Goal: Task Accomplishment & Management: Use online tool/utility

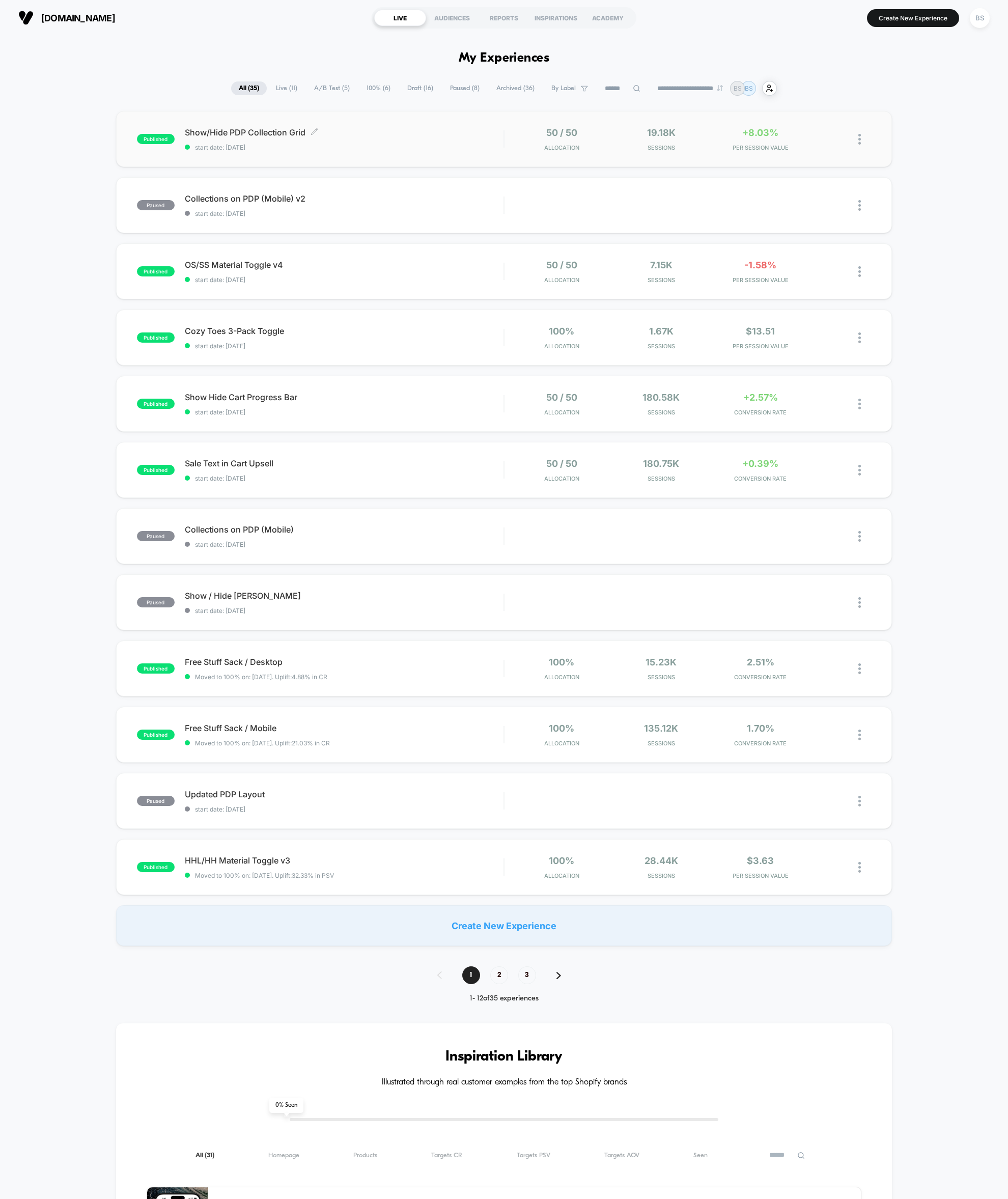
click at [496, 144] on span "start date: 8/27/2025" at bounding box center [345, 147] width 319 height 8
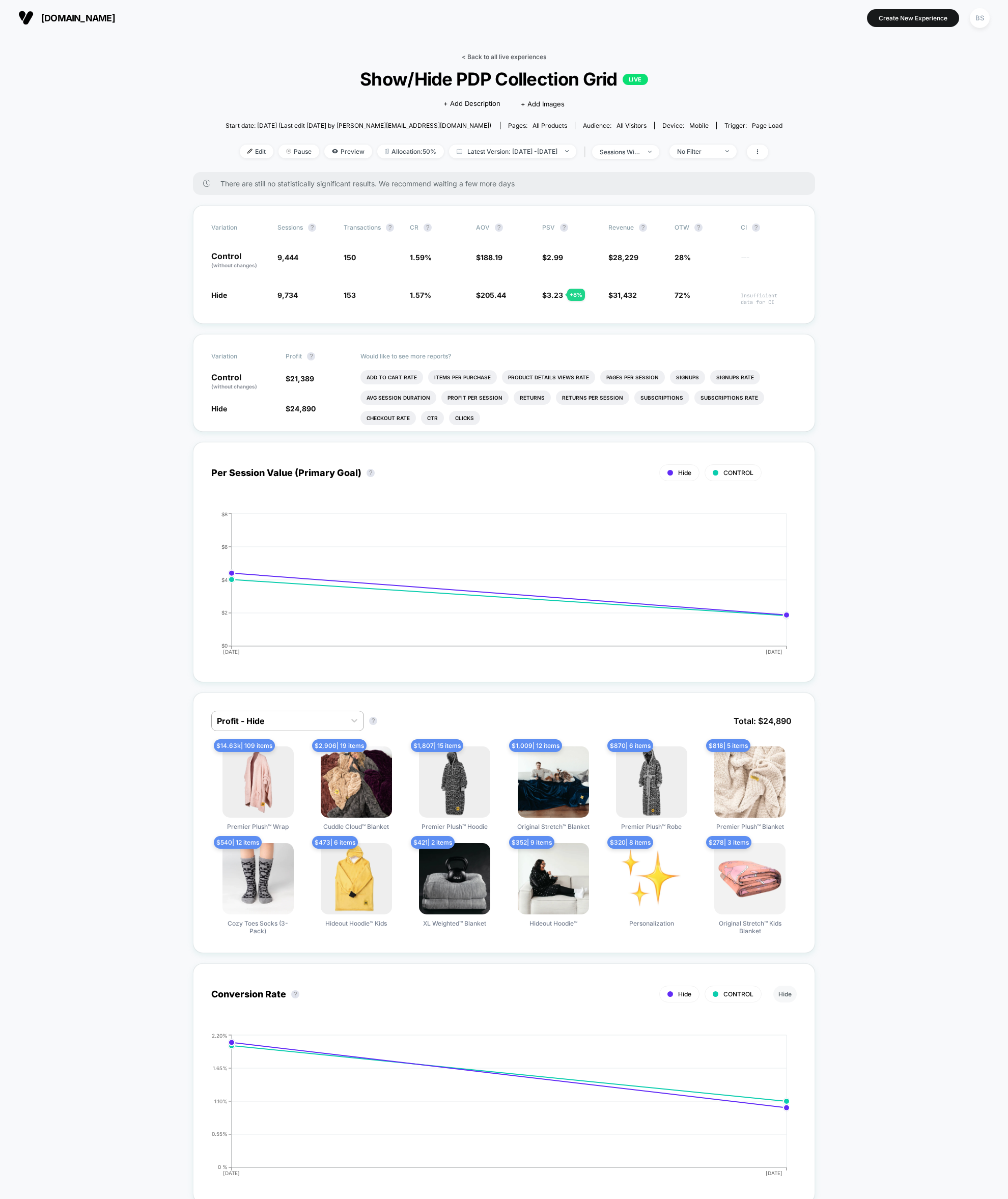
click at [477, 53] on link "< Back to all live experiences" at bounding box center [504, 56] width 84 height 8
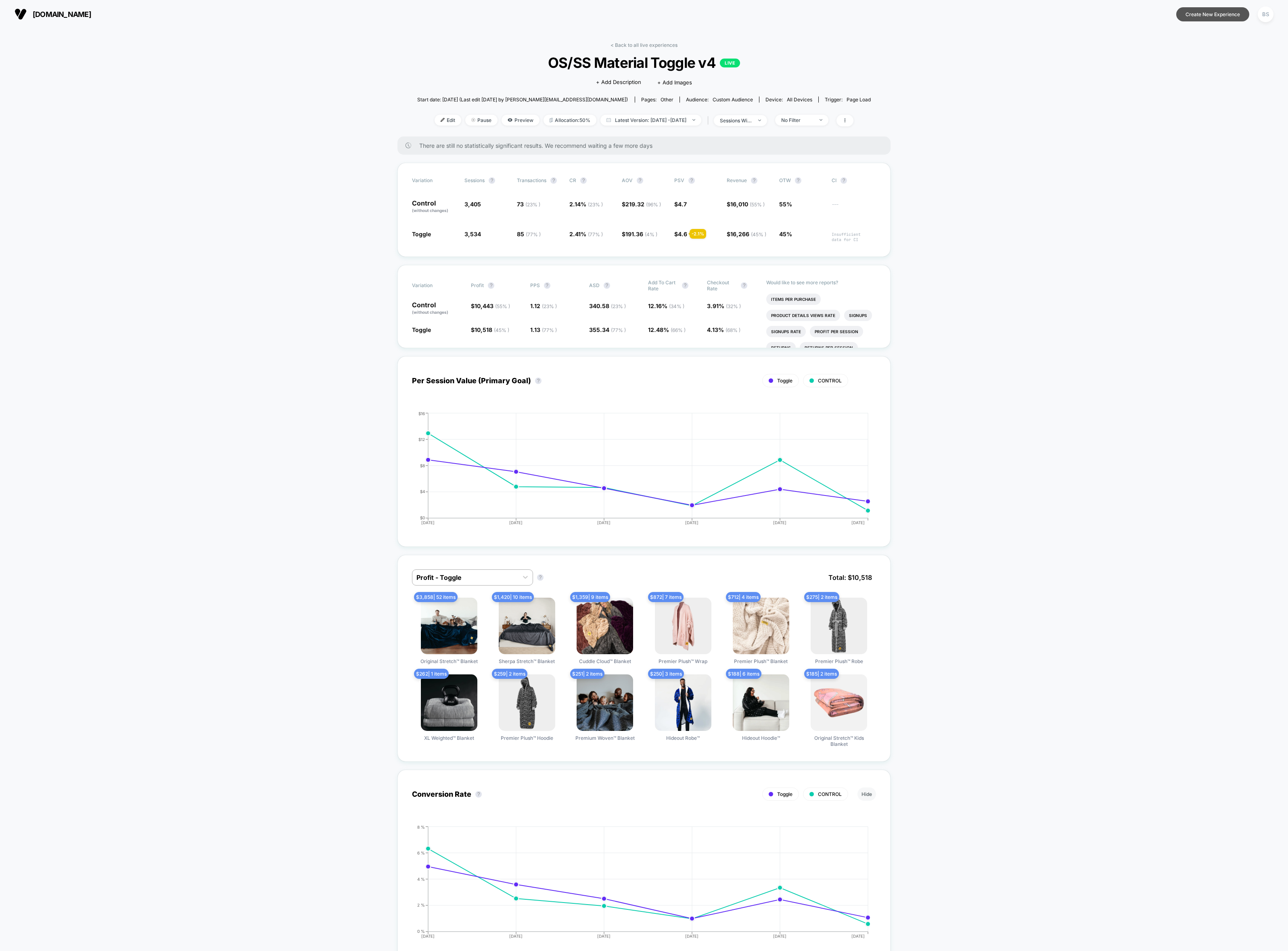
click at [1200, 19] on button "Create New Experience" at bounding box center [1213, 14] width 73 height 14
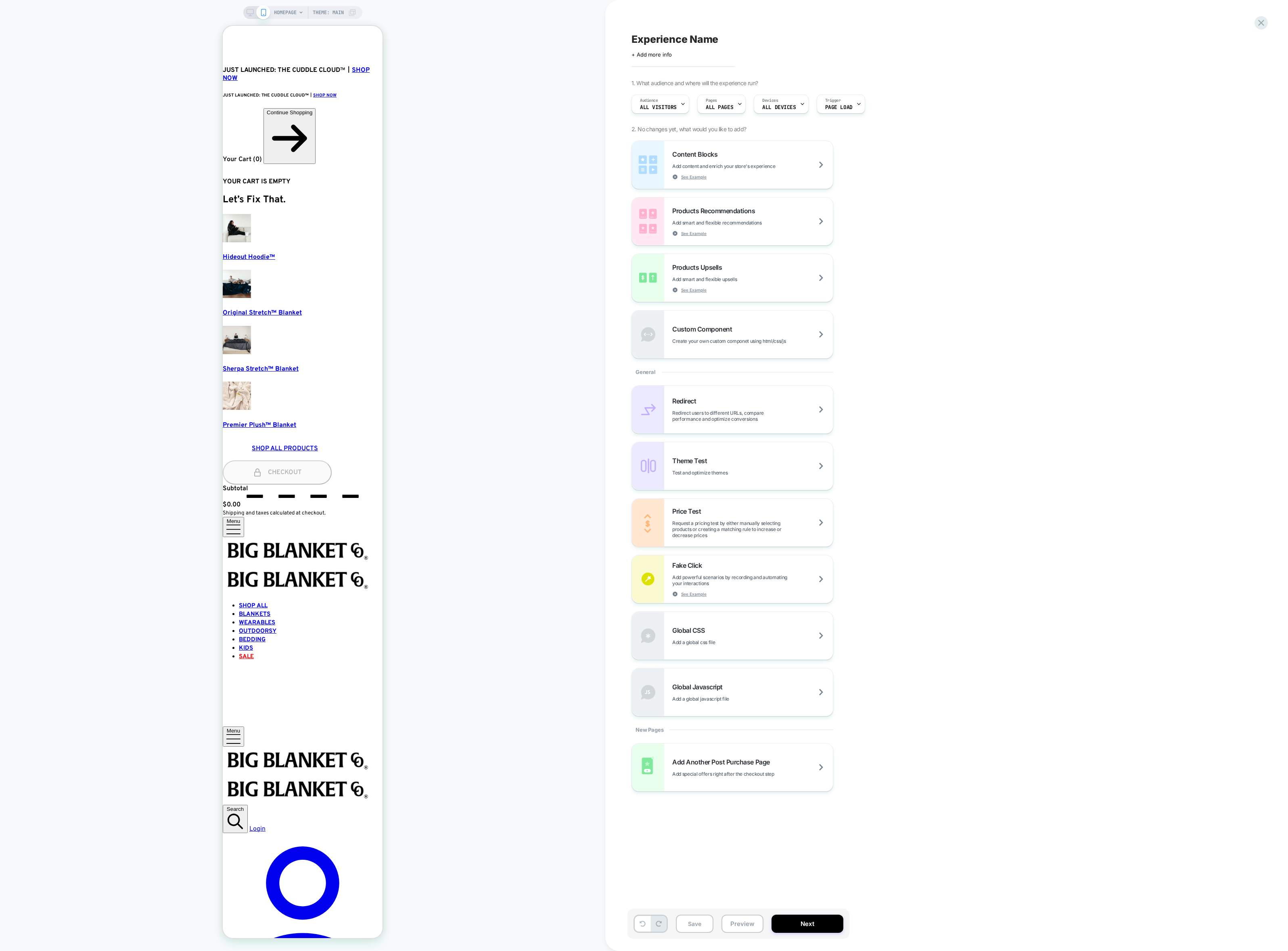
click at [299, 16] on div "HOMEPAGE Theme: MAIN" at bounding box center [315, 12] width 82 height 13
click at [299, 10] on icon at bounding box center [301, 12] width 5 height 5
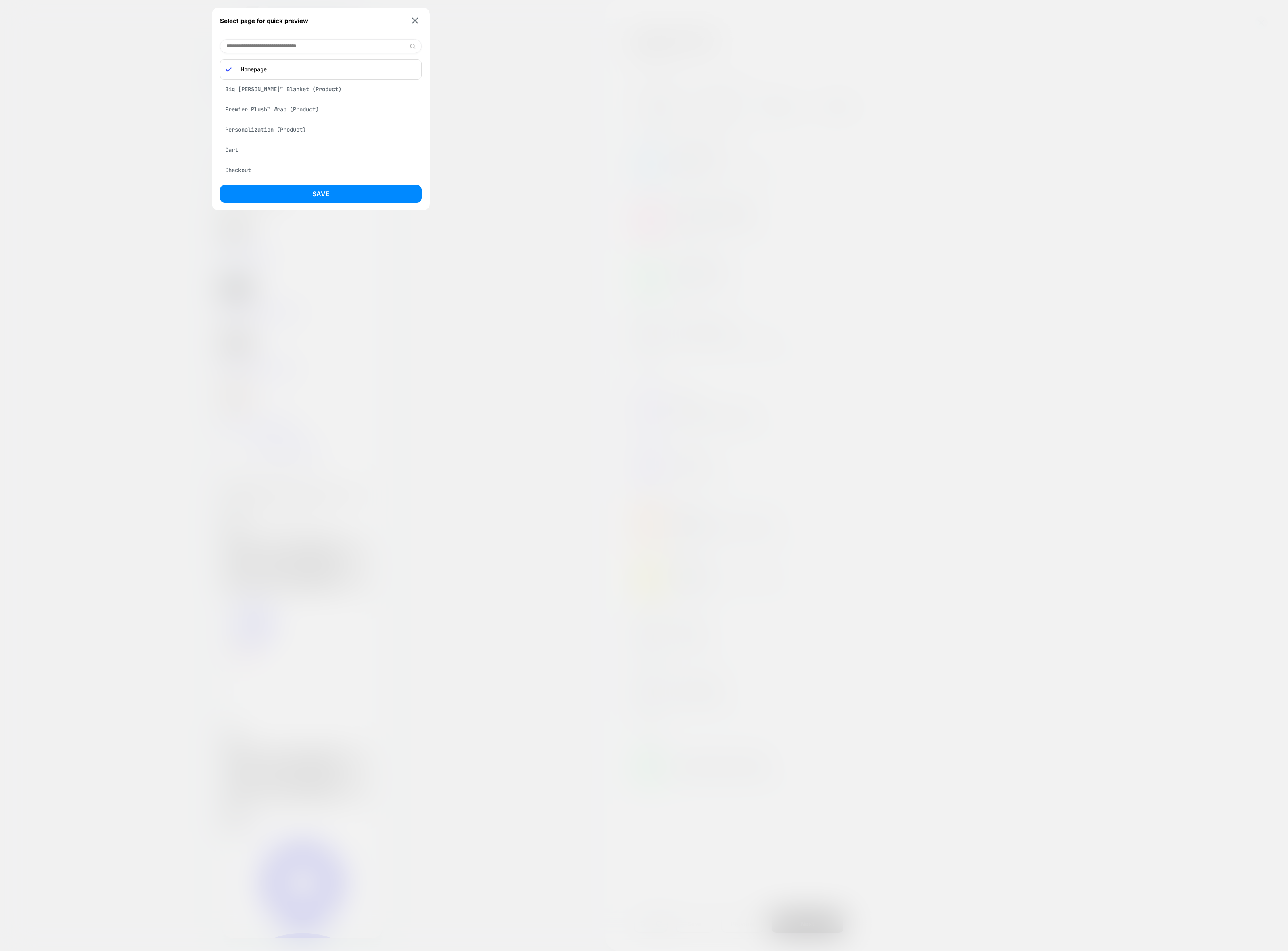
click at [313, 110] on div "Premier Plush™ Wrap (Product)" at bounding box center [321, 109] width 202 height 15
click at [329, 195] on button "Save" at bounding box center [321, 193] width 202 height 18
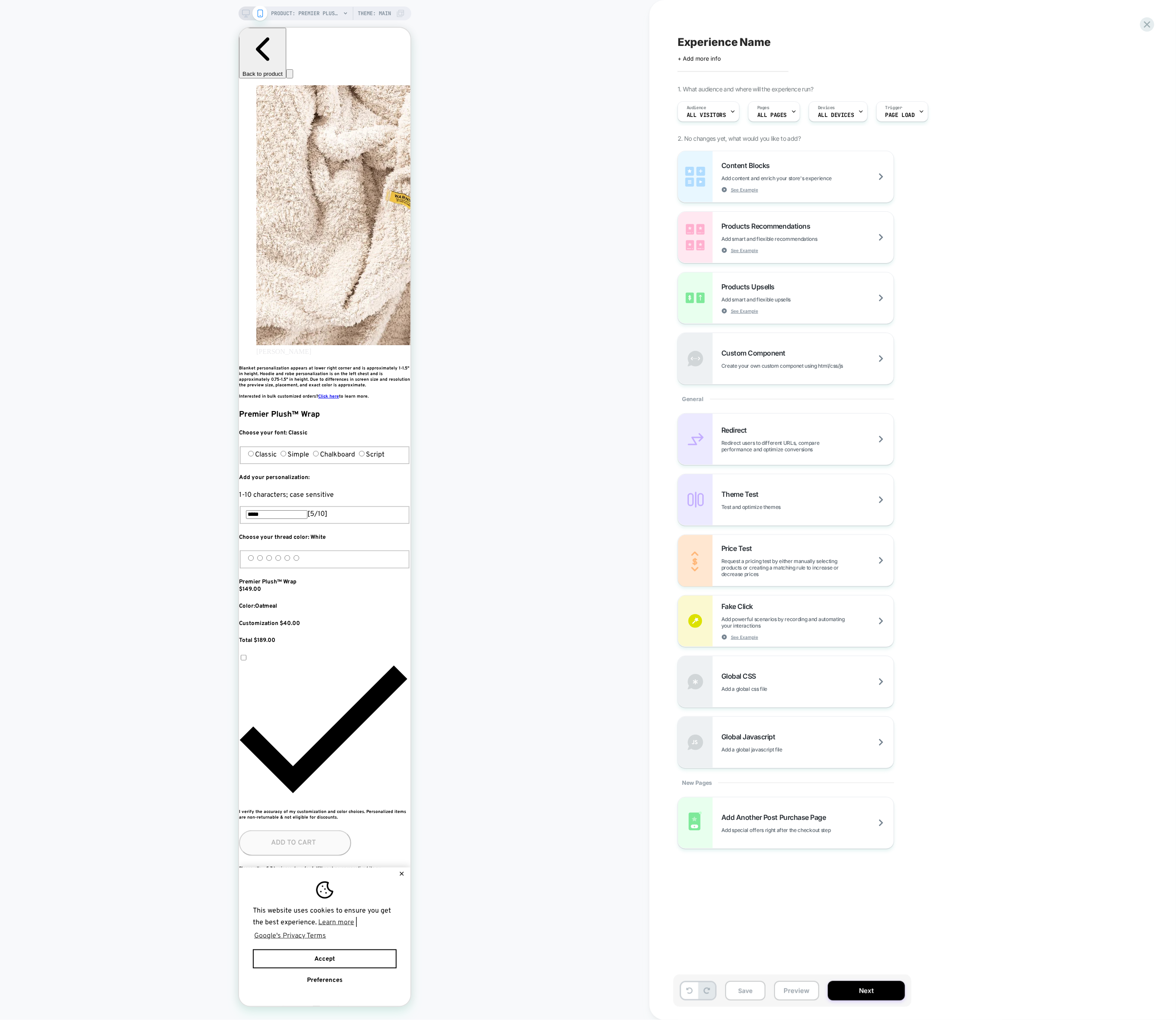
scroll to position [0, 474]
drag, startPoint x: 1145, startPoint y: 24, endPoint x: 899, endPoint y: 217, distance: 312.7
click at [899, 217] on div "Experience Name Click to edit experience details + Add more info 1. What audien…" at bounding box center [840, 510] width 325 height 1020
click at [736, 371] on div "Custom Component Create your own custom componet using html/css/js" at bounding box center [785, 358] width 215 height 51
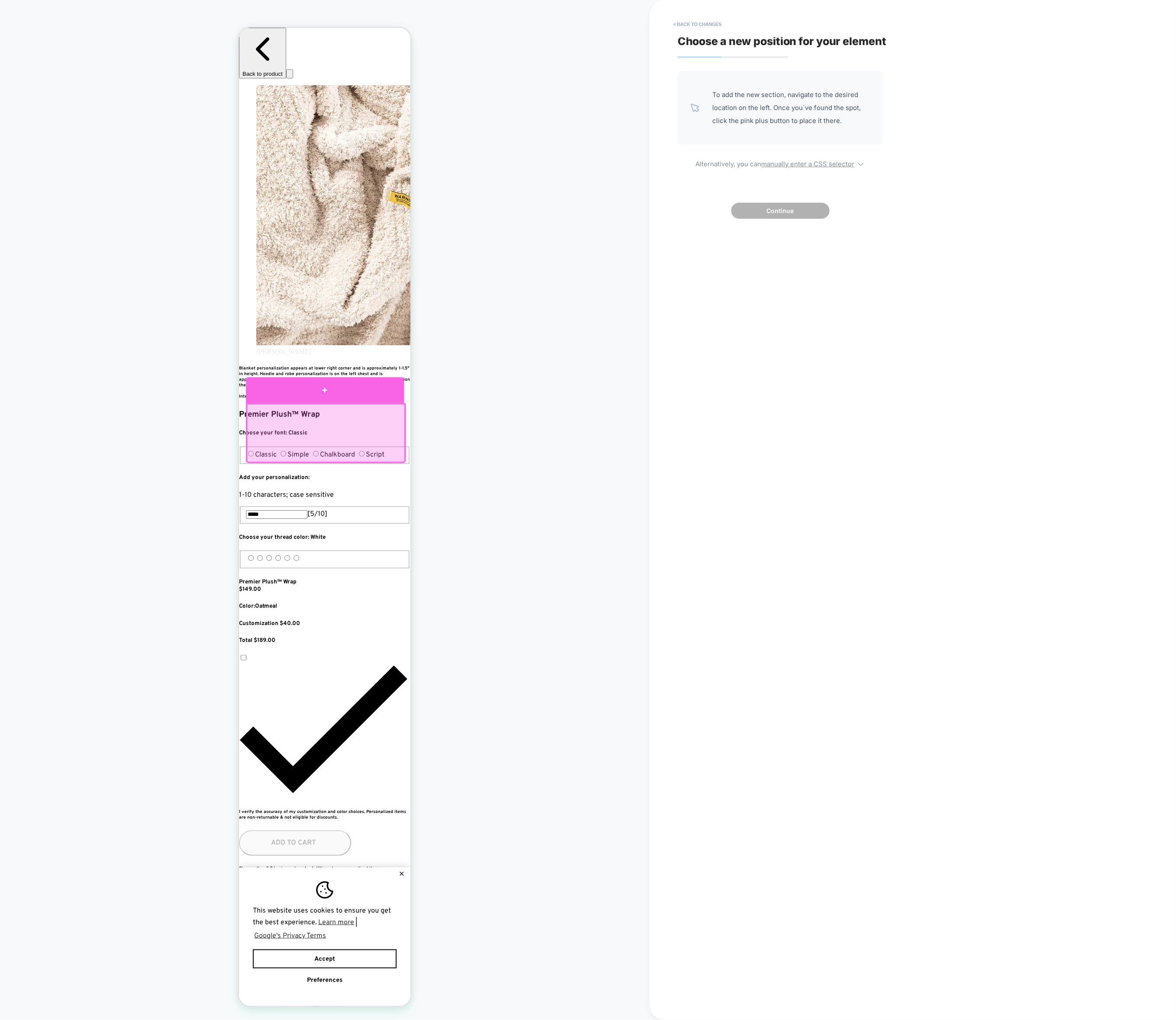
click at [315, 391] on div at bounding box center [324, 390] width 158 height 26
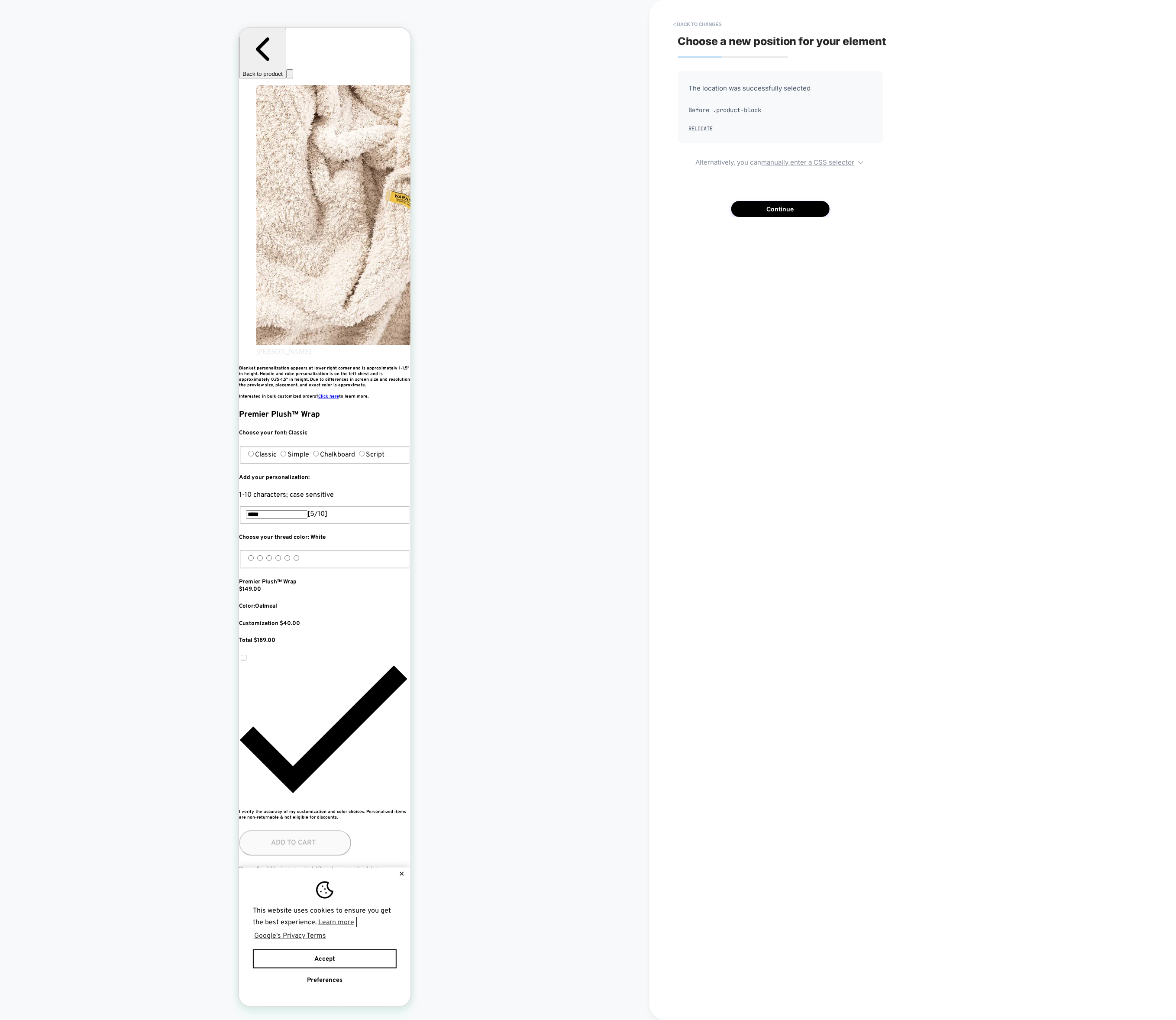
scroll to position [0, 157]
click at [0, 0] on button "Continue" at bounding box center [0, 0] width 0 height 0
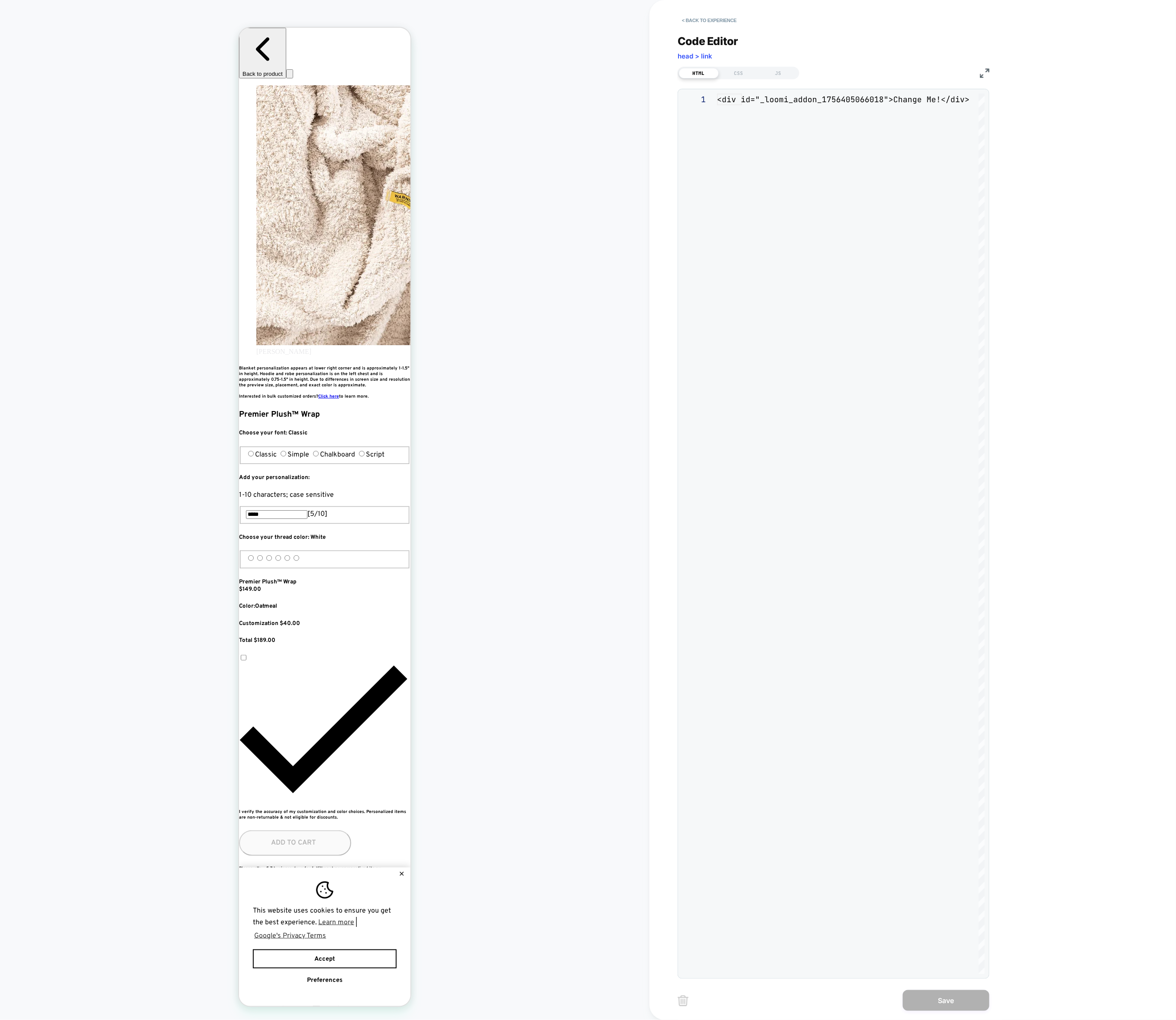
scroll to position [11, 0]
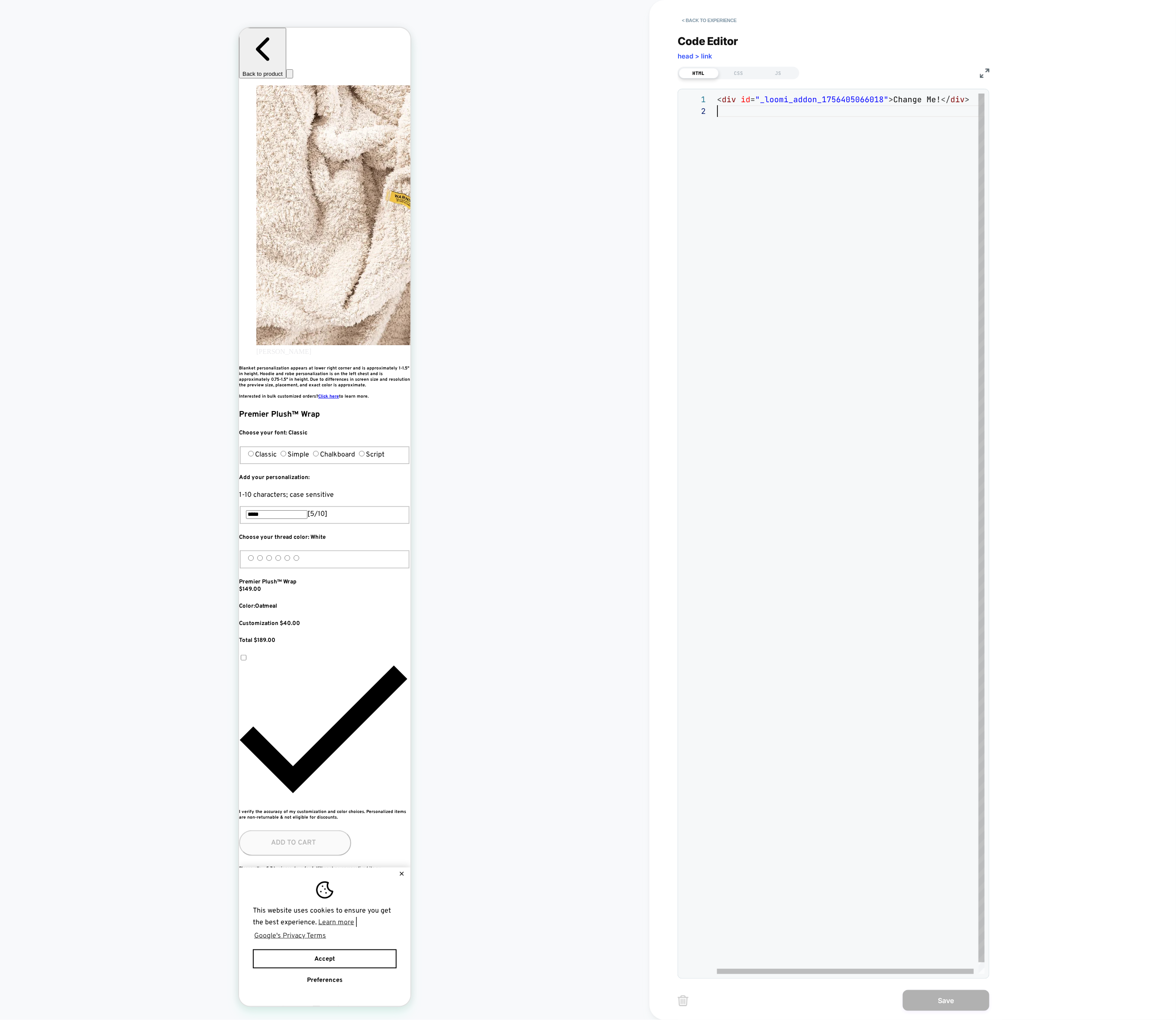
click at [748, 122] on div "< div id = "_loomi_addon_1756405066018" > Change Me! </ div >" at bounding box center [853, 539] width 273 height 892
click at [748, 105] on div "< div id = "_loomi_addon_1756405066018" > Change Me! </ div >" at bounding box center [853, 539] width 273 height 892
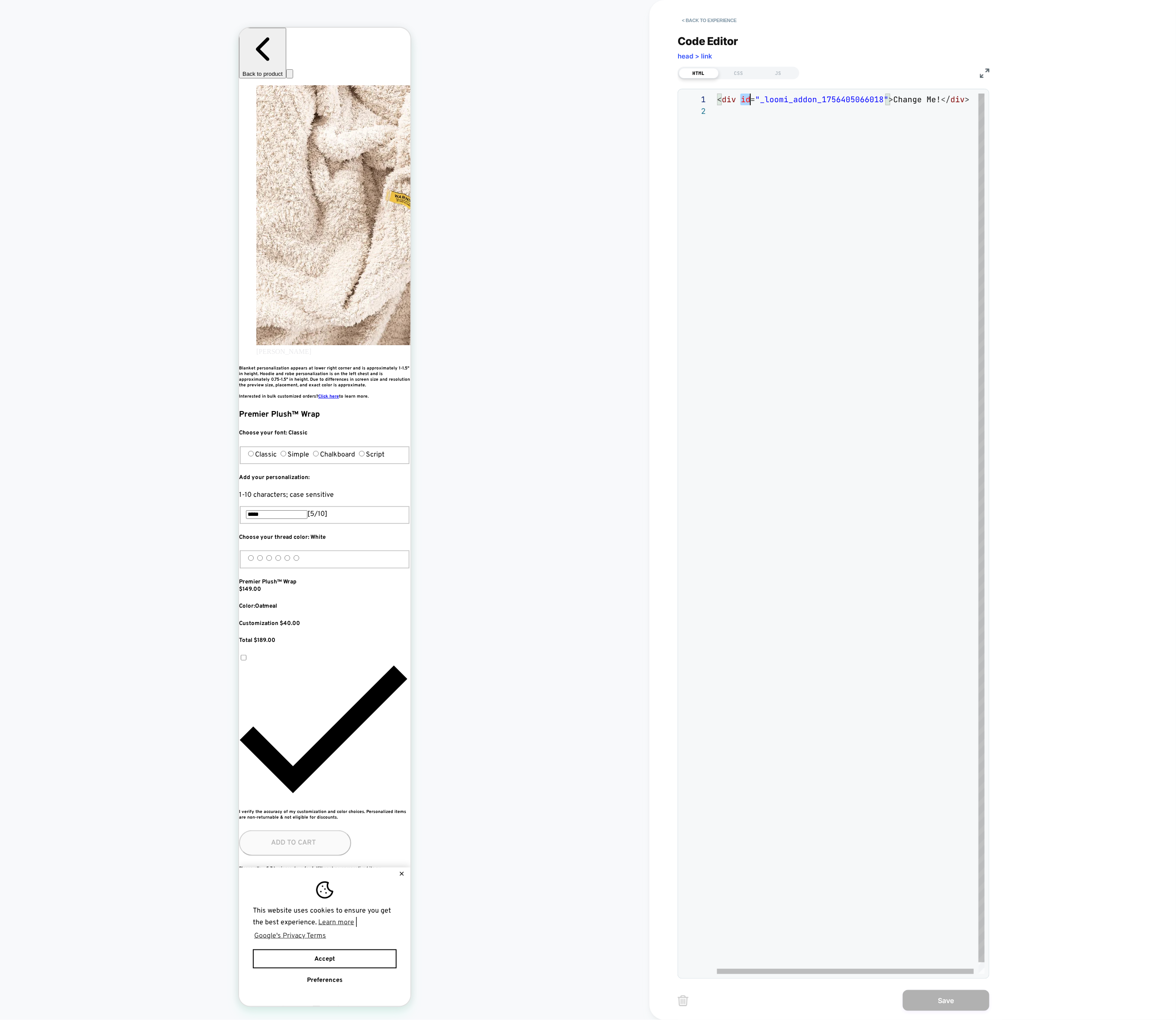
scroll to position [0, 0]
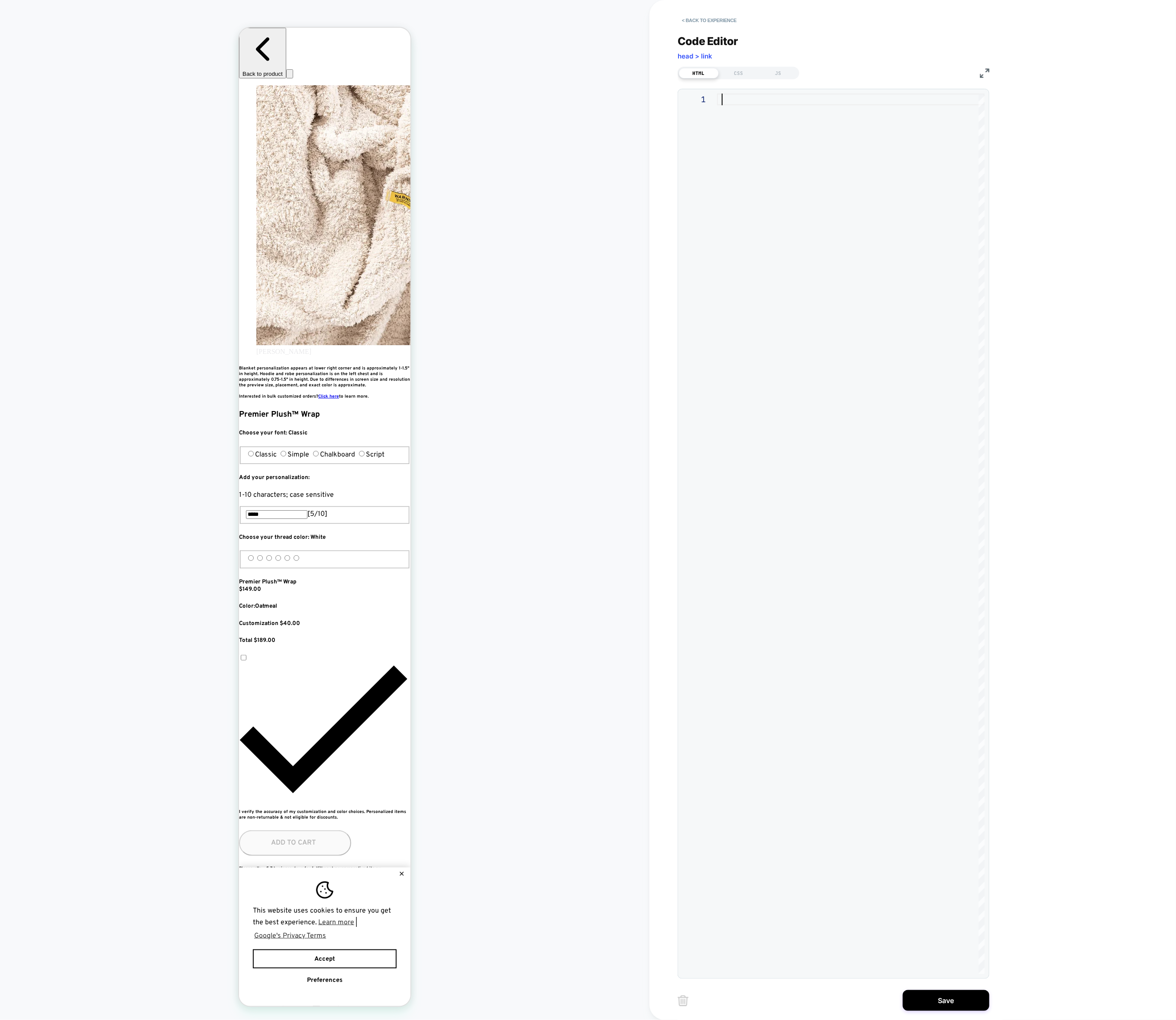
type textarea "*"
drag, startPoint x: 764, startPoint y: 125, endPoint x: 676, endPoint y: 119, distance: 88.2
click at [717, 119] on div "< div class = "rebuy-product-block-1" data-rebuy-id = "236477" data-rebuy-shopi…" at bounding box center [1097, 534] width 759 height 881
click at [717, 116] on div "< div class = "rebuy-product-block-1" data-rebuy-id = "236477" data-rebuy-shopi…" at bounding box center [1097, 534] width 759 height 881
click at [740, 124] on div "< div class = "rebuy-product-block-1" data-rebuy-id = "236477" data-rebuy-shopi…" at bounding box center [1097, 534] width 759 height 881
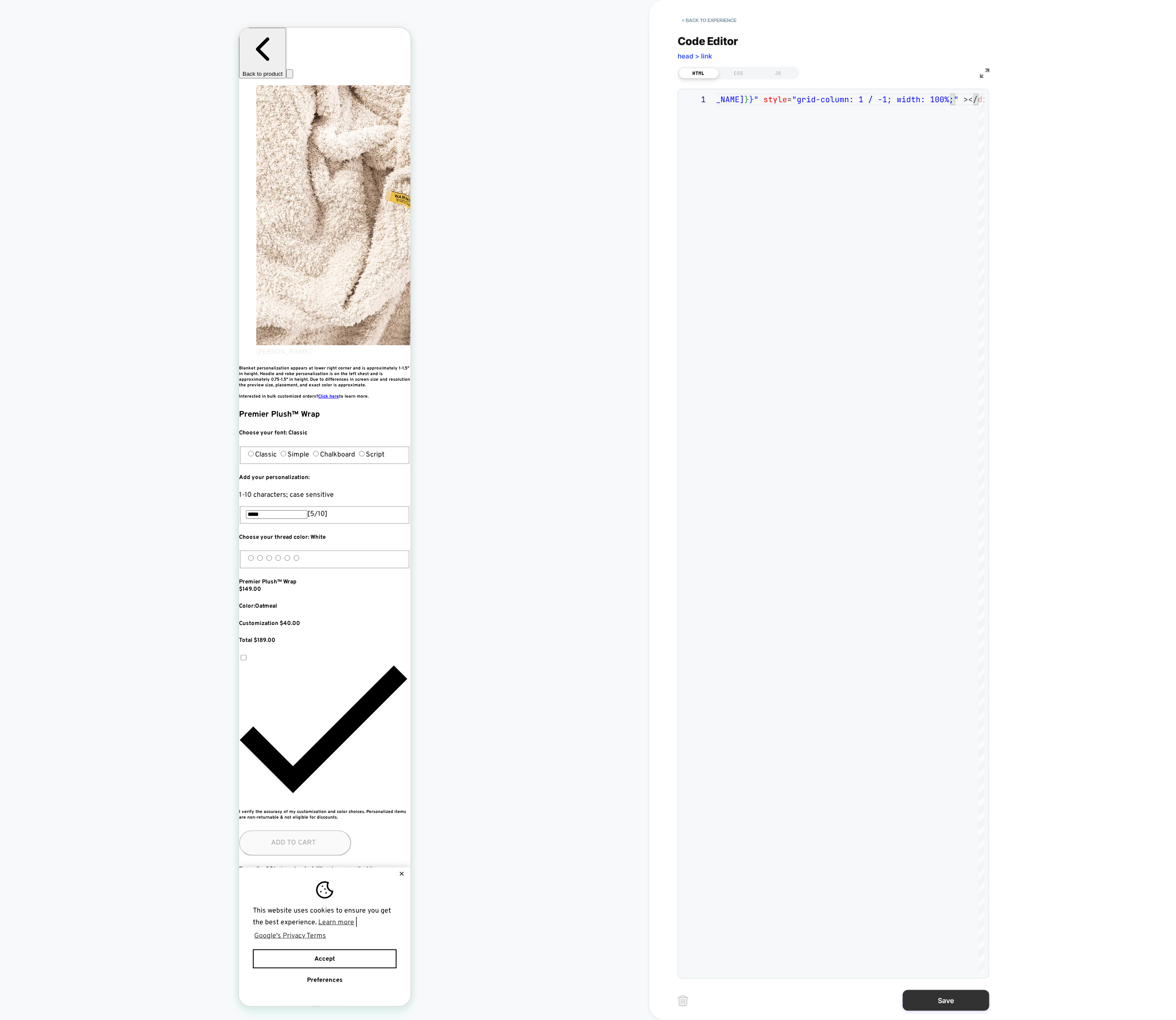
scroll to position [0, 474]
type textarea "**********"
drag, startPoint x: 924, startPoint y: 1000, endPoint x: 888, endPoint y: 559, distance: 442.5
click at [0, 0] on div "**********" at bounding box center [0, 0] width 0 height 0
click at [0, 0] on div "CSS" at bounding box center [0, 0] width 0 height 0
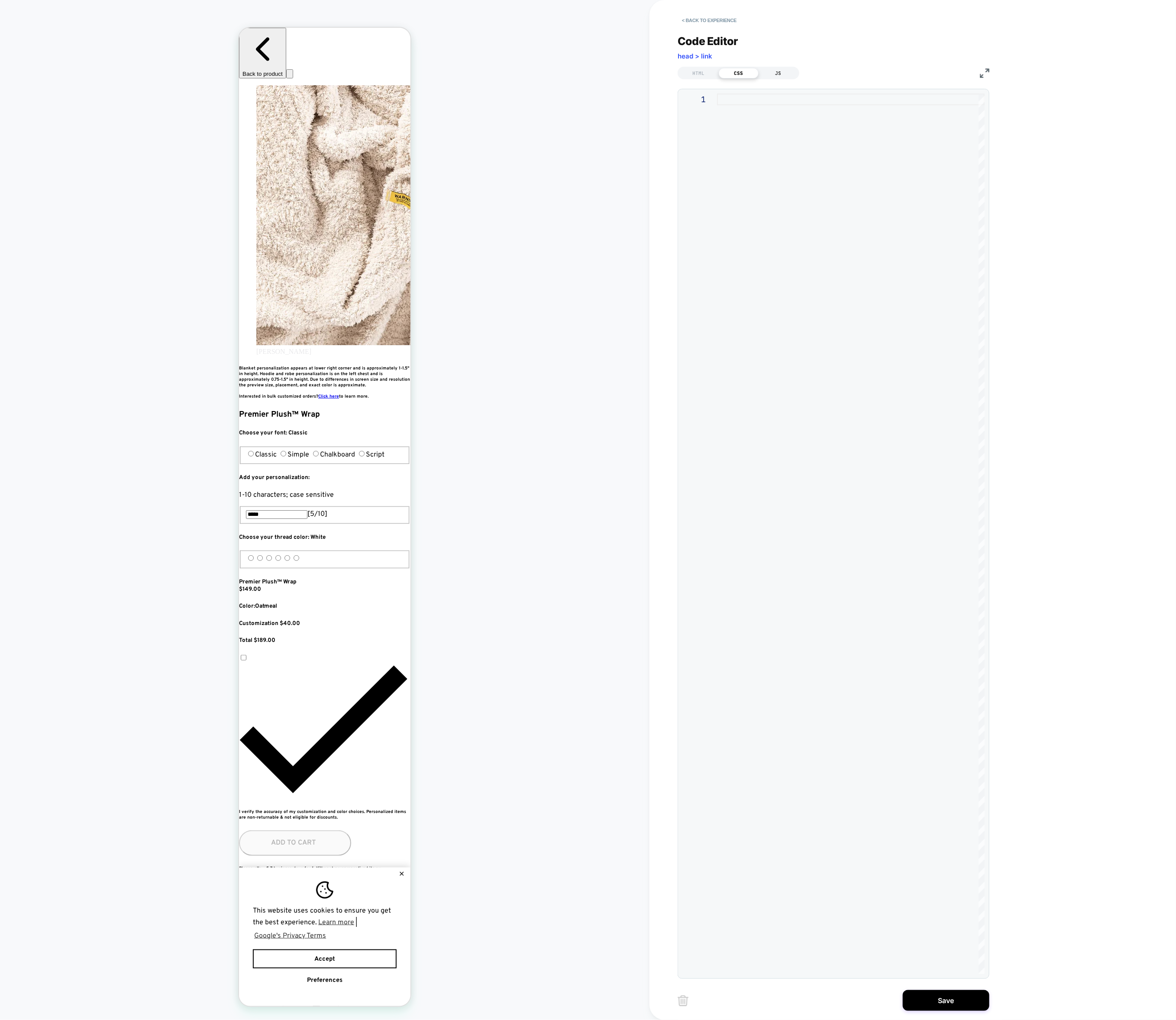
click at [0, 0] on div "JS" at bounding box center [0, 0] width 0 height 0
click at [0, 0] on div "HTML" at bounding box center [0, 0] width 0 height 0
click at [0, 0] on div "< div class = "rebuy-product-block-1" data-rebuy-id = "236477" data-rebuy-shopi…" at bounding box center [0, 0] width 0 height 0
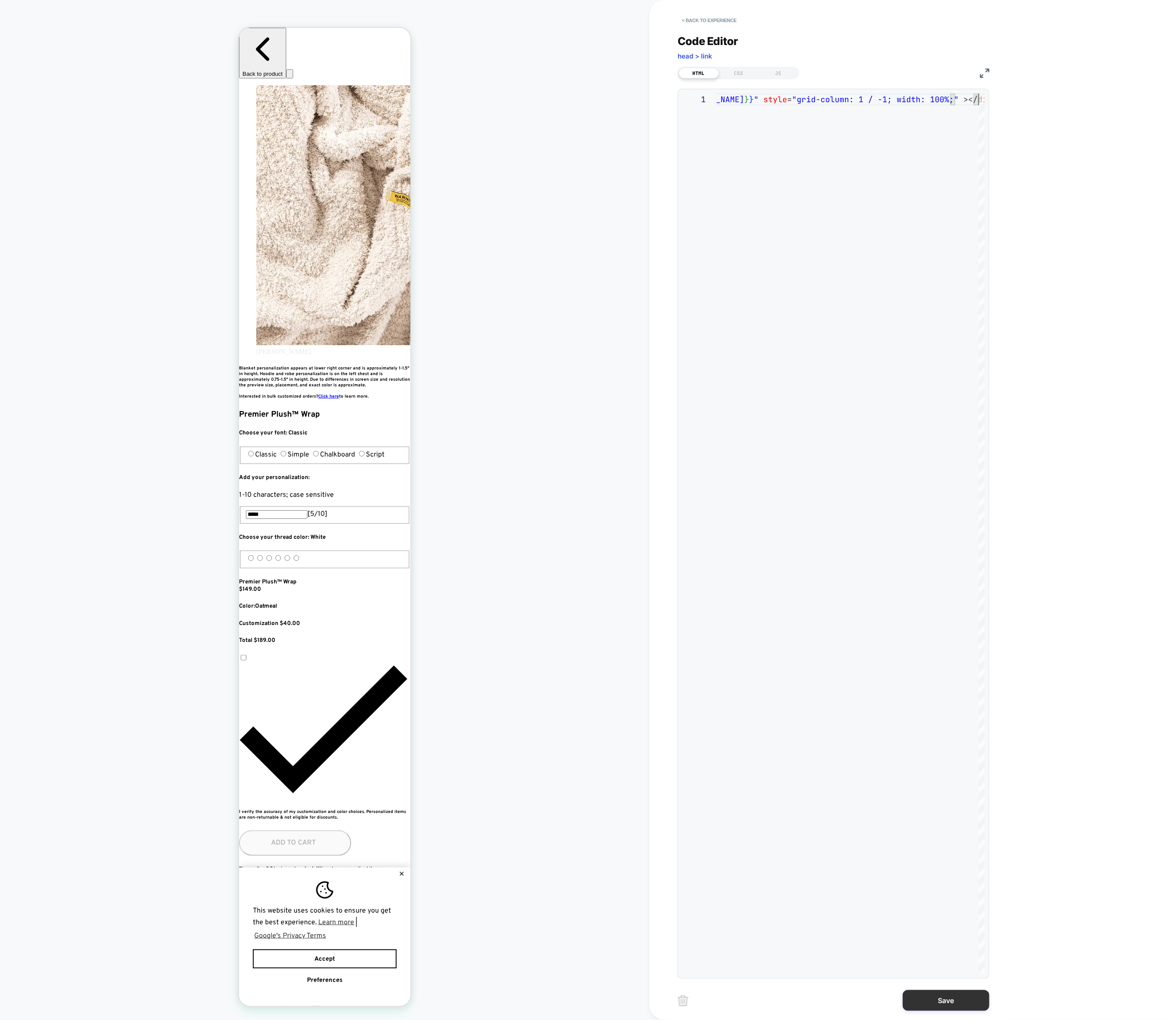
click at [940, 1002] on button "Save" at bounding box center [946, 1000] width 87 height 21
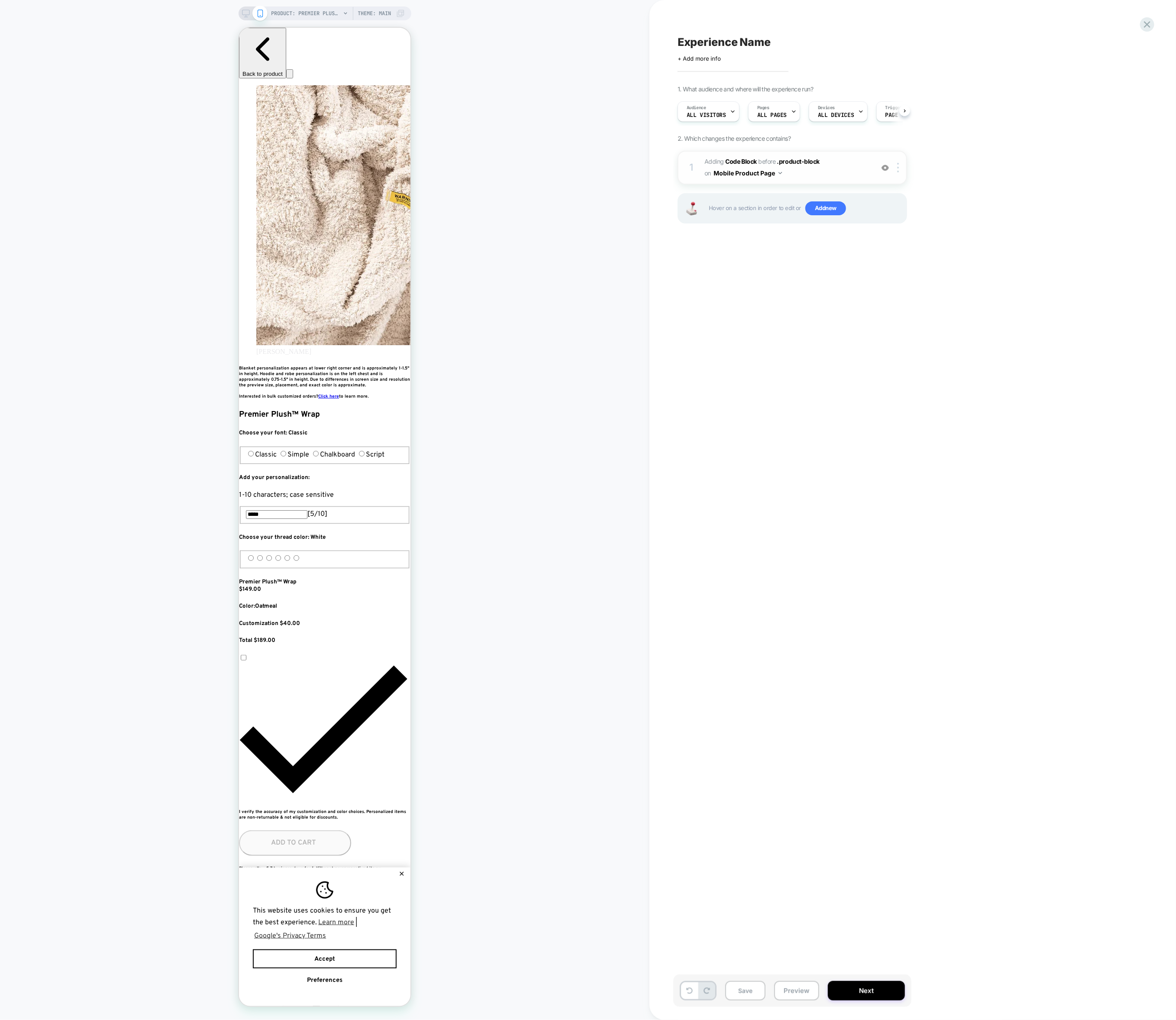
click at [788, 169] on span "Adding Code Block BEFORE .product-block .product-block on Mobile Product Page" at bounding box center [787, 167] width 165 height 24
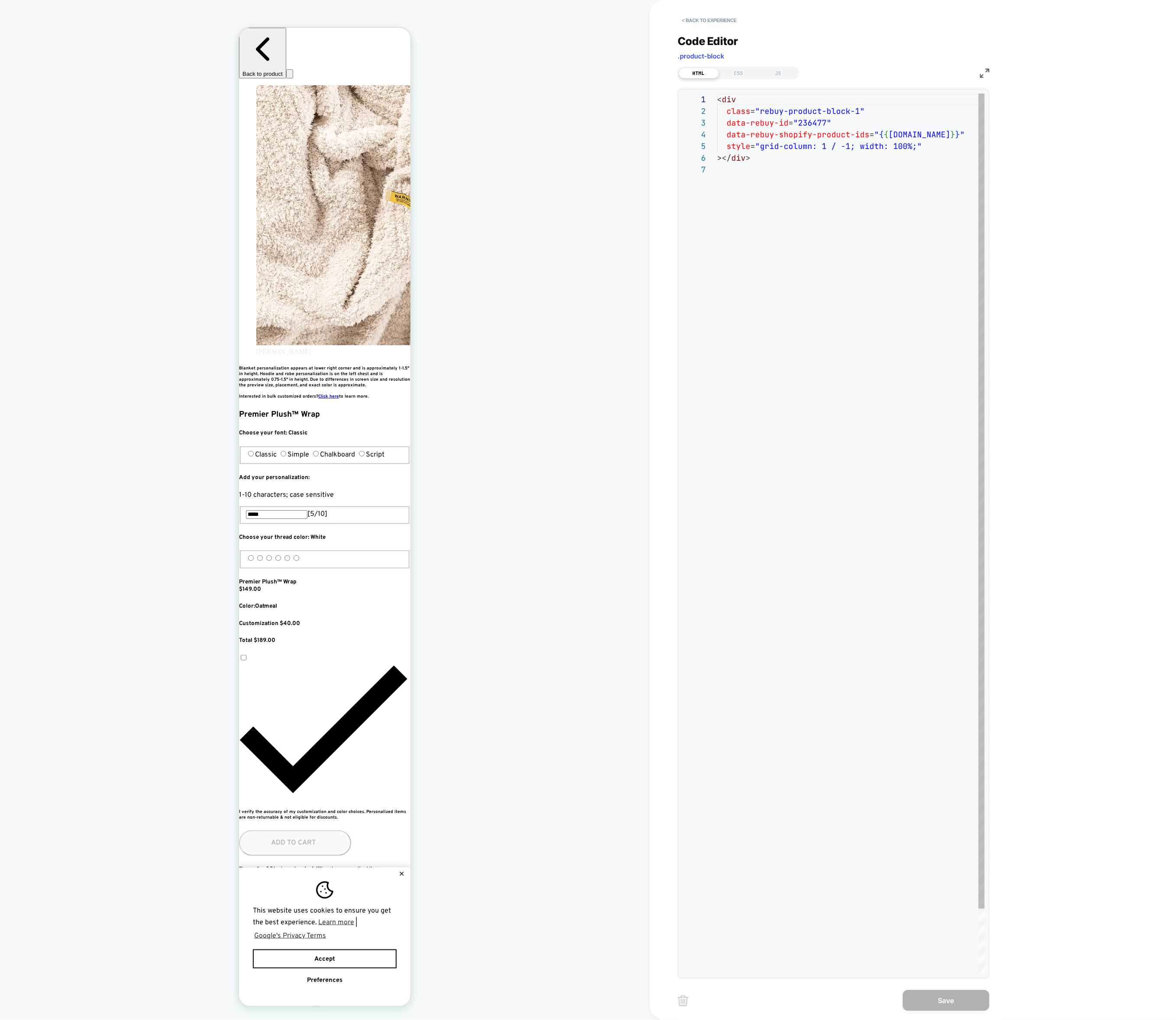
scroll to position [70, 0]
click at [759, 178] on div "< div class = "rebuy-product-block-1" data-rebuy-id = "236477" data-rebuy-shopi…" at bounding box center [851, 569] width 268 height 951
type textarea "**********"
drag, startPoint x: 768, startPoint y: 170, endPoint x: 642, endPoint y: 51, distance: 173.3
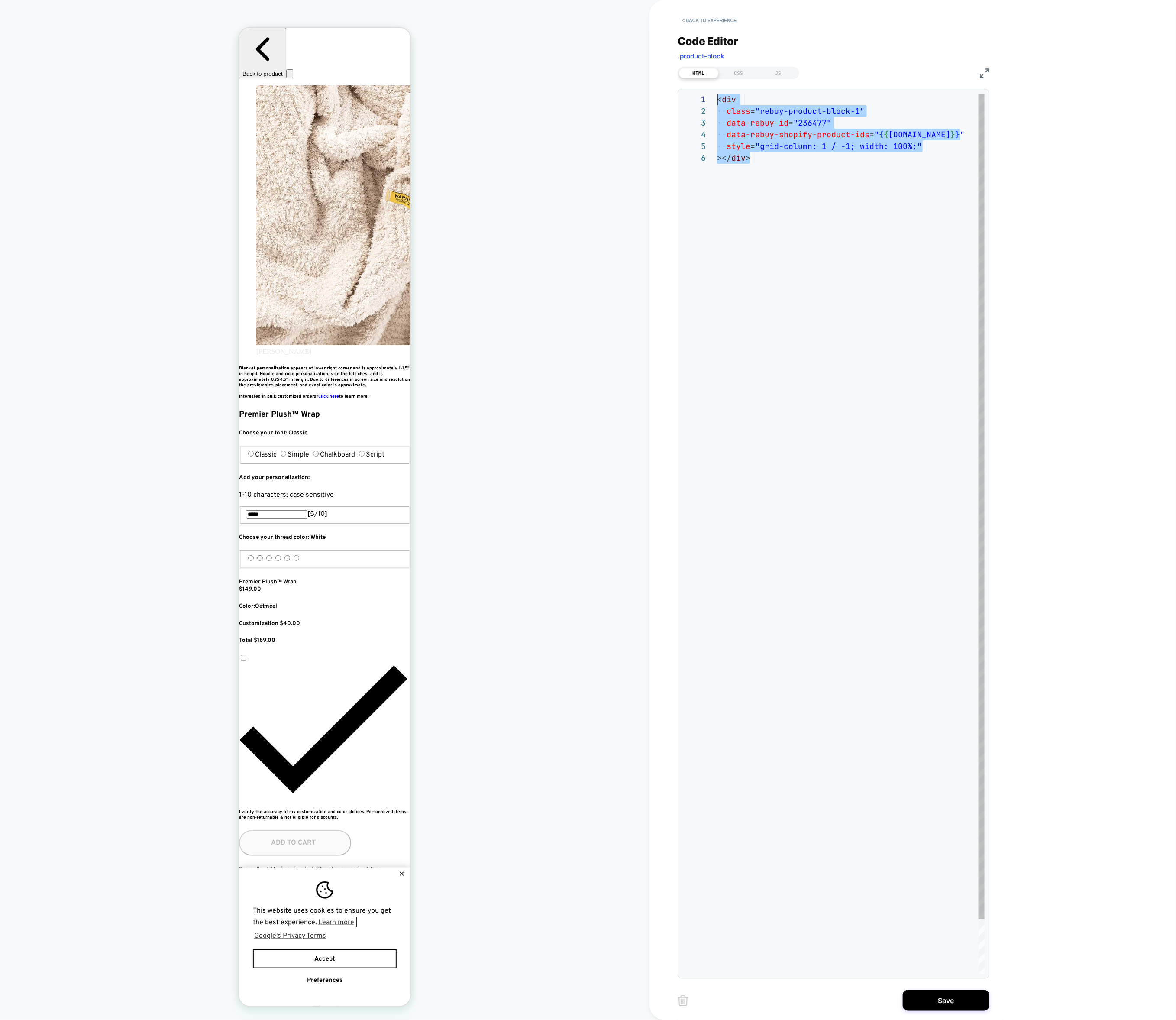
click at [717, 94] on div "< div class = "rebuy-product-block-1" data-rebuy-id = "236477" data-rebuy-shopi…" at bounding box center [851, 563] width 268 height 938
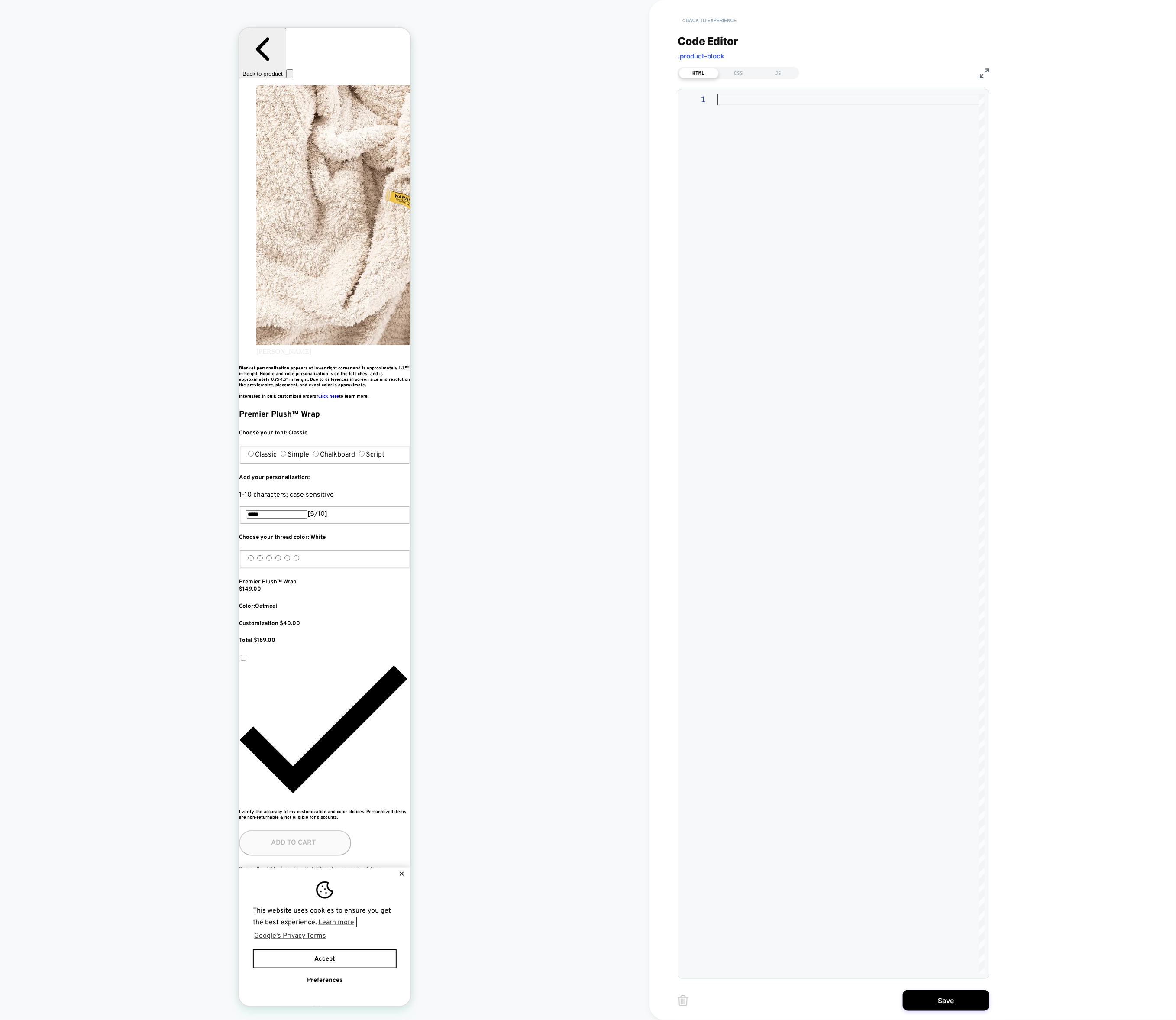
click at [0, 0] on button "< Back to experience" at bounding box center [0, 0] width 0 height 0
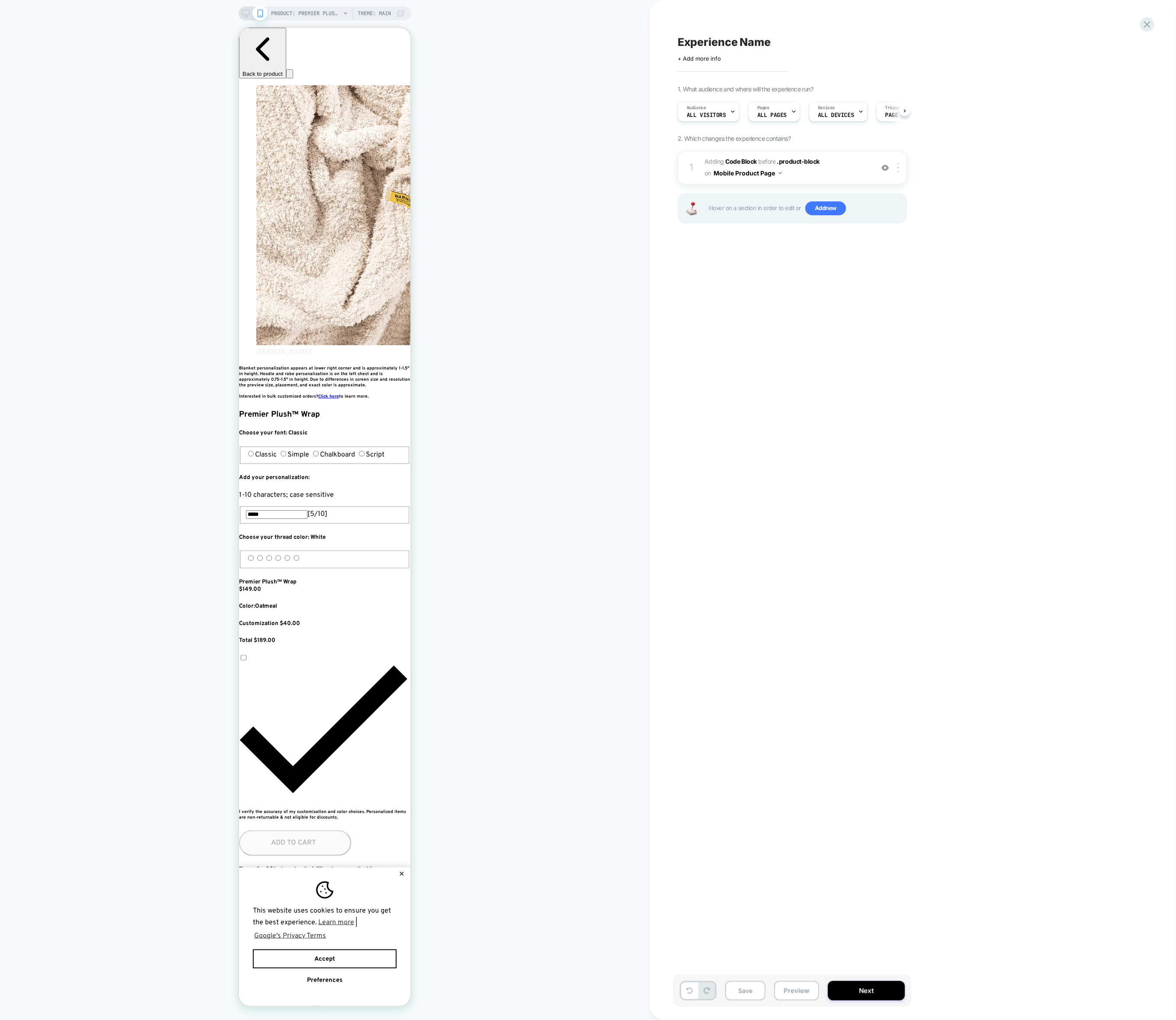
scroll to position [0, 315]
click at [0, 0] on img at bounding box center [0, 0] width 0 height 0
click at [0, 0] on div "Delete" at bounding box center [0, 0] width 0 height 0
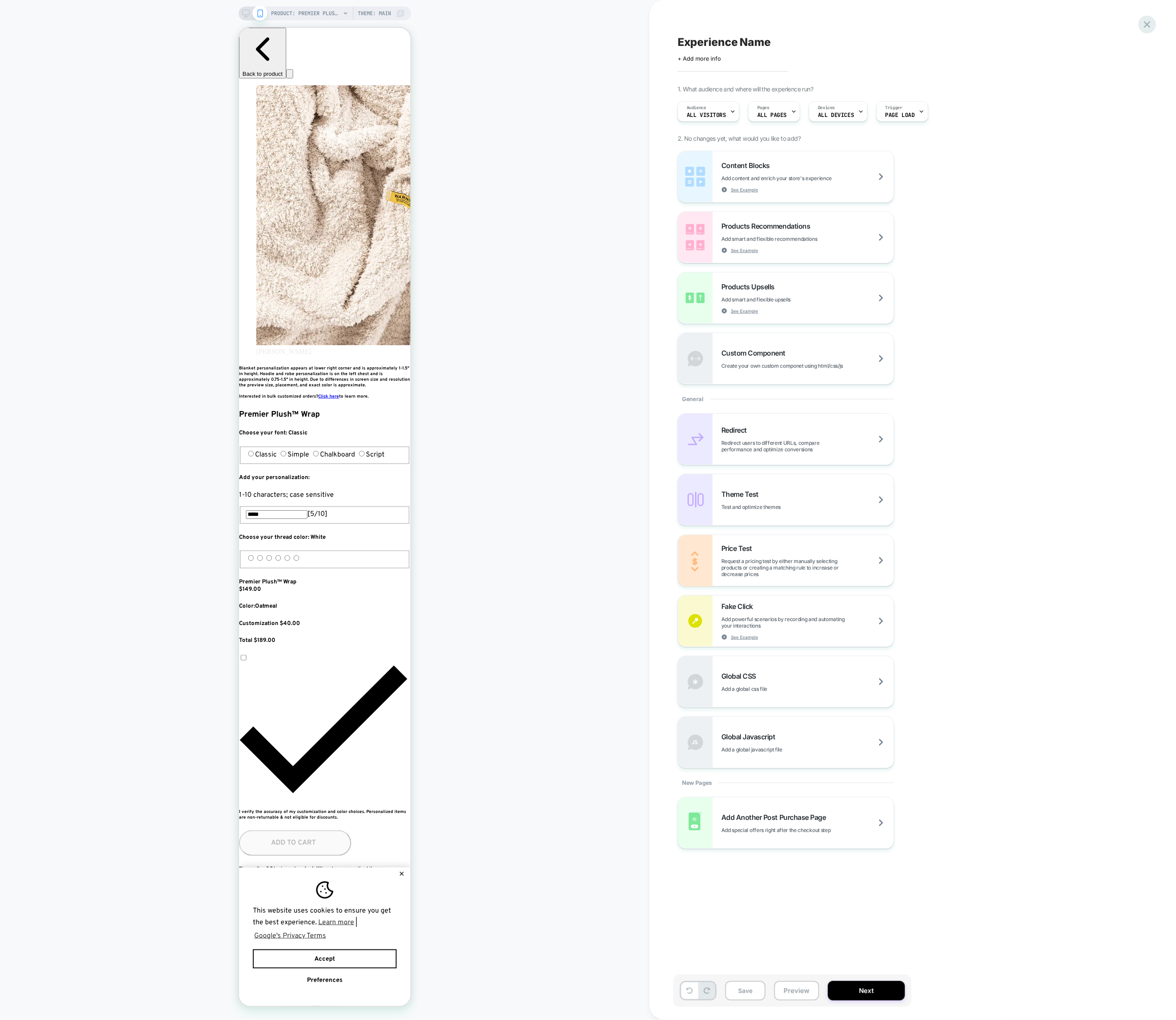
click at [1142, 24] on icon at bounding box center [1147, 24] width 11 height 11
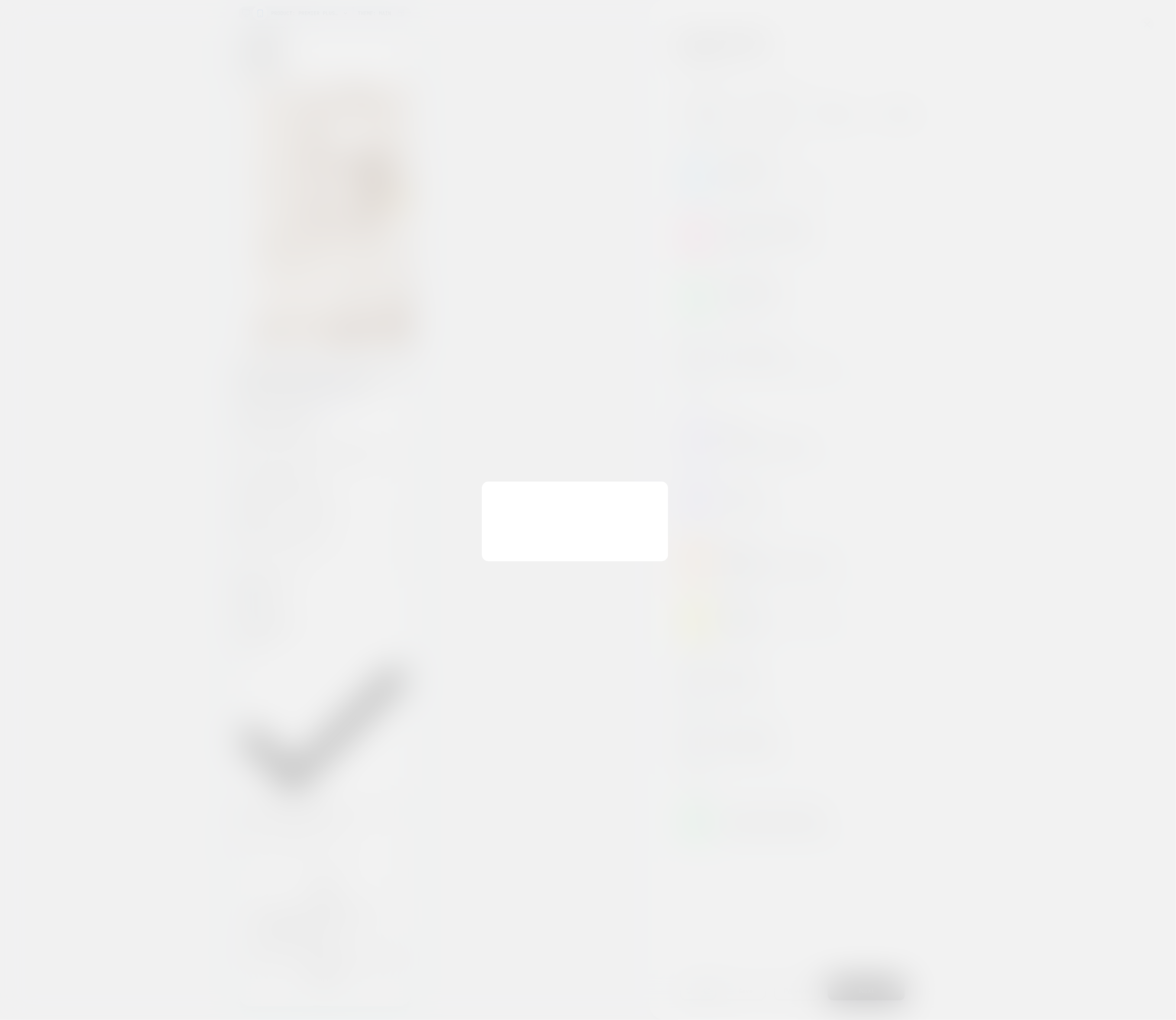
scroll to position [0, 474]
click at [550, 527] on button "Discard Changes" at bounding box center [544, 531] width 78 height 27
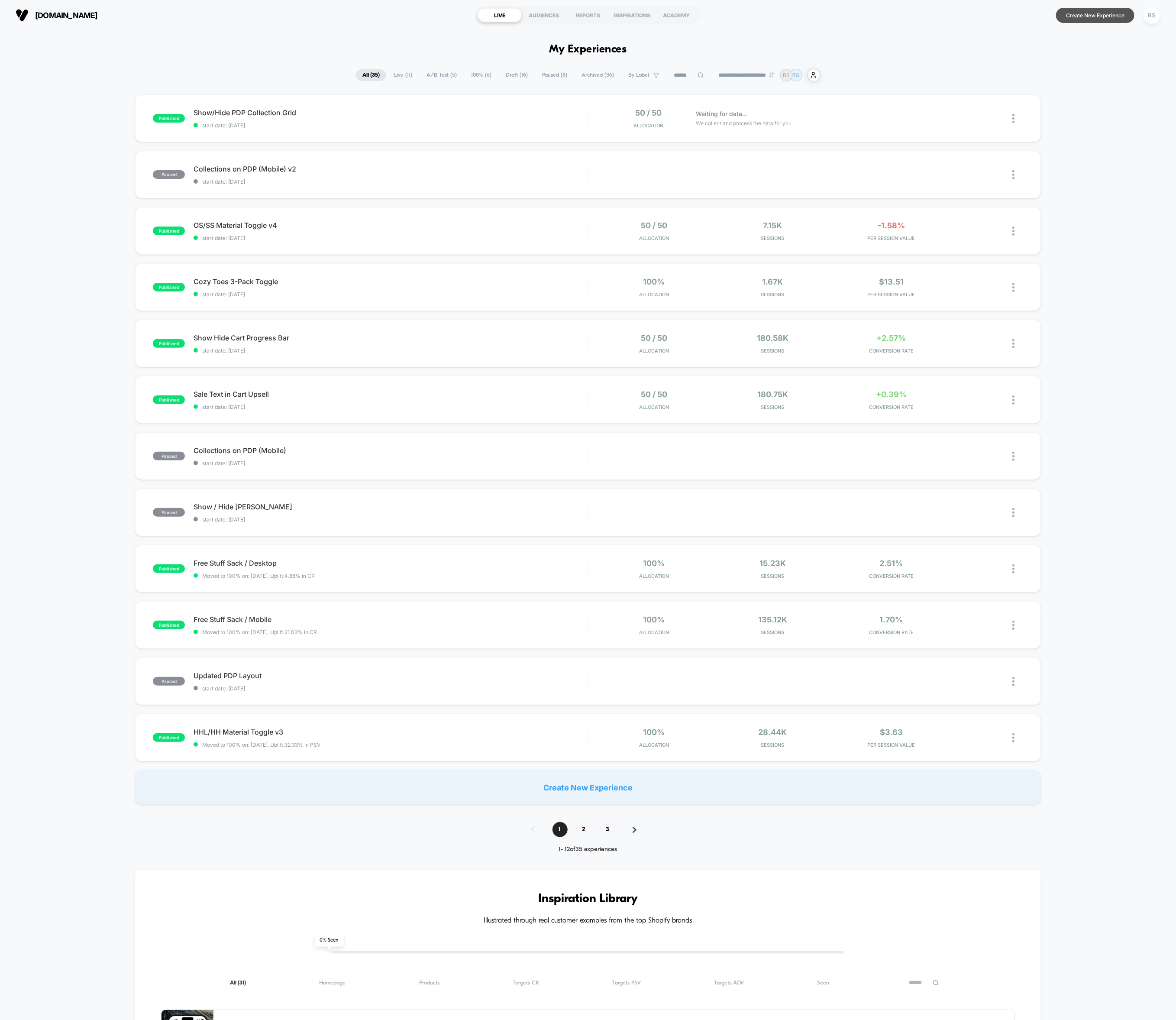
click at [1102, 9] on button "Create New Experience" at bounding box center [1096, 15] width 79 height 15
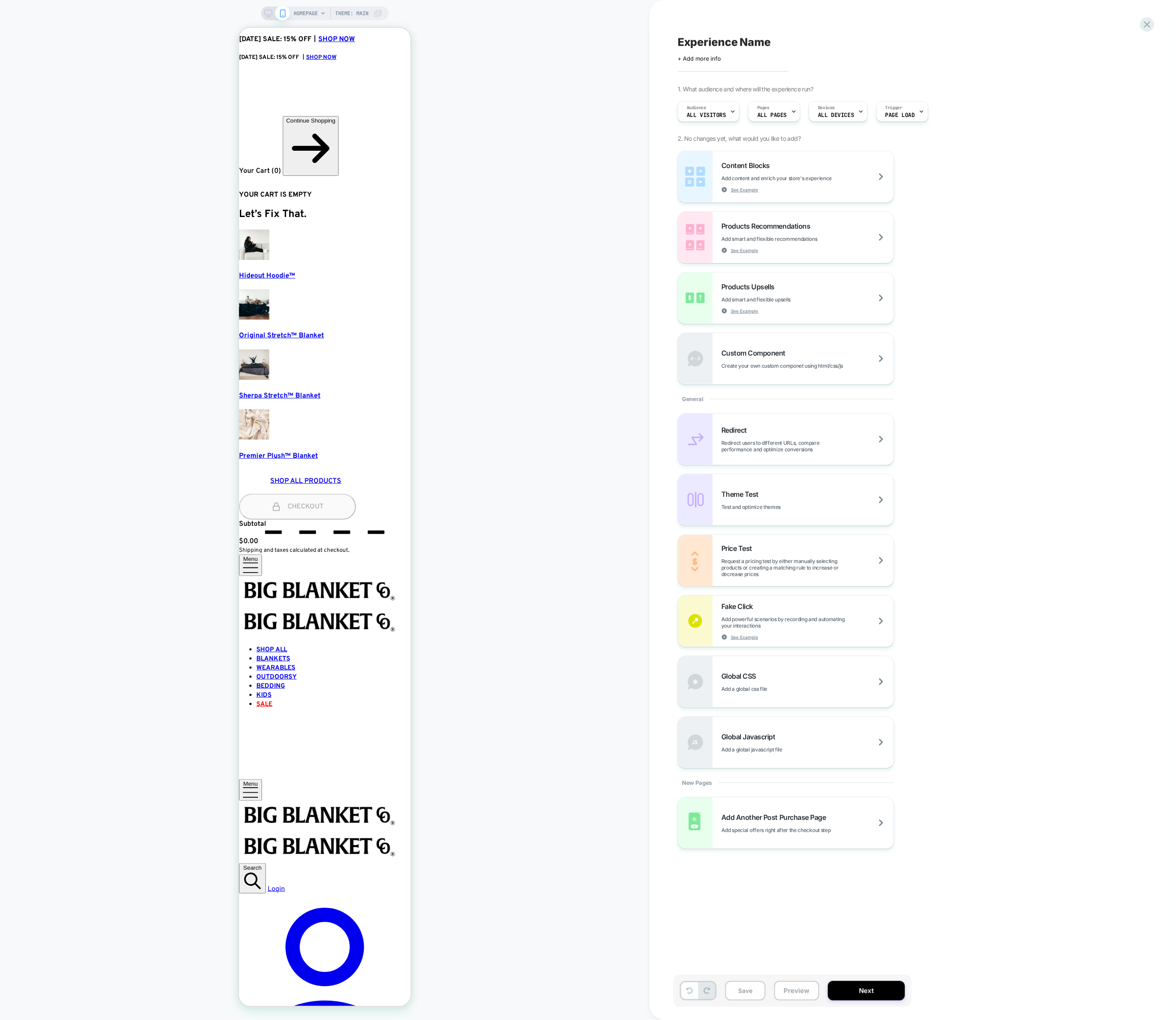
click at [305, 17] on span "HOMEPAGE" at bounding box center [306, 13] width 24 height 14
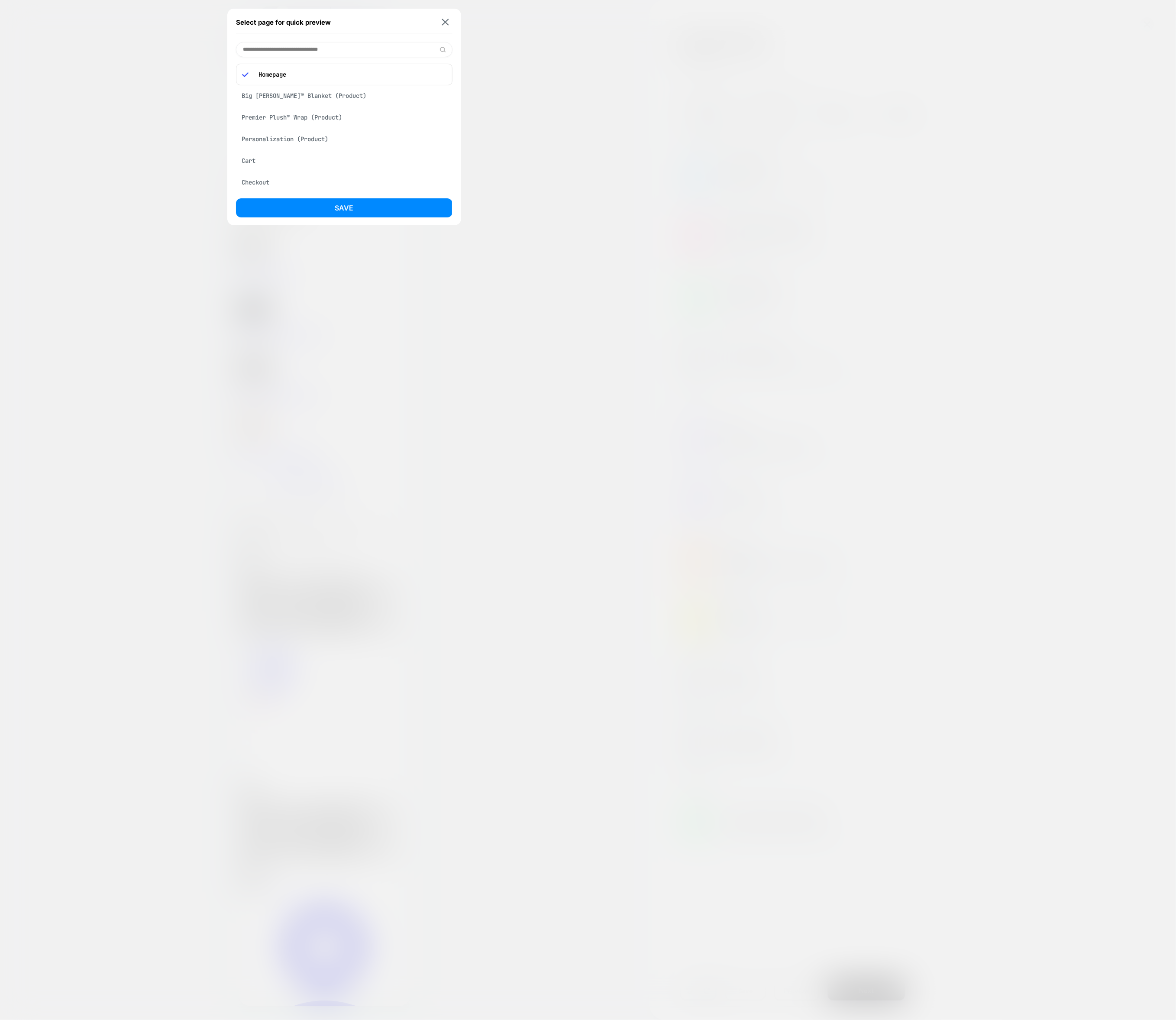
click at [312, 116] on div "Premier Plush™ Wrap (Product)" at bounding box center [344, 117] width 217 height 16
click at [315, 210] on button "Save" at bounding box center [344, 207] width 217 height 19
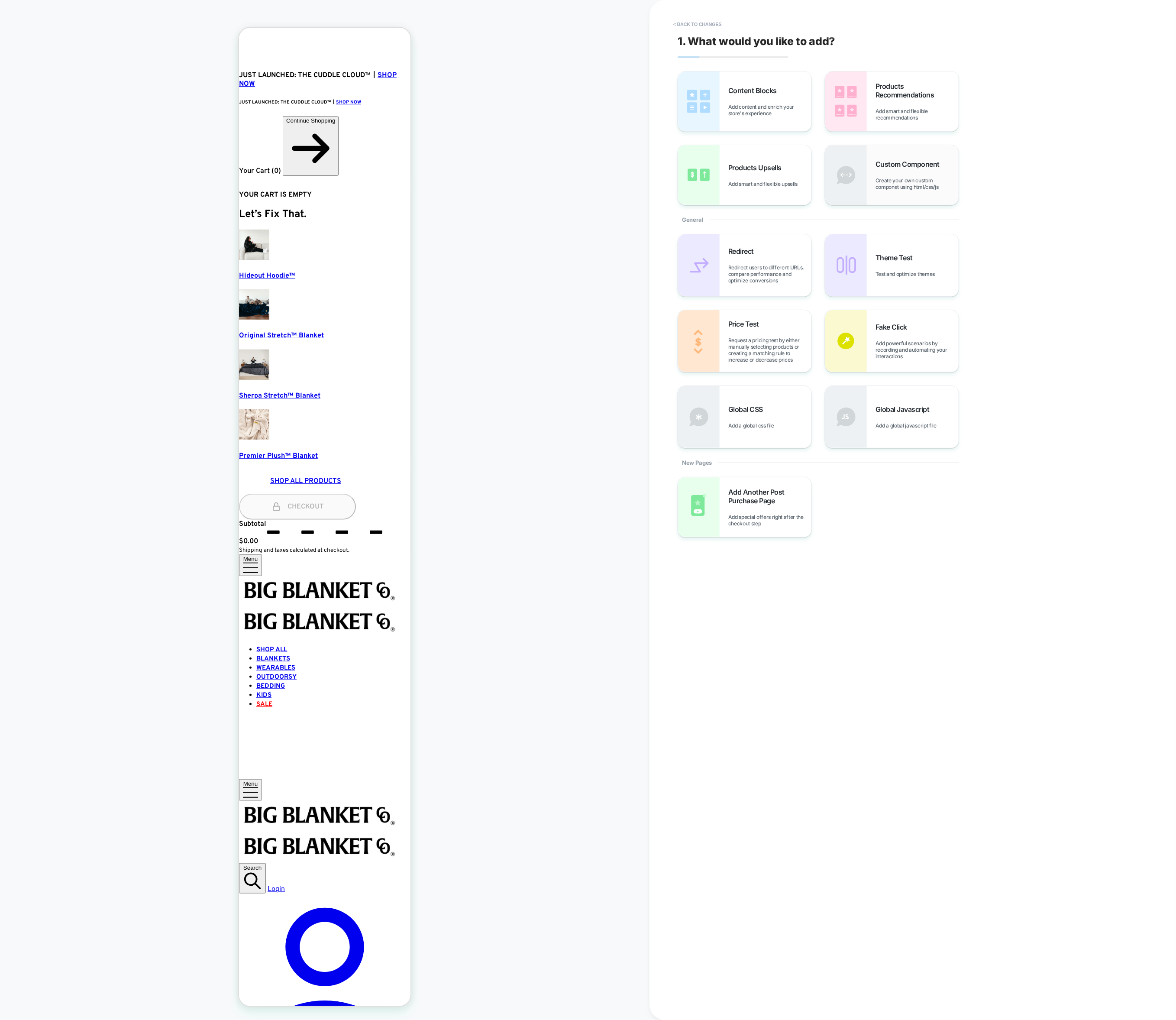
click at [0, 0] on img at bounding box center [0, 0] width 0 height 0
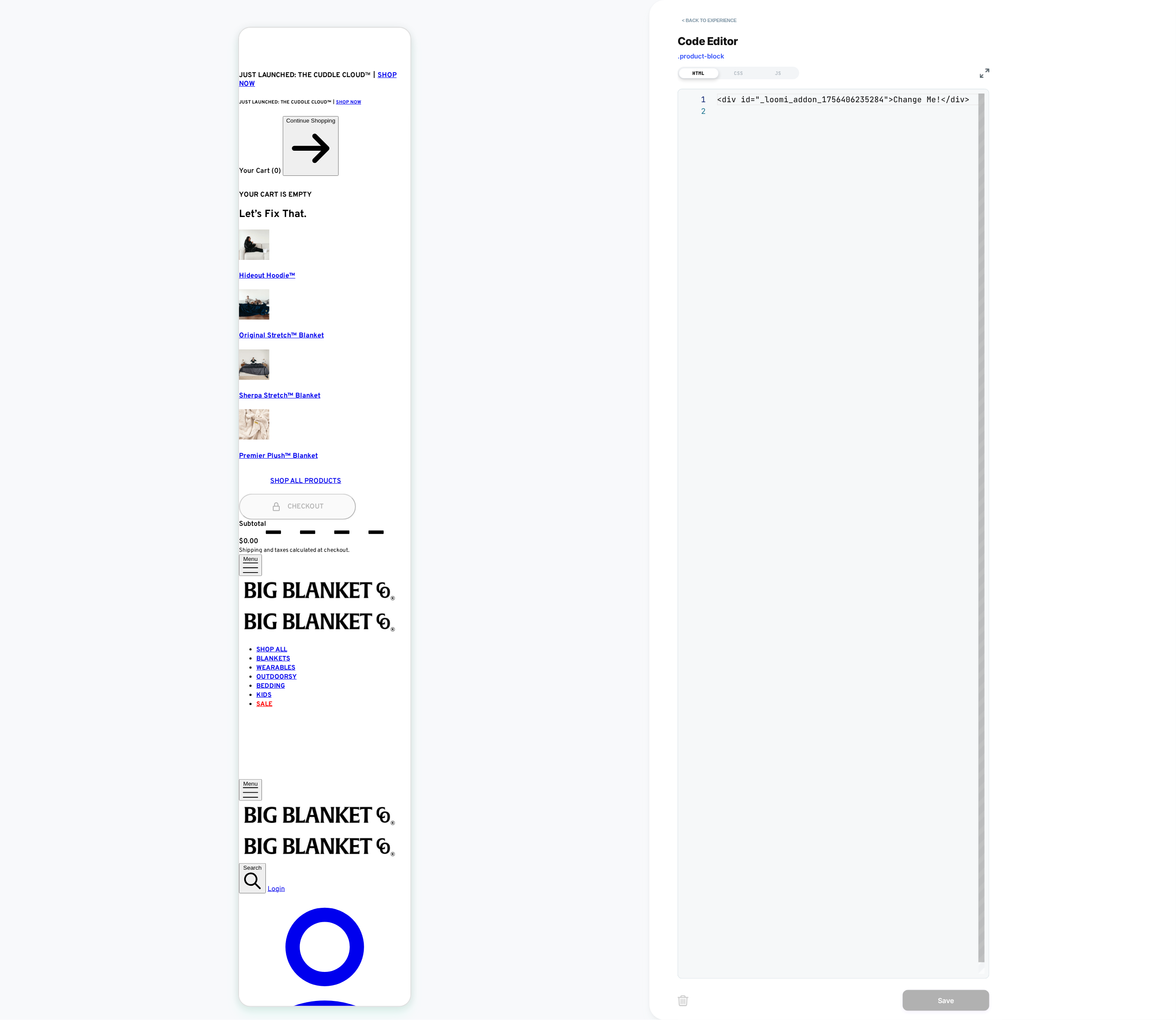
scroll to position [11, 0]
click at [790, 102] on div "< div id = "_loomi_addon_1756406235284" > Change Me! </ div >" at bounding box center [853, 539] width 273 height 892
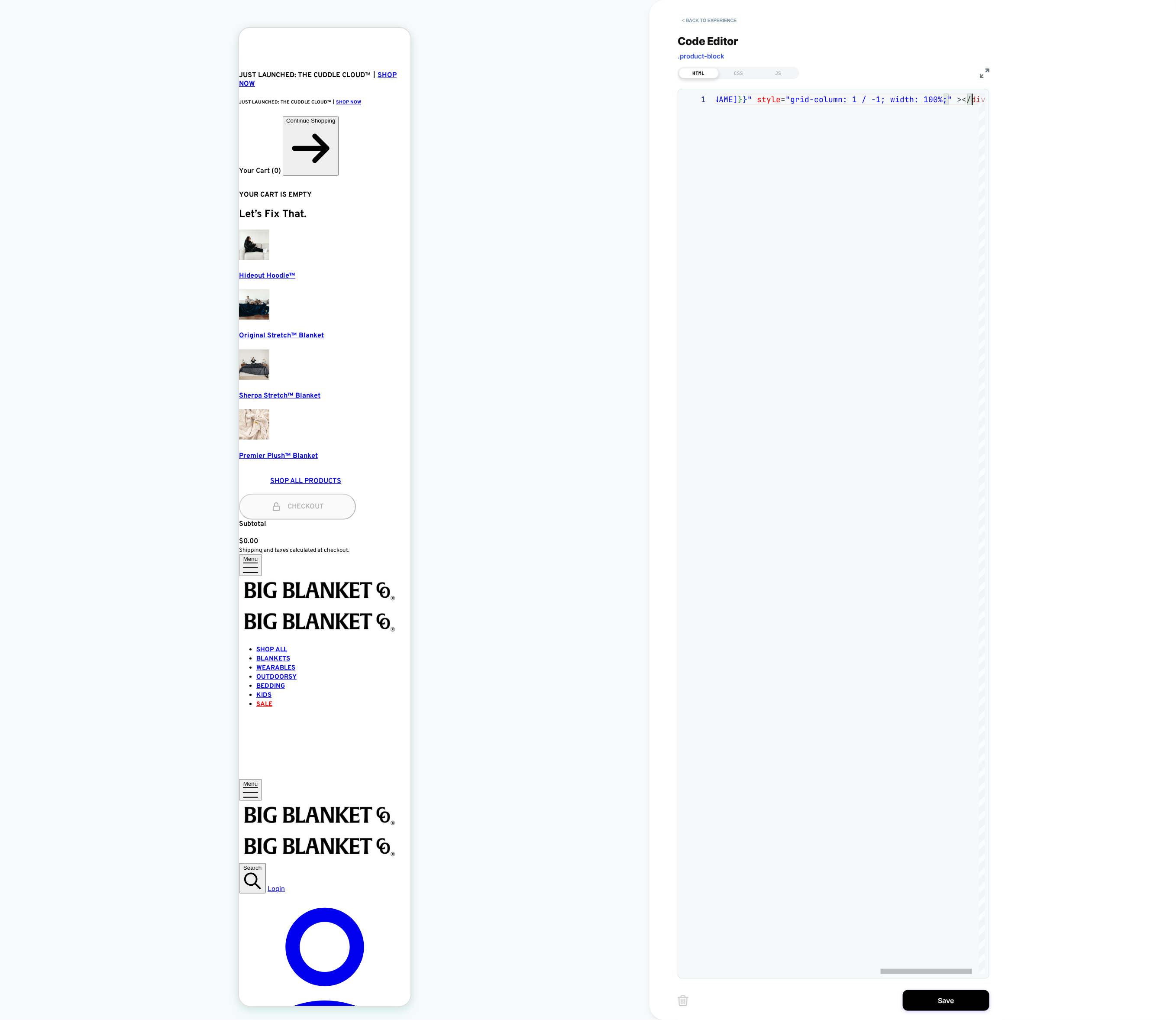
scroll to position [0, 734]
click at [798, 134] on div "< div class = "rebuy-product-block-1" data-rebuy-id = "236477" data-rebuy-shopi…" at bounding box center [617, 534] width 759 height 881
drag, startPoint x: 780, startPoint y: 104, endPoint x: 675, endPoint y: 90, distance: 105.9
click at [717, 94] on div "< div class = "rebuy-product-block-1" data-rebuy-id = "236477" data-rebuy-shopi…" at bounding box center [1097, 534] width 759 height 881
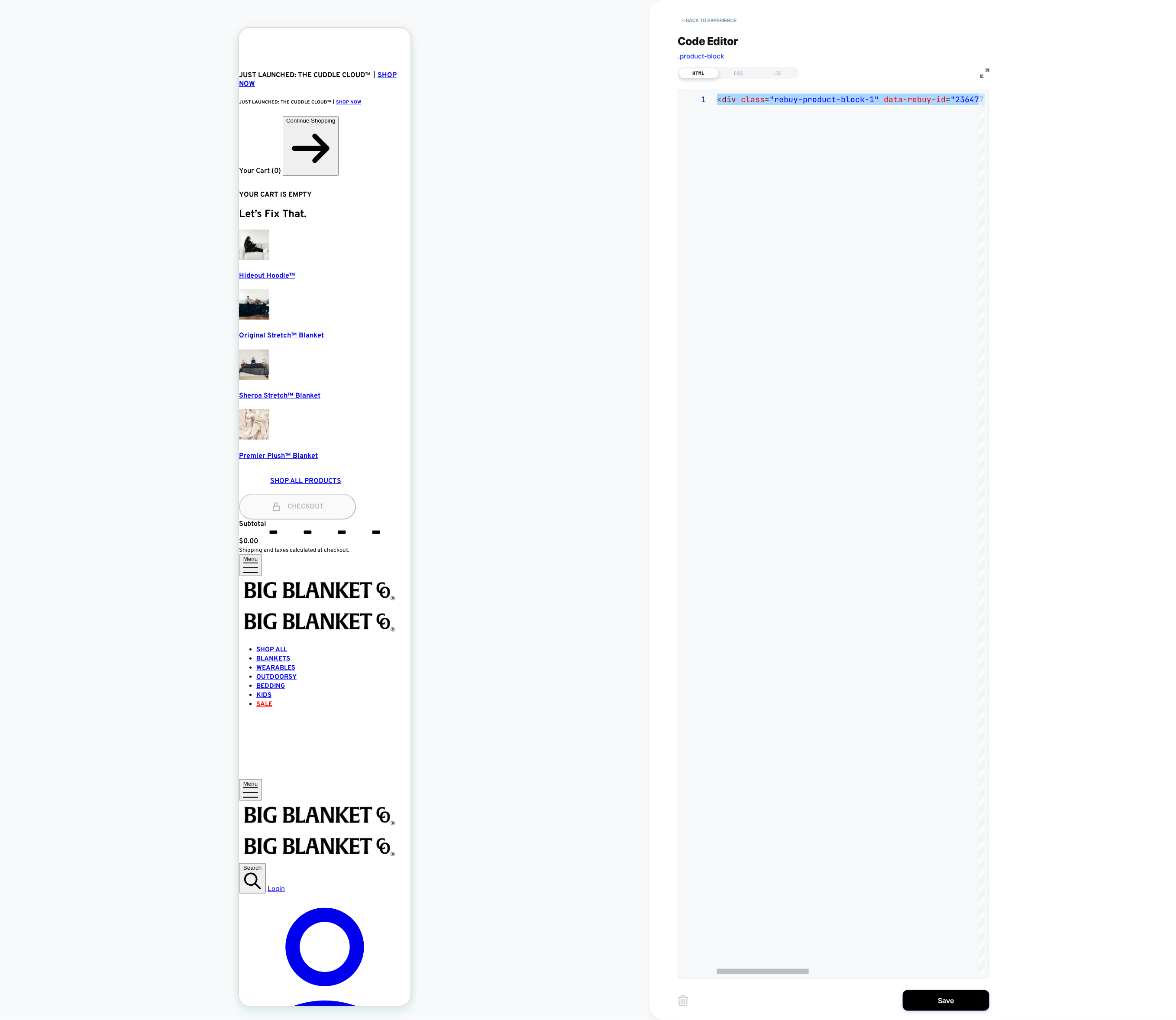
click at [753, 105] on div "< div class = "rebuy-product-block-1" data-rebuy-id = "236477" data-rebuy-shopi…" at bounding box center [1097, 534] width 759 height 881
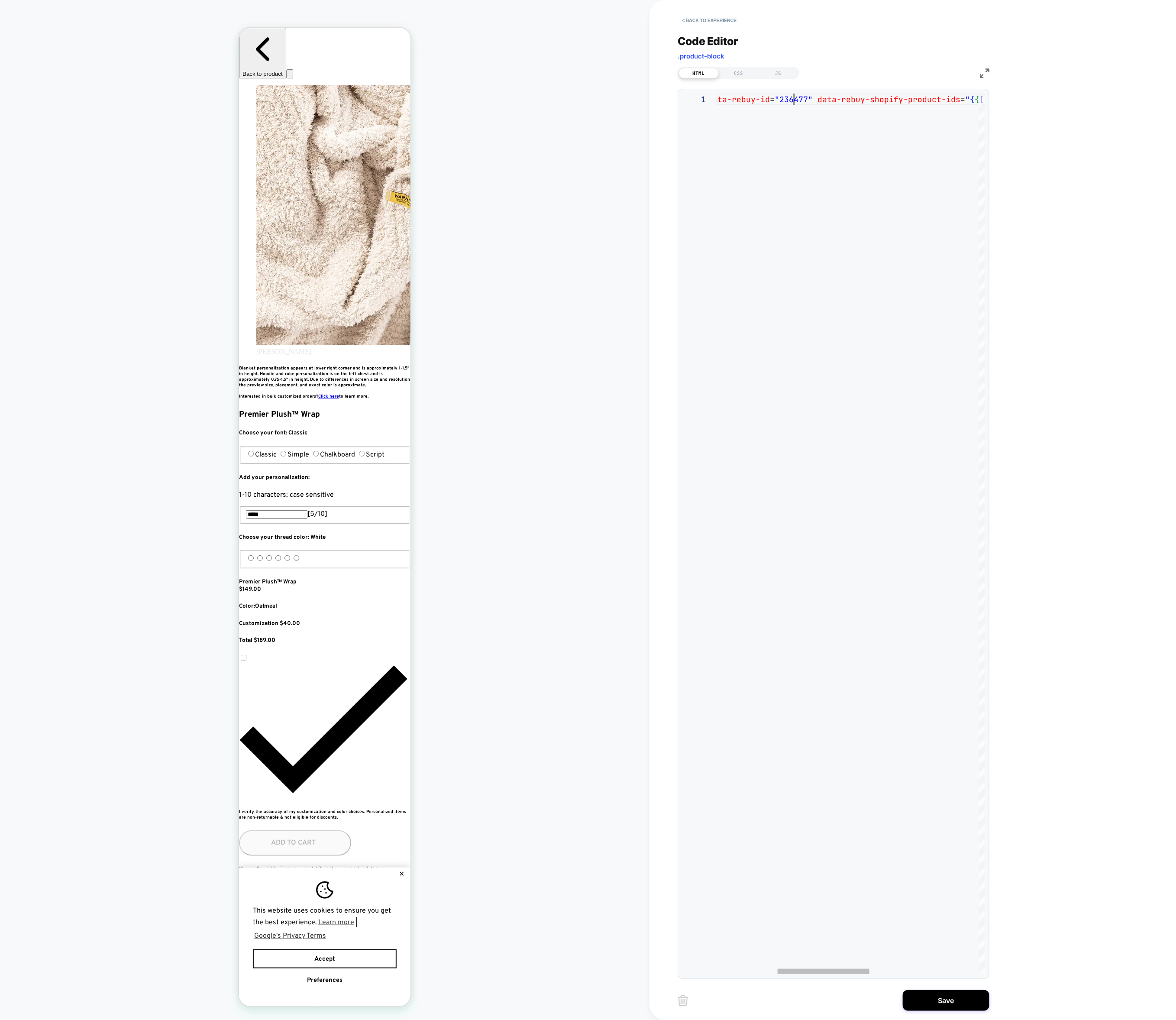
scroll to position [0, 252]
click at [795, 99] on div "< div class = "rebuy-product-block-1" data-rebuy-id = "236477" data-rebuy-shopi…" at bounding box center [921, 534] width 759 height 881
type textarea "**********"
click at [950, 999] on button "Save" at bounding box center [946, 1000] width 87 height 21
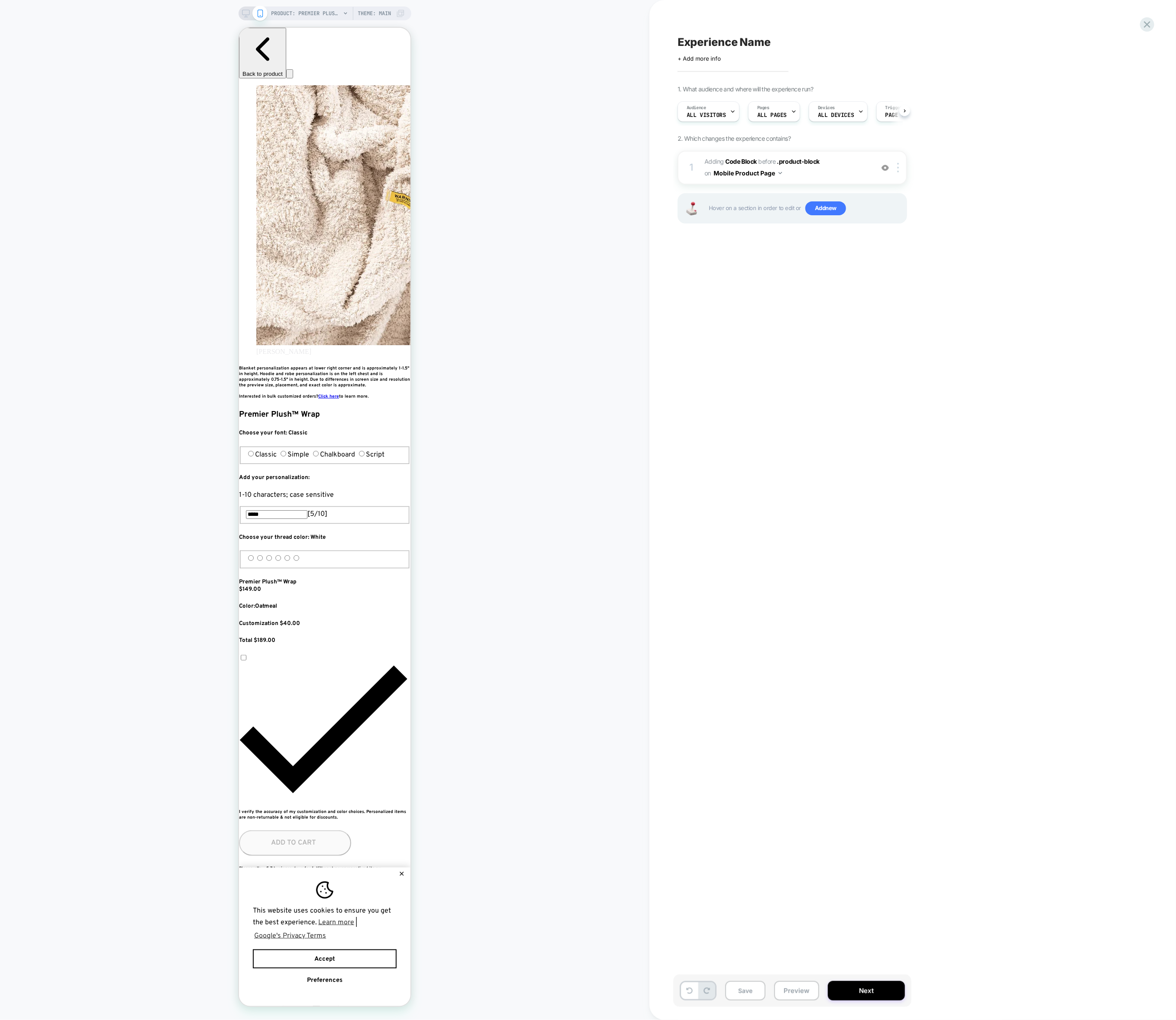
scroll to position [0, 474]
click at [786, 994] on button "Preview" at bounding box center [796, 990] width 45 height 19
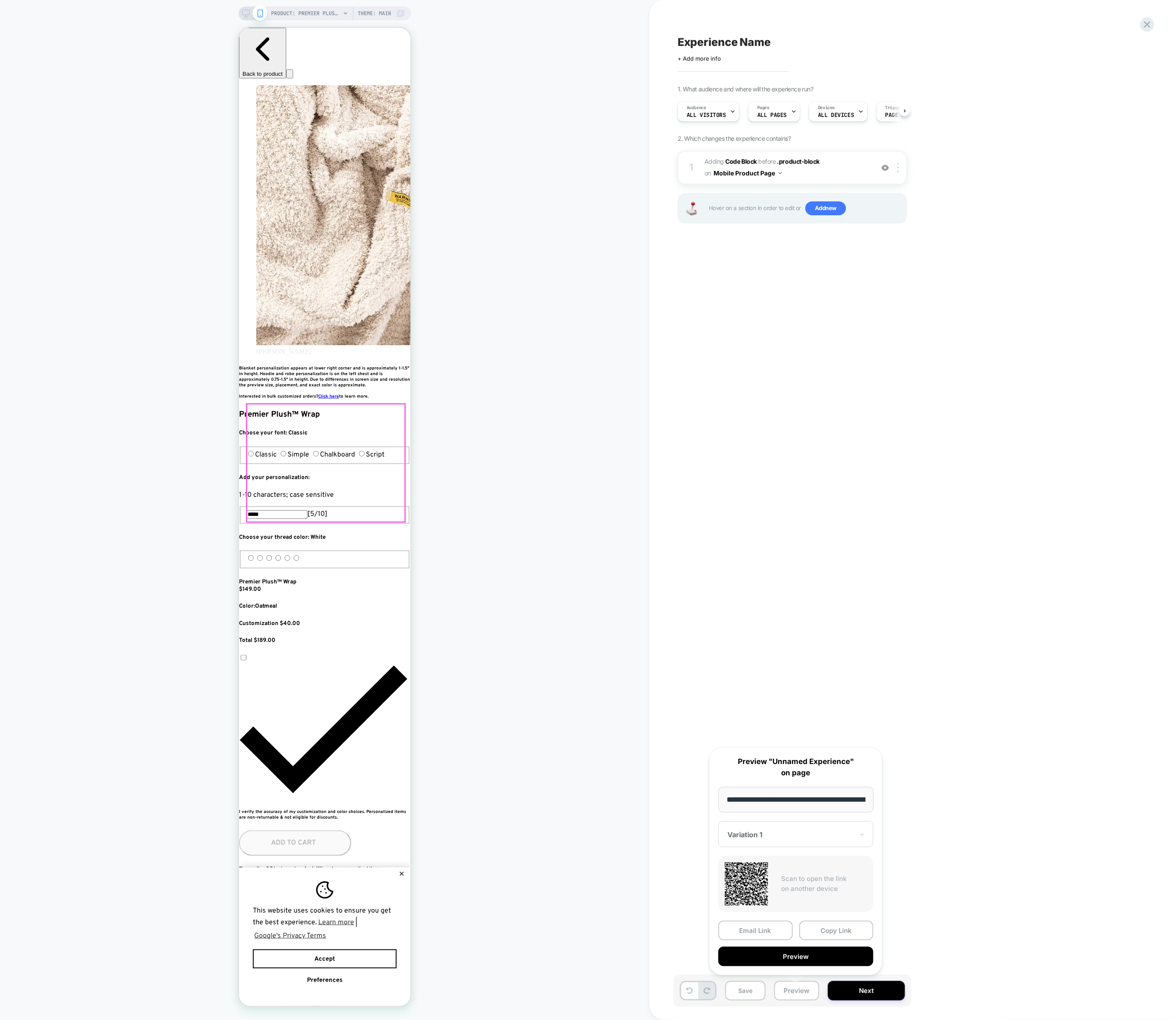
scroll to position [0, 157]
click at [803, 173] on span "Adding Code Block BEFORE .product-block .product-block on Mobile Product Page" at bounding box center [787, 167] width 165 height 24
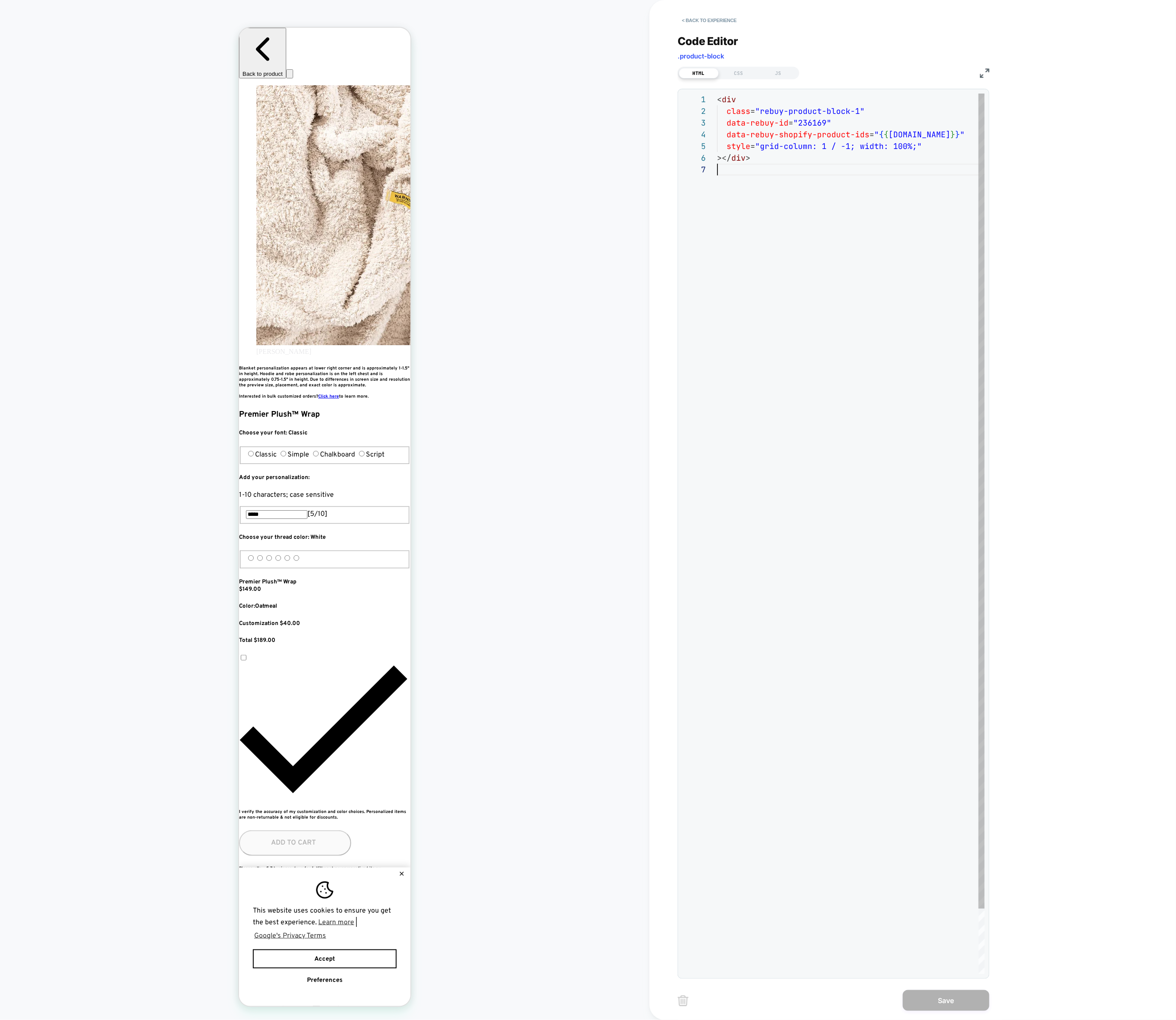
scroll to position [0, 0]
drag, startPoint x: 806, startPoint y: 179, endPoint x: 655, endPoint y: 49, distance: 199.3
click at [717, 94] on div "< div class = "rebuy-product-block-1" data-rebuy-id = "236169" data-rebuy-shopi…" at bounding box center [851, 569] width 268 height 951
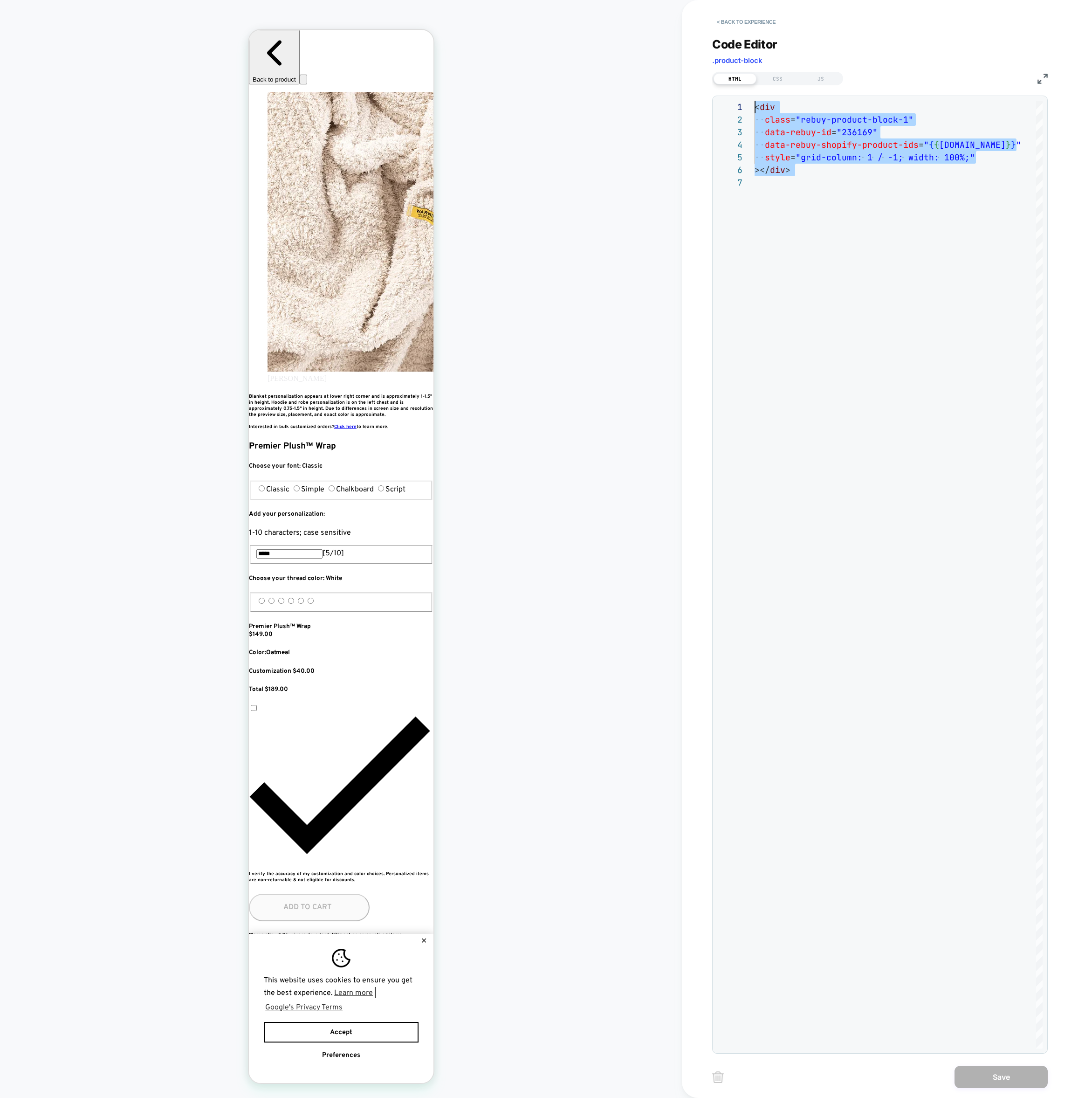
scroll to position [0, 340]
click at [787, 180] on div "< div class = "rebuy-product-block-1" data-rebuy-id = "236169" data-rebuy-shopi…" at bounding box center [899, 612] width 288 height 1023
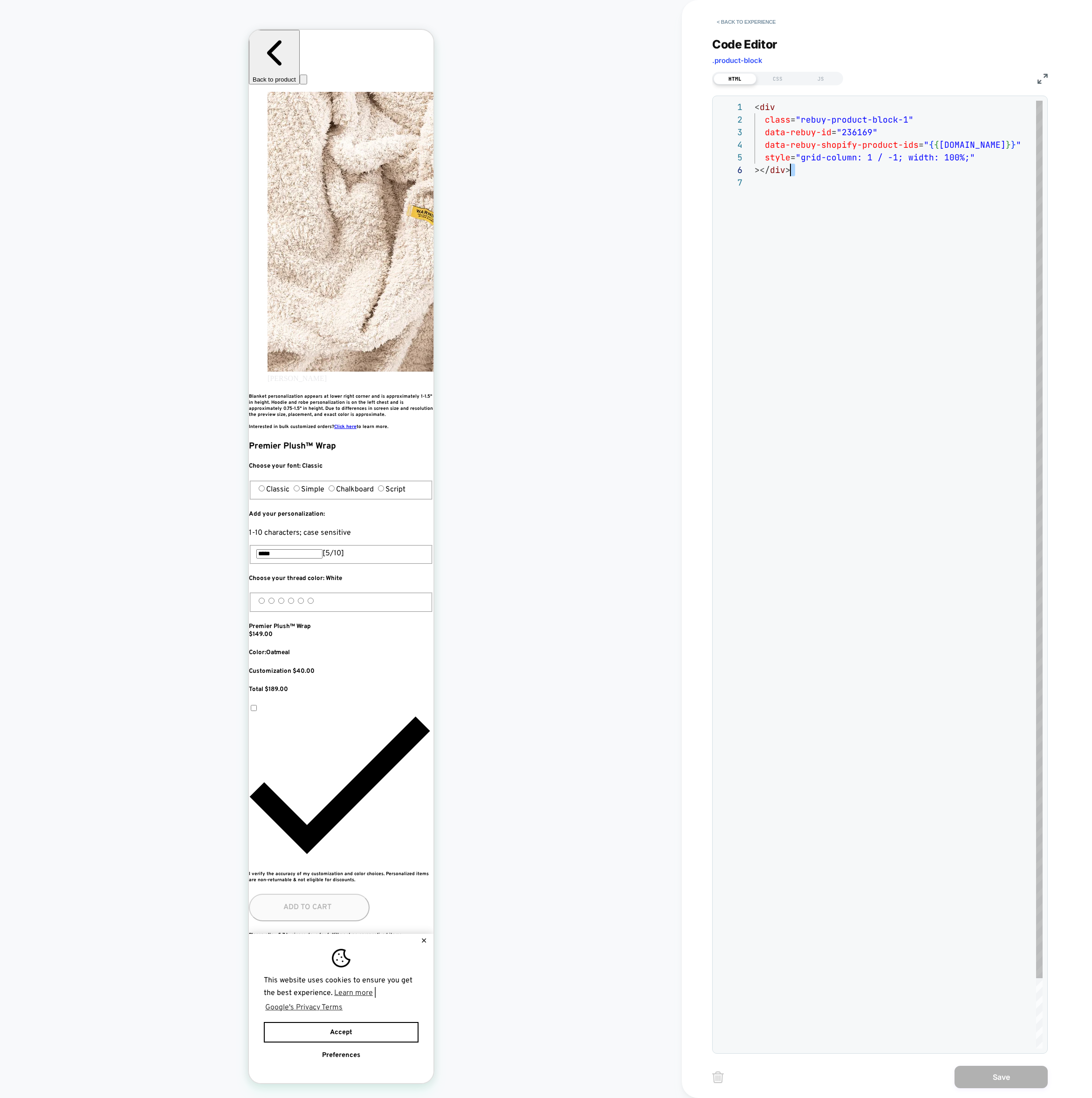
scroll to position [0, 510]
drag, startPoint x: 800, startPoint y: 180, endPoint x: 709, endPoint y: 79, distance: 135.9
click at [755, 101] on div "< div class = "rebuy-product-block-1" data-rebuy-id = "236169" data-rebuy-shopi…" at bounding box center [899, 612] width 288 height 1023
type textarea "**********"
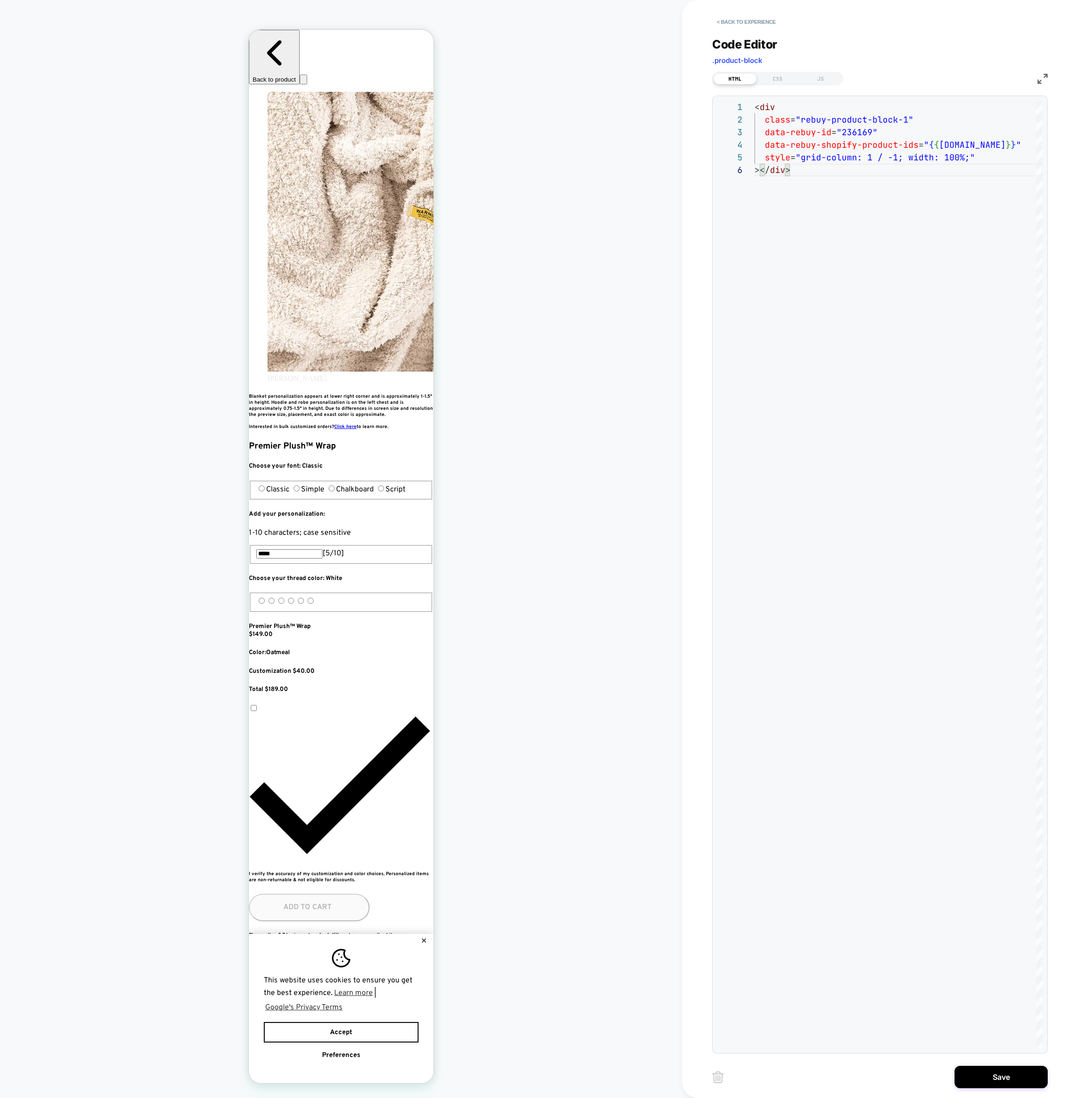
scroll to position [0, 0]
click at [980, 1083] on button "Save" at bounding box center [1001, 1076] width 93 height 22
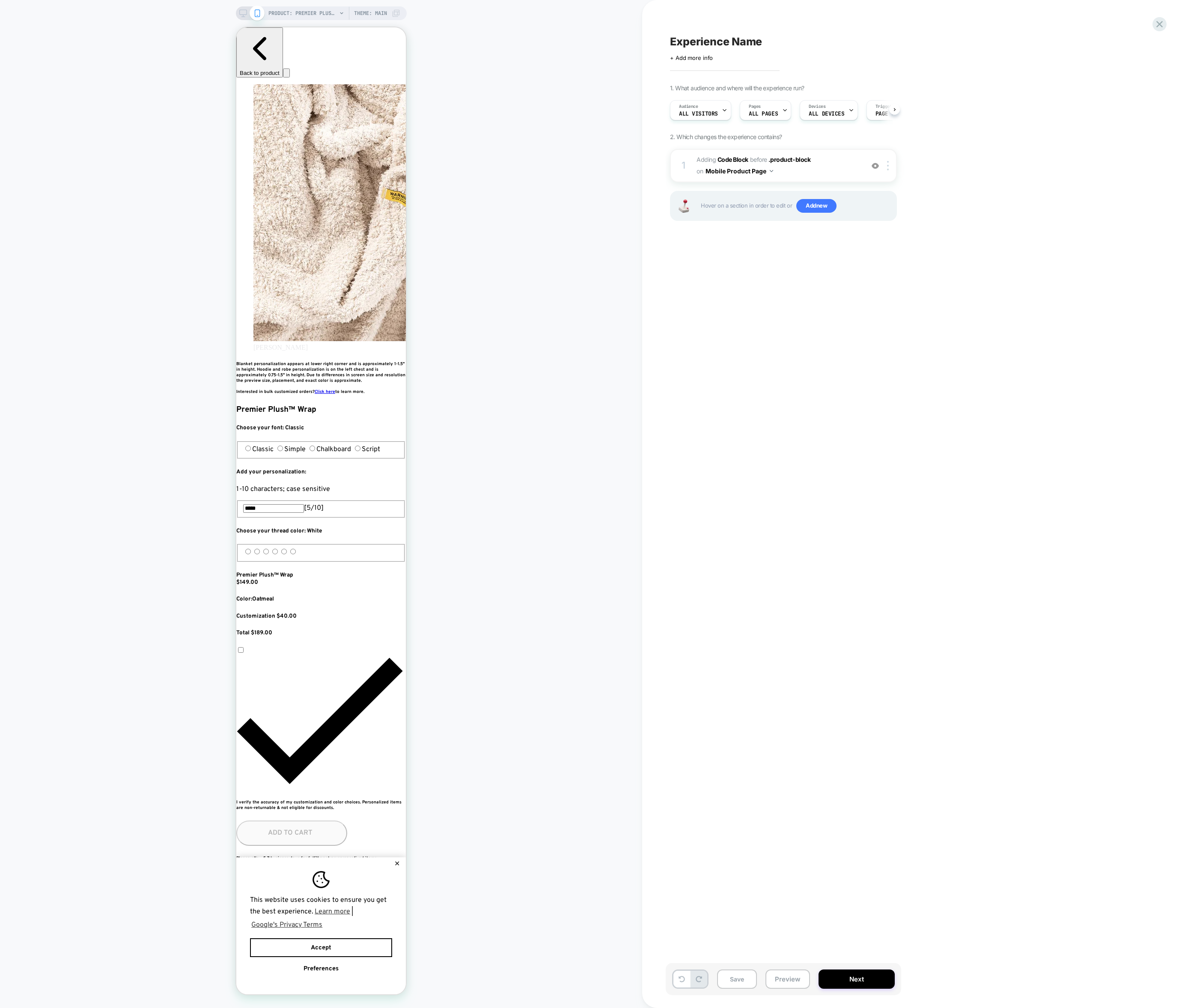
scroll to position [0, 312]
click at [889, 167] on img at bounding box center [887, 165] width 1 height 9
click at [882, 377] on div "Experience Name Click to edit experience details + Add more info 1. What audien…" at bounding box center [826, 503] width 321 height 990
click at [890, 170] on div at bounding box center [890, 165] width 14 height 9
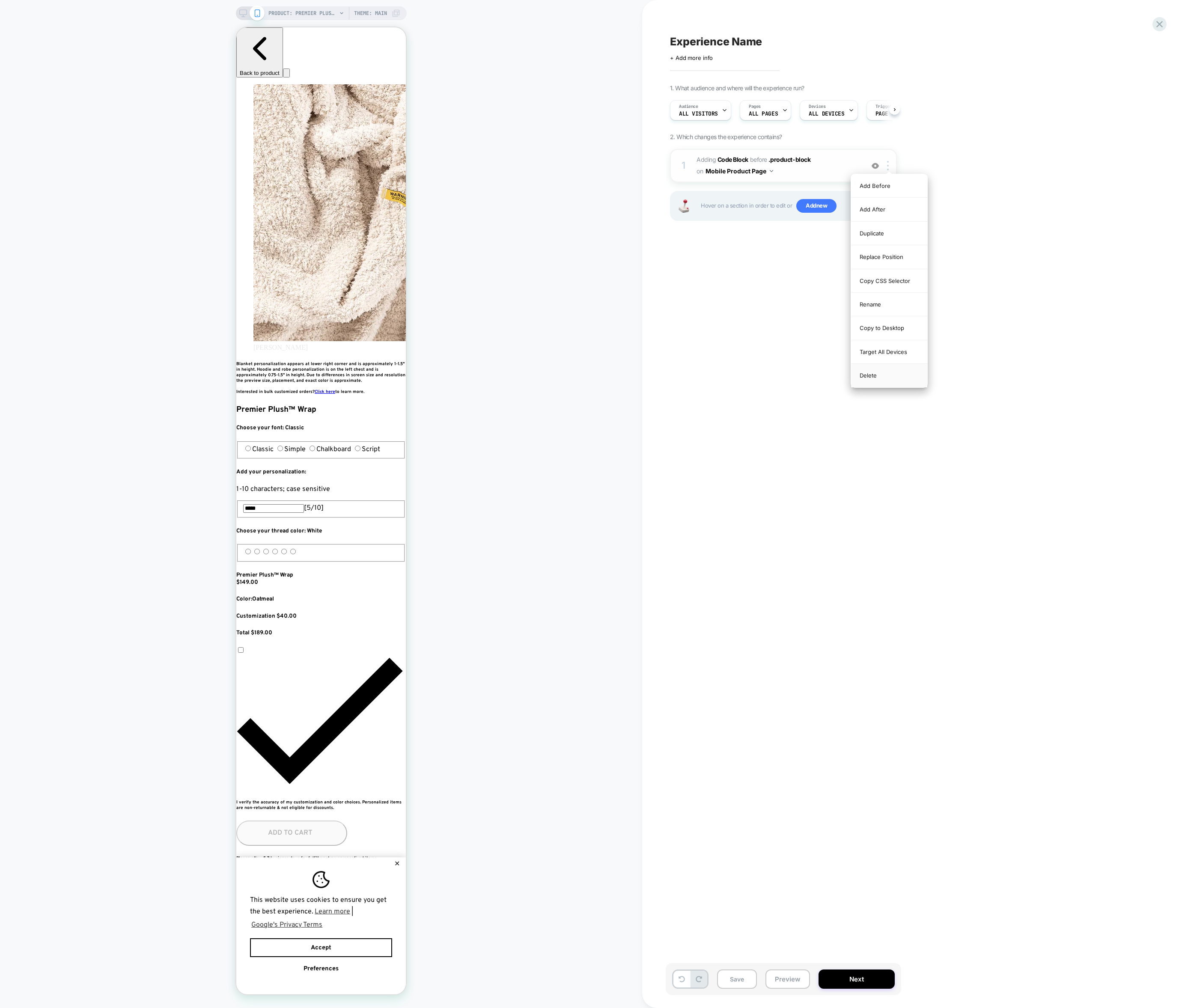
click at [872, 372] on div "Delete" at bounding box center [889, 375] width 76 height 23
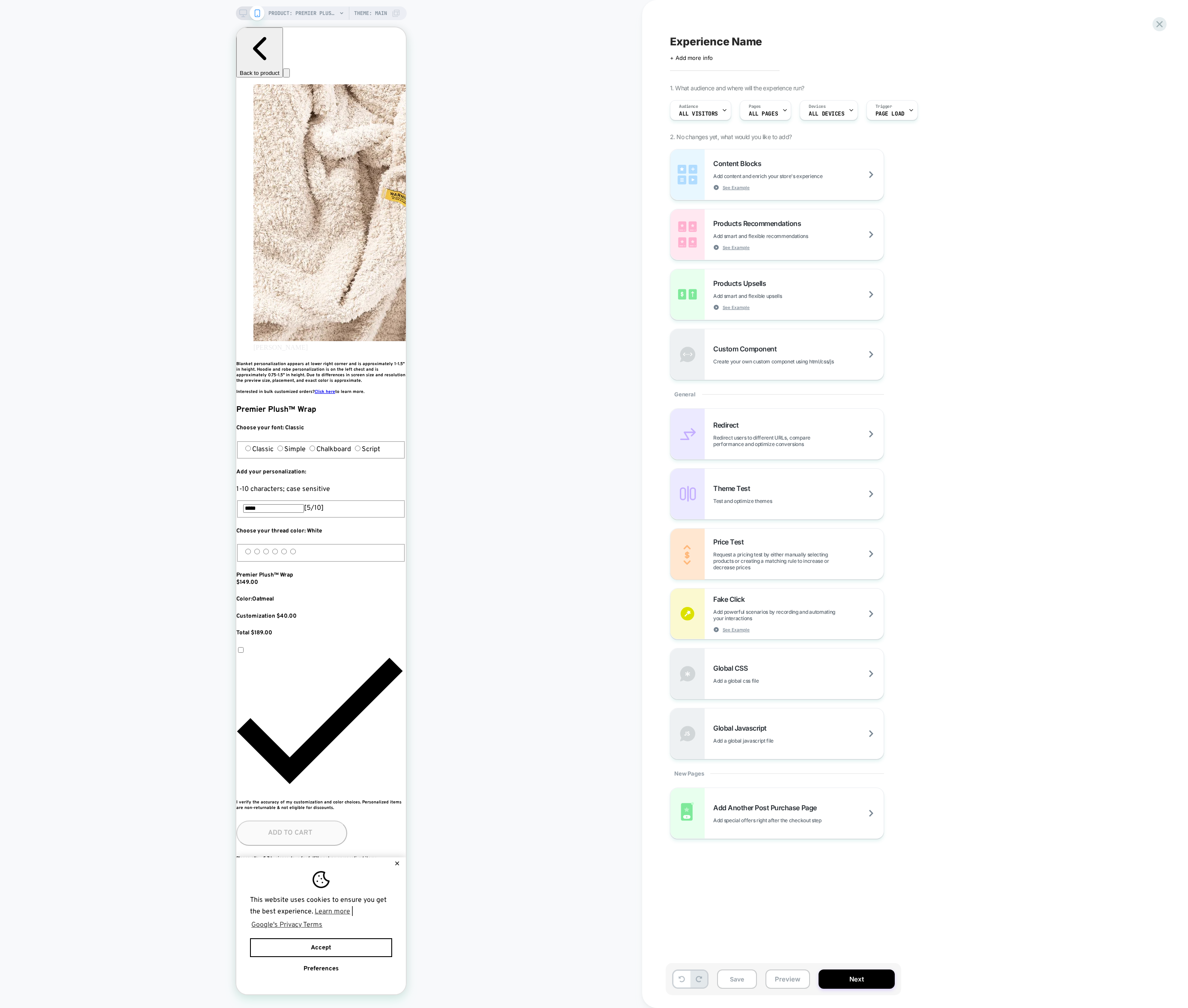
scroll to position [0, 0]
click at [1167, 23] on div "Experience Name Click to edit experience details + Add more info 1. What audien…" at bounding box center [915, 504] width 546 height 1008
click at [1161, 23] on icon at bounding box center [1160, 24] width 11 height 11
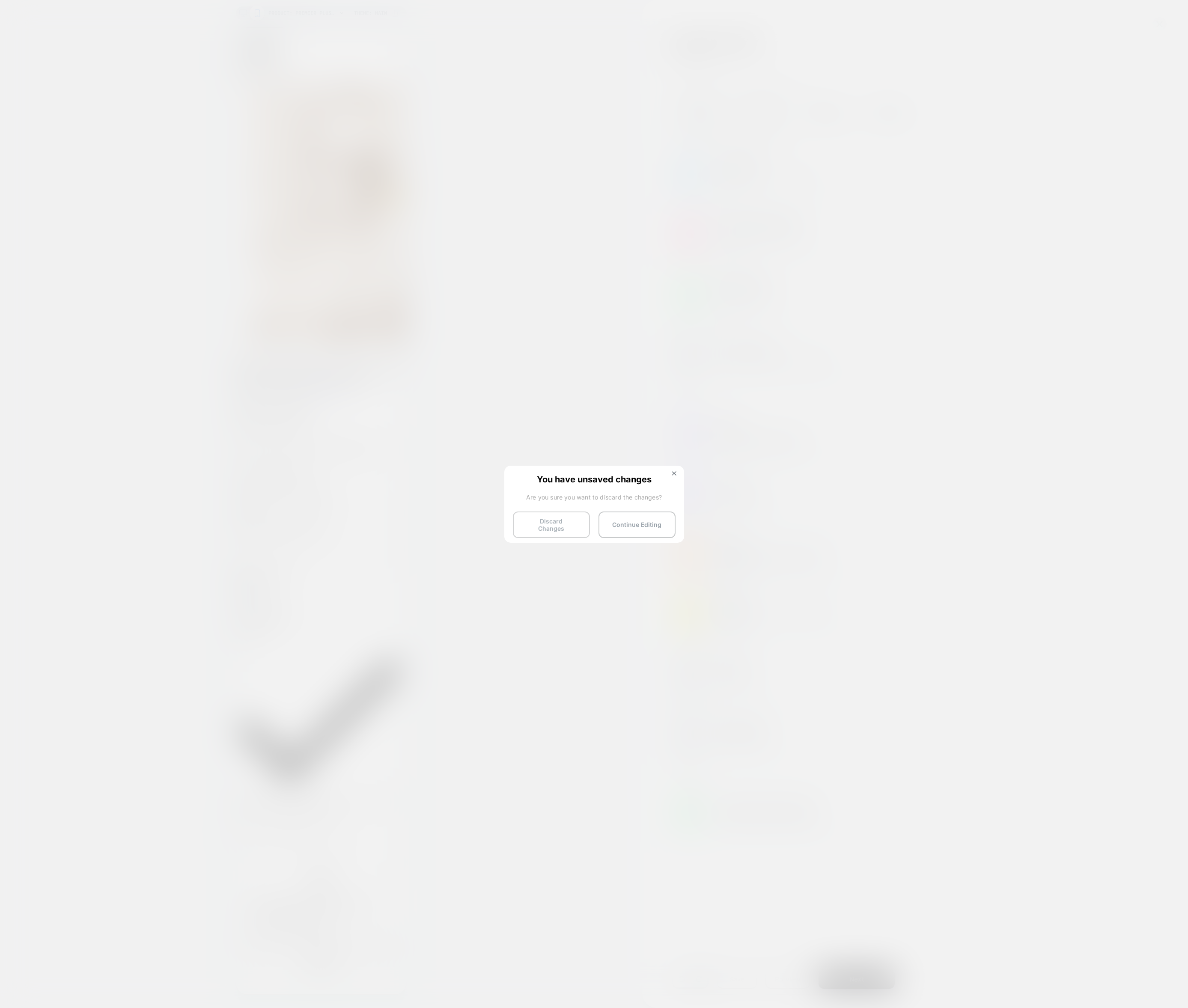
click at [571, 527] on button "Discard Changes" at bounding box center [551, 524] width 77 height 27
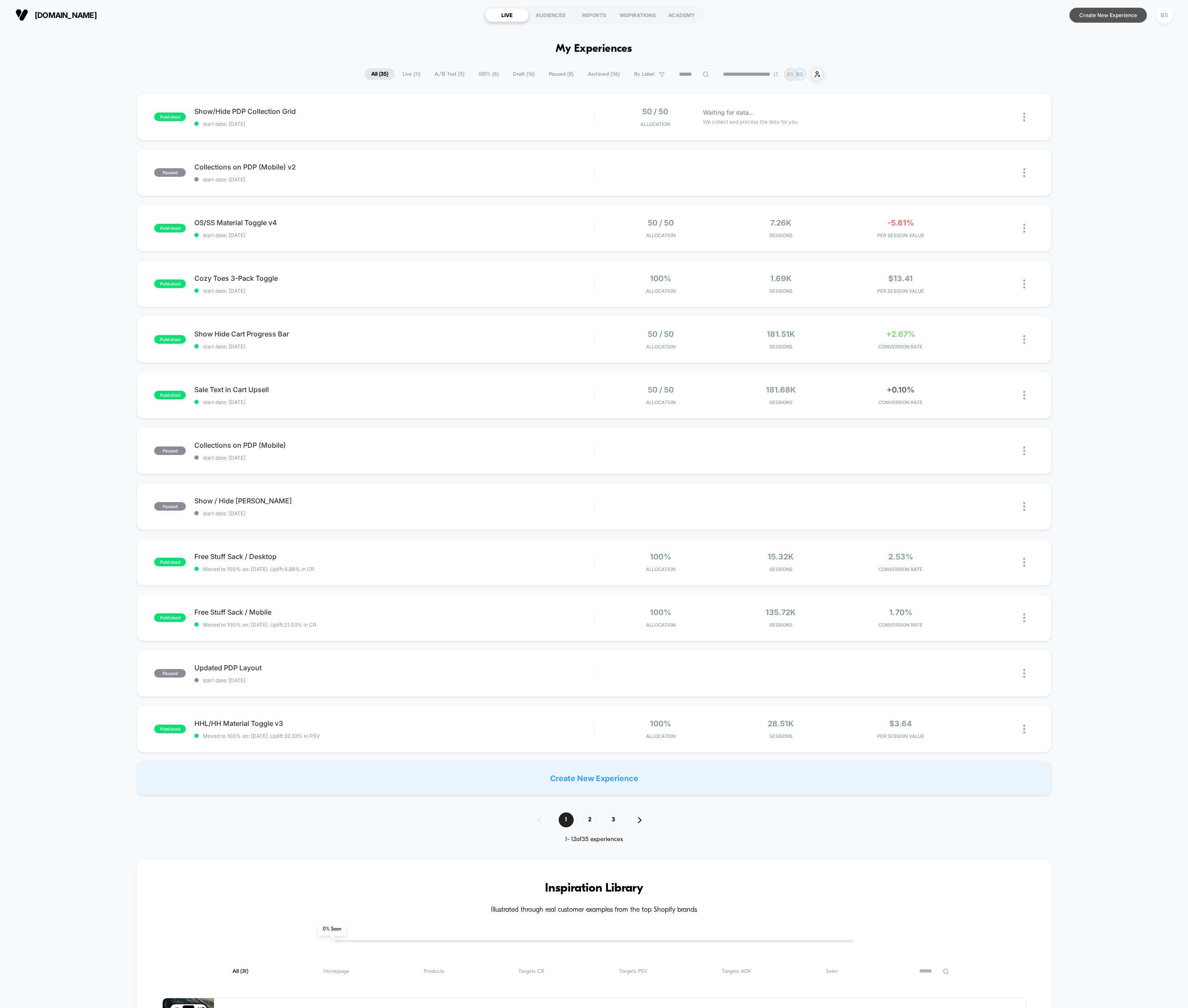
click at [1075, 13] on button "Create New Experience" at bounding box center [1108, 15] width 78 height 15
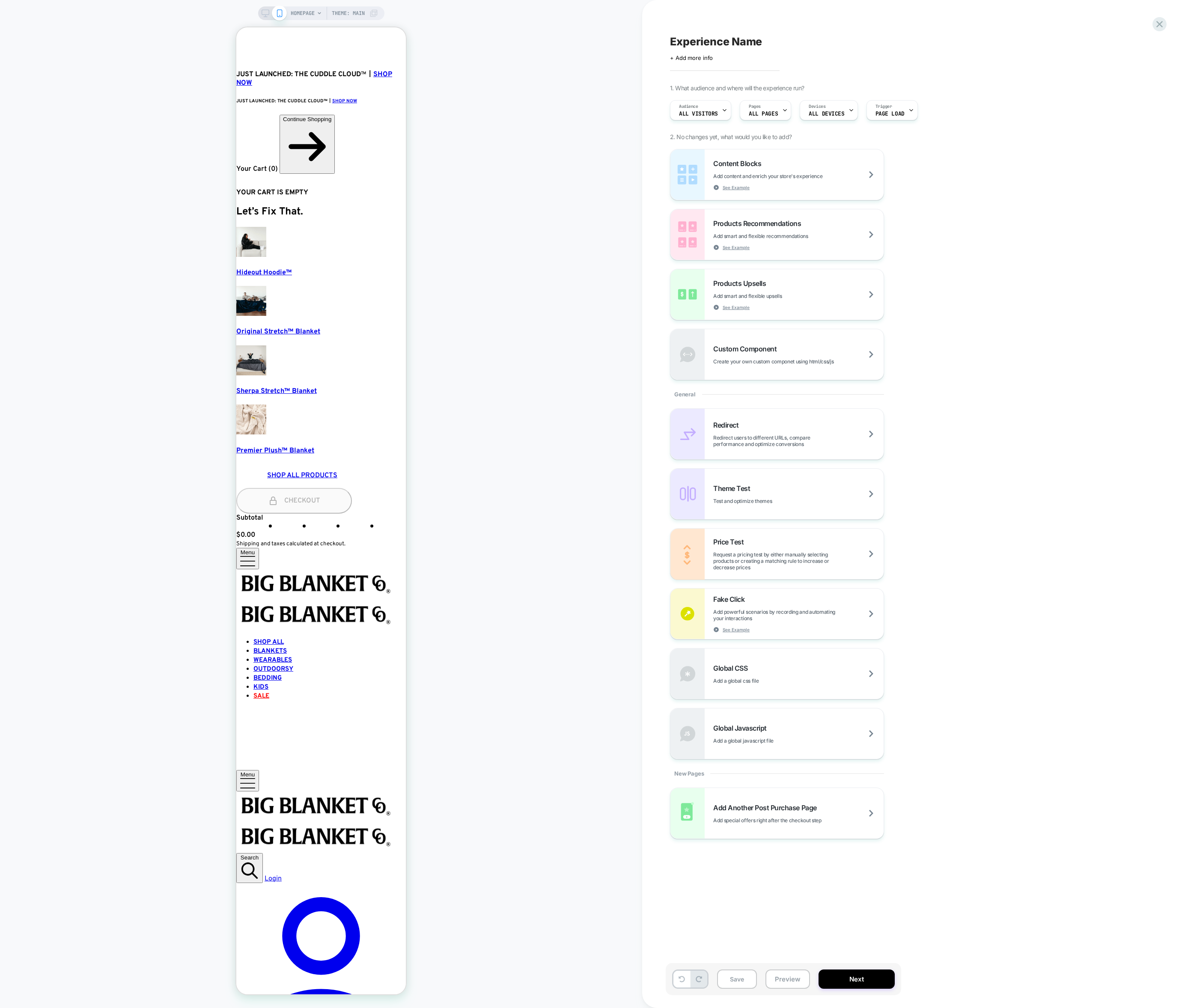
click at [305, 14] on span "HOMEPAGE" at bounding box center [303, 13] width 24 height 13
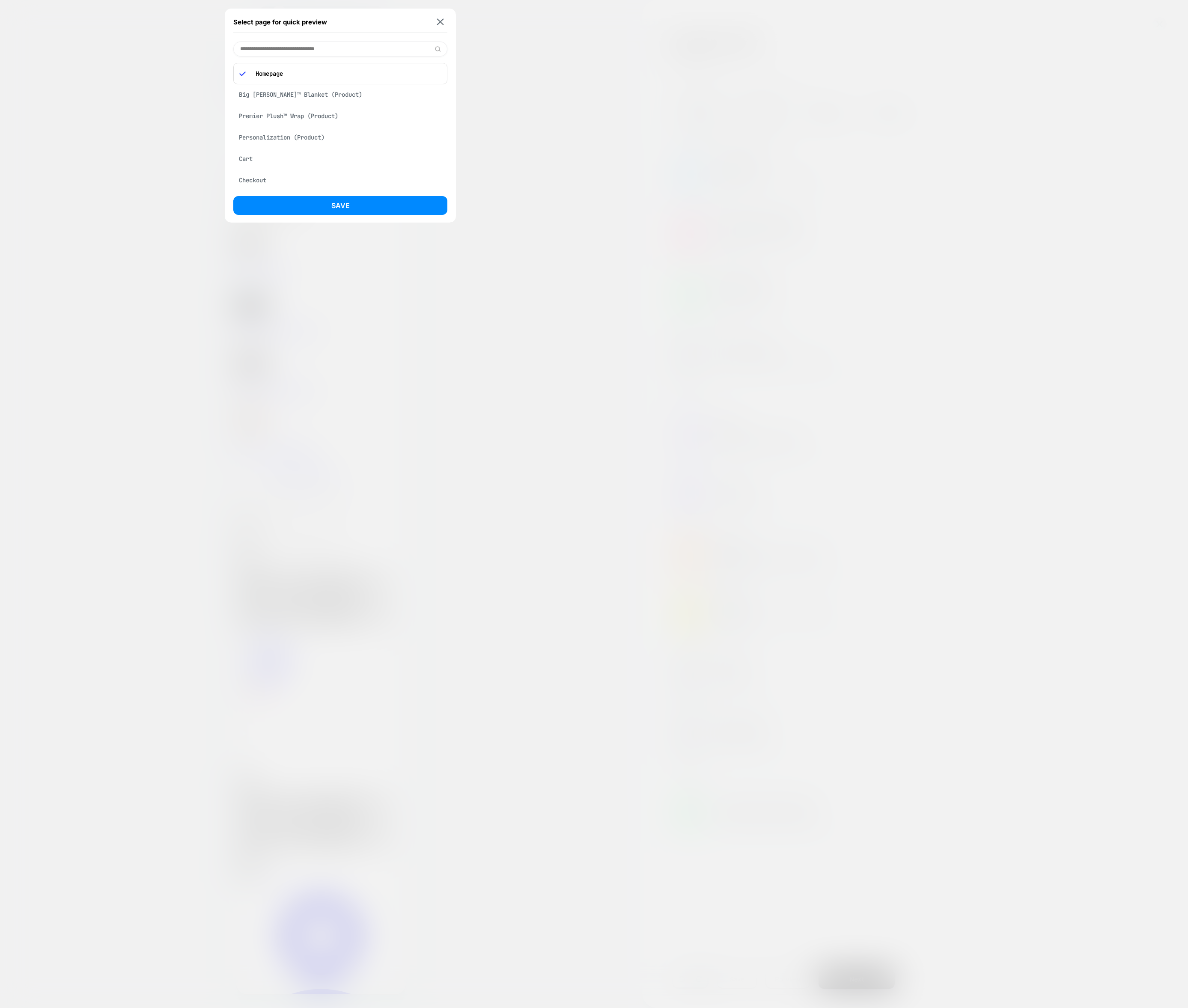
click at [310, 115] on div "Premier Plush™ Wrap (Product)" at bounding box center [340, 116] width 214 height 16
click at [355, 213] on button "Save" at bounding box center [340, 205] width 214 height 19
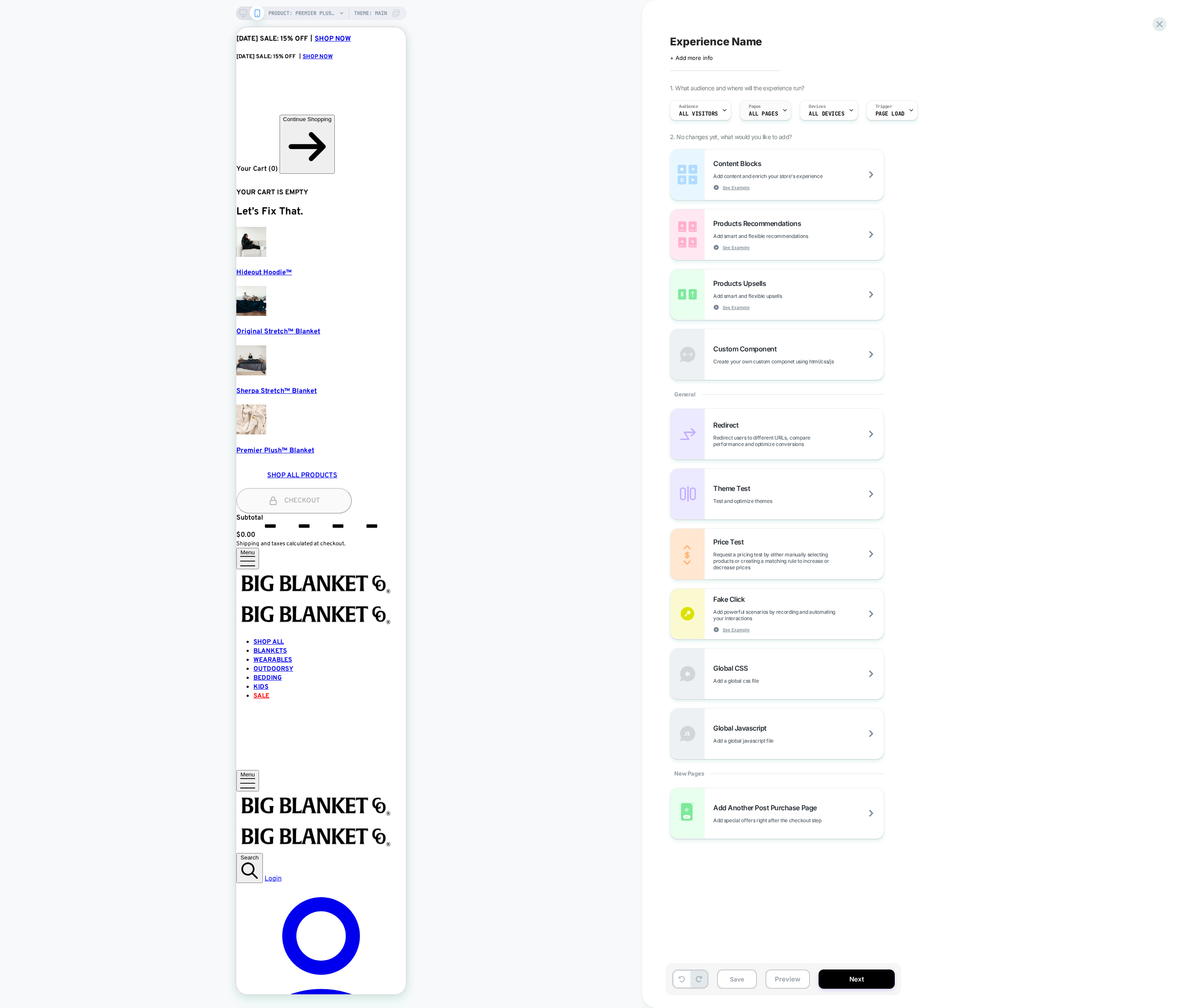
click at [784, 110] on icon at bounding box center [785, 110] width 3 height 1
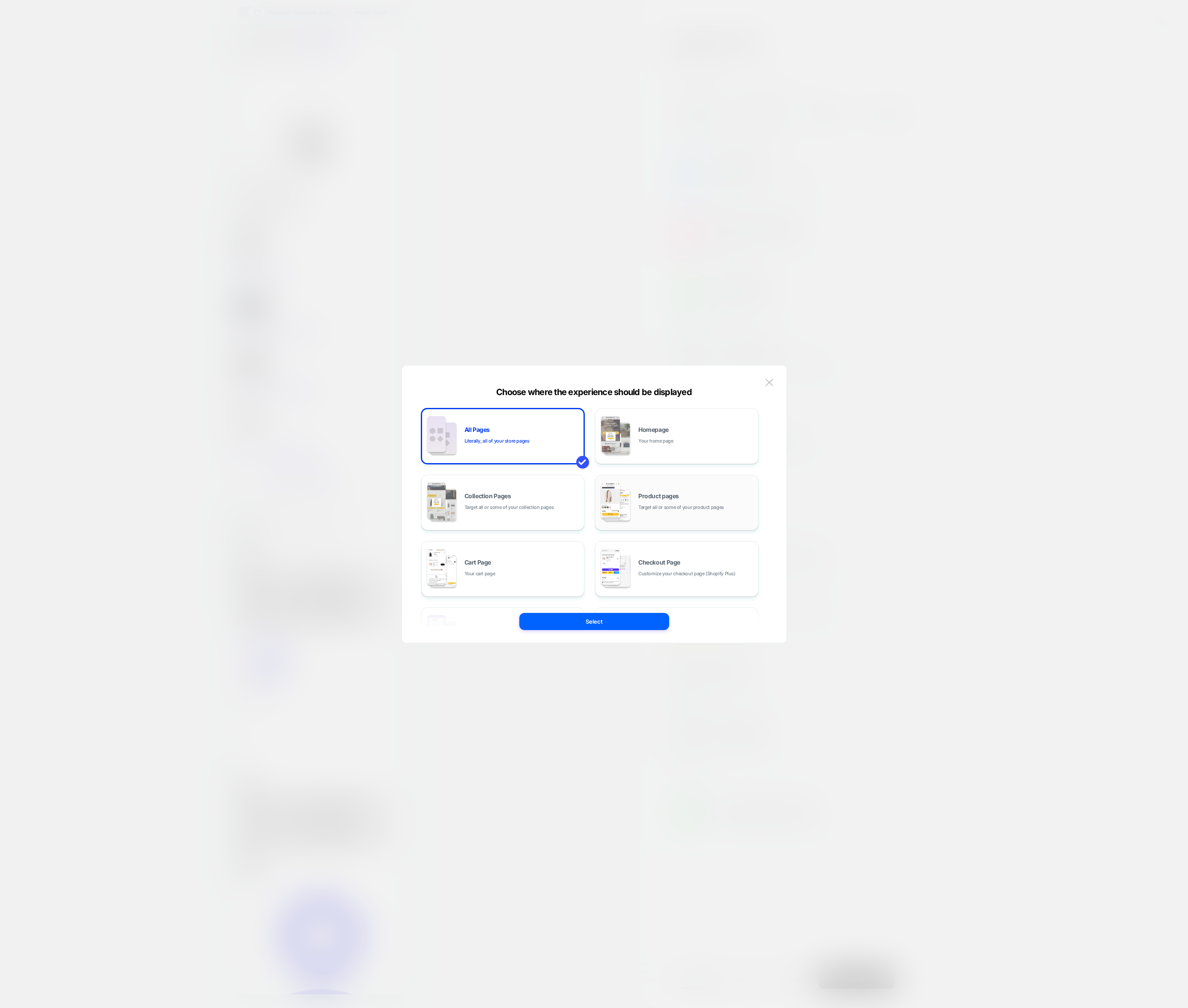
click at [653, 507] on span "Target all or some of your product pages" at bounding box center [681, 508] width 86 height 8
click at [704, 512] on span "Specific Products" at bounding box center [718, 512] width 50 height 11
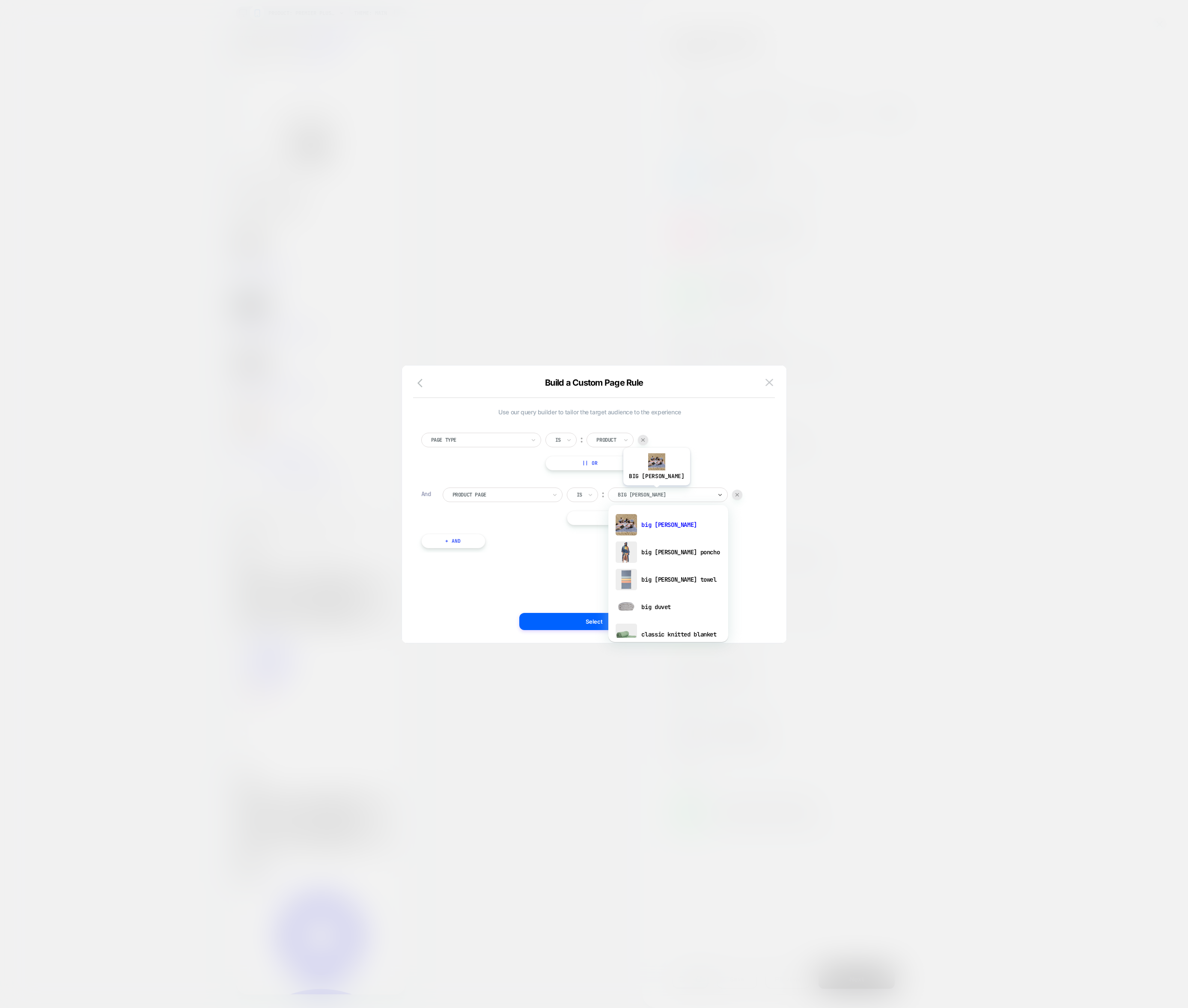
click at [645, 491] on div at bounding box center [665, 494] width 94 height 8
click at [653, 583] on div "premier plush wrap" at bounding box center [668, 587] width 111 height 28
click at [603, 613] on button "Select" at bounding box center [594, 621] width 150 height 17
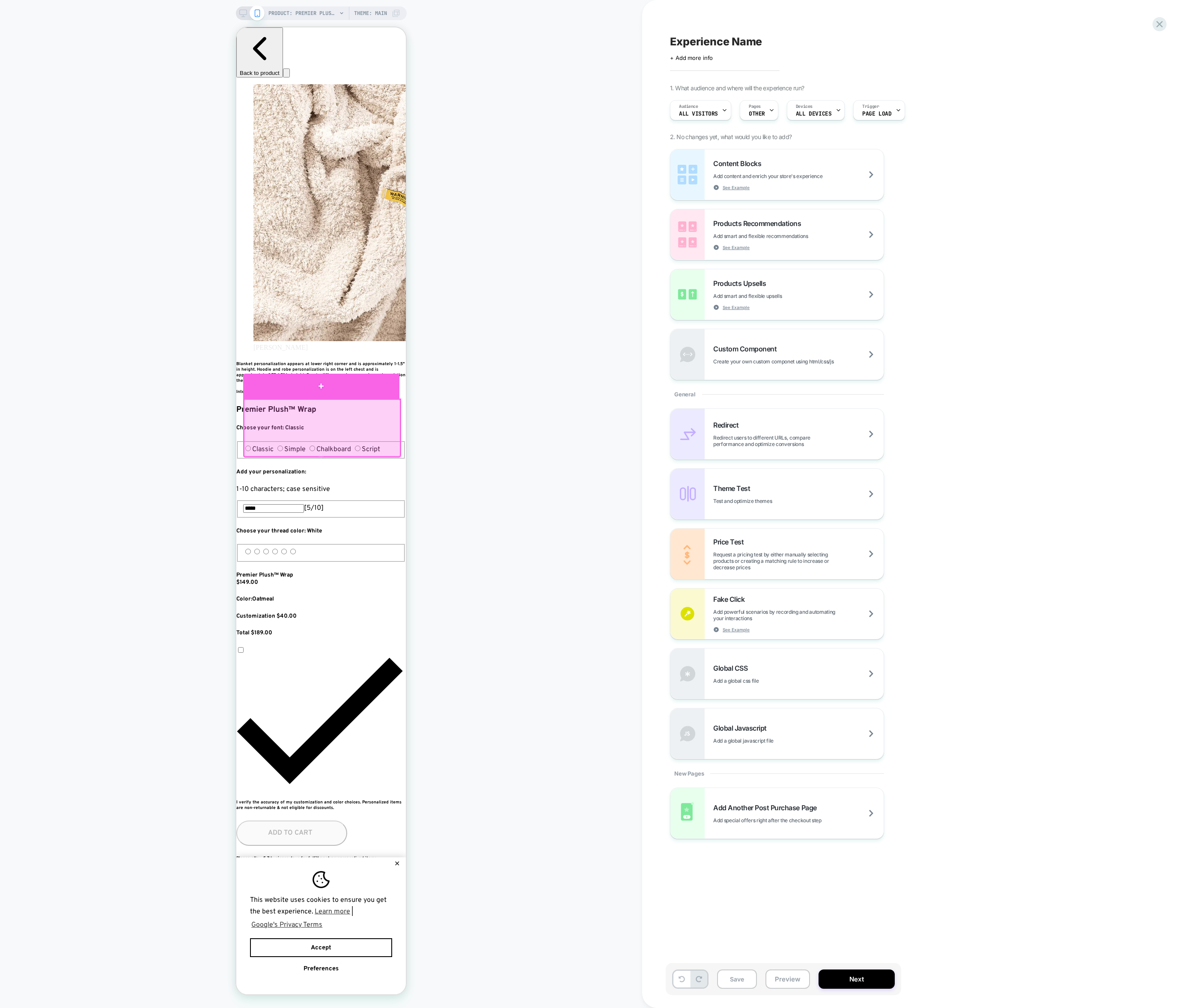
scroll to position [0, 468]
click at [335, 389] on div at bounding box center [321, 385] width 156 height 25
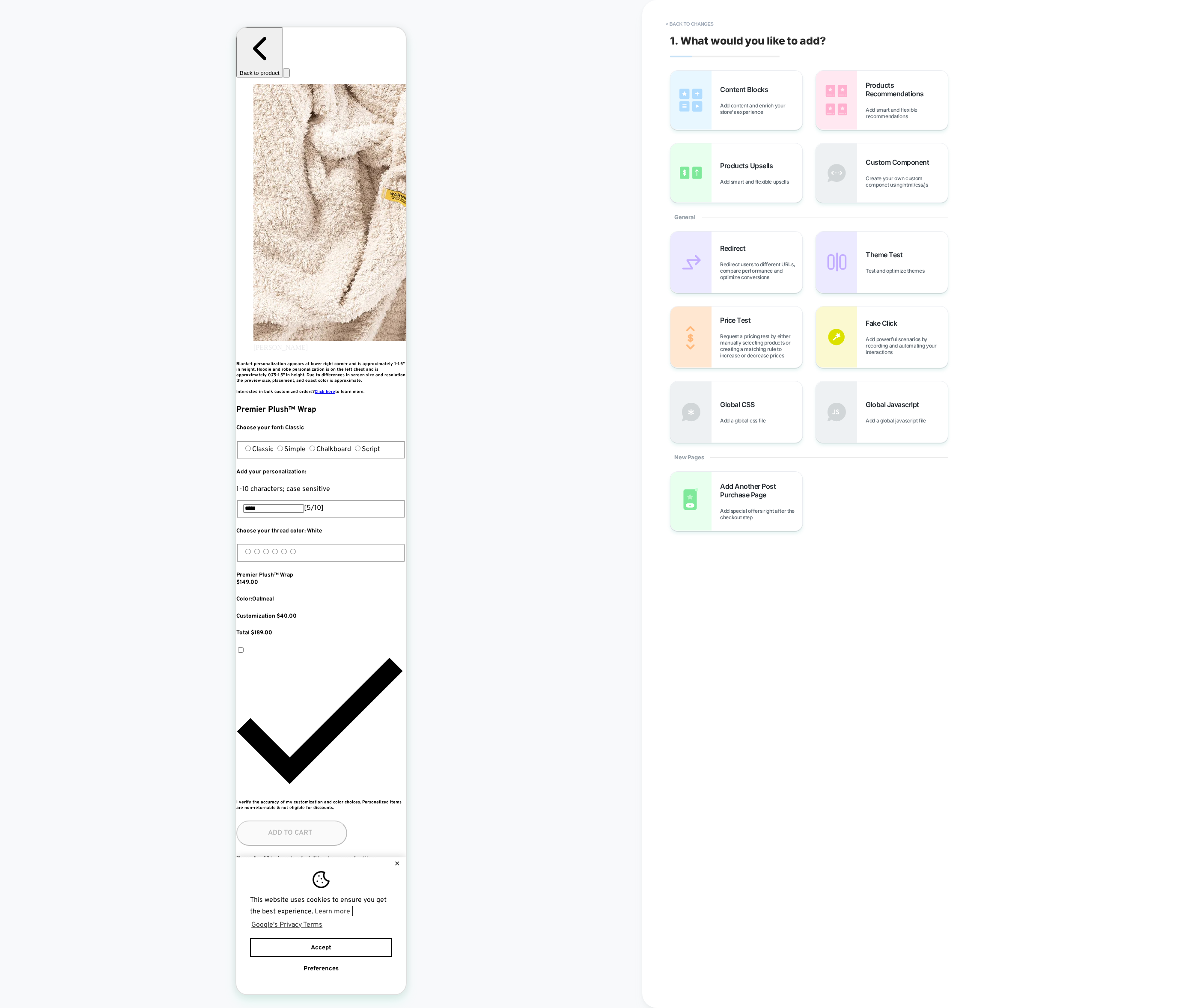
scroll to position [0, 312]
click at [876, 180] on span "Create your own custom componet using html/css/js" at bounding box center [907, 182] width 82 height 13
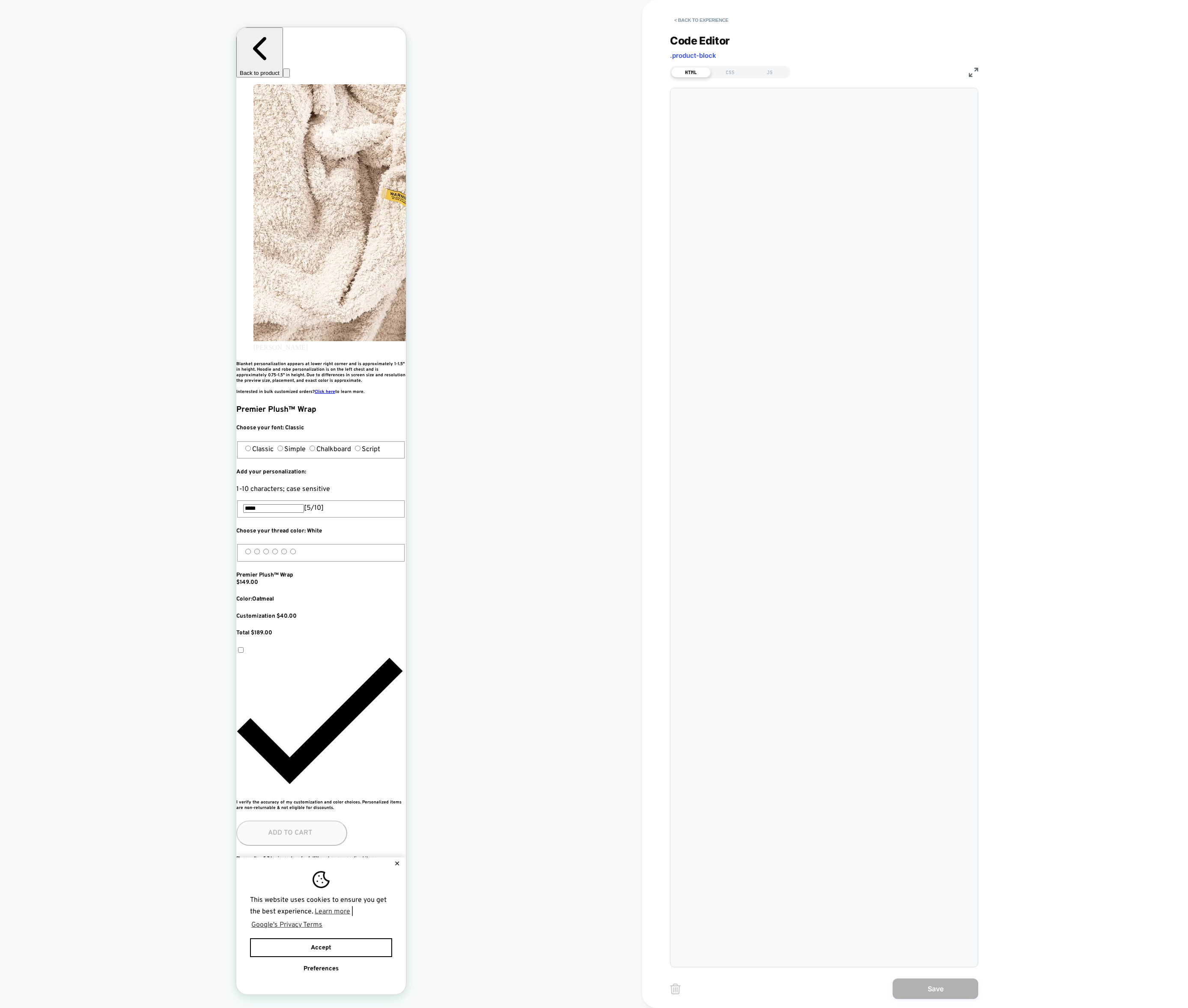
scroll to position [11, 0]
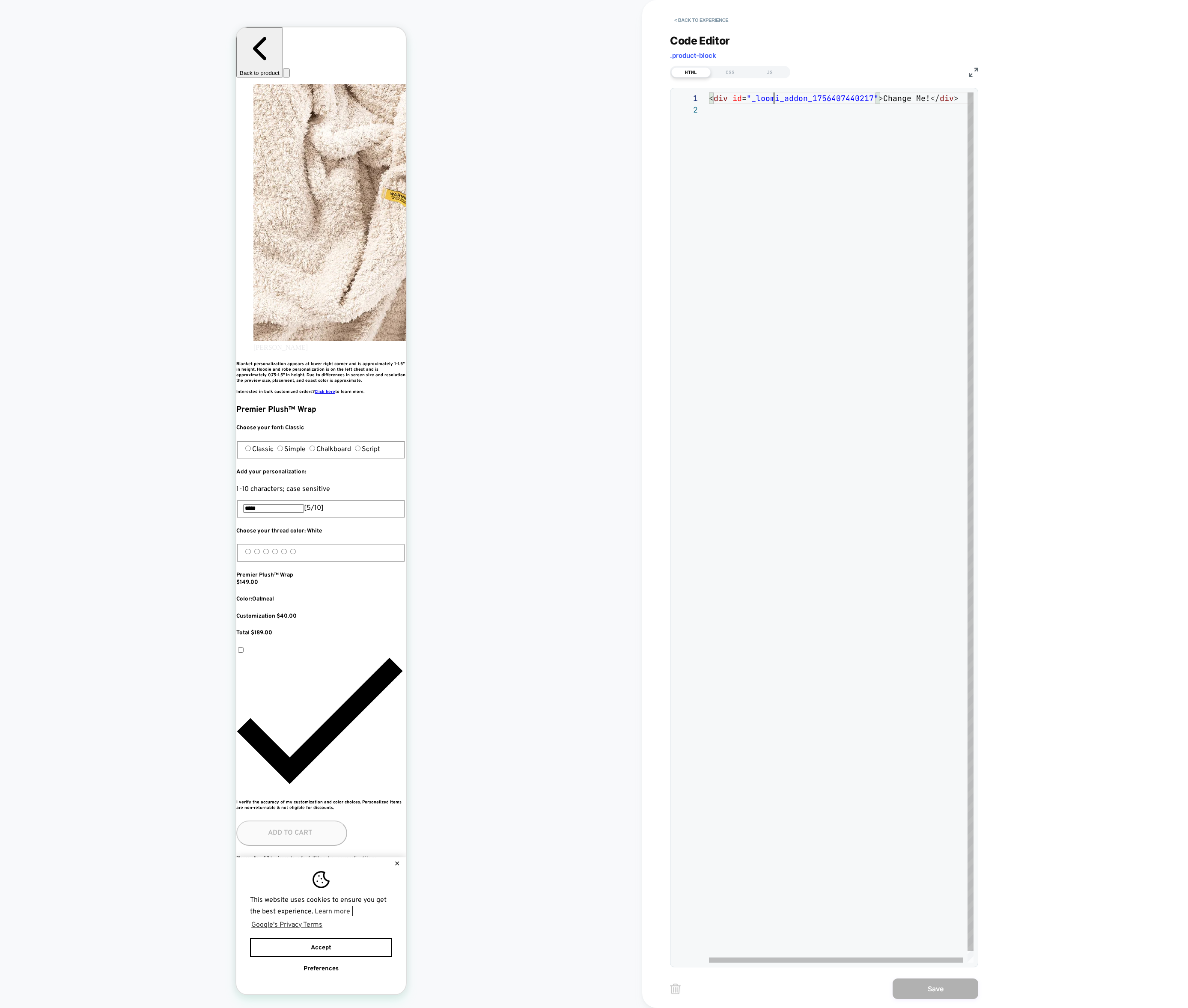
click at [774, 103] on div "< div id = "_loomi_addon_1756407440217" > Change Me! </ div >" at bounding box center [844, 533] width 269 height 881
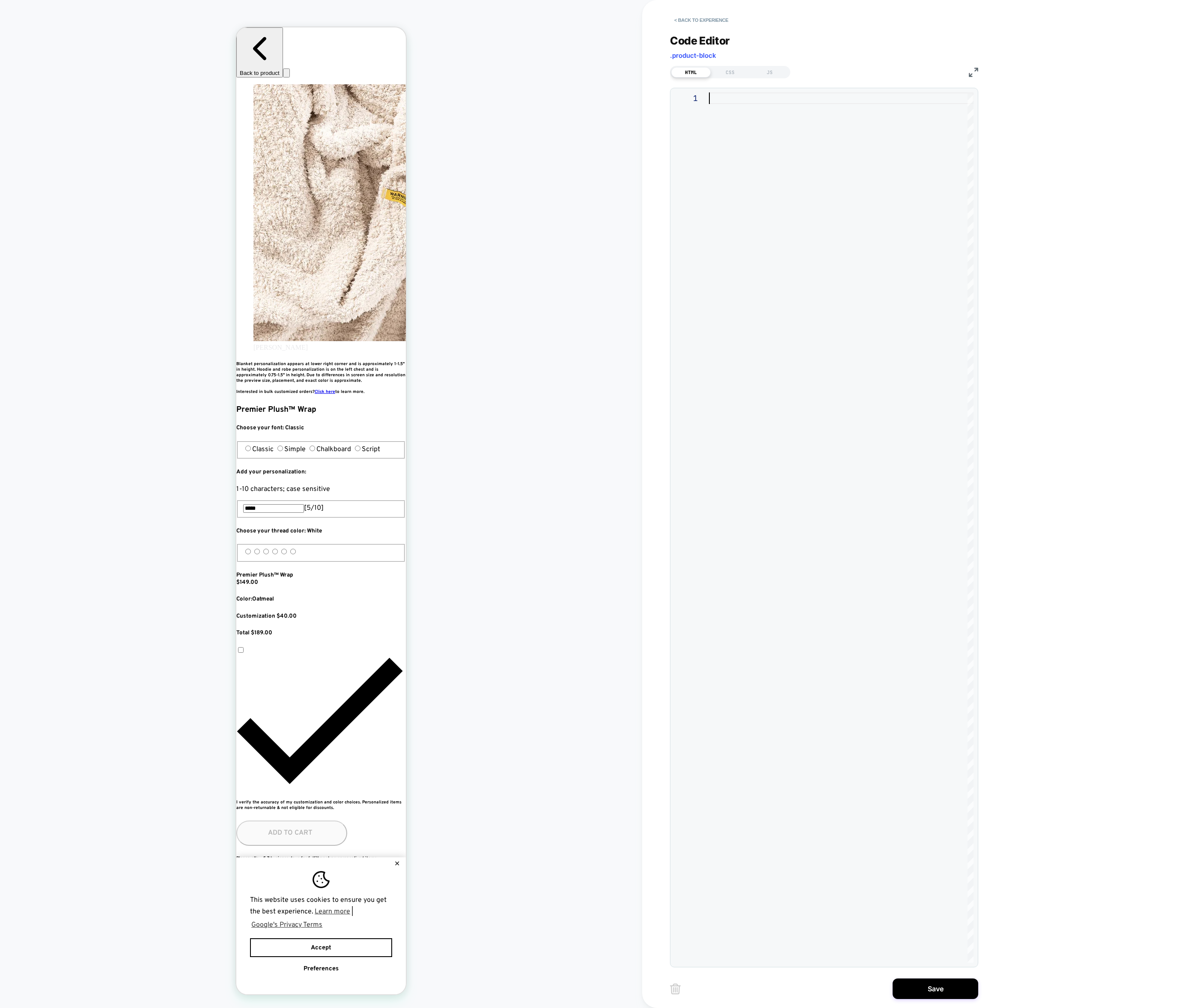
type textarea "**********"
click at [927, 989] on button "Save" at bounding box center [935, 988] width 86 height 20
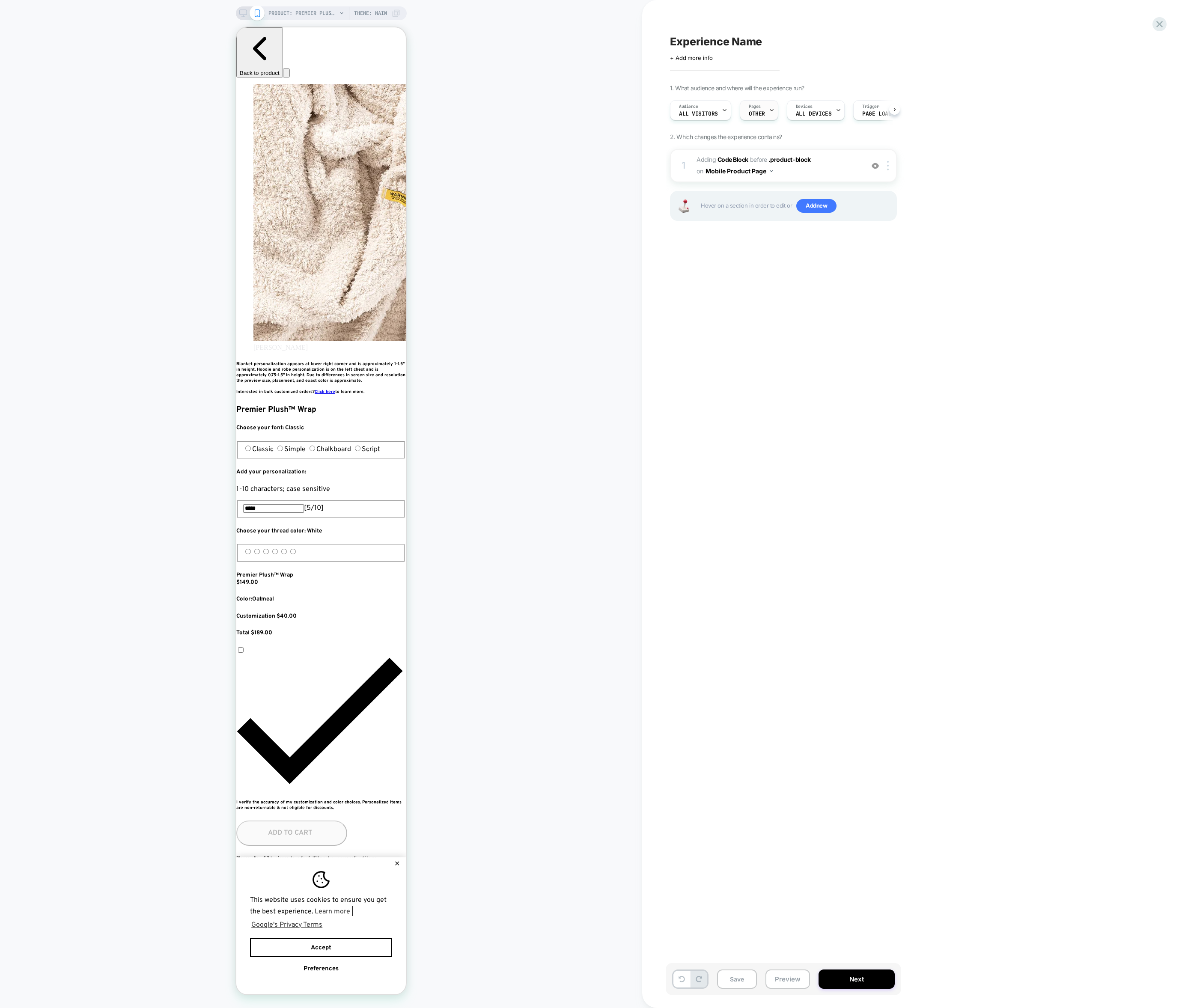
scroll to position [0, 312]
click at [796, 375] on div "Experience Name Click to edit experience details + Add more info 1. What audien…" at bounding box center [826, 503] width 321 height 990
click at [798, 169] on span "Adding Code Block BEFORE .product-block .product-block on Mobile Product Page" at bounding box center [778, 165] width 163 height 23
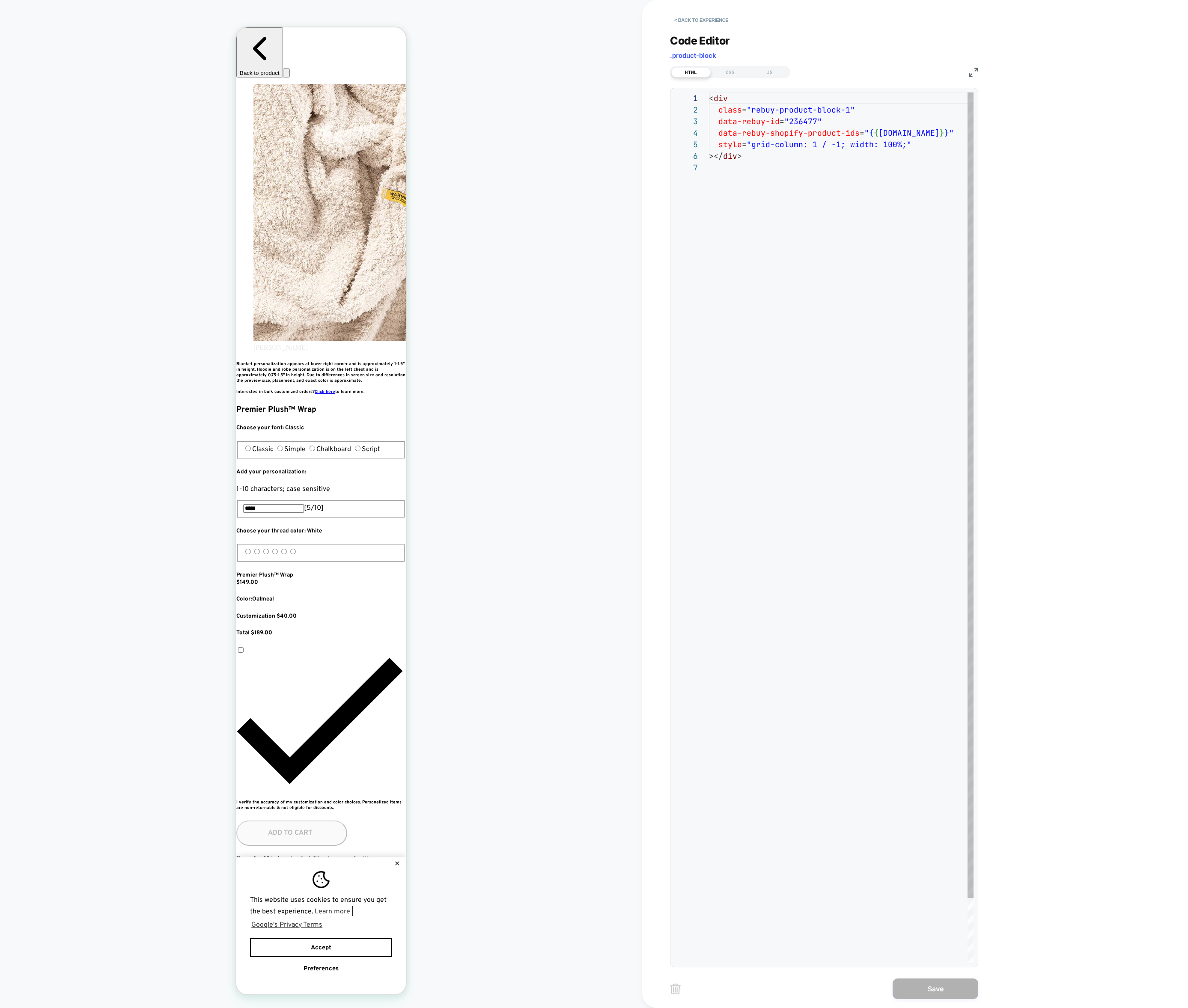
scroll to position [69, 0]
click at [755, 166] on div "< div class = "rebuy-product-block-1" data-rebuy-id = "236477" data-rebuy-shopi…" at bounding box center [842, 562] width 264 height 939
click at [814, 119] on div "< div class = "rebuy-product-block-1" data-rebuy-id = "236477" data-rebuy-shopi…" at bounding box center [842, 556] width 264 height 927
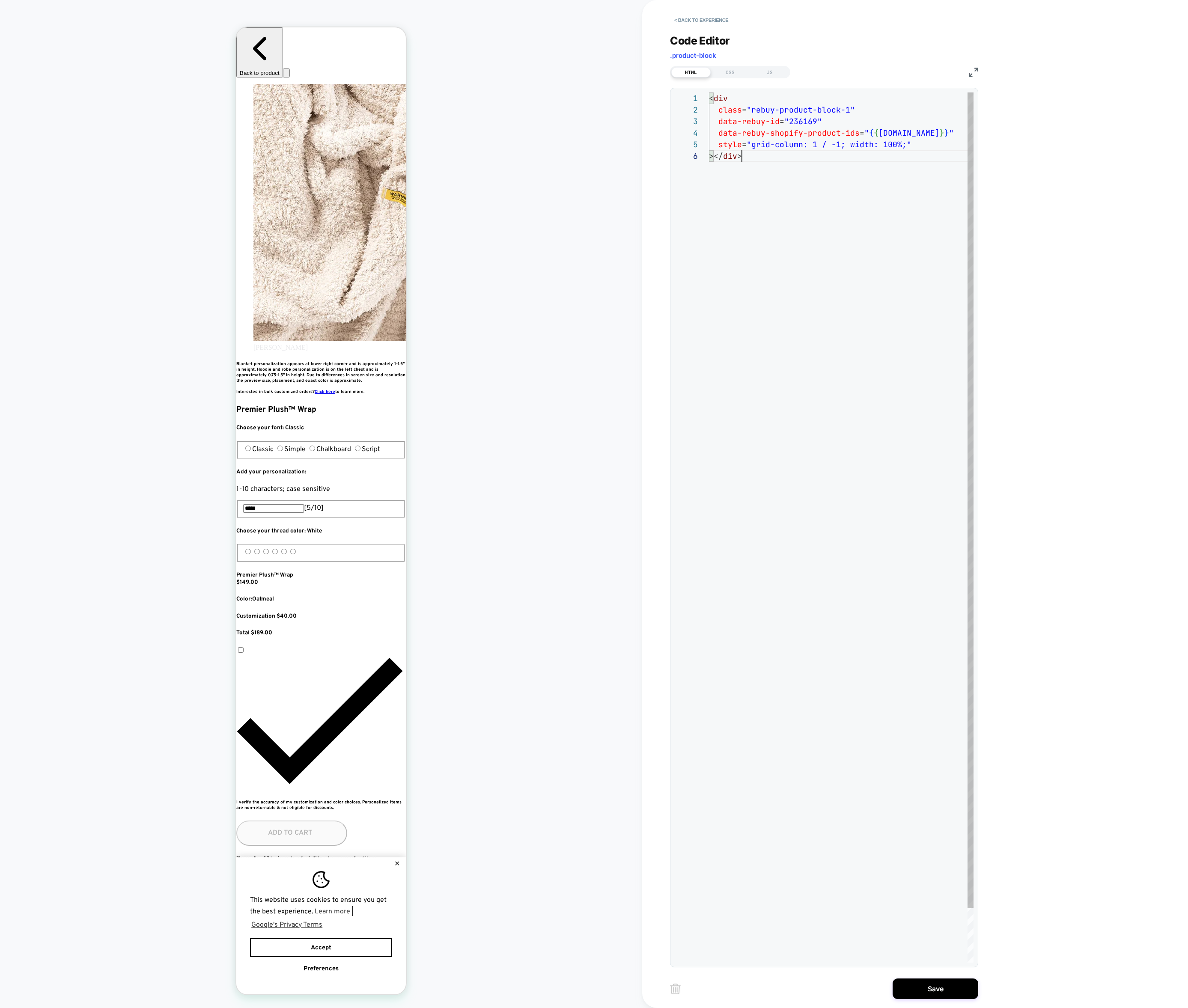
click at [829, 166] on div "< div class = "rebuy-product-block-1" data-rebuy-id = "236169" data-rebuy-shopi…" at bounding box center [842, 556] width 264 height 927
click at [830, 166] on div "< div class = "rebuy-product-block-1" data-rebuy-id = "236169" data-rebuy-shopi…" at bounding box center [842, 556] width 264 height 927
type textarea "**********"
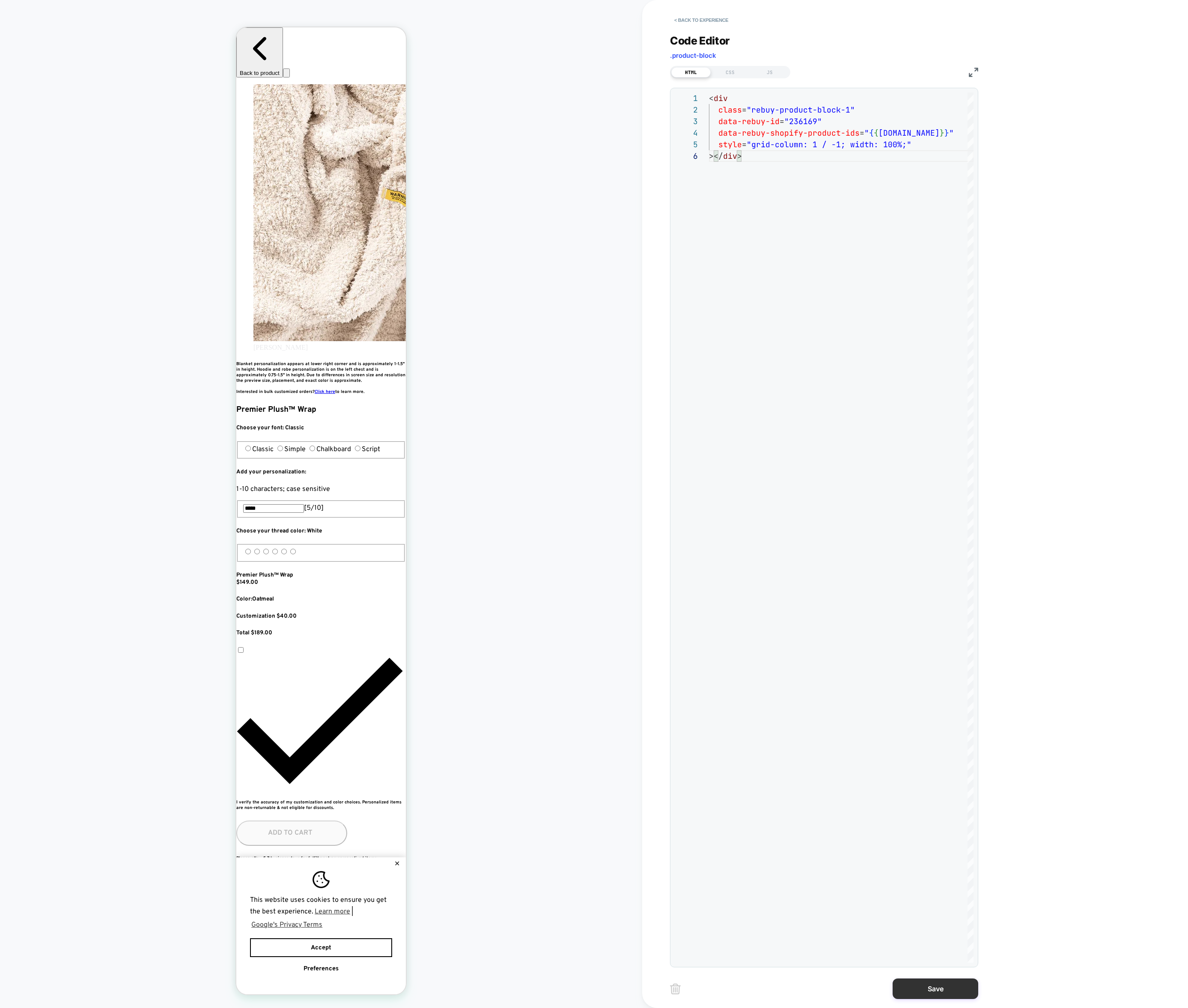
click at [929, 988] on button "Save" at bounding box center [935, 988] width 86 height 20
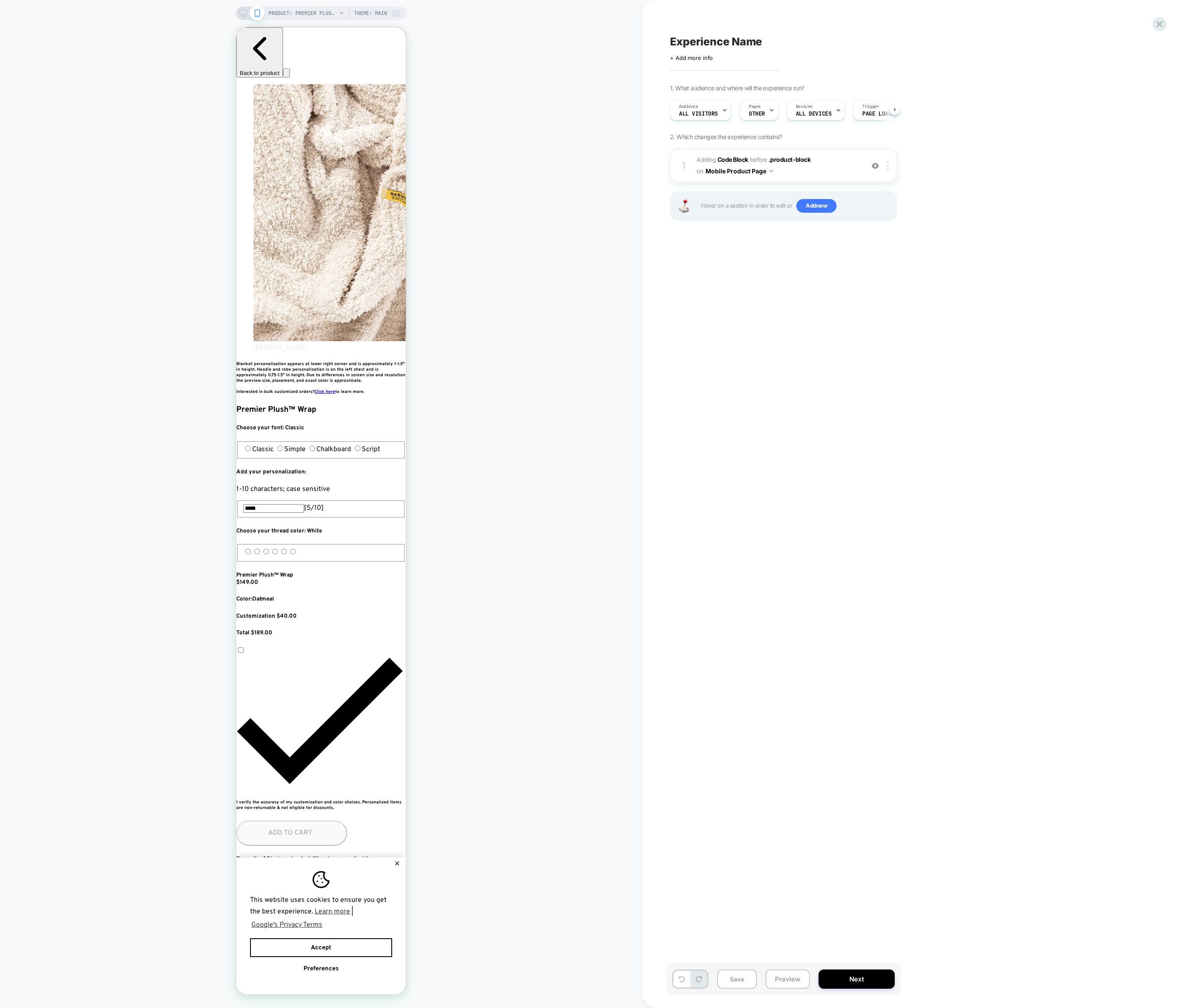
scroll to position [0, 0]
click at [749, 978] on button "Save" at bounding box center [737, 978] width 40 height 19
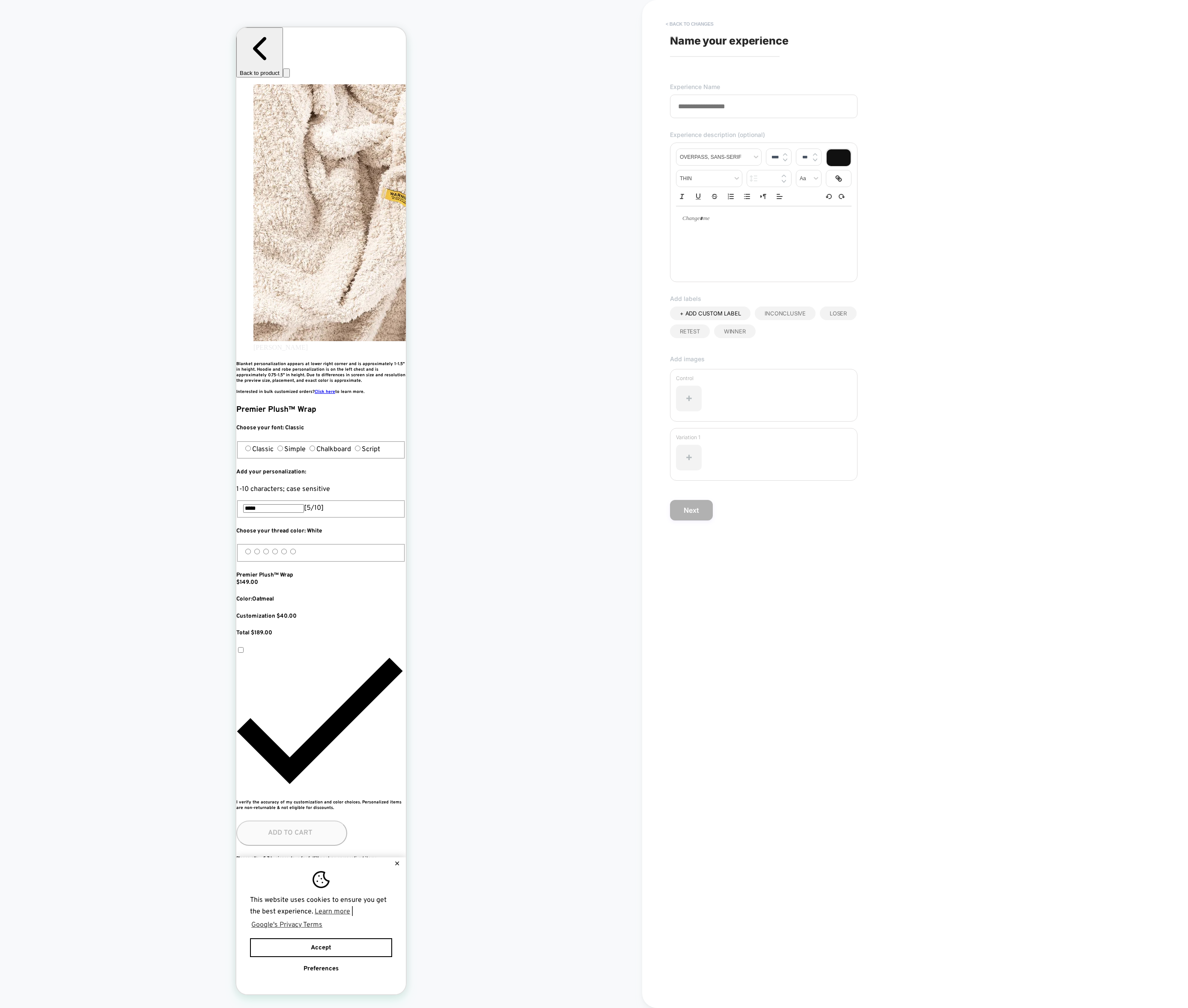
click at [682, 17] on button "< Back to changes" at bounding box center [689, 23] width 57 height 13
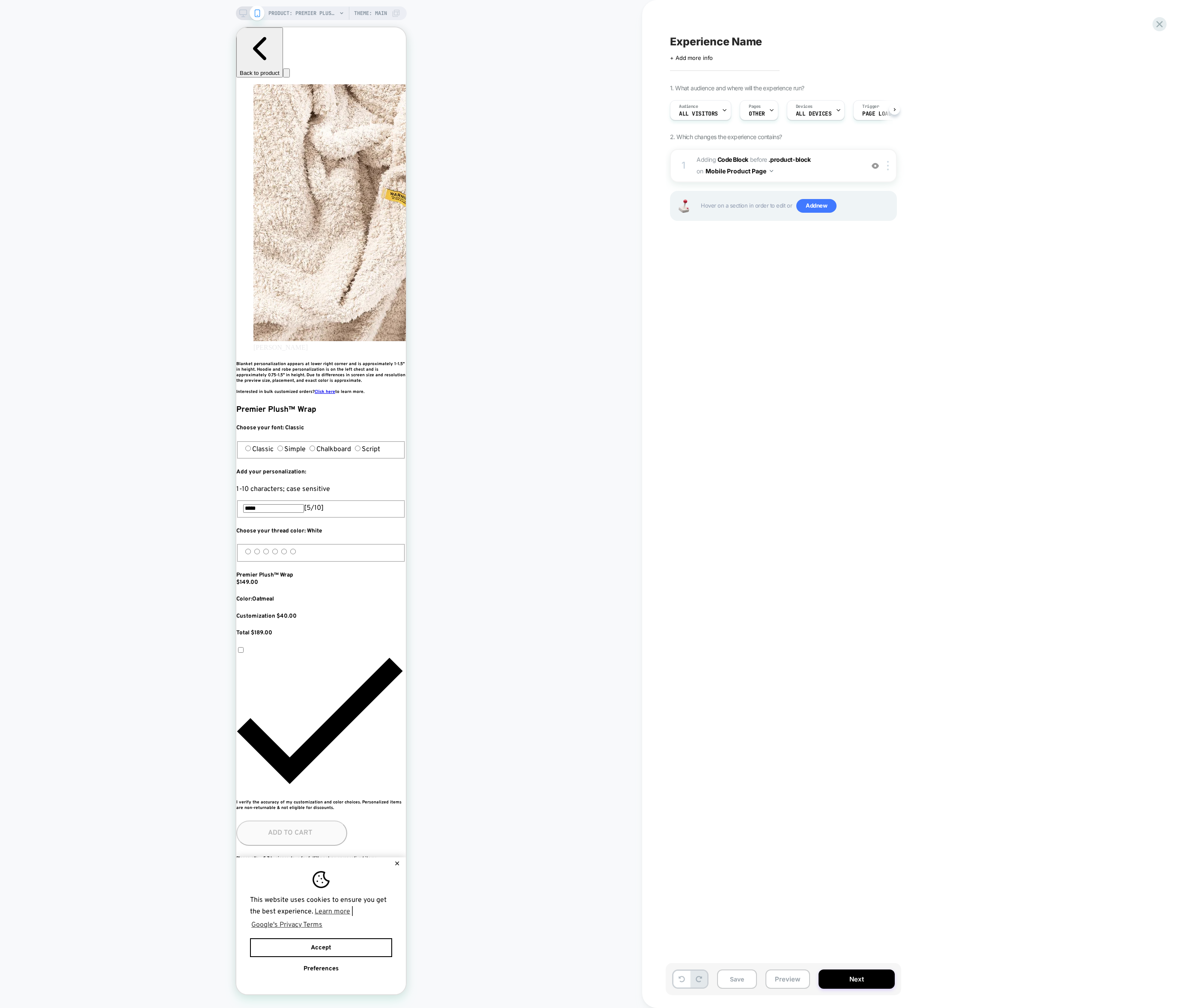
scroll to position [0, 156]
click at [797, 174] on span "Adding Code Block BEFORE .product-block .product-block on Mobile Product Page" at bounding box center [778, 165] width 163 height 23
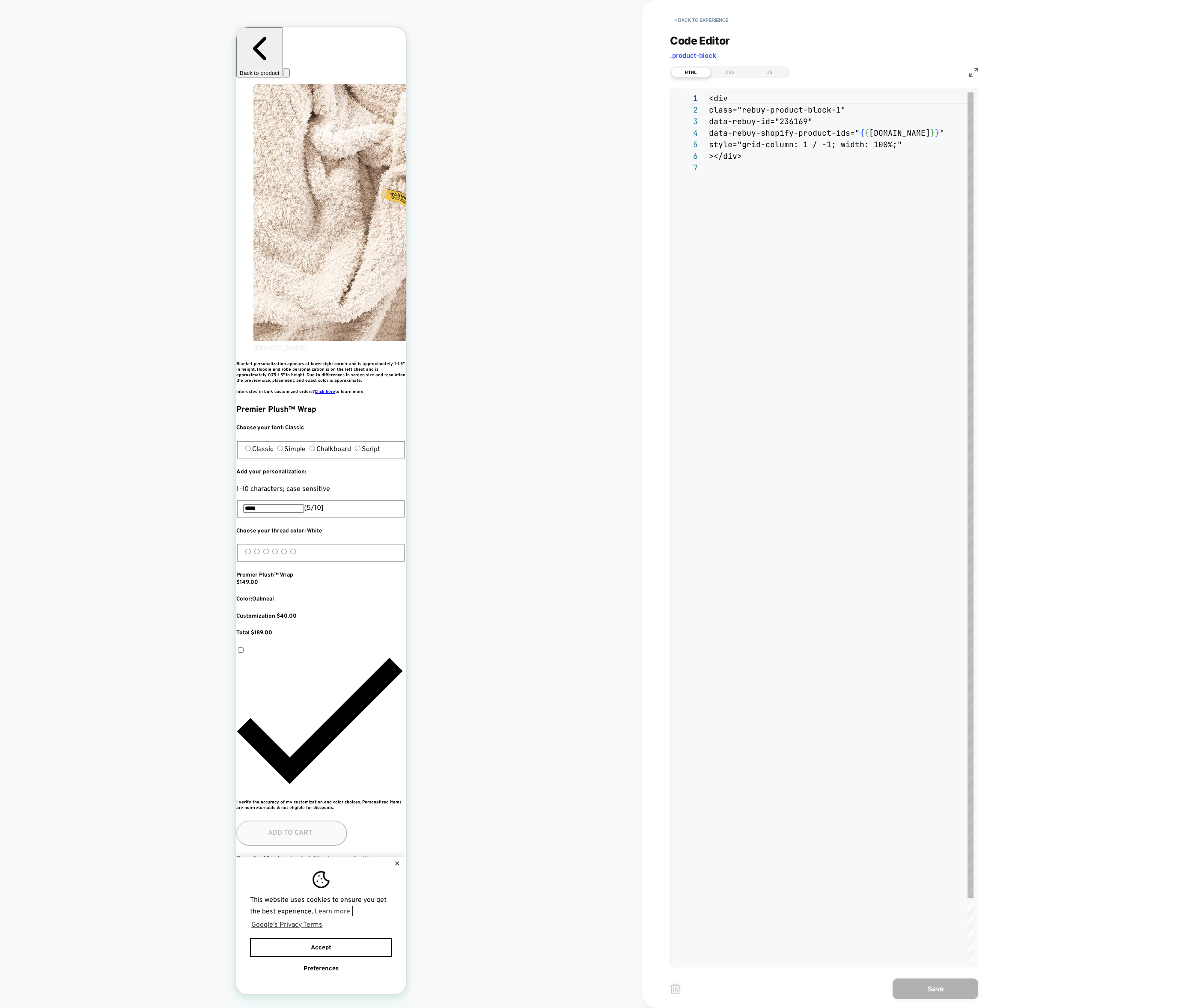
scroll to position [69, 0]
click at [791, 165] on div "< div class = "rebuy-product-block-1" data-rebuy-id = "236169" data-rebuy-shopi…" at bounding box center [842, 562] width 264 height 939
type textarea "**********"
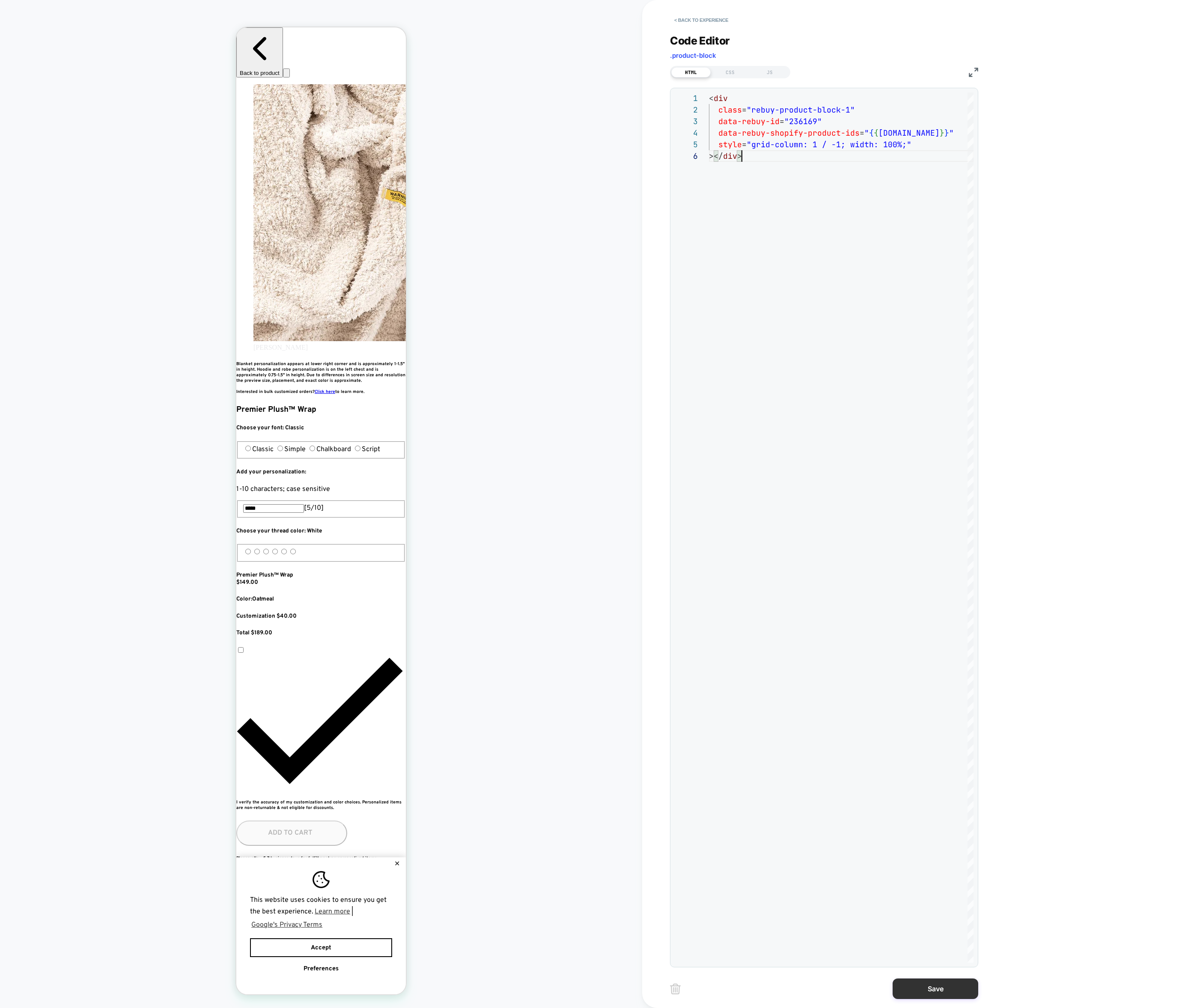
click at [931, 997] on button "Save" at bounding box center [935, 988] width 86 height 20
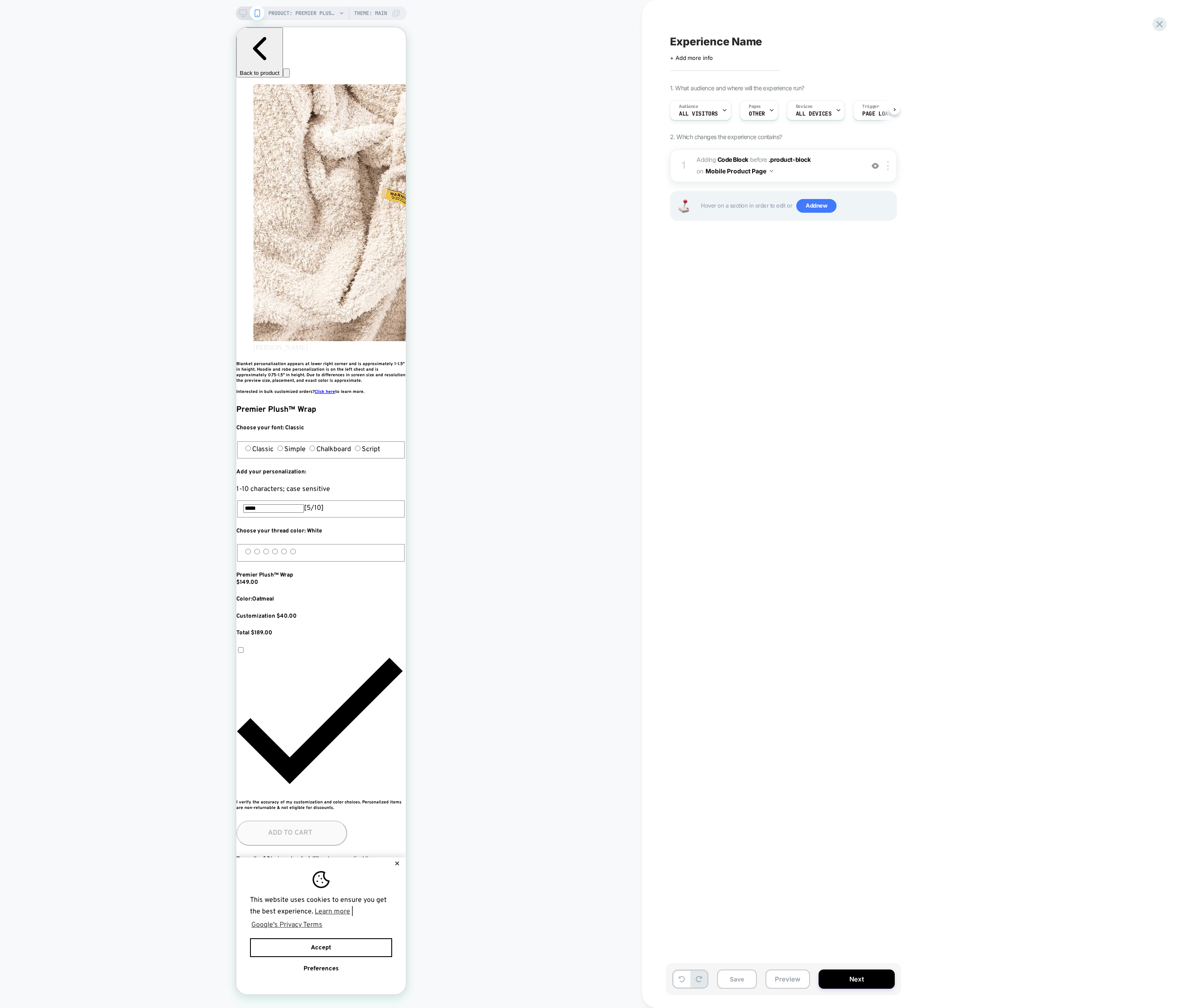
scroll to position [0, 312]
click at [753, 110] on div "Pages OTHER" at bounding box center [757, 110] width 33 height 19
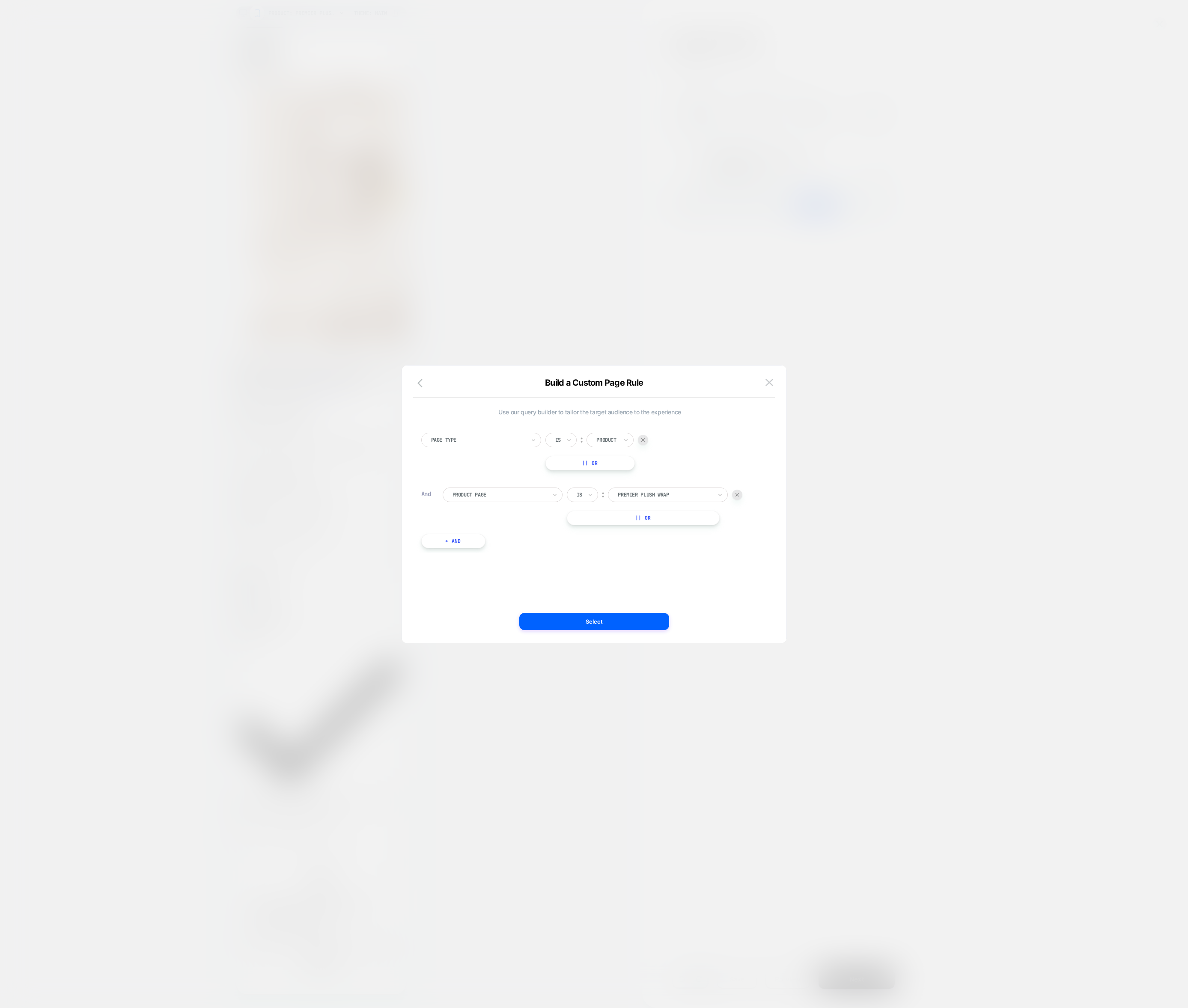
scroll to position [0, 468]
click at [776, 382] on div "Build a Custom Page Rule" at bounding box center [594, 387] width 385 height 20
click at [771, 382] on img at bounding box center [769, 382] width 8 height 7
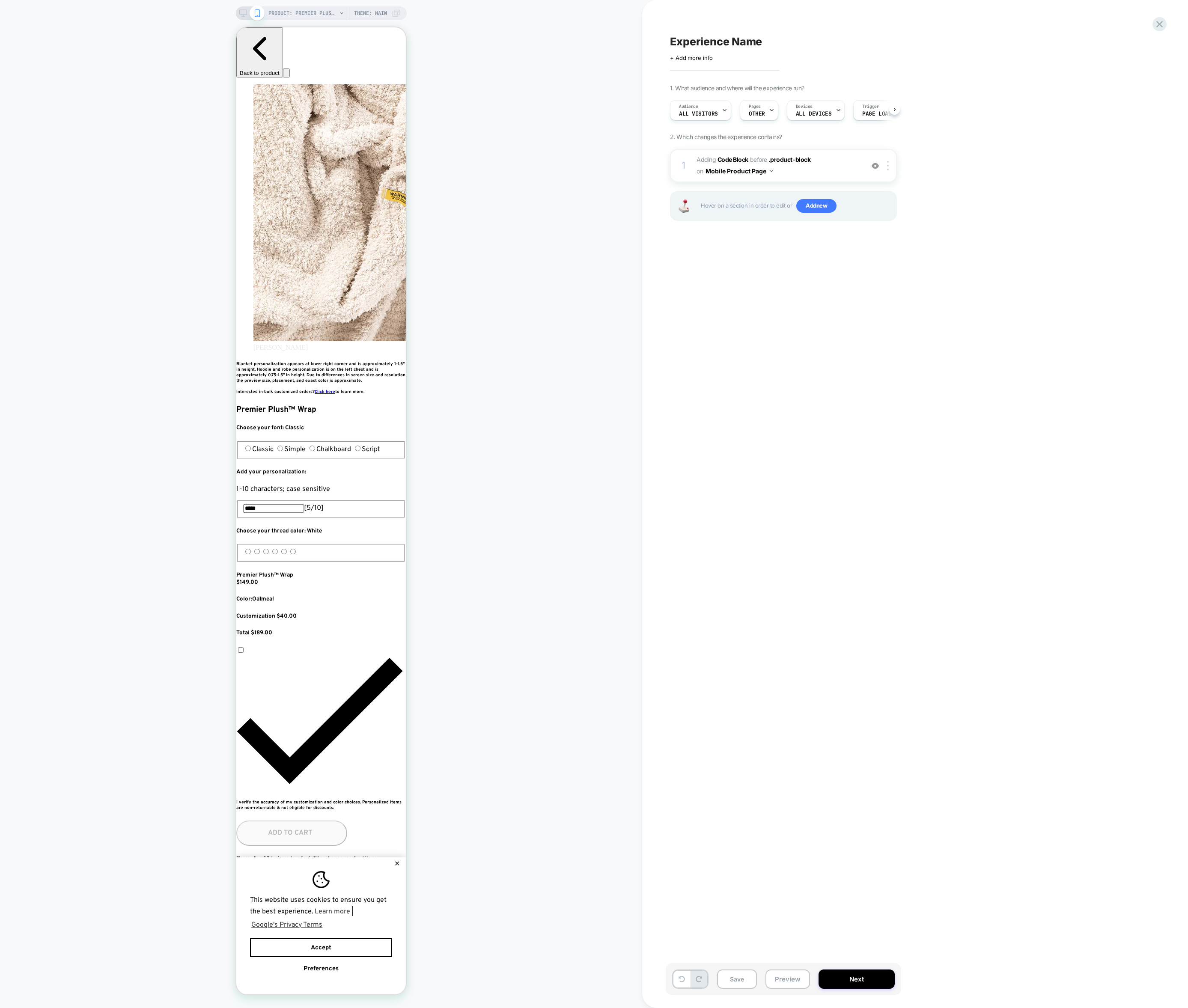
click at [822, 174] on span "Adding Code Block BEFORE .product-block .product-block on Mobile Product Page" at bounding box center [778, 165] width 163 height 23
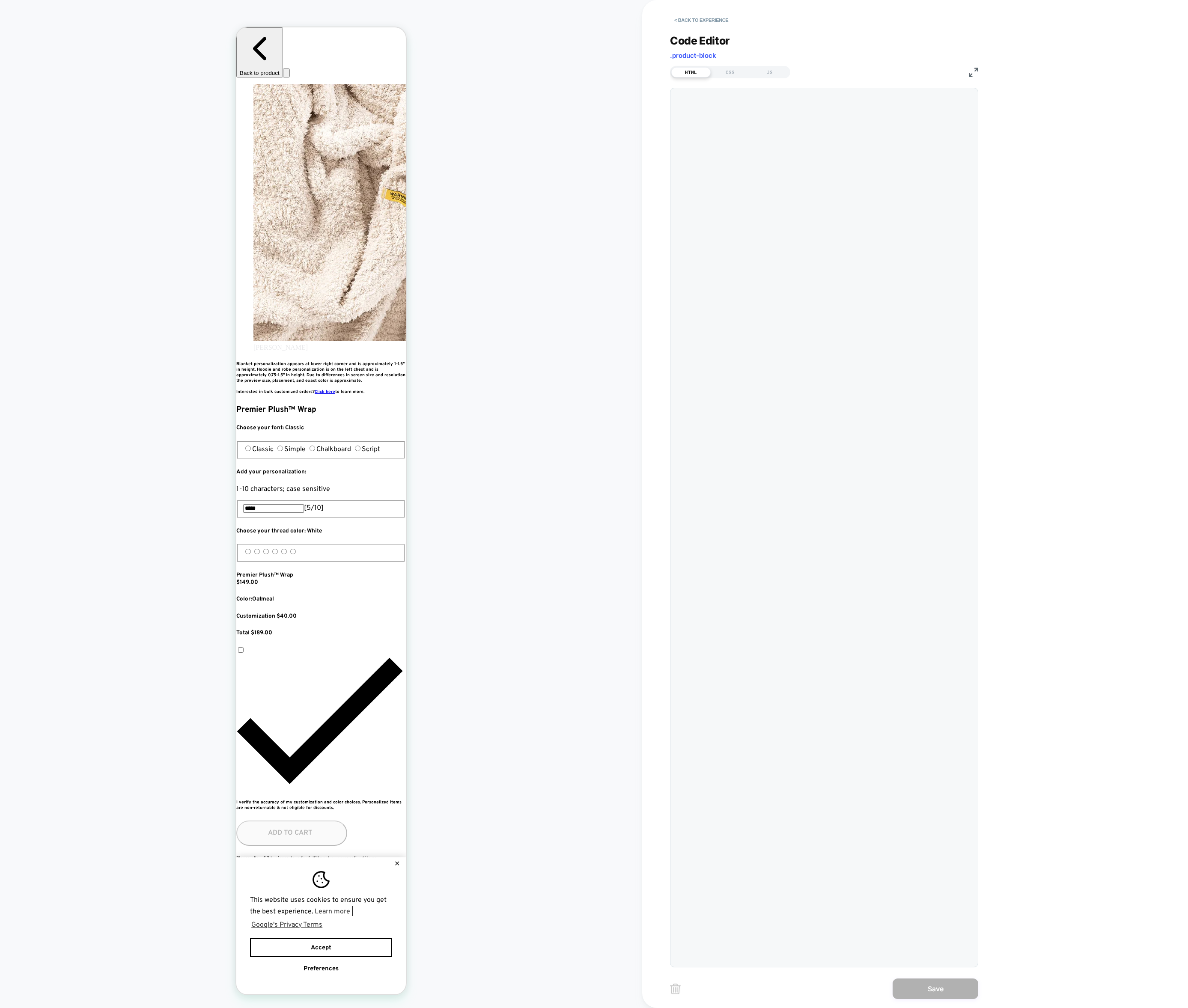
scroll to position [69, 0]
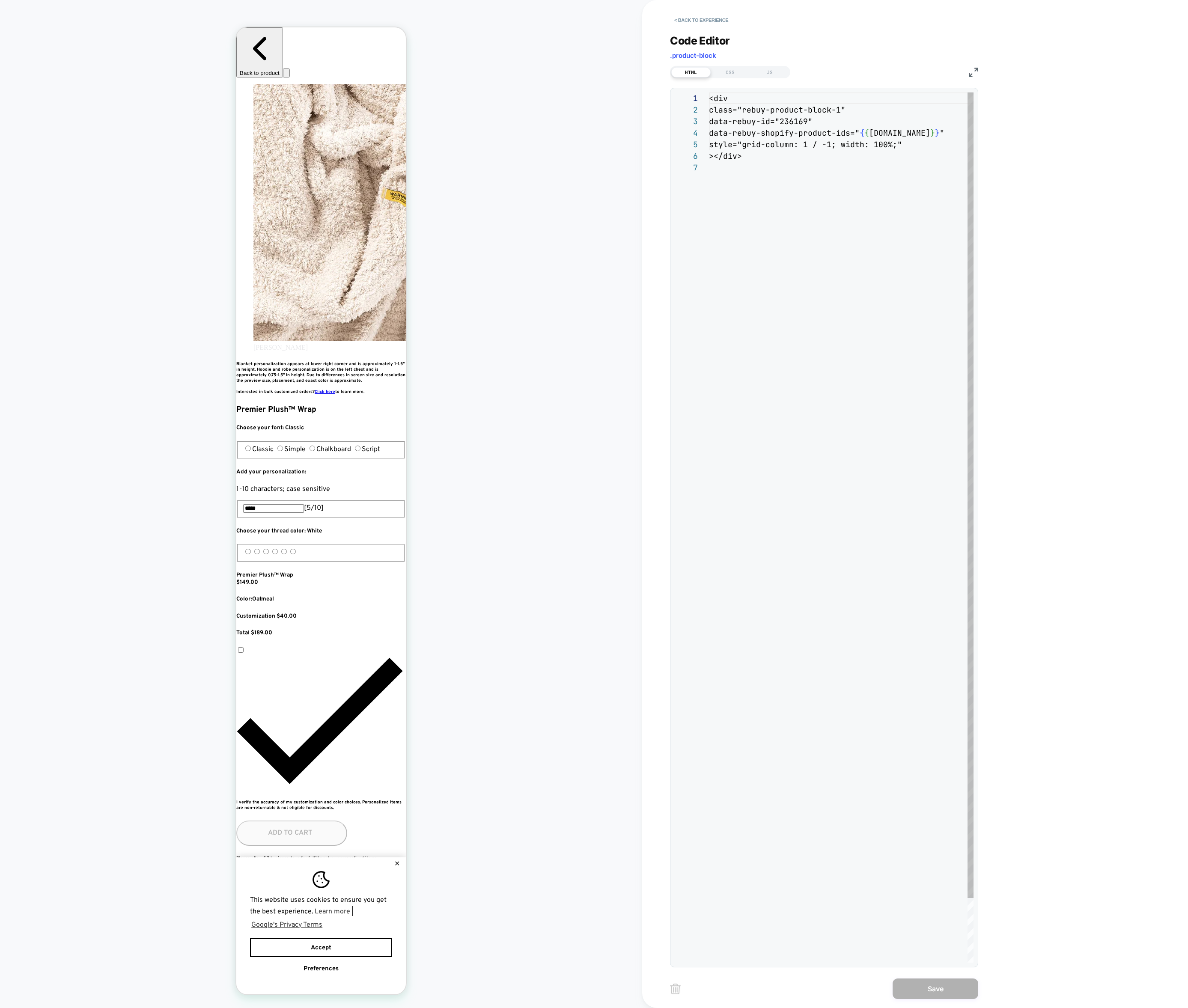
click at [791, 178] on div "<div class="rebuy-product-block-1" data-rebuy-id="236169" data-rebuy-shopify-pr…" at bounding box center [842, 562] width 264 height 939
click at [788, 158] on div "<div class="rebuy-product-block-1" data-rebuy-id="236169" data-rebuy-shopify-pr…" at bounding box center [842, 562] width 264 height 939
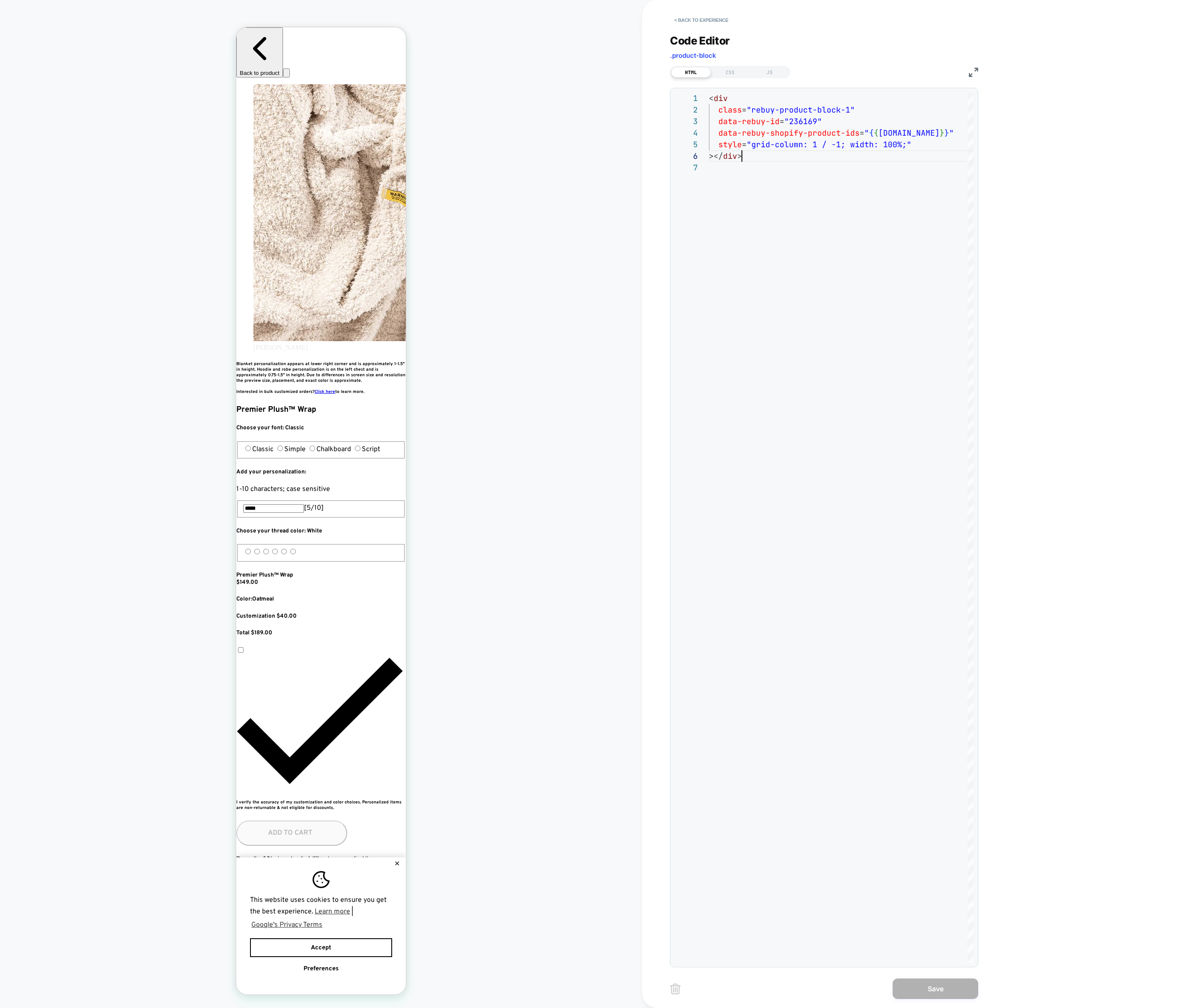
scroll to position [0, 0]
click at [816, 170] on div "< div class = "rebuy-product-block-1" data-rebuy-id = "236169" data-rebuy-shopi…" at bounding box center [842, 562] width 264 height 939
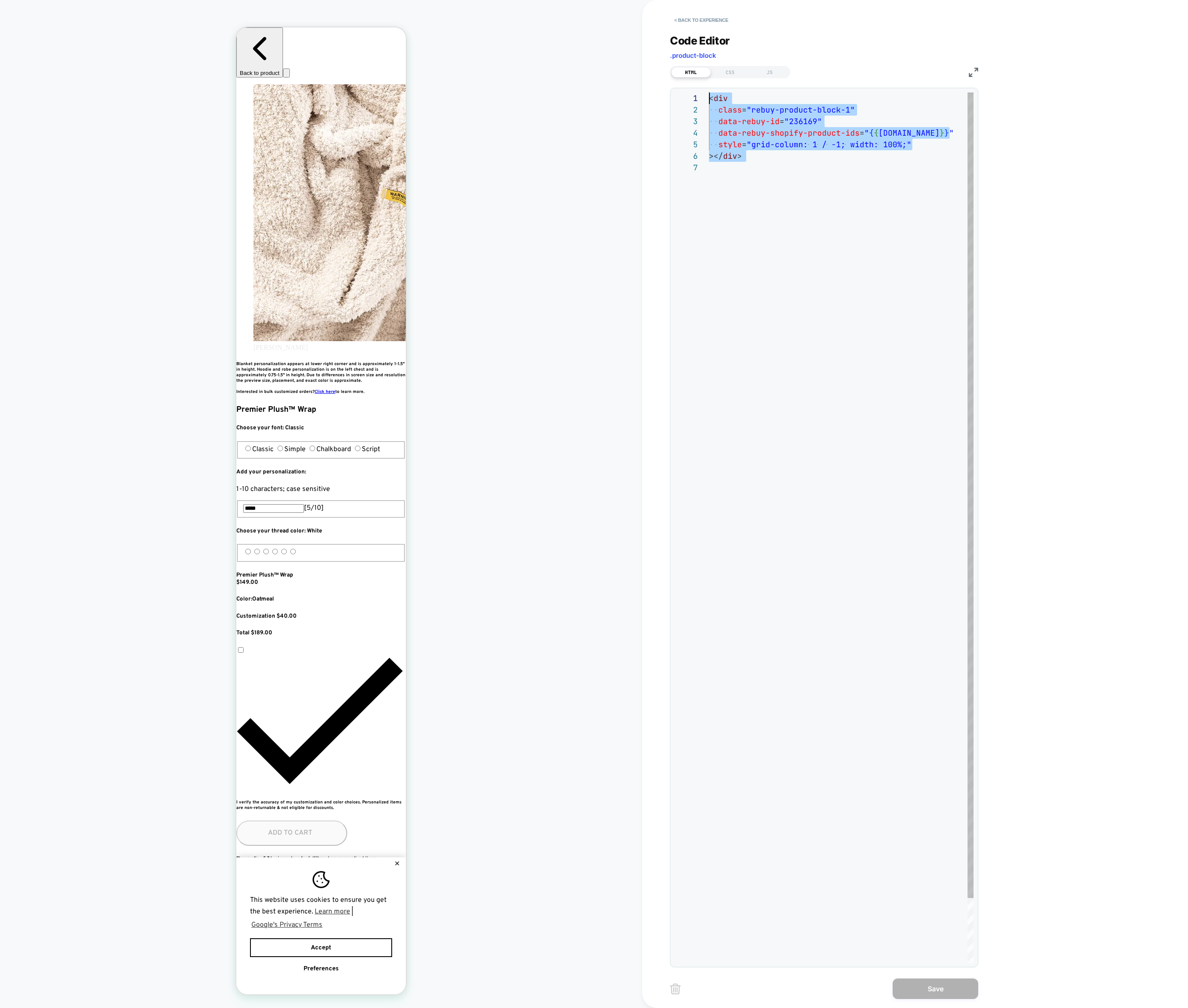
scroll to position [0, 156]
drag, startPoint x: 810, startPoint y: 172, endPoint x: 704, endPoint y: 86, distance: 136.5
click at [704, 86] on div "**********" at bounding box center [824, 495] width 308 height 944
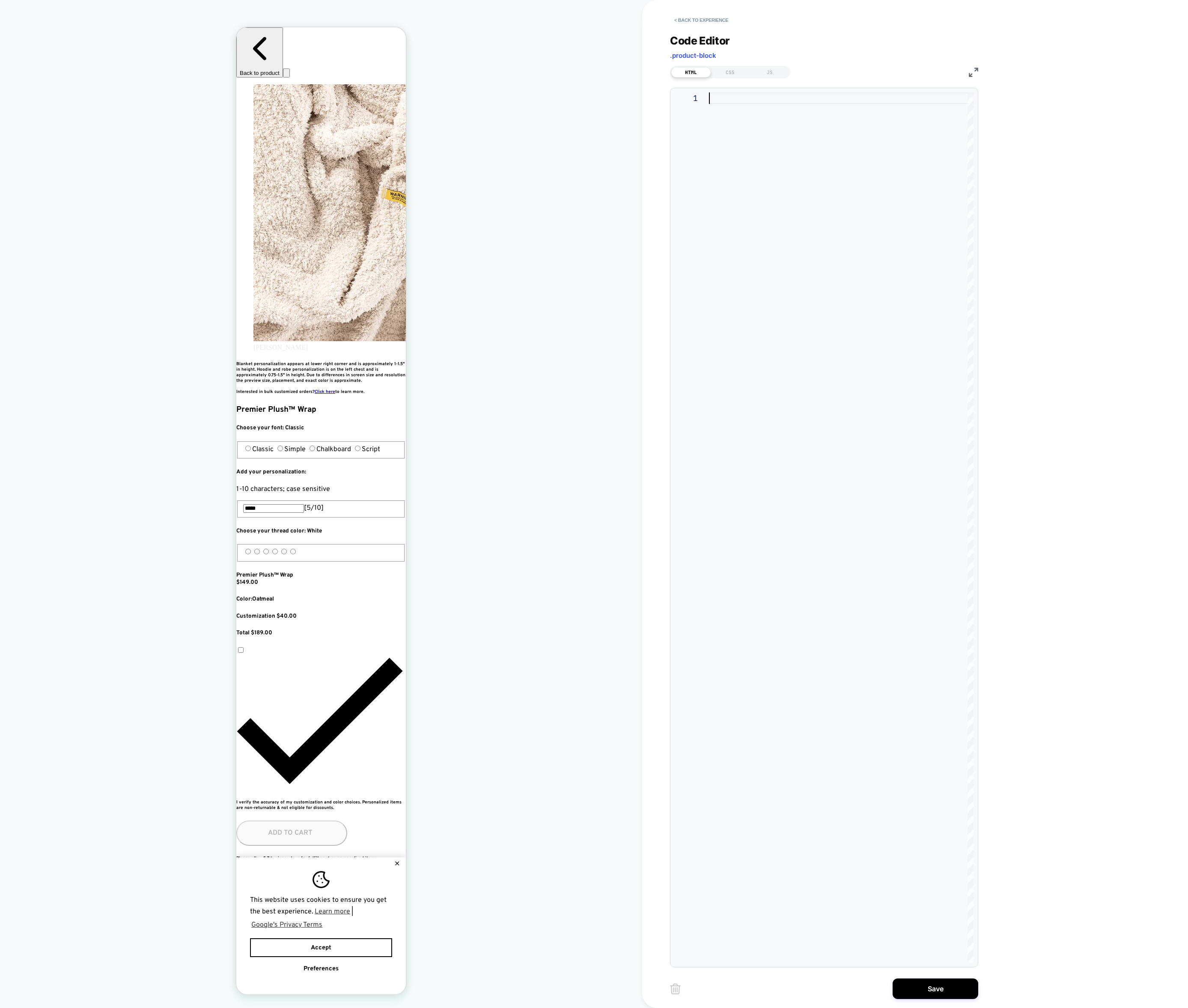
type textarea "**********"
click at [920, 988] on button "Save" at bounding box center [935, 988] width 86 height 20
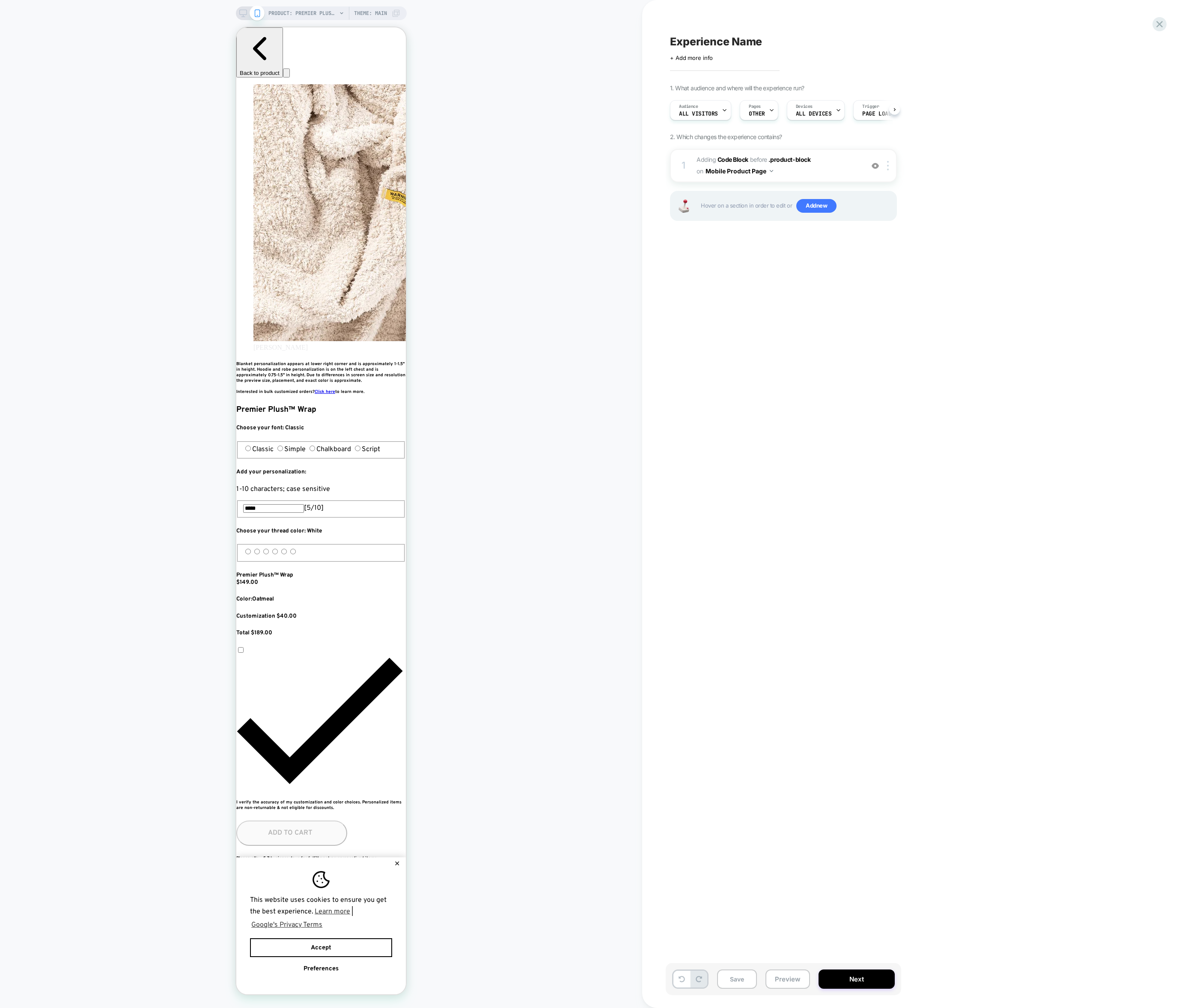
scroll to position [0, 0]
click at [888, 164] on img at bounding box center [887, 165] width 1 height 9
click at [872, 381] on div "Delete" at bounding box center [889, 375] width 76 height 23
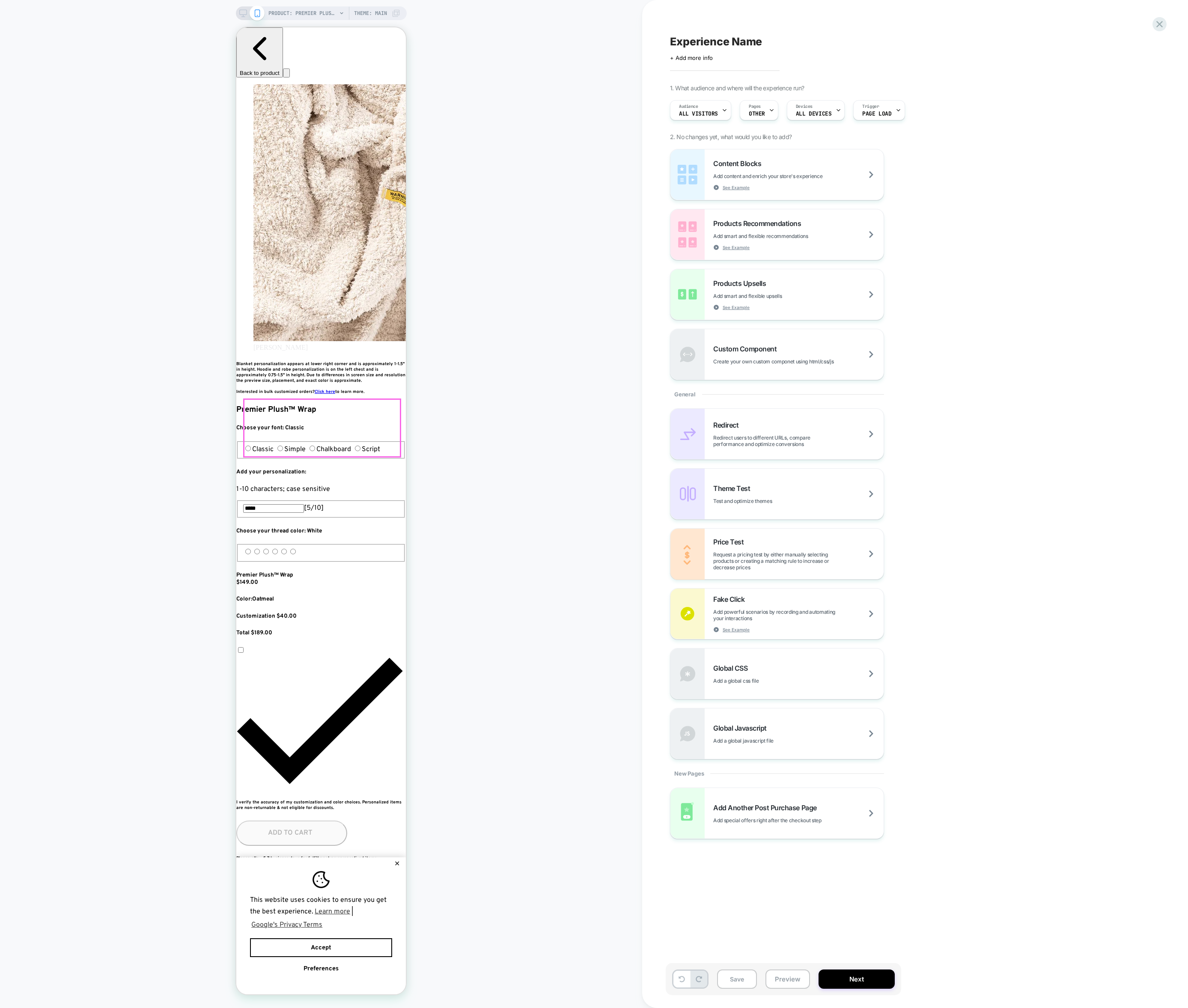
scroll to position [0, 468]
click at [337, 385] on div at bounding box center [321, 385] width 156 height 25
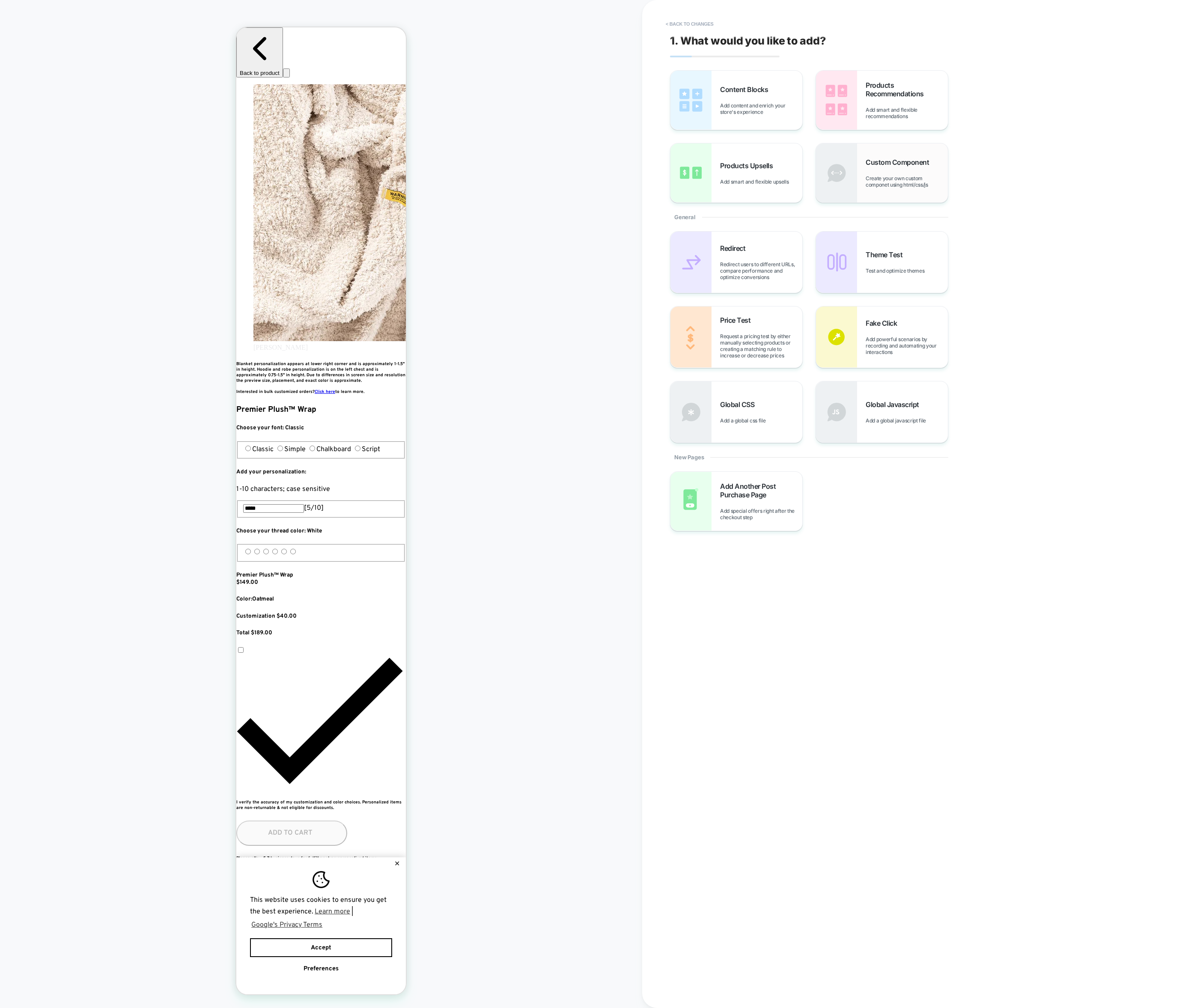
click at [844, 174] on img at bounding box center [837, 173] width 41 height 59
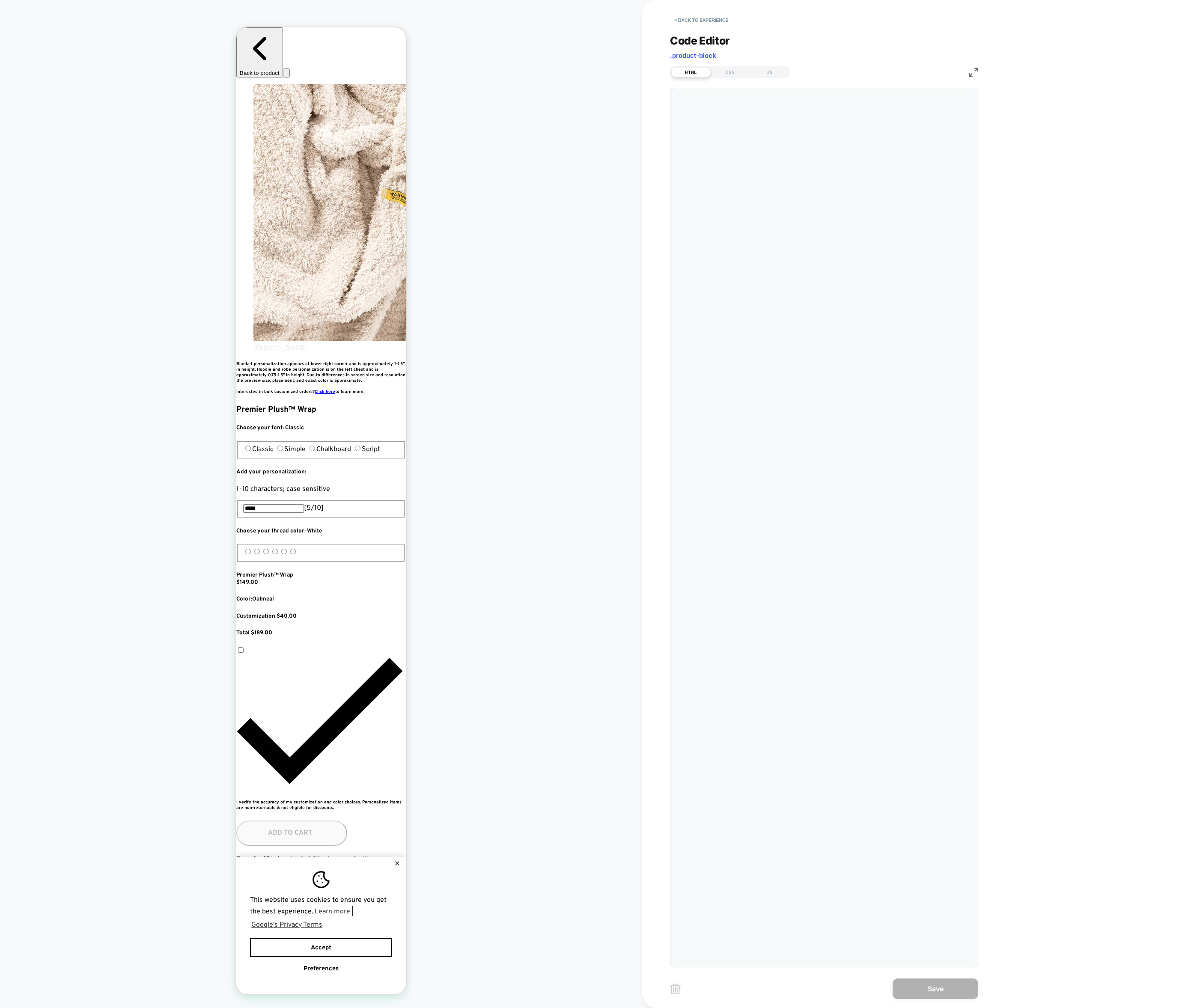
scroll to position [11, 0]
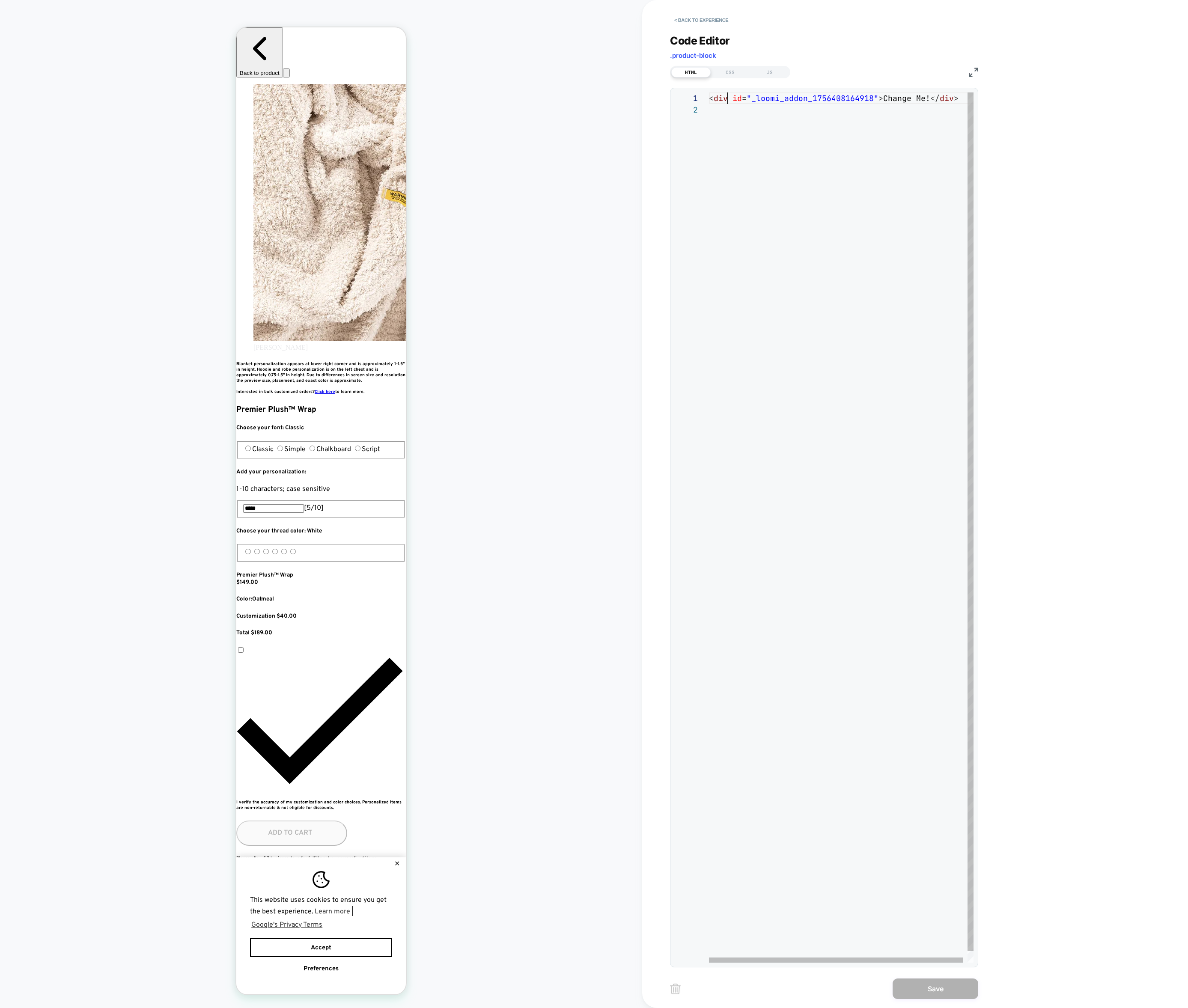
click at [728, 95] on div "< div id = "_loomi_addon_1756408164918" > Change Me! </ div >" at bounding box center [844, 533] width 269 height 881
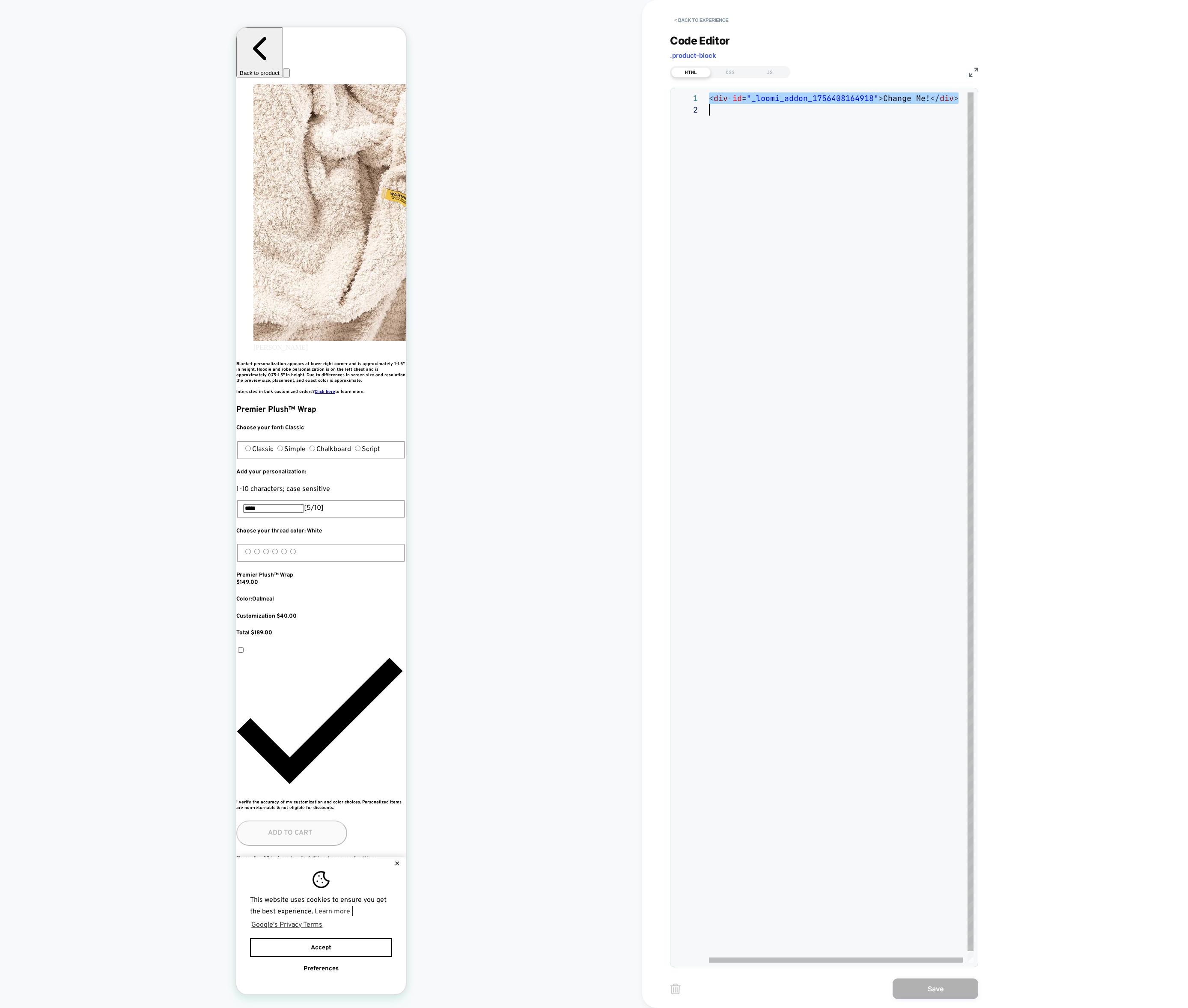
click at [728, 95] on div "< div id = "_loomi_addon_1756408164918" > Change Me! </ div >" at bounding box center [844, 533] width 269 height 881
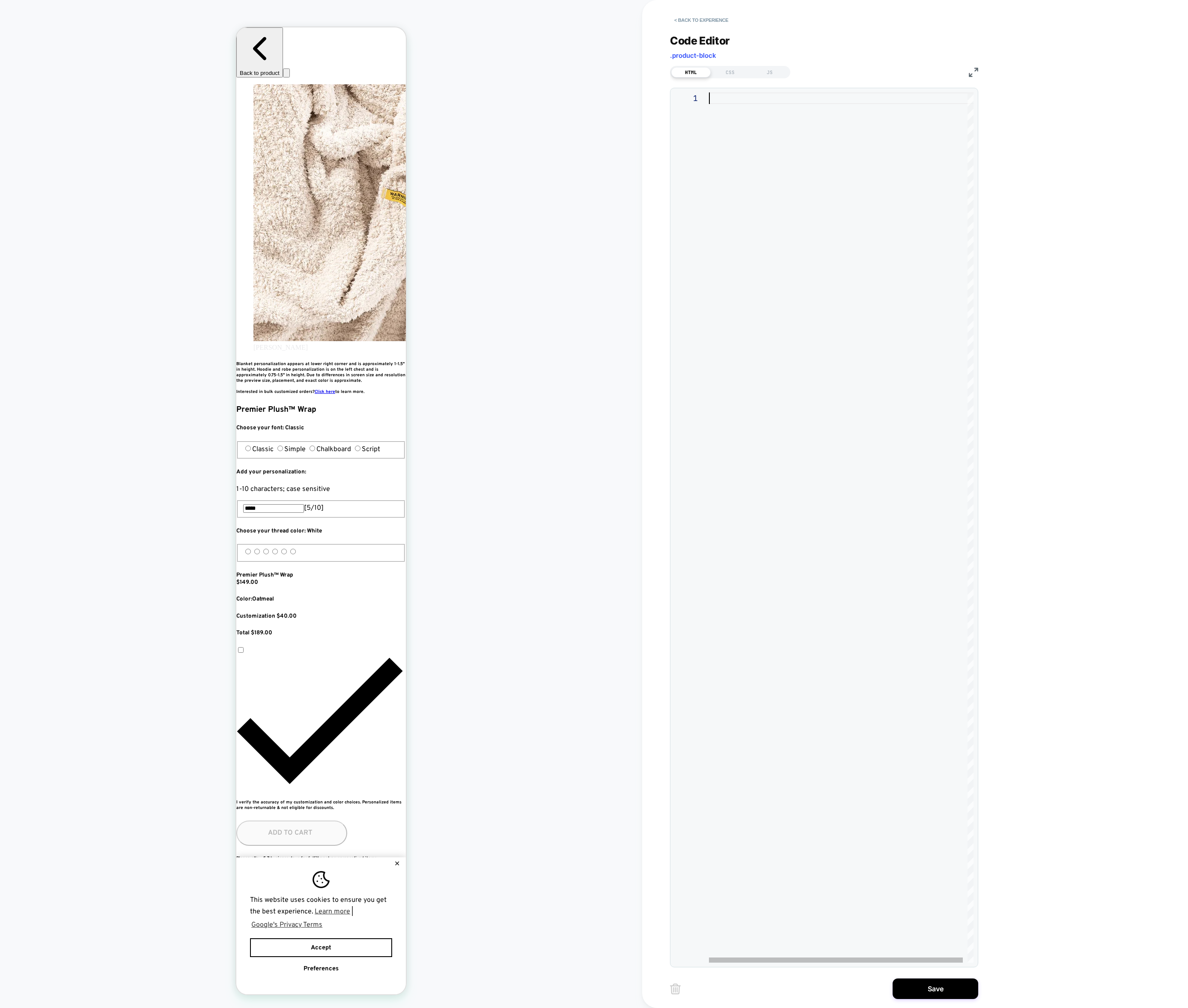
type textarea "**********"
click at [943, 987] on button "Save" at bounding box center [935, 988] width 86 height 20
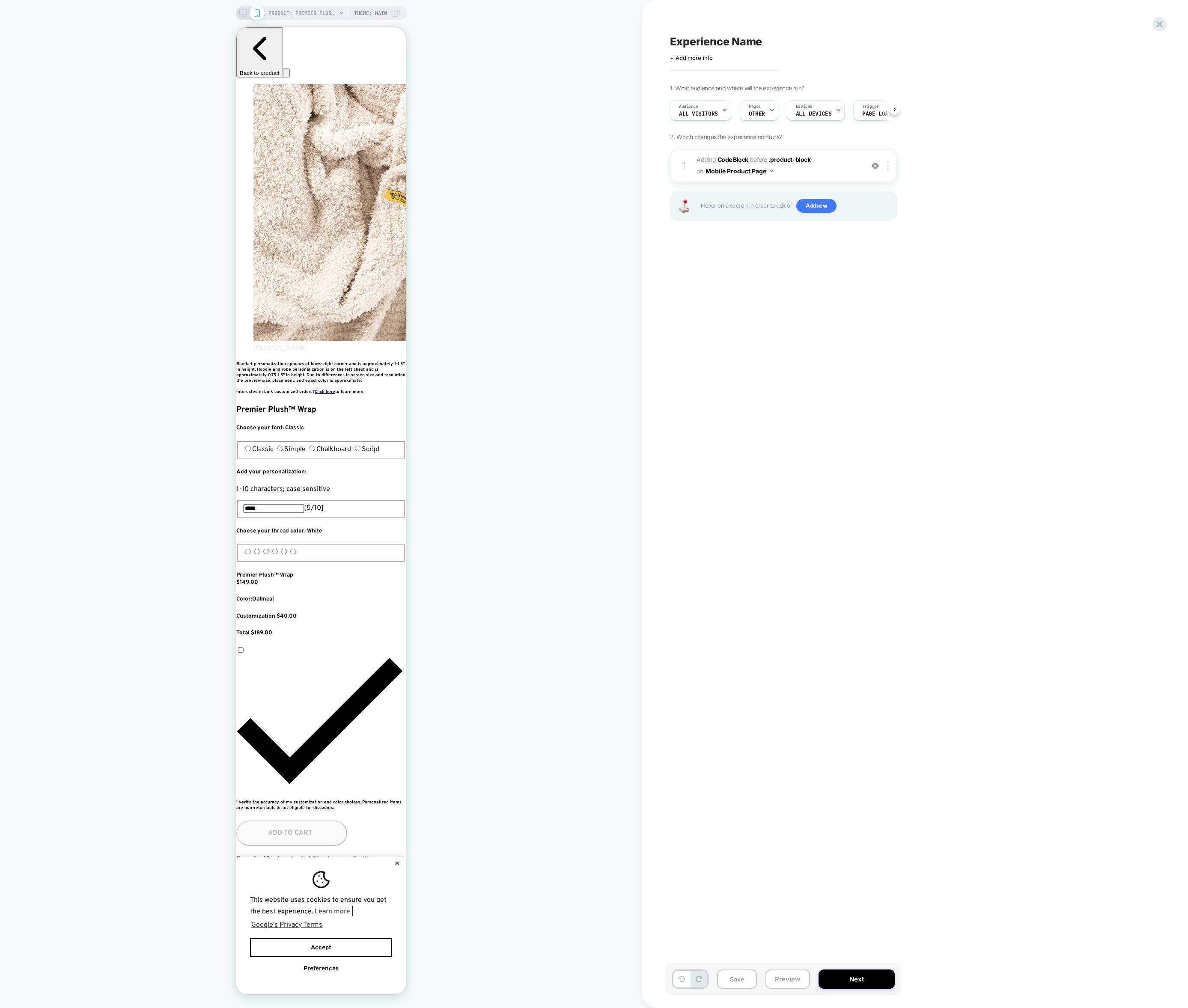
scroll to position [0, 312]
click at [241, 16] on icon at bounding box center [243, 13] width 8 height 8
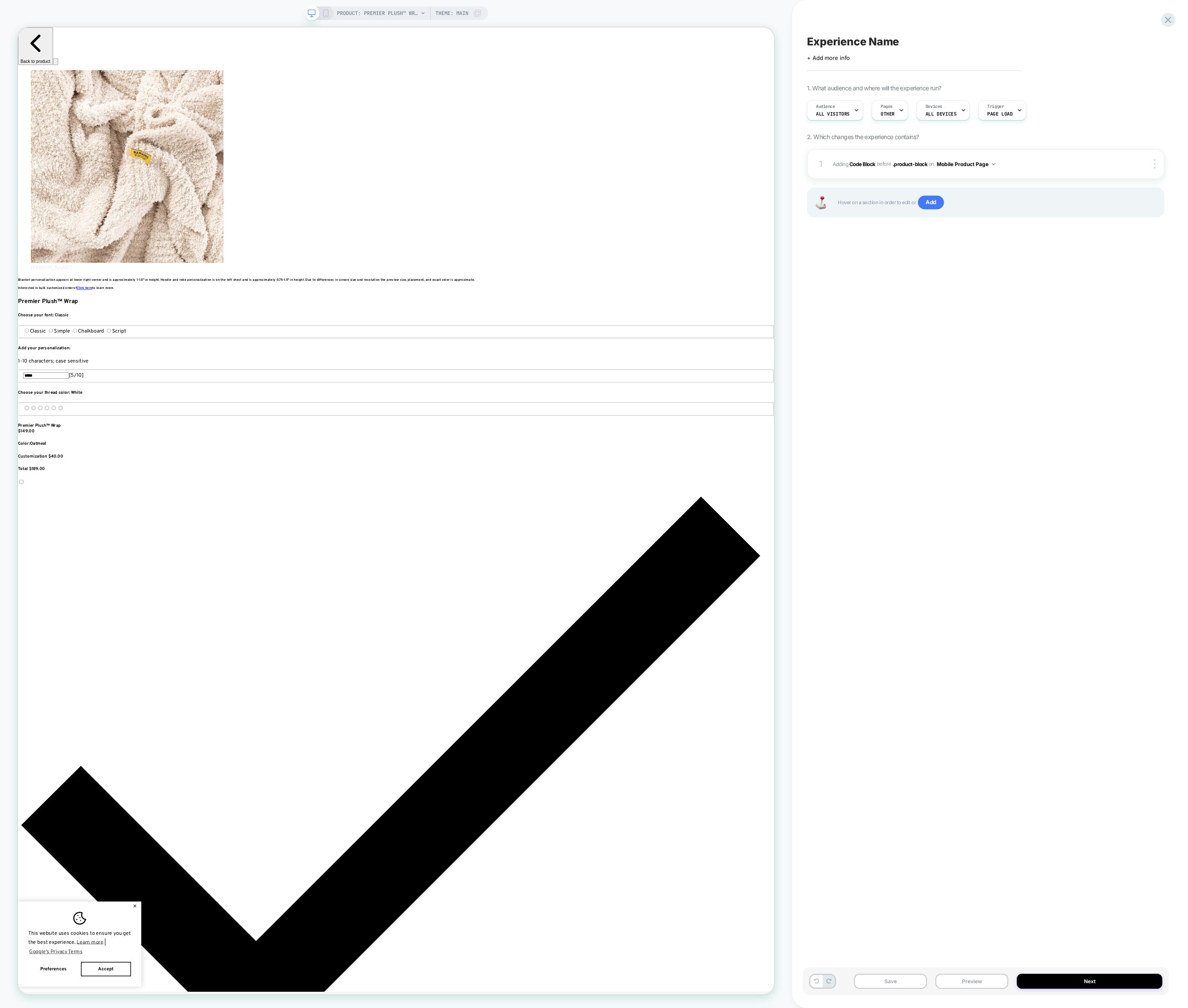
scroll to position [0, 1144]
click at [1151, 164] on div at bounding box center [1155, 163] width 16 height 9
click at [1107, 162] on div "Copy to Desktop" at bounding box center [1104, 164] width 76 height 23
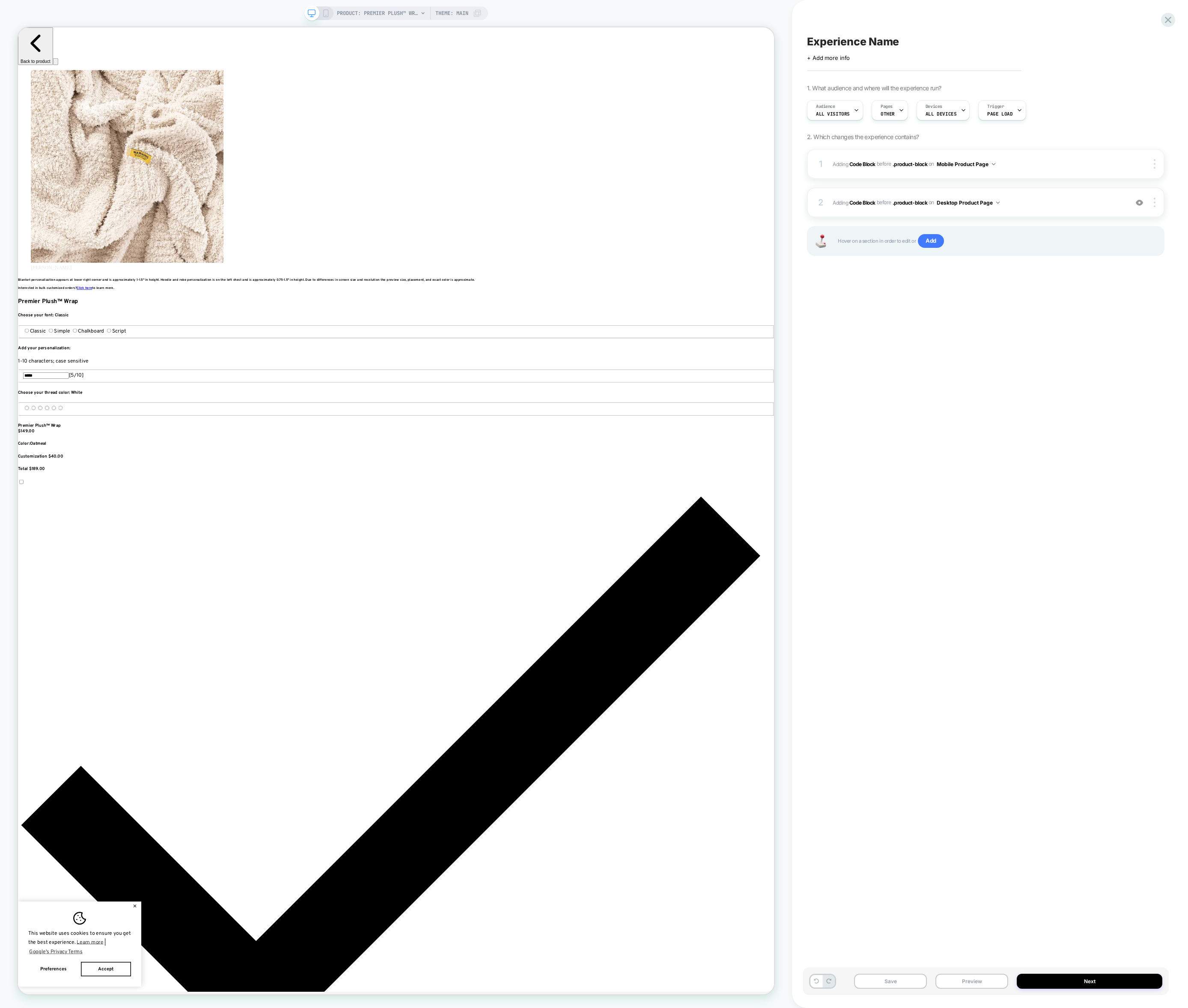
click at [1159, 197] on div "2 Adding Code Block BEFORE .product-block .product-block on Desktop Product Pag…" at bounding box center [985, 202] width 357 height 30
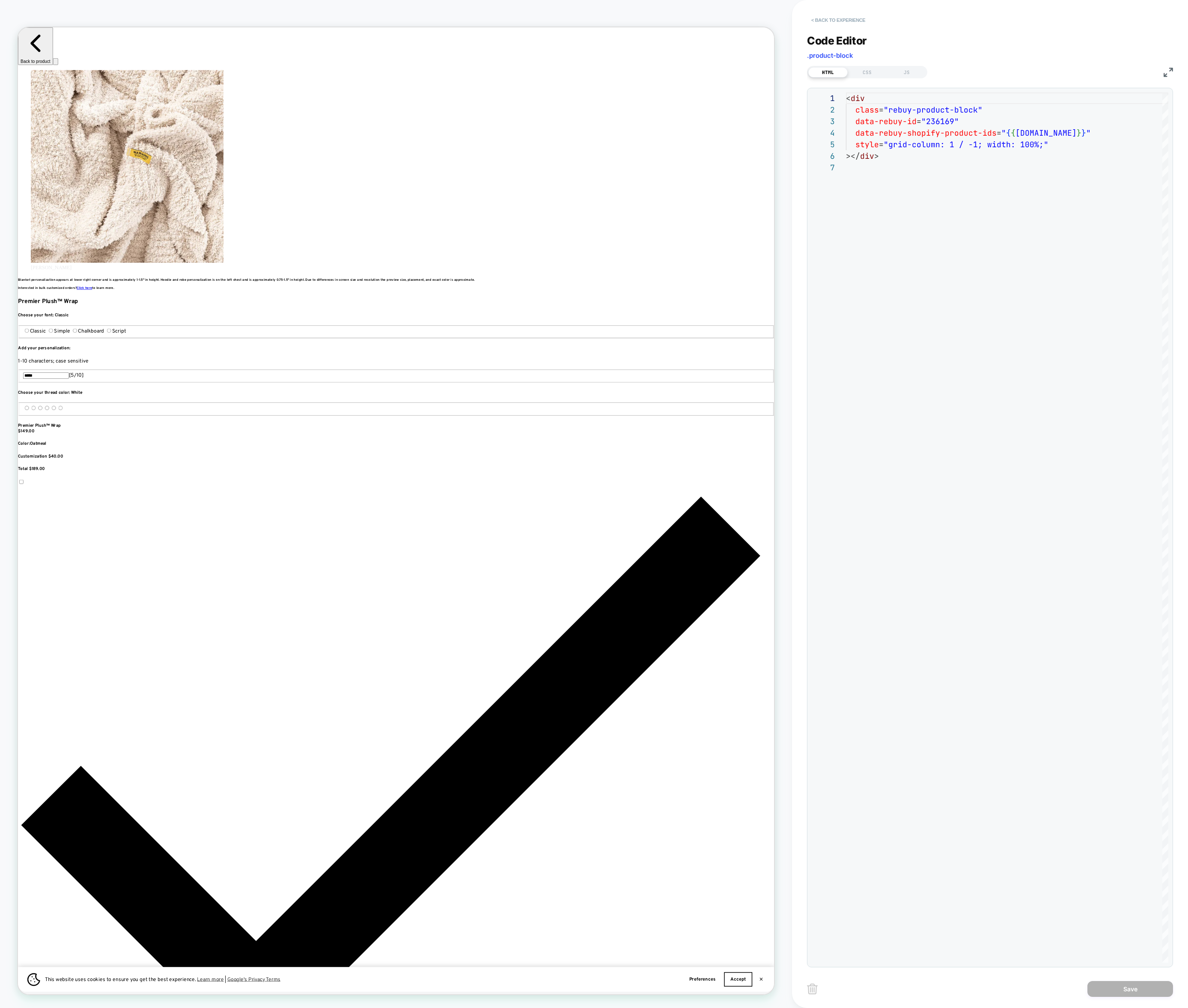
scroll to position [0, 1716]
click at [824, 23] on button "< Back to experience" at bounding box center [838, 20] width 62 height 13
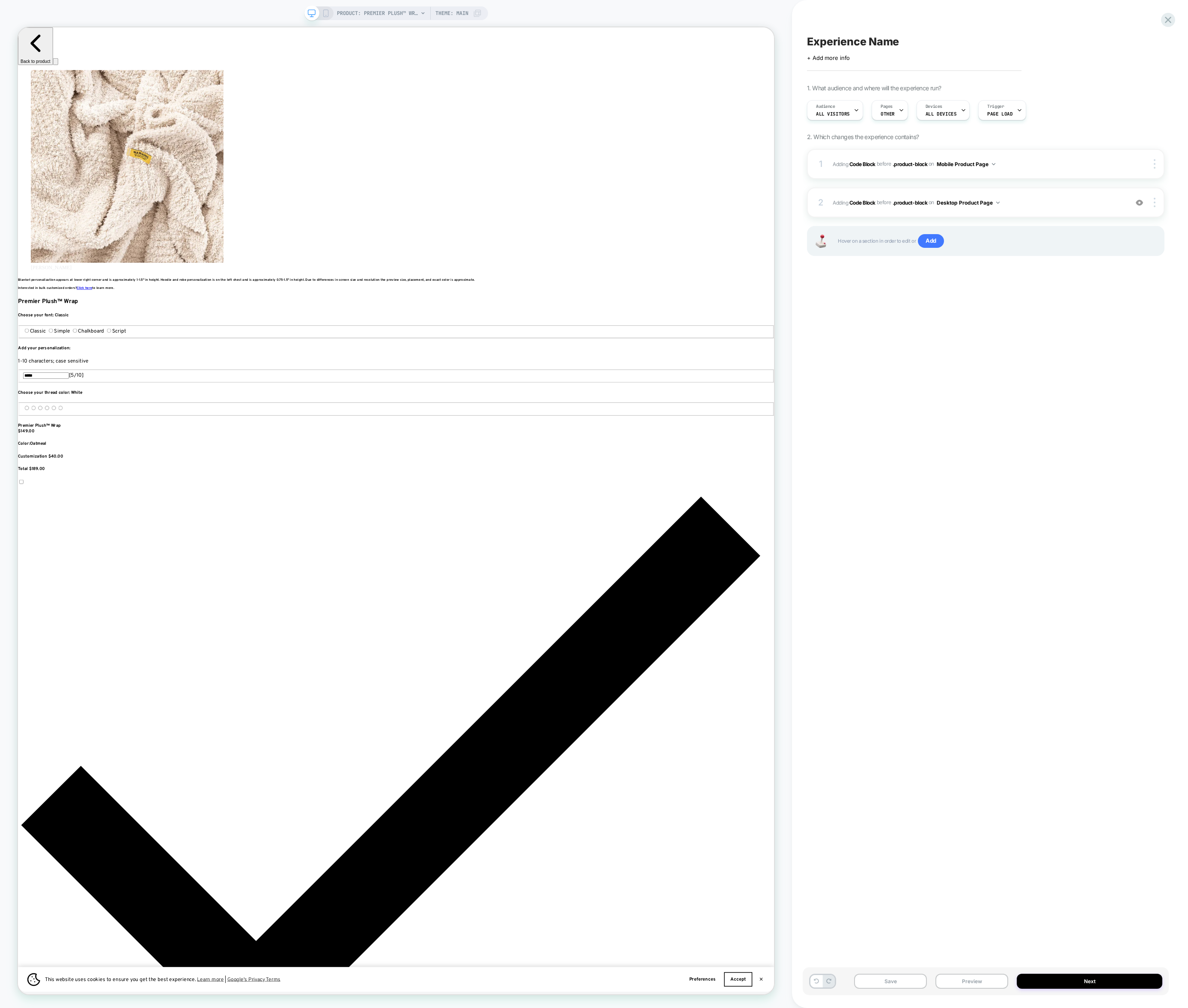
click at [322, 13] on icon at bounding box center [325, 13] width 8 height 8
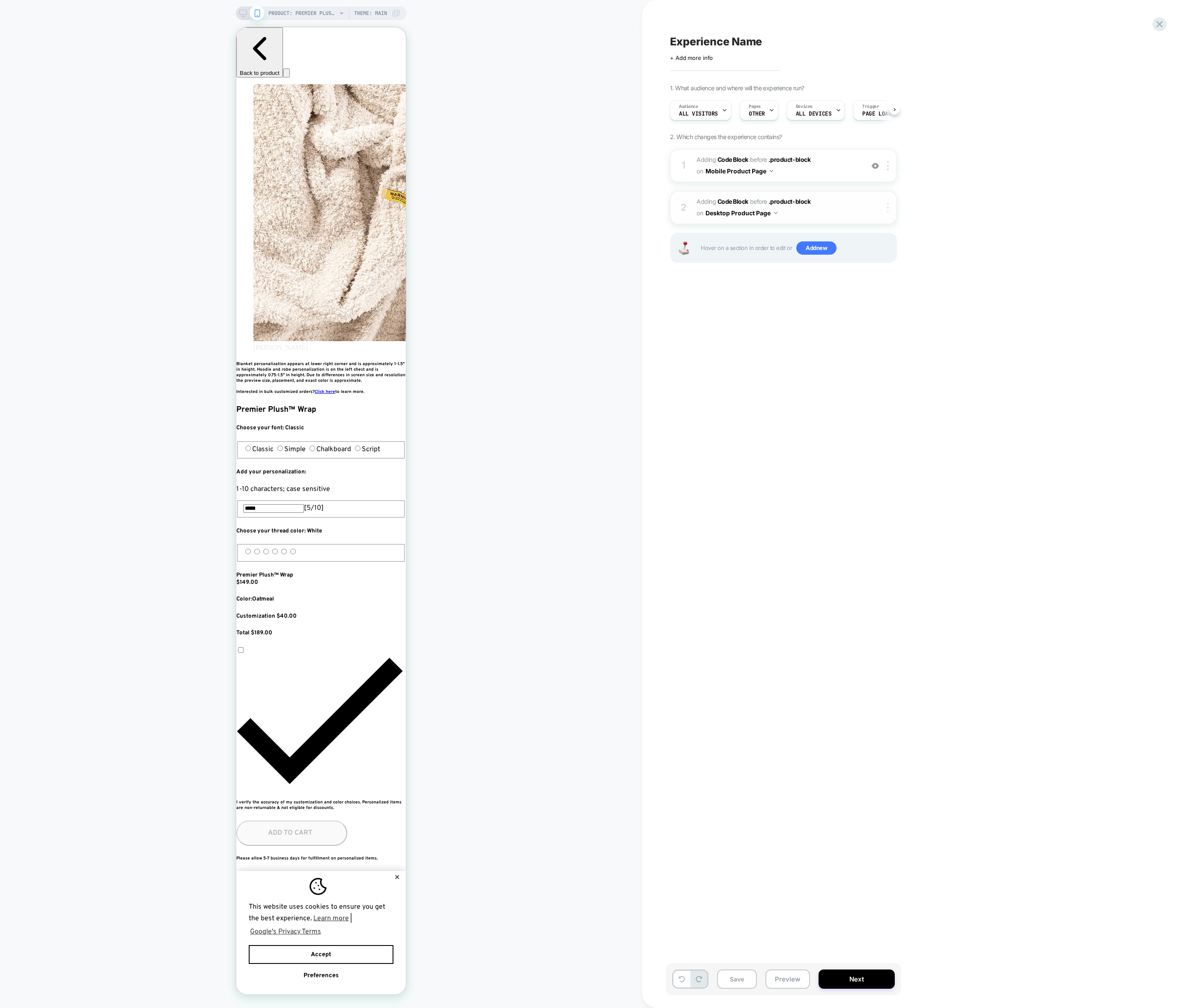
click at [886, 209] on div at bounding box center [890, 207] width 14 height 9
click at [889, 168] on div at bounding box center [890, 165] width 14 height 9
click at [881, 374] on div "Delete" at bounding box center [889, 375] width 76 height 23
click at [889, 161] on img at bounding box center [887, 165] width 1 height 9
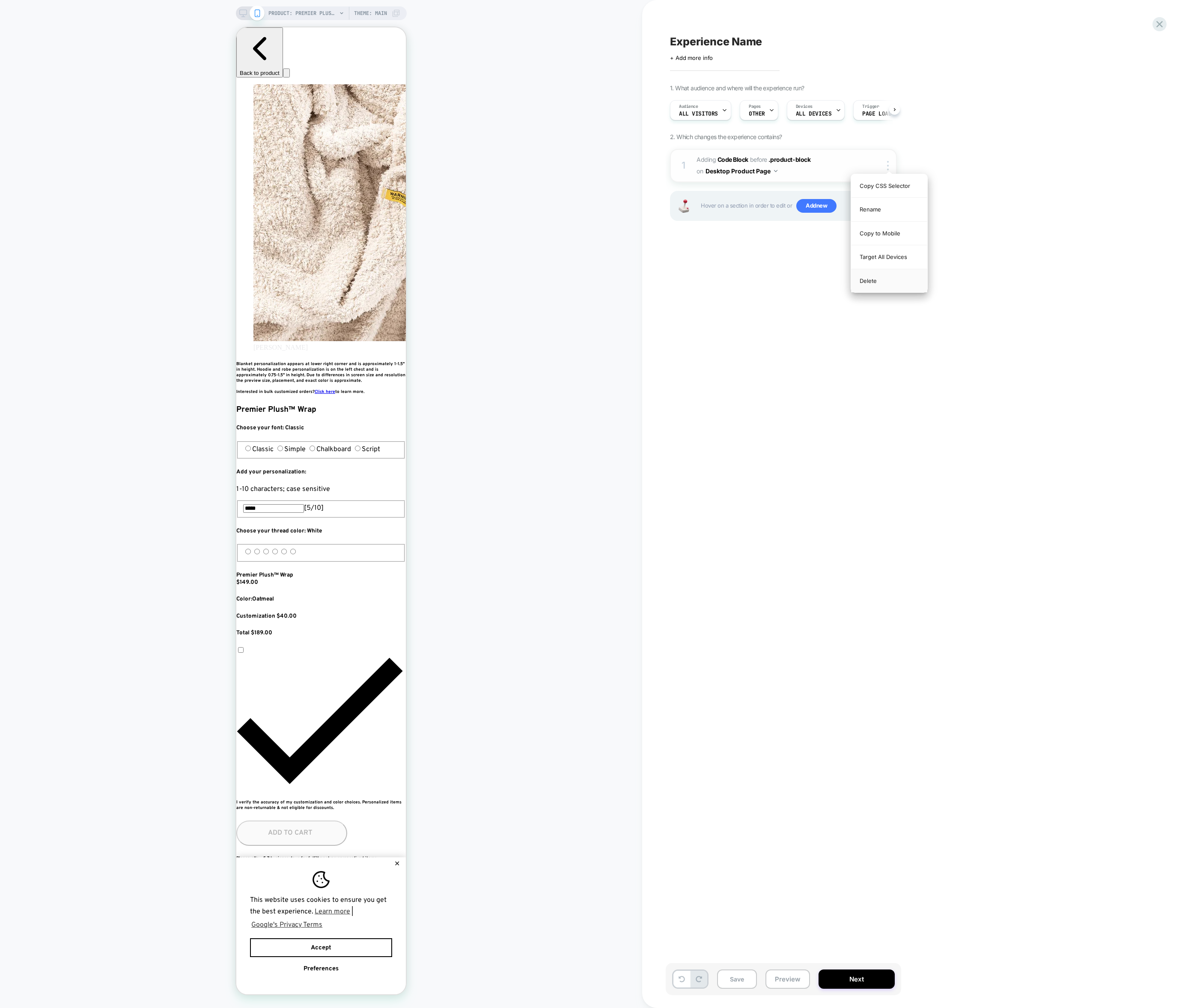
click at [879, 283] on div "Delete" at bounding box center [889, 281] width 76 height 23
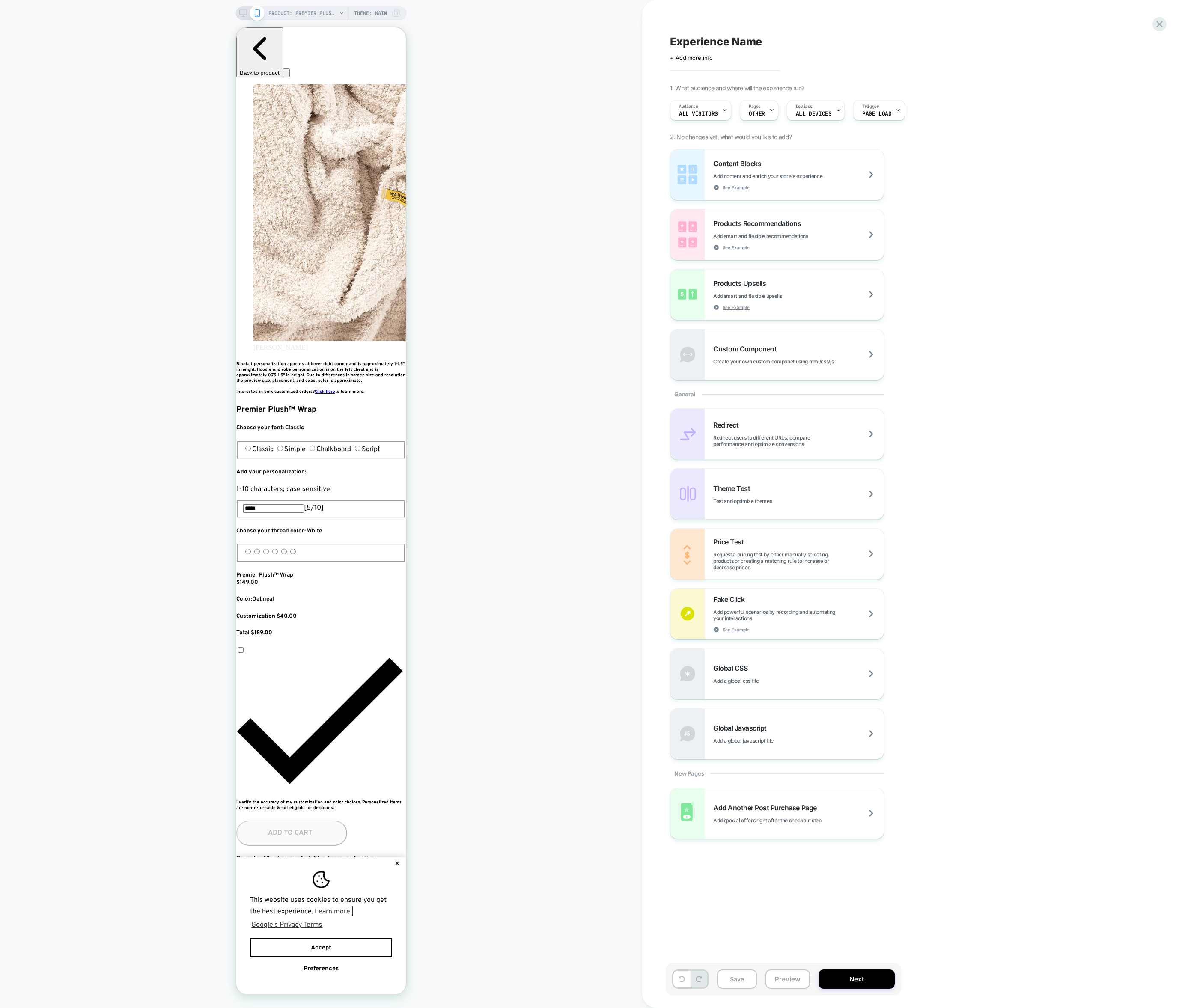
scroll to position [0, 468]
click at [728, 348] on span "Custom Component" at bounding box center [747, 348] width 68 height 8
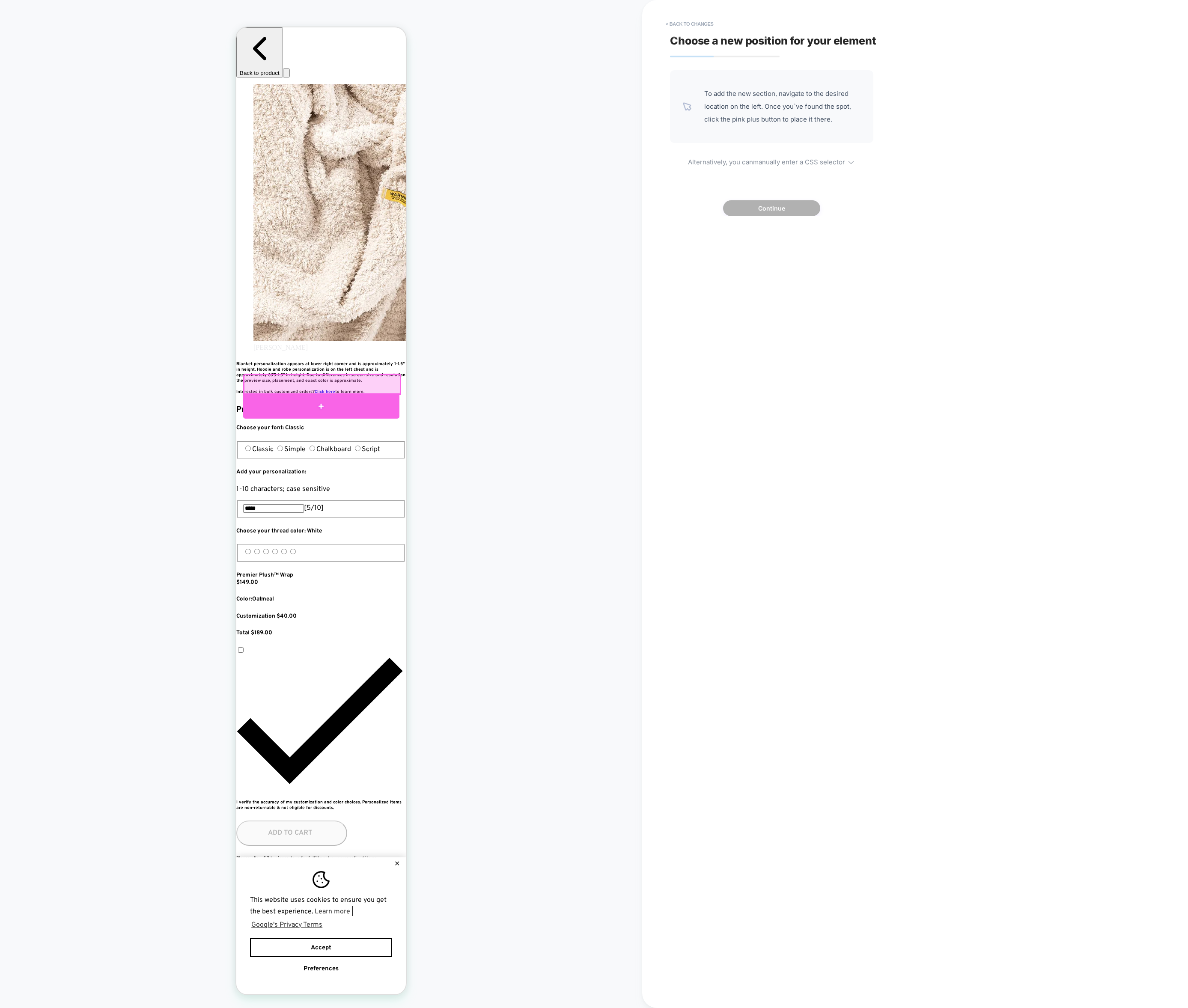
scroll to position [0, 0]
click at [344, 402] on div at bounding box center [321, 406] width 156 height 25
click at [755, 209] on button "Continue" at bounding box center [771, 206] width 97 height 16
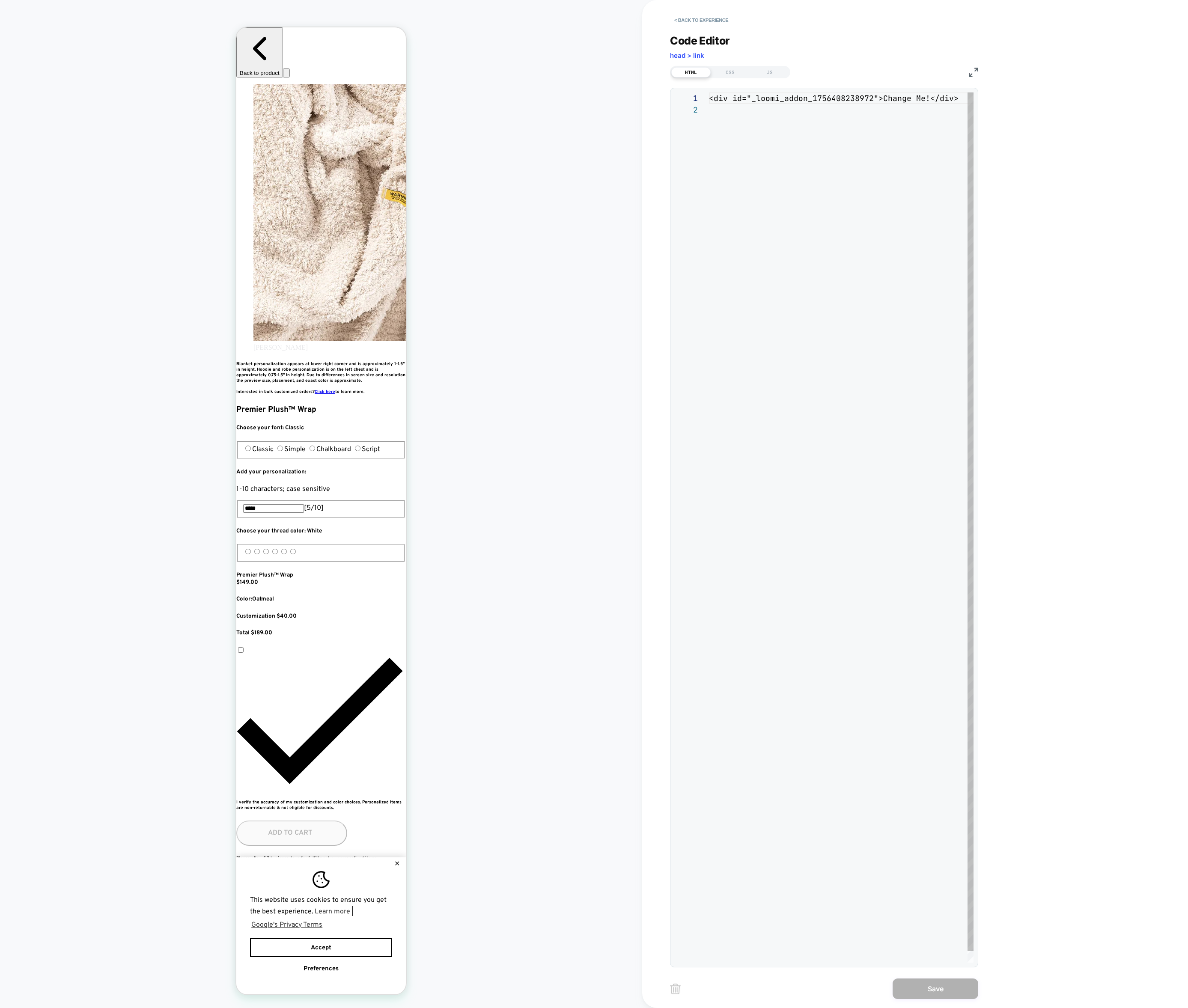
scroll to position [11, 0]
click at [762, 109] on div at bounding box center [844, 110] width 269 height 11
click at [762, 105] on div at bounding box center [844, 110] width 269 height 11
click at [762, 100] on div "< div id = "_loomi_addon_1756408238972" > Change Me! </ div >" at bounding box center [844, 533] width 269 height 881
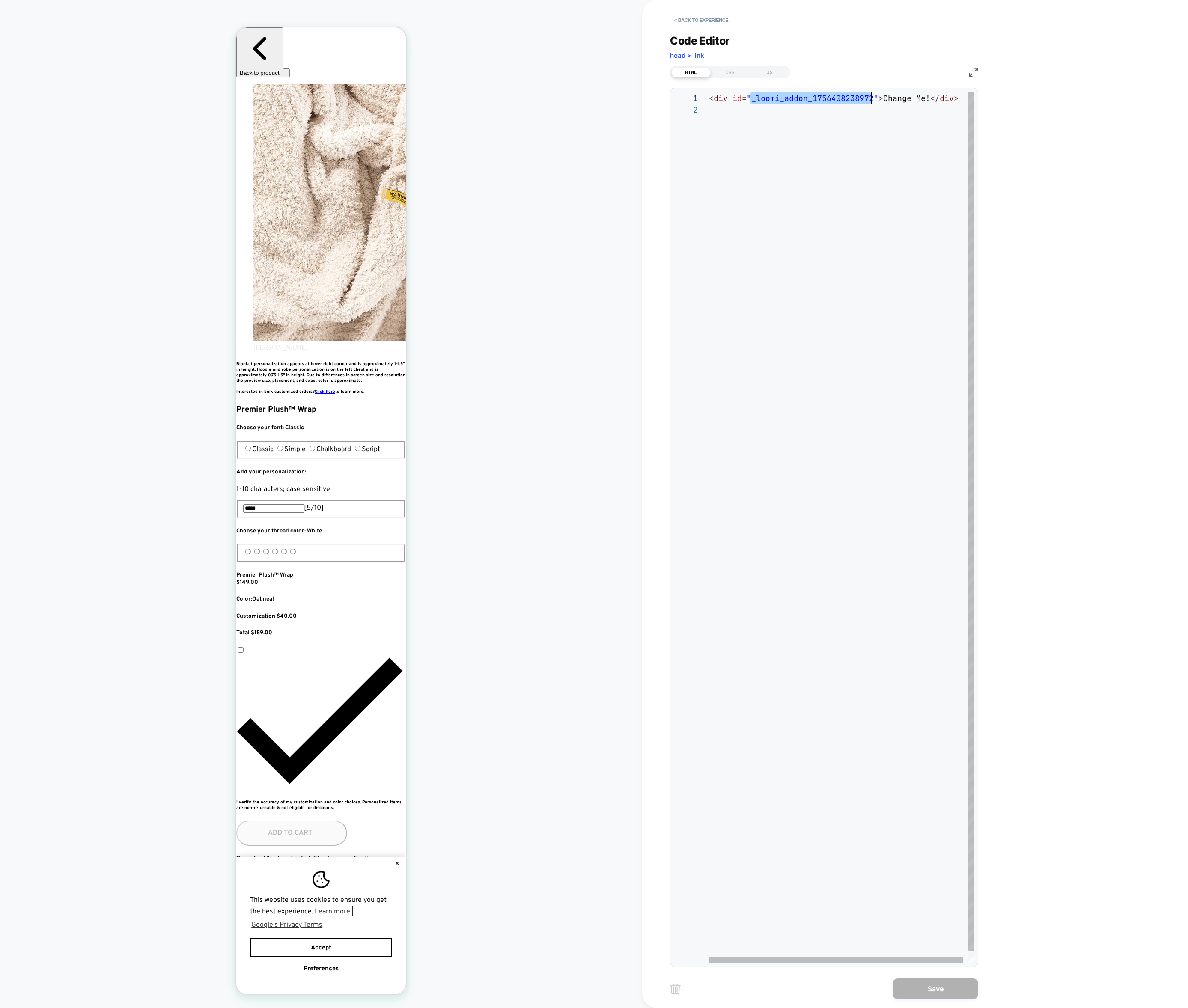
scroll to position [0, 162]
click at [762, 100] on div "< div id = "_loomi_addon_1756408238972" > Change Me! </ div >" at bounding box center [844, 533] width 269 height 881
type textarea "**********"
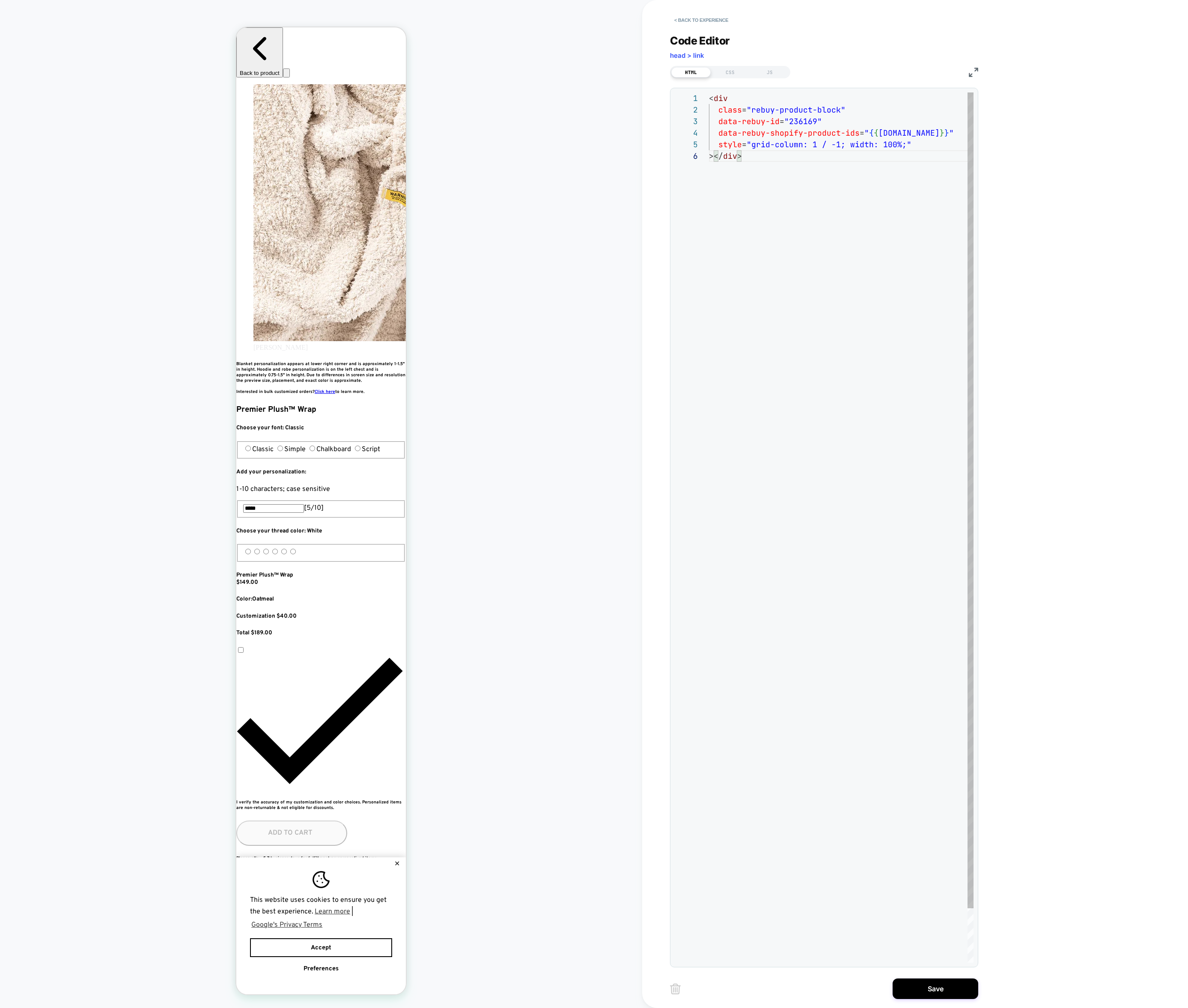
scroll to position [0, 156]
click at [940, 987] on button "Save" at bounding box center [935, 988] width 86 height 20
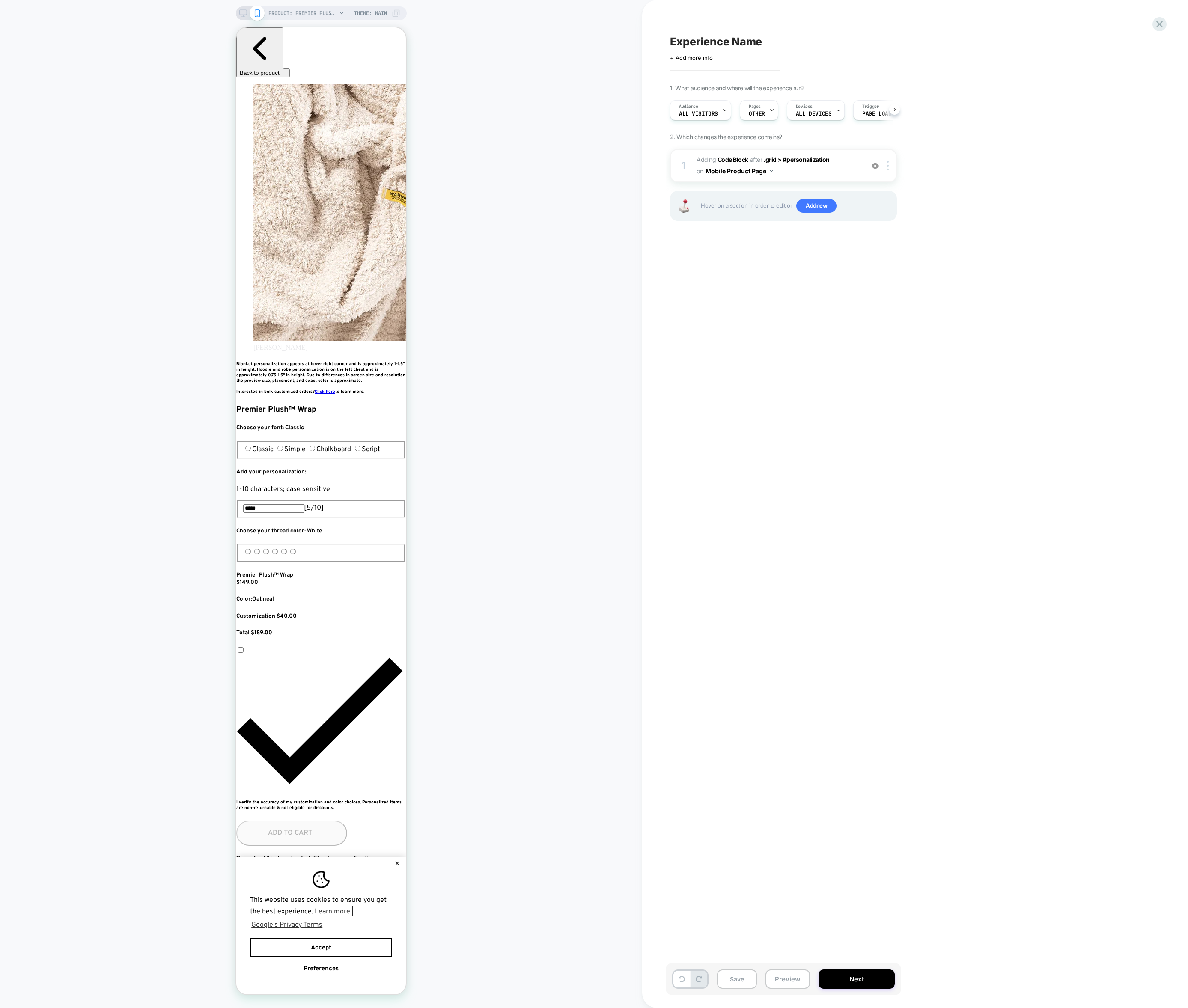
scroll to position [0, 312]
click at [887, 165] on div at bounding box center [890, 165] width 14 height 9
click at [881, 376] on div "Delete" at bounding box center [889, 375] width 76 height 23
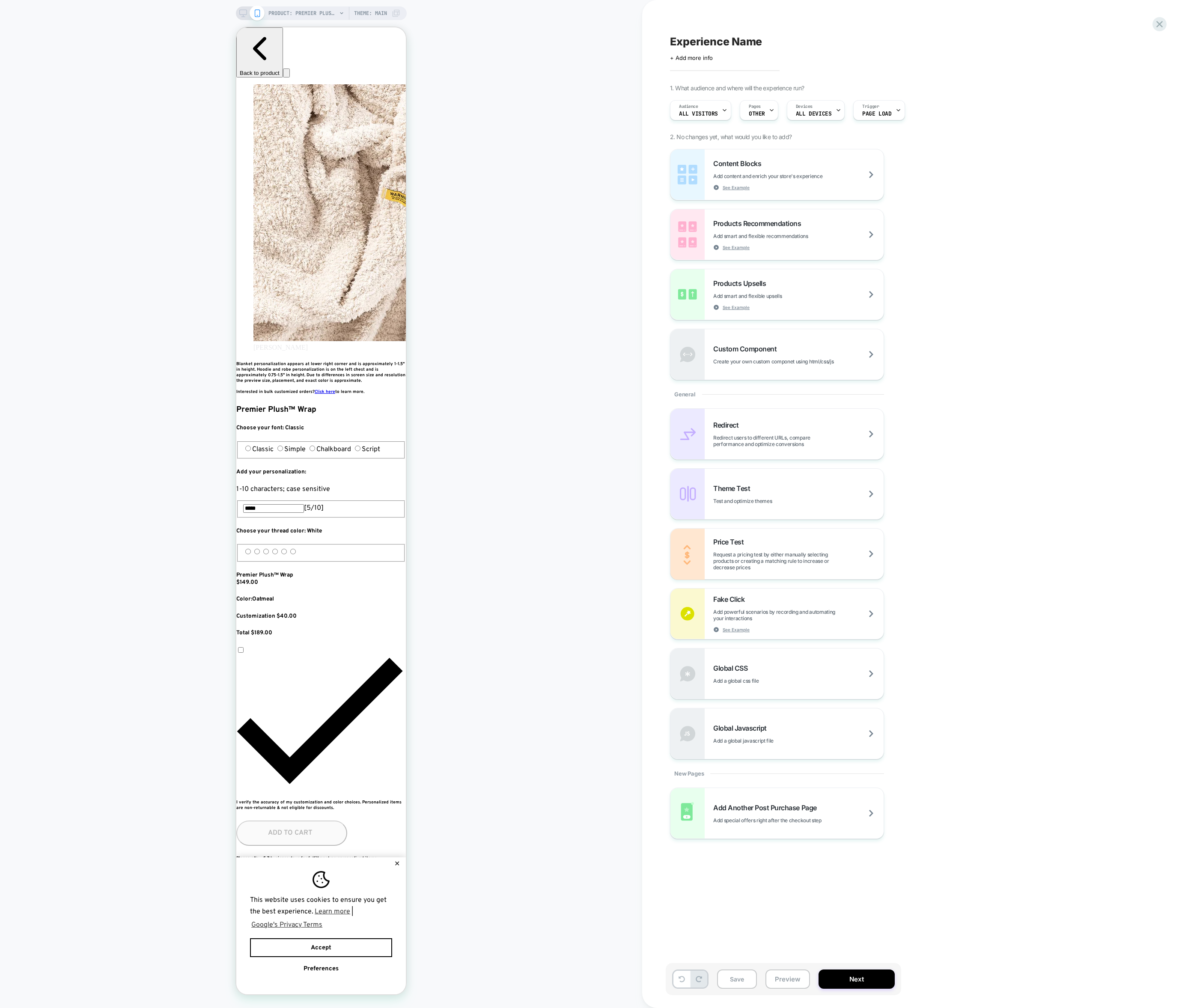
scroll to position [0, 0]
click at [389, 390] on div at bounding box center [321, 386] width 156 height 25
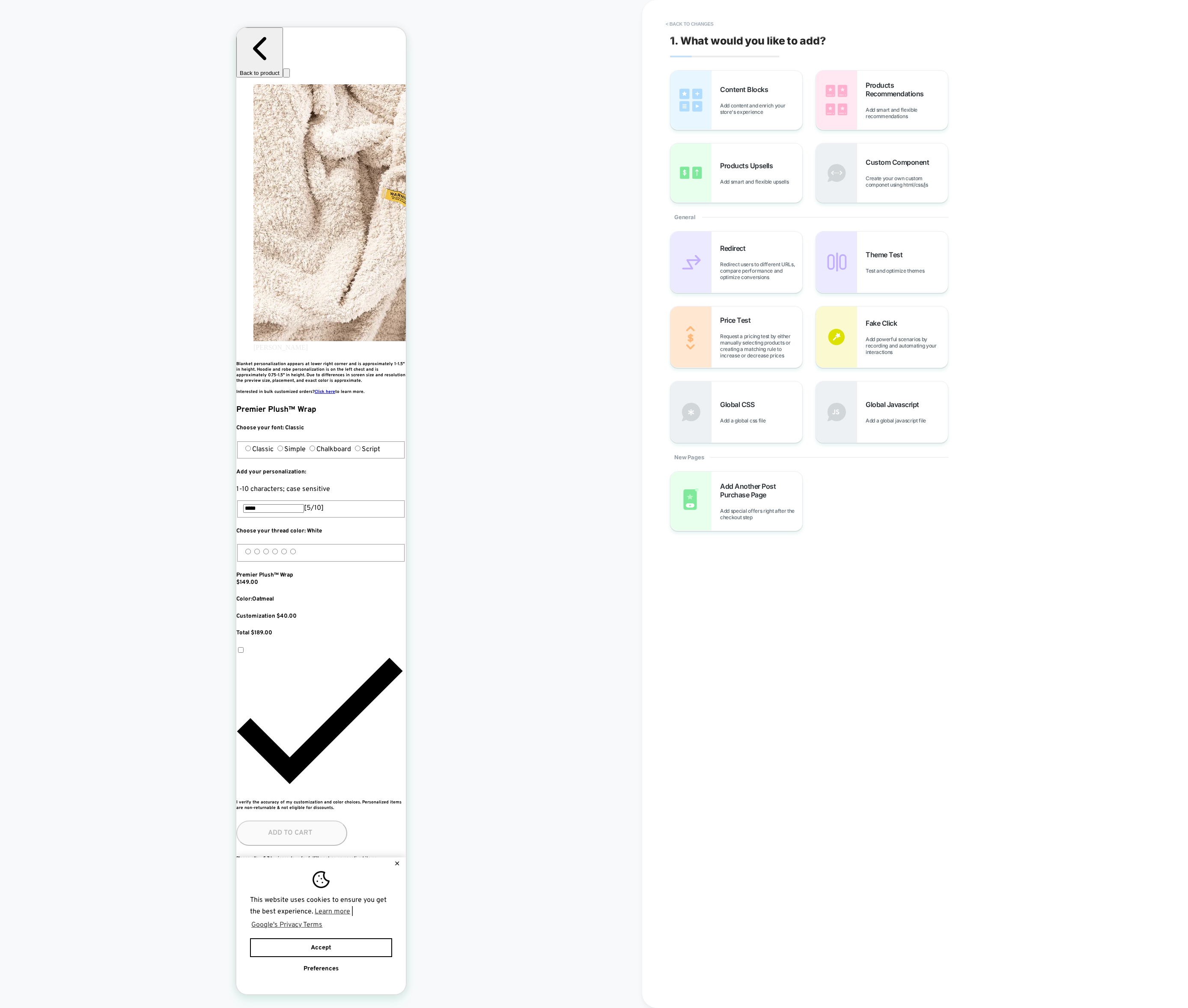
scroll to position [0, 312]
click at [866, 180] on span "Create your own custom componet using html/css/js" at bounding box center [907, 182] width 82 height 13
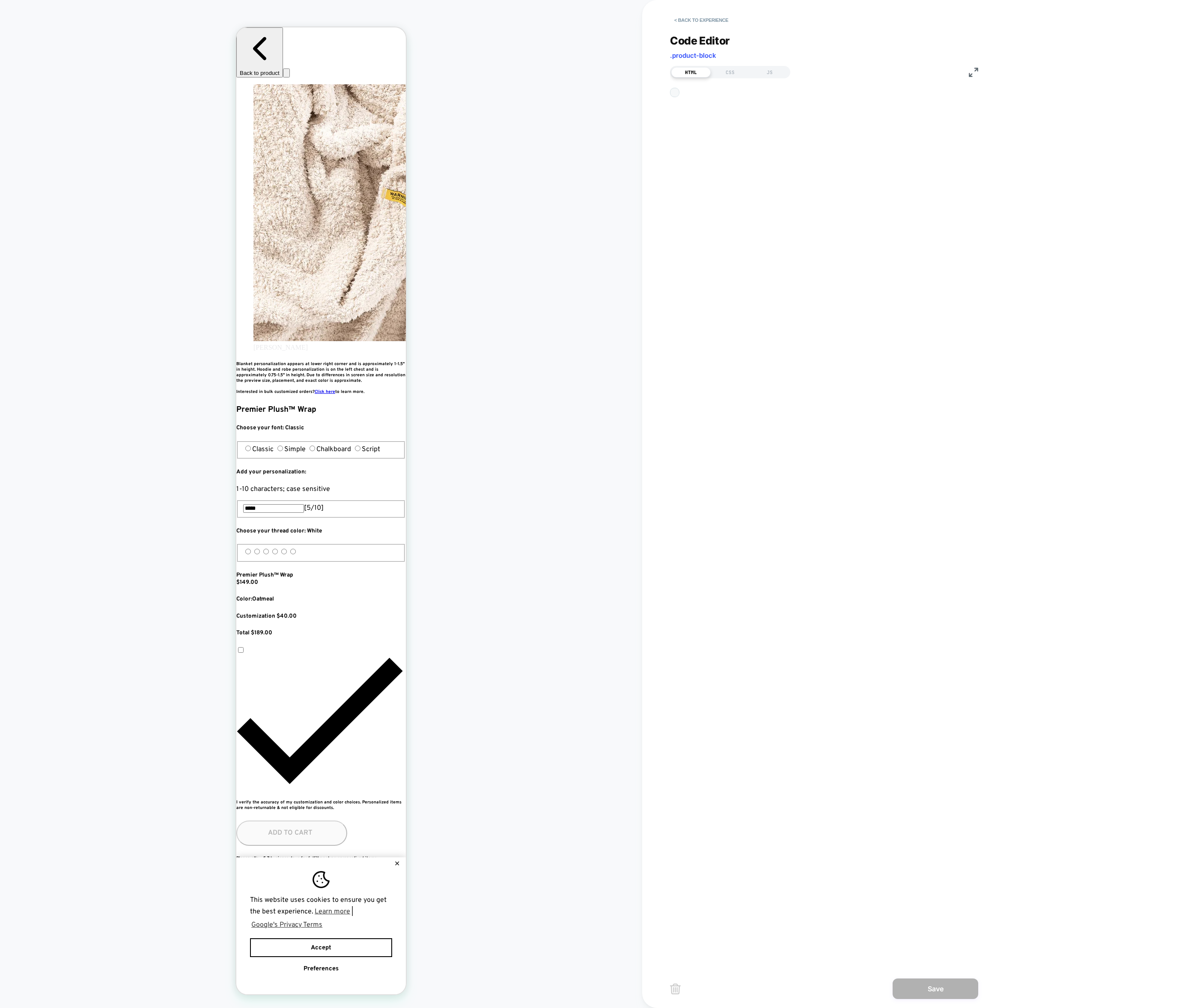
scroll to position [11, 0]
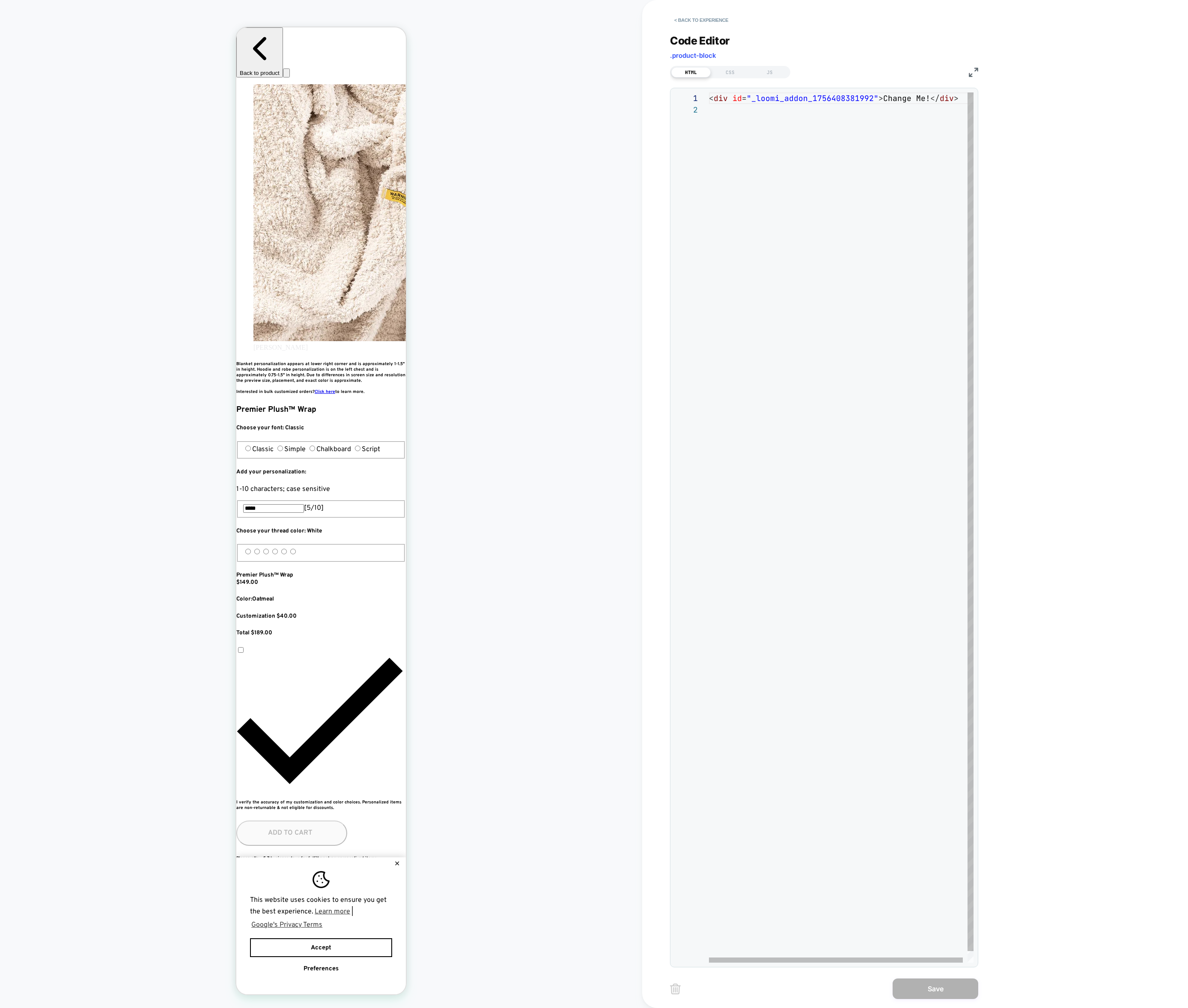
click at [823, 102] on div "< div id = "_loomi_addon_1756408381992" > Change Me! </ div >" at bounding box center [844, 533] width 269 height 881
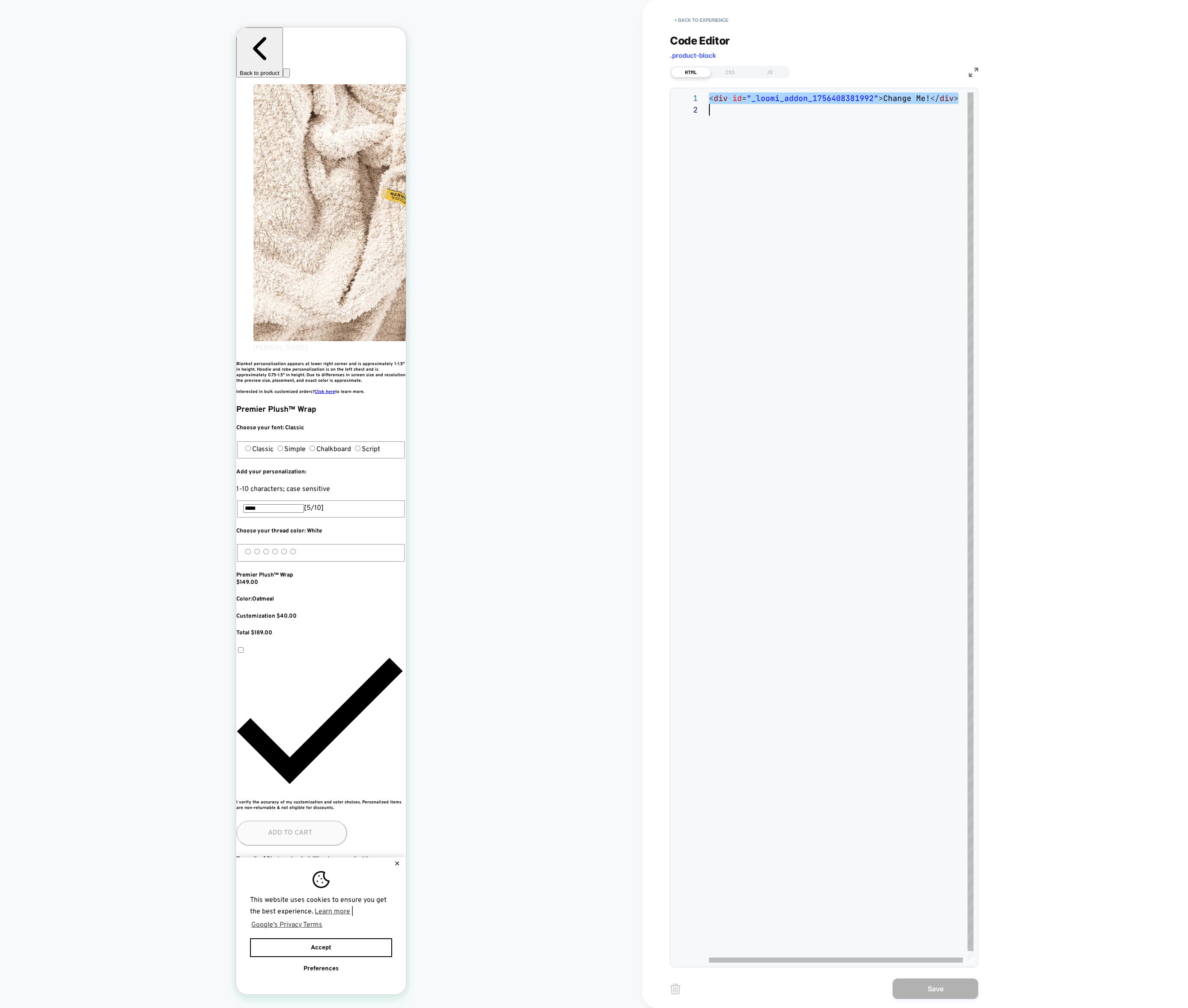
type textarea "**********"
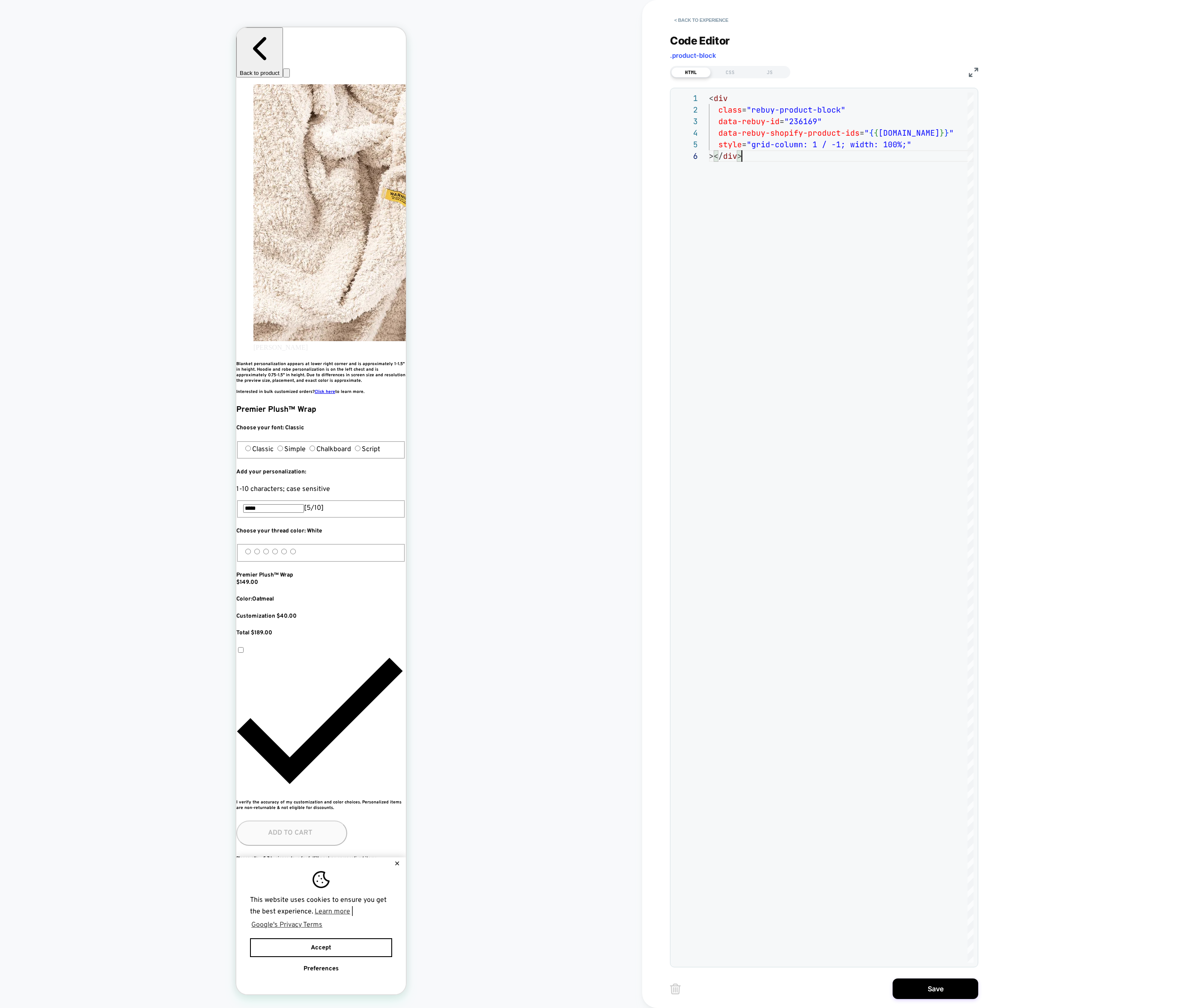
scroll to position [0, 0]
click at [944, 986] on button "Save" at bounding box center [935, 988] width 86 height 20
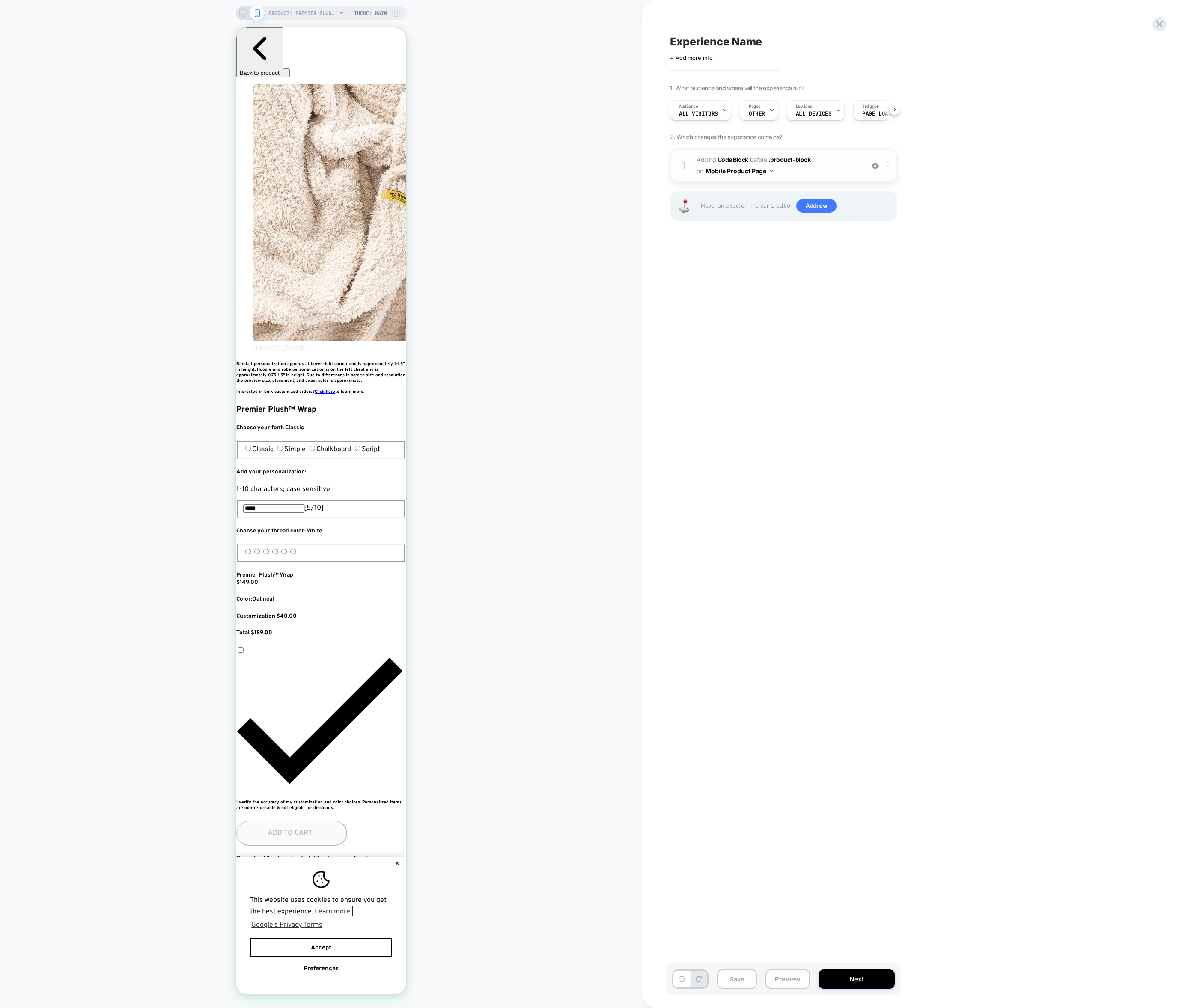
click at [890, 165] on div at bounding box center [890, 165] width 14 height 9
click at [884, 236] on div "Duplicate" at bounding box center [889, 233] width 76 height 23
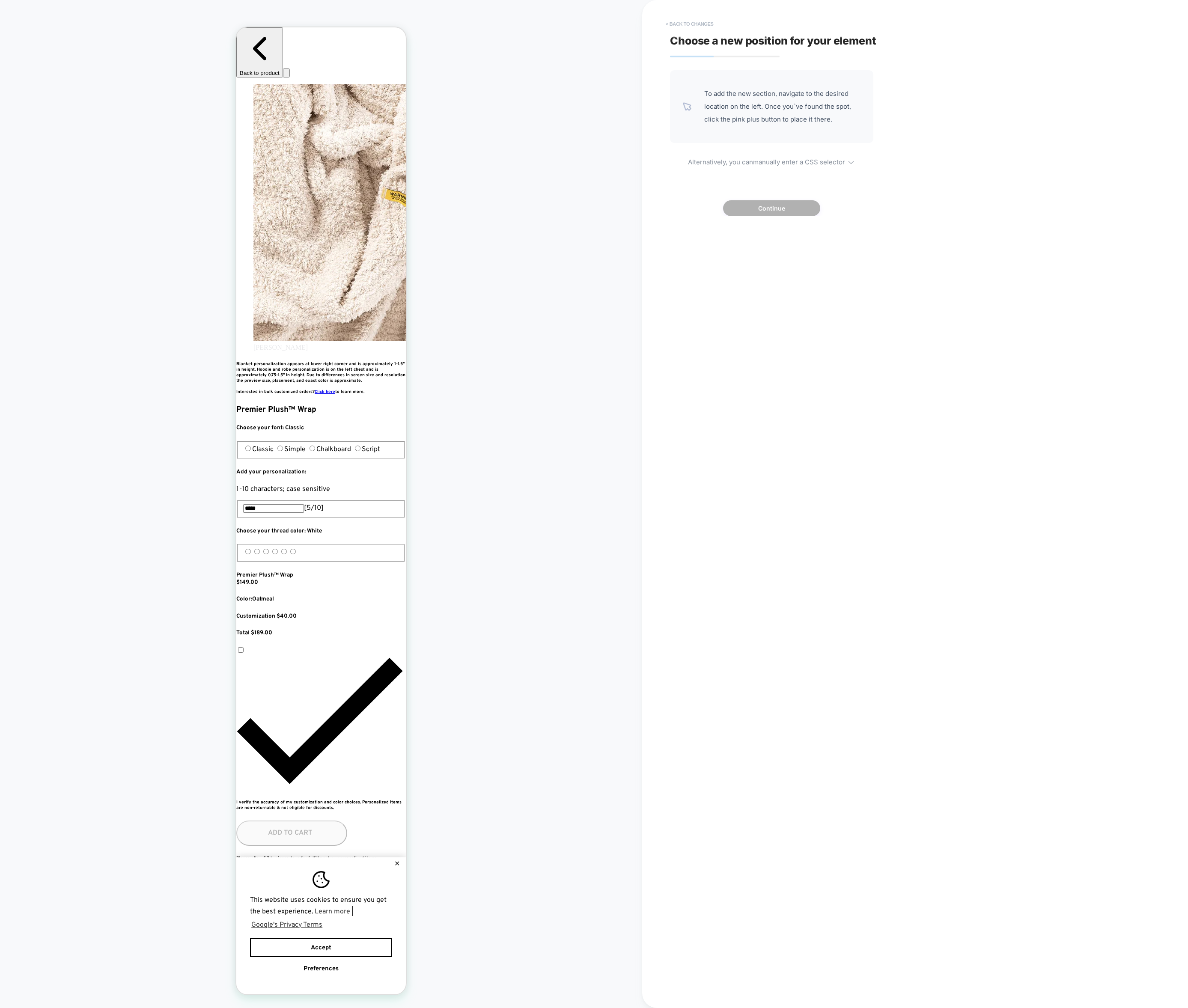
click at [669, 20] on button "< Back to changes" at bounding box center [689, 23] width 57 height 13
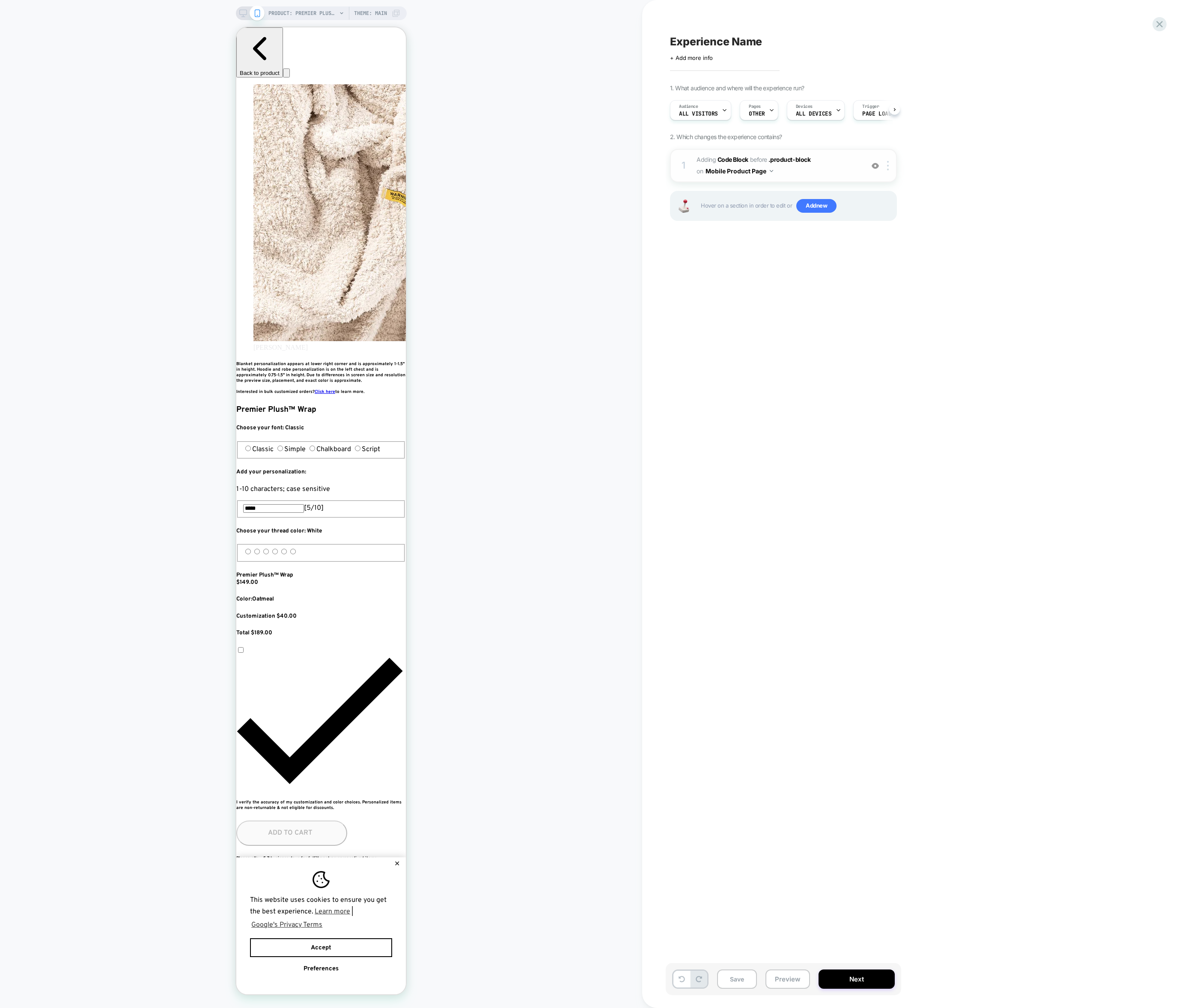
scroll to position [0, 0]
click at [886, 170] on div at bounding box center [890, 165] width 14 height 9
click at [892, 327] on div "Copy to Desktop" at bounding box center [889, 327] width 76 height 23
click at [732, 978] on button "Save" at bounding box center [737, 978] width 40 height 19
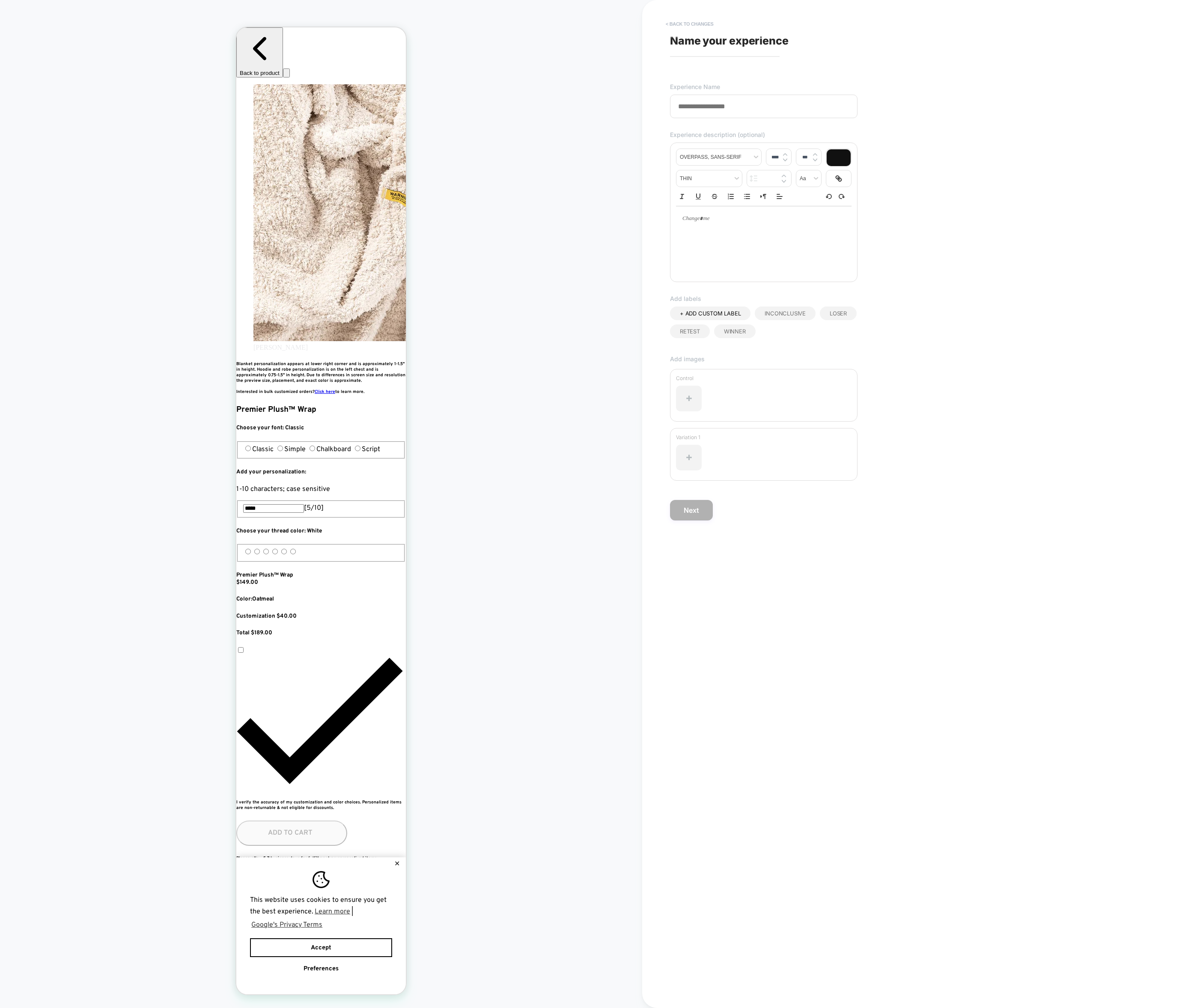
scroll to position [0, 468]
click at [680, 23] on button "< Back to changes" at bounding box center [689, 23] width 57 height 13
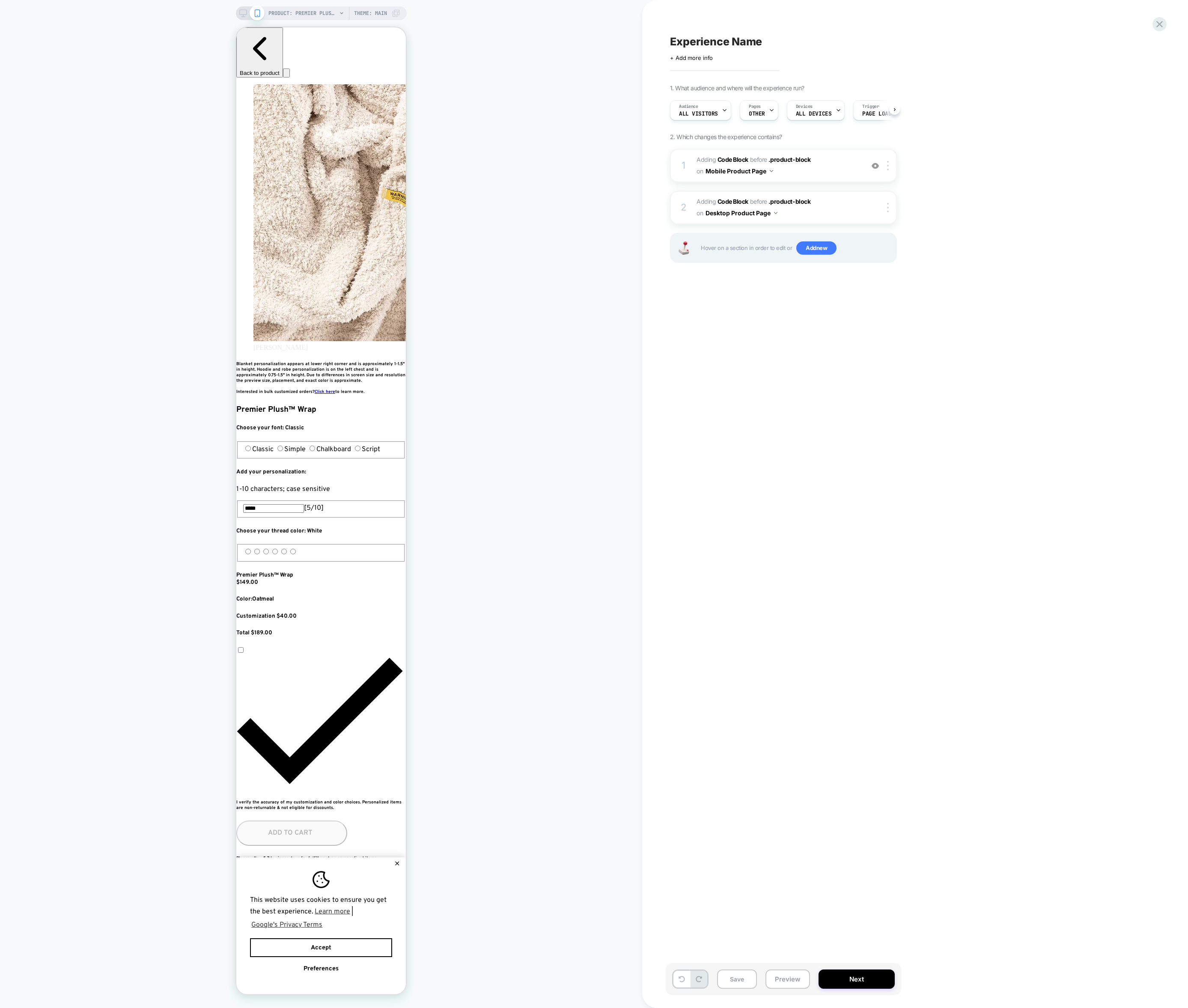
scroll to position [0, 0]
click at [837, 973] on button "Next" at bounding box center [856, 978] width 76 height 19
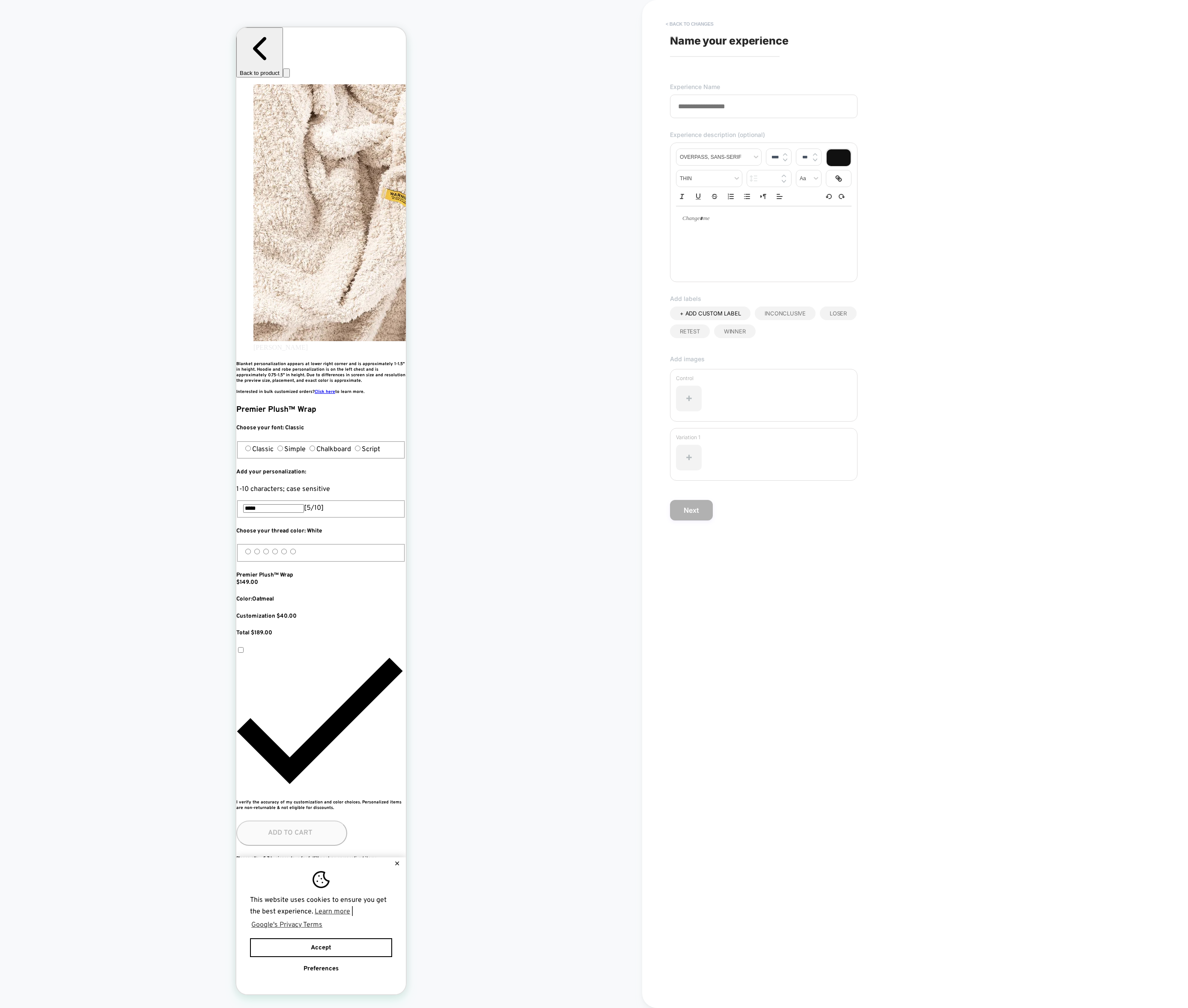
drag, startPoint x: 673, startPoint y: 14, endPoint x: 680, endPoint y: 24, distance: 12.2
click at [677, 19] on div "**********" at bounding box center [830, 504] width 321 height 1008
click at [683, 27] on button "< Back to changes" at bounding box center [689, 23] width 57 height 13
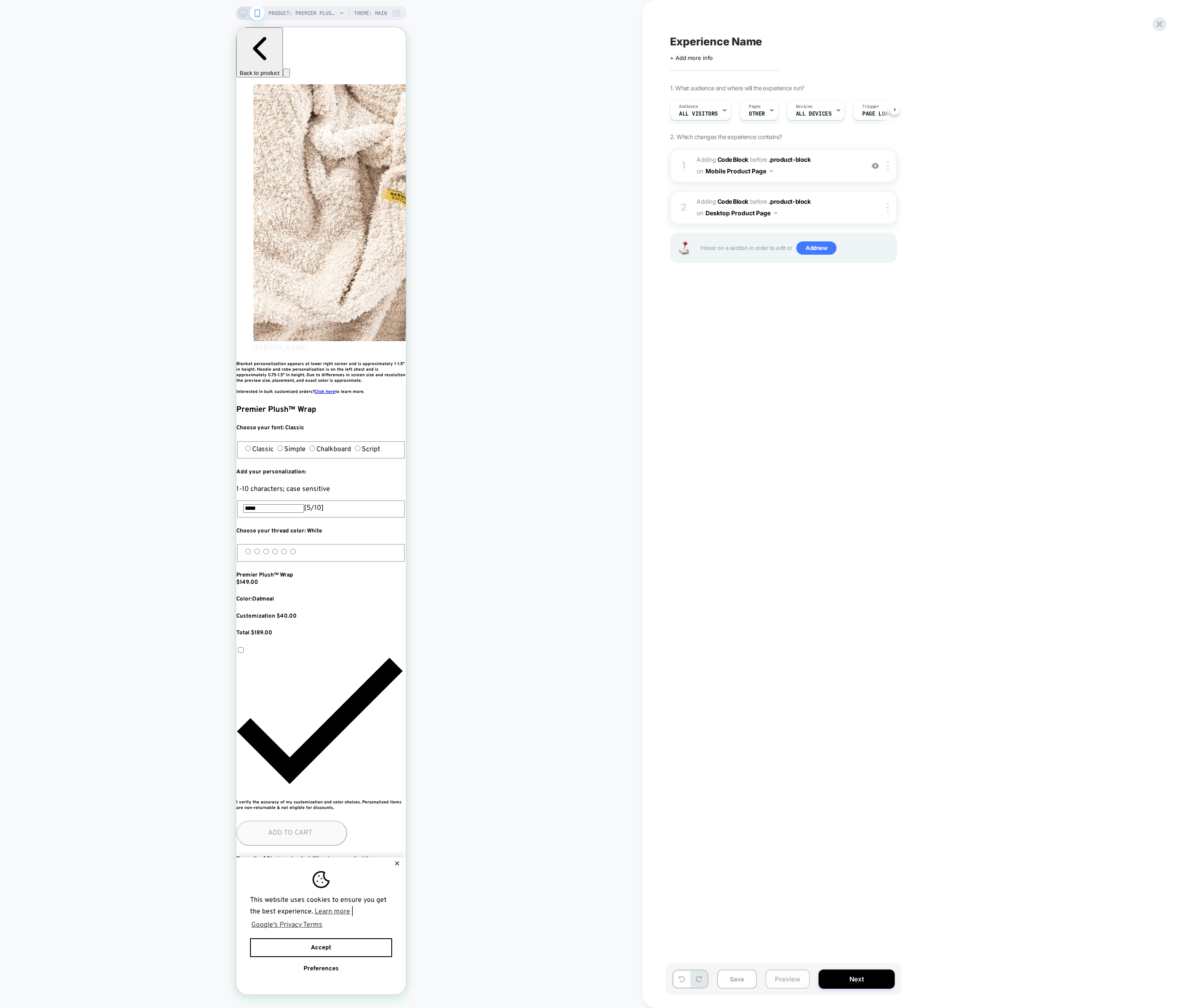
click at [781, 983] on button "Preview" at bounding box center [787, 978] width 45 height 19
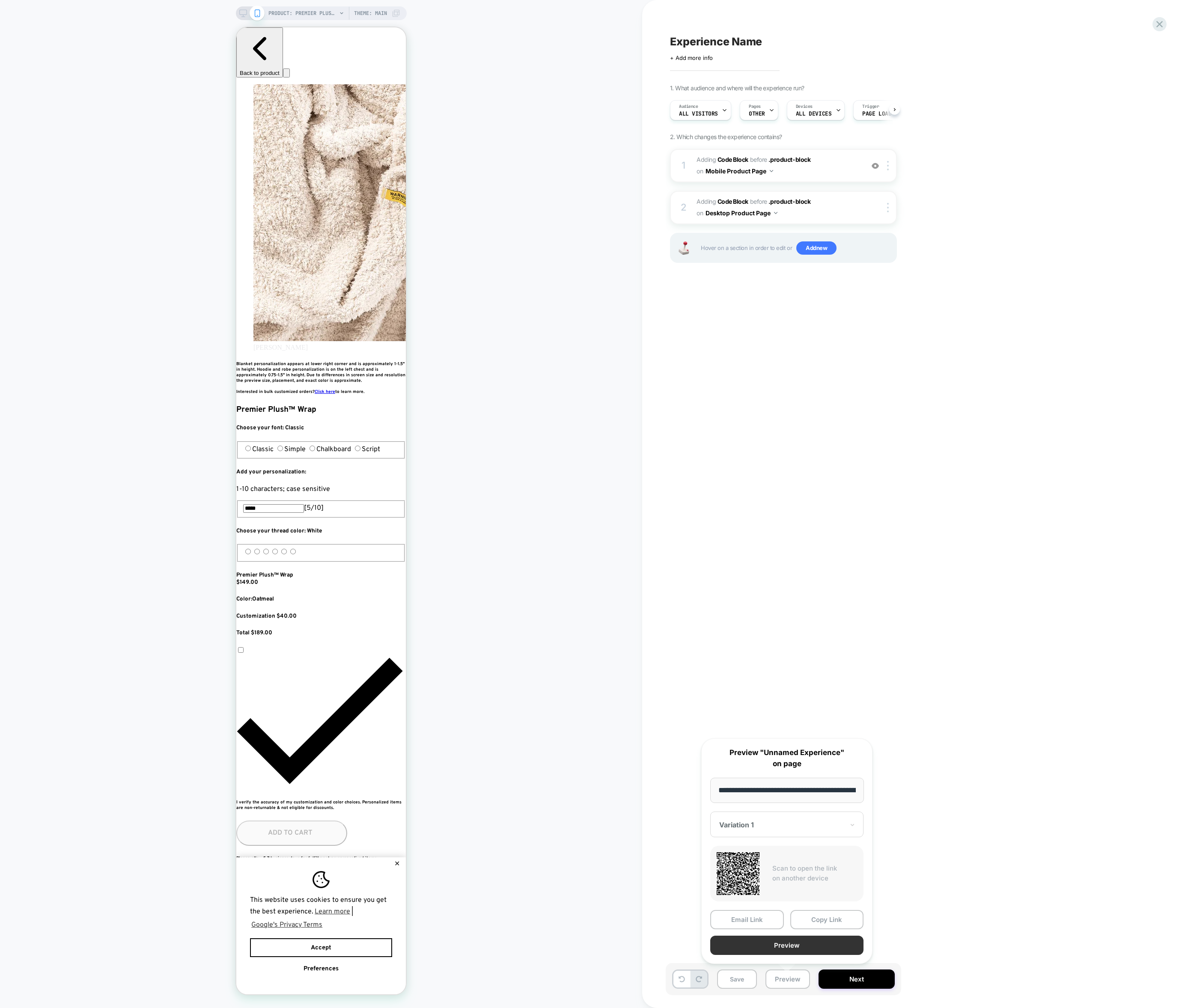
click at [761, 945] on button "Preview" at bounding box center [786, 944] width 153 height 19
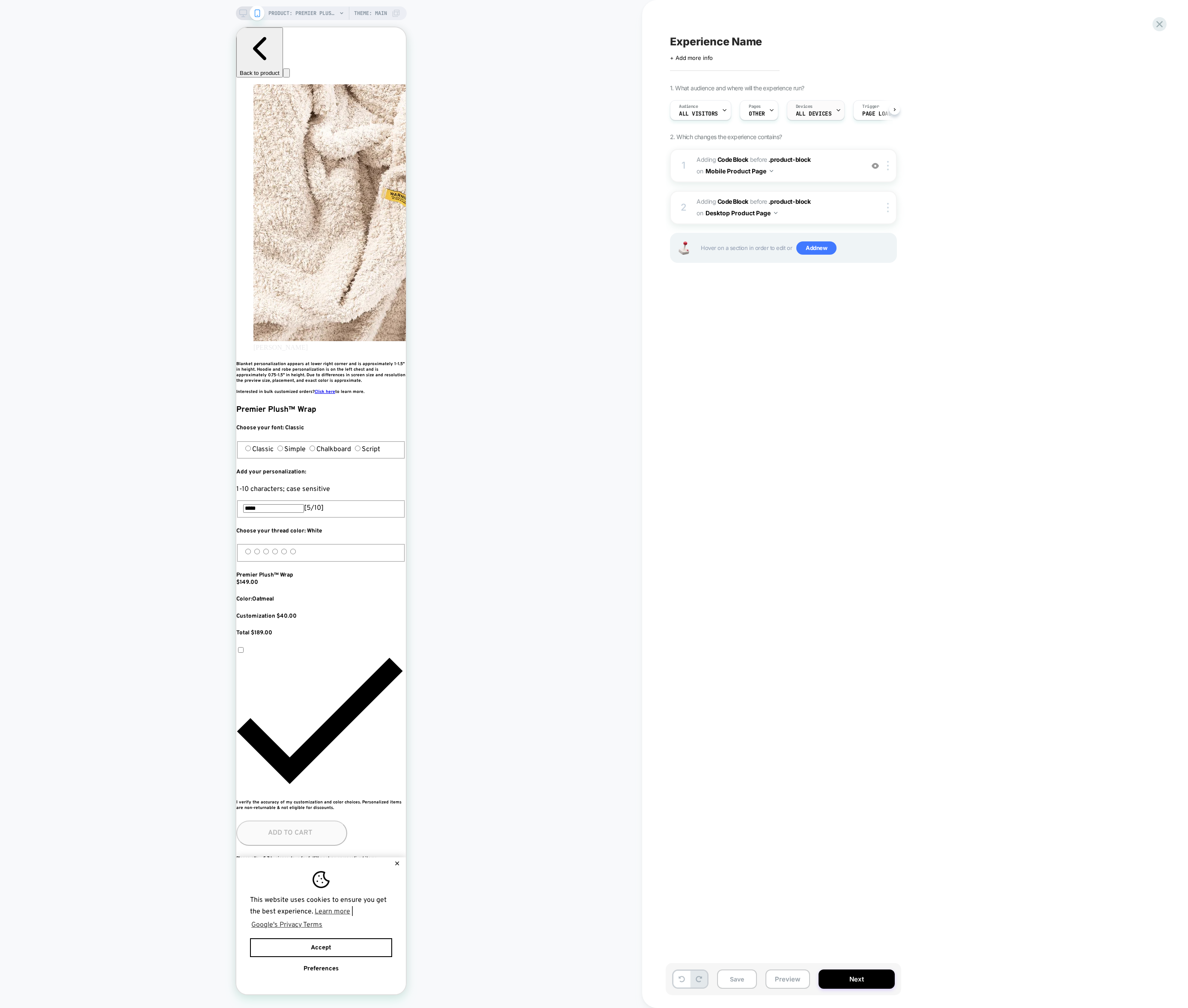
click at [810, 113] on span "ALL DEVICES" at bounding box center [813, 114] width 35 height 6
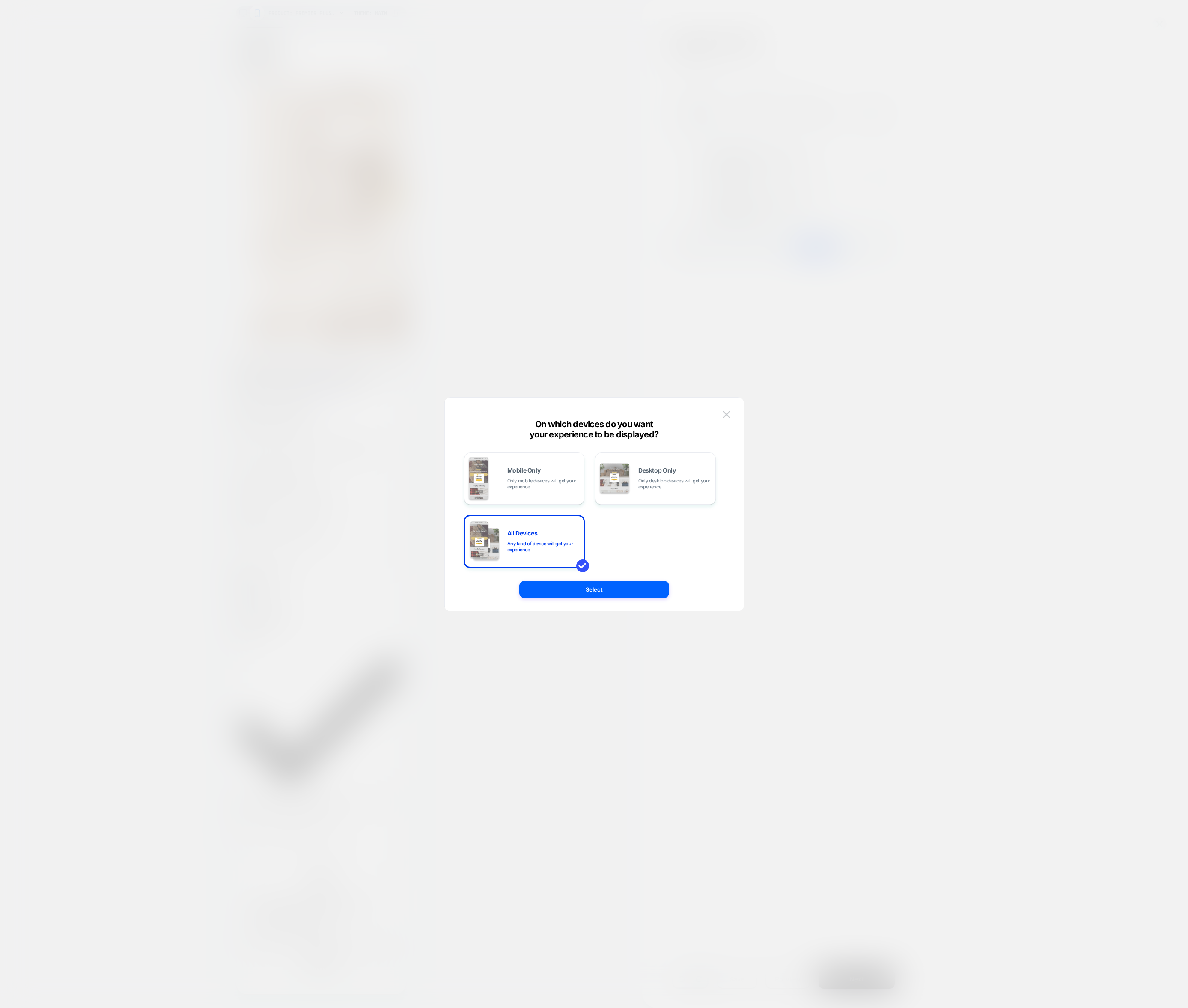
click at [810, 113] on div at bounding box center [594, 504] width 1188 height 1008
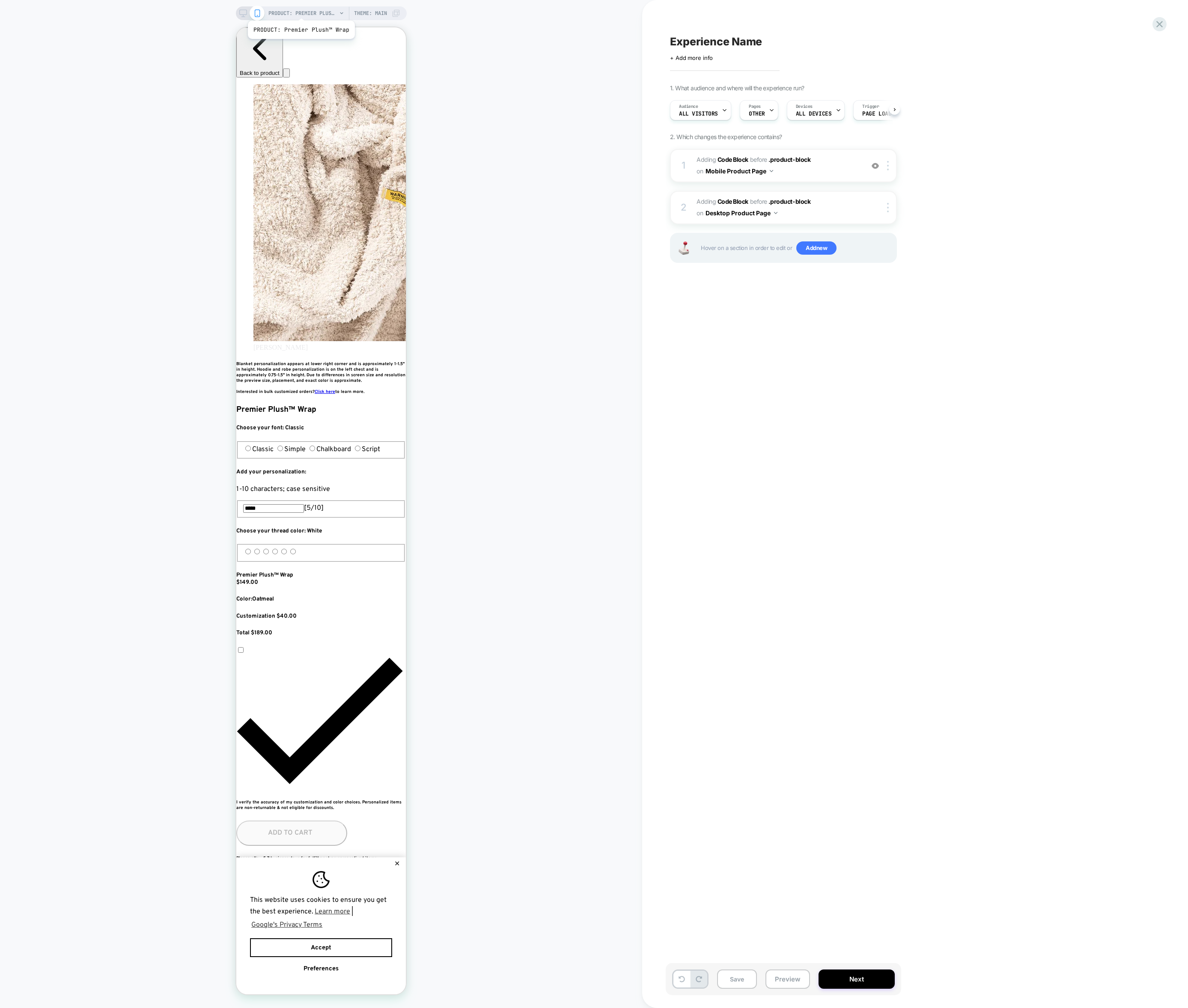
click at [301, 9] on span "PRODUCT: Premier Plush™ Wrap" at bounding box center [303, 13] width 69 height 13
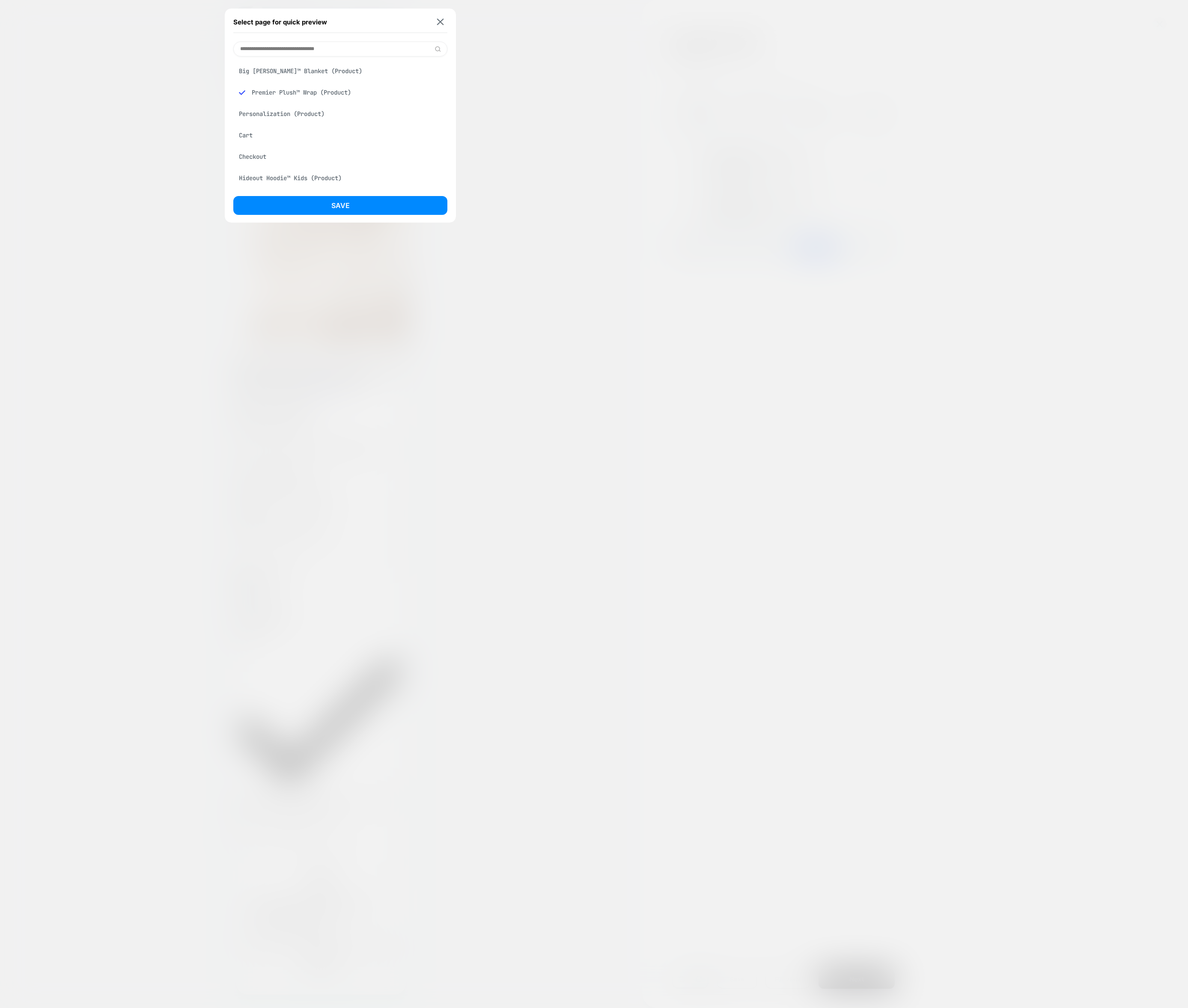
scroll to position [0, 156]
click at [441, 15] on div "Select page for quick preview" at bounding box center [340, 22] width 214 height 21
click at [439, 21] on img at bounding box center [441, 22] width 7 height 6
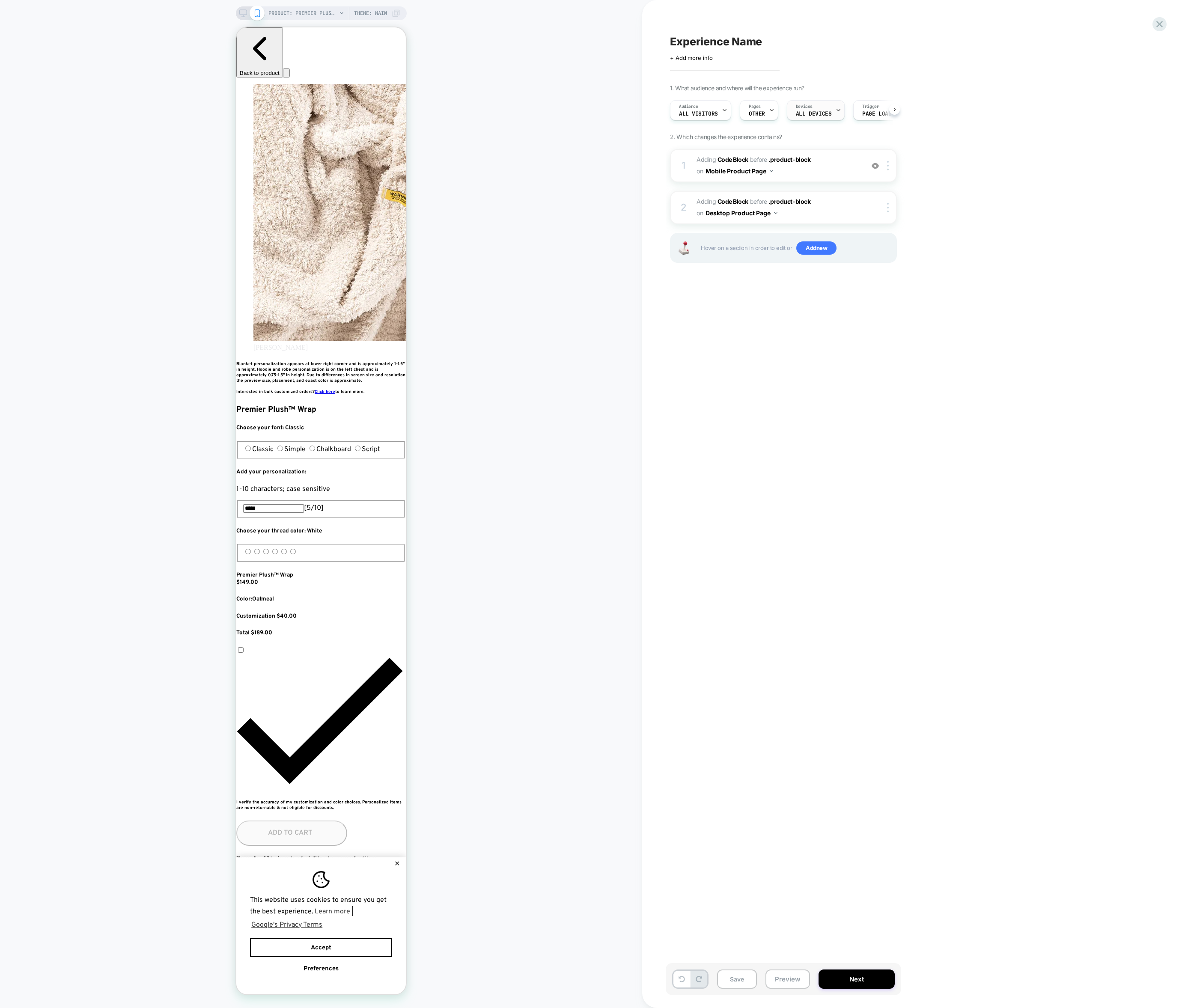
click at [813, 110] on div "Devices ALL DEVICES" at bounding box center [813, 110] width 52 height 19
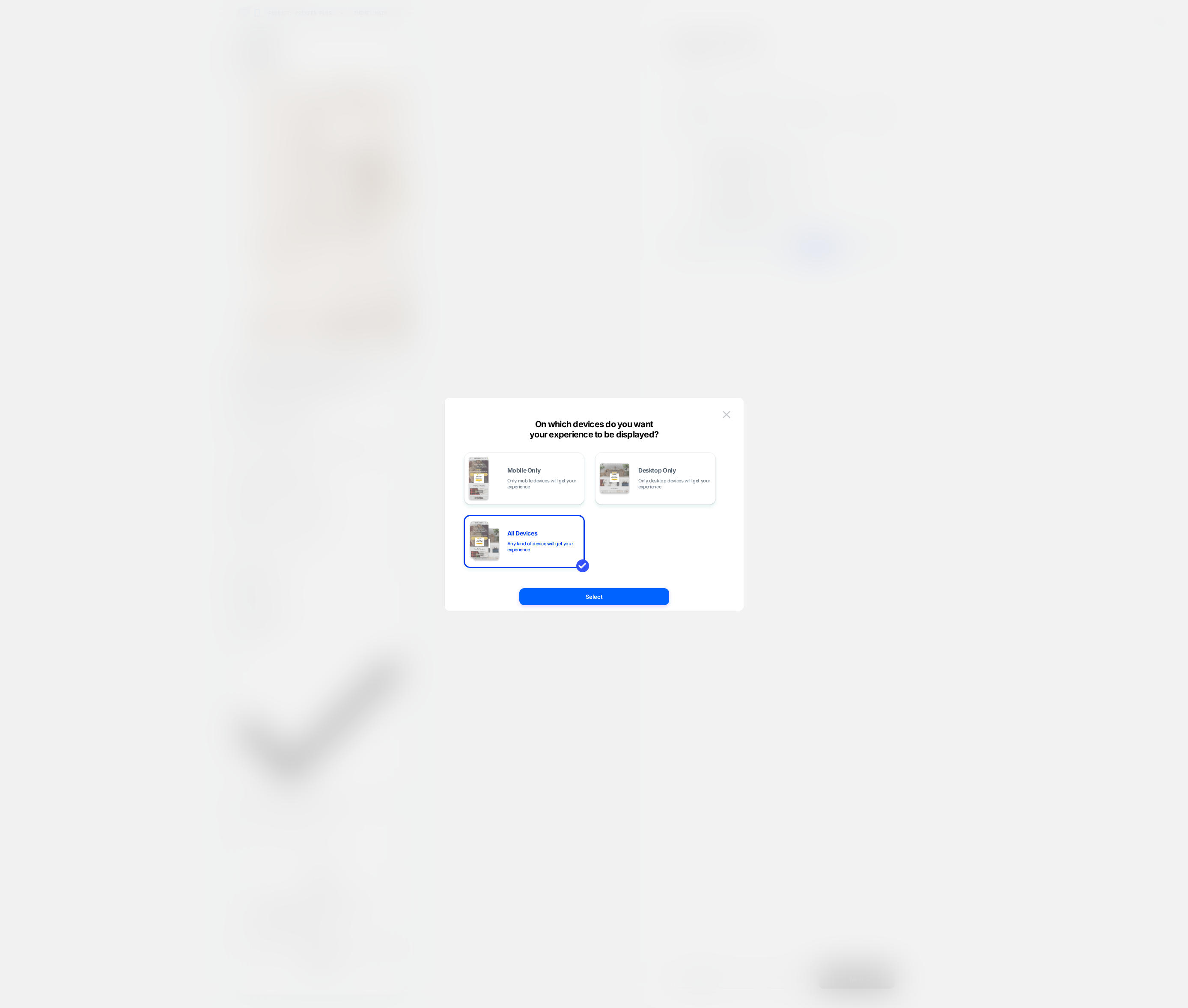
click at [803, 146] on div at bounding box center [594, 504] width 1188 height 1008
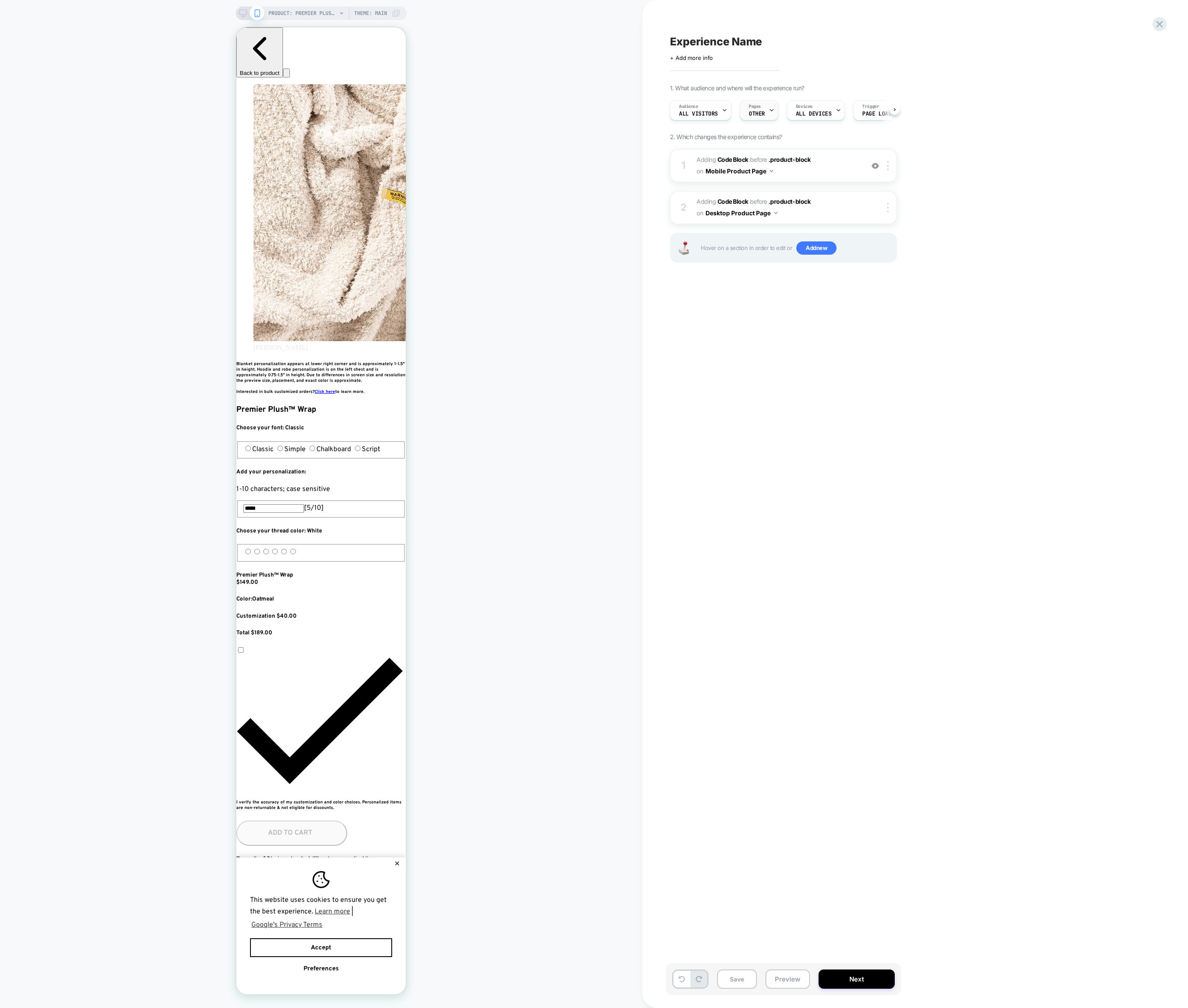
click at [755, 108] on span "Pages" at bounding box center [755, 107] width 12 height 6
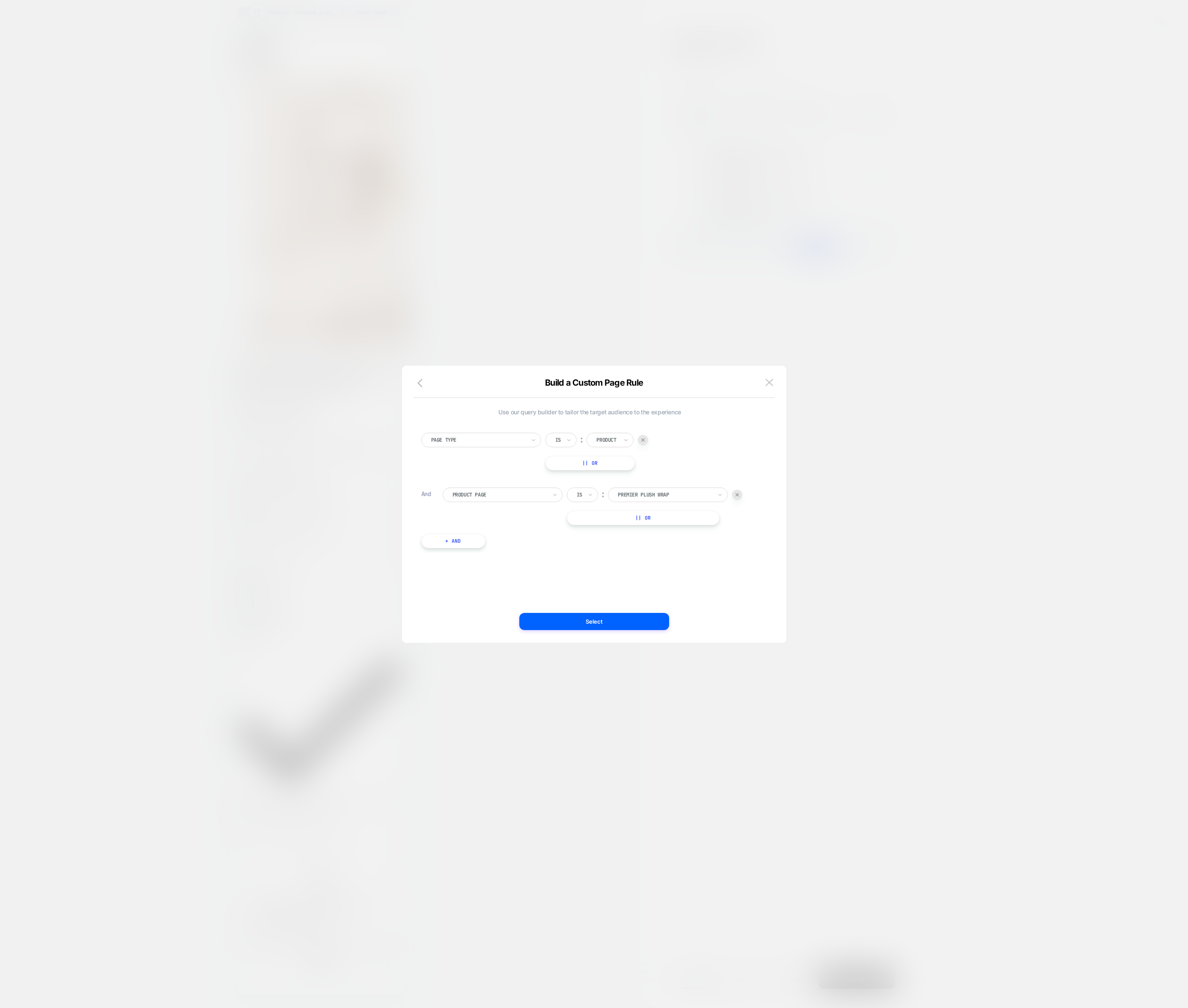
click at [629, 519] on button "|| Or" at bounding box center [644, 517] width 153 height 15
click at [639, 520] on div at bounding box center [665, 517] width 94 height 8
click at [660, 602] on div "premier plush robe" at bounding box center [668, 600] width 111 height 28
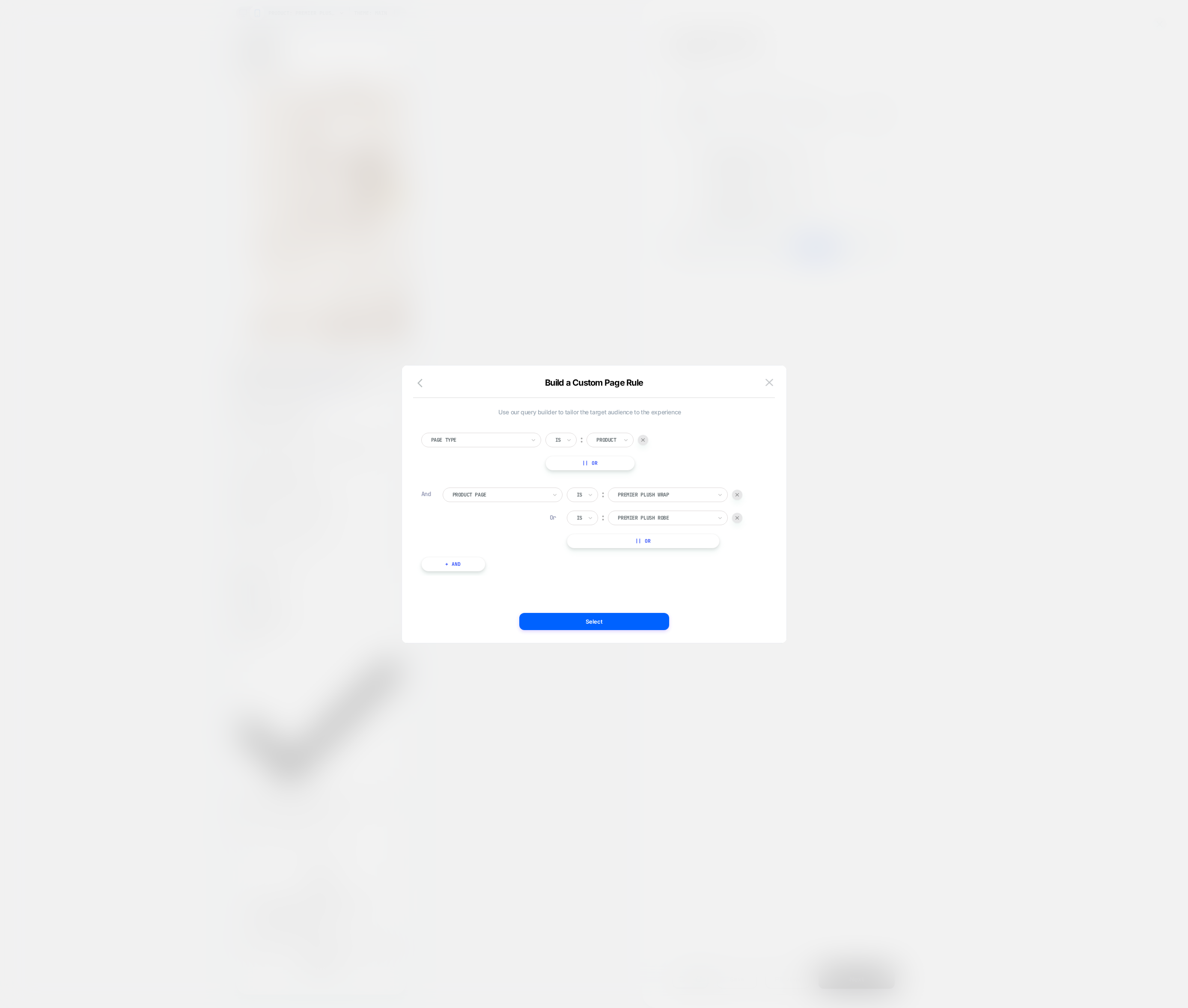
click at [651, 541] on button "|| Or" at bounding box center [644, 541] width 153 height 15
click at [654, 539] on div at bounding box center [665, 541] width 94 height 8
type input "***"
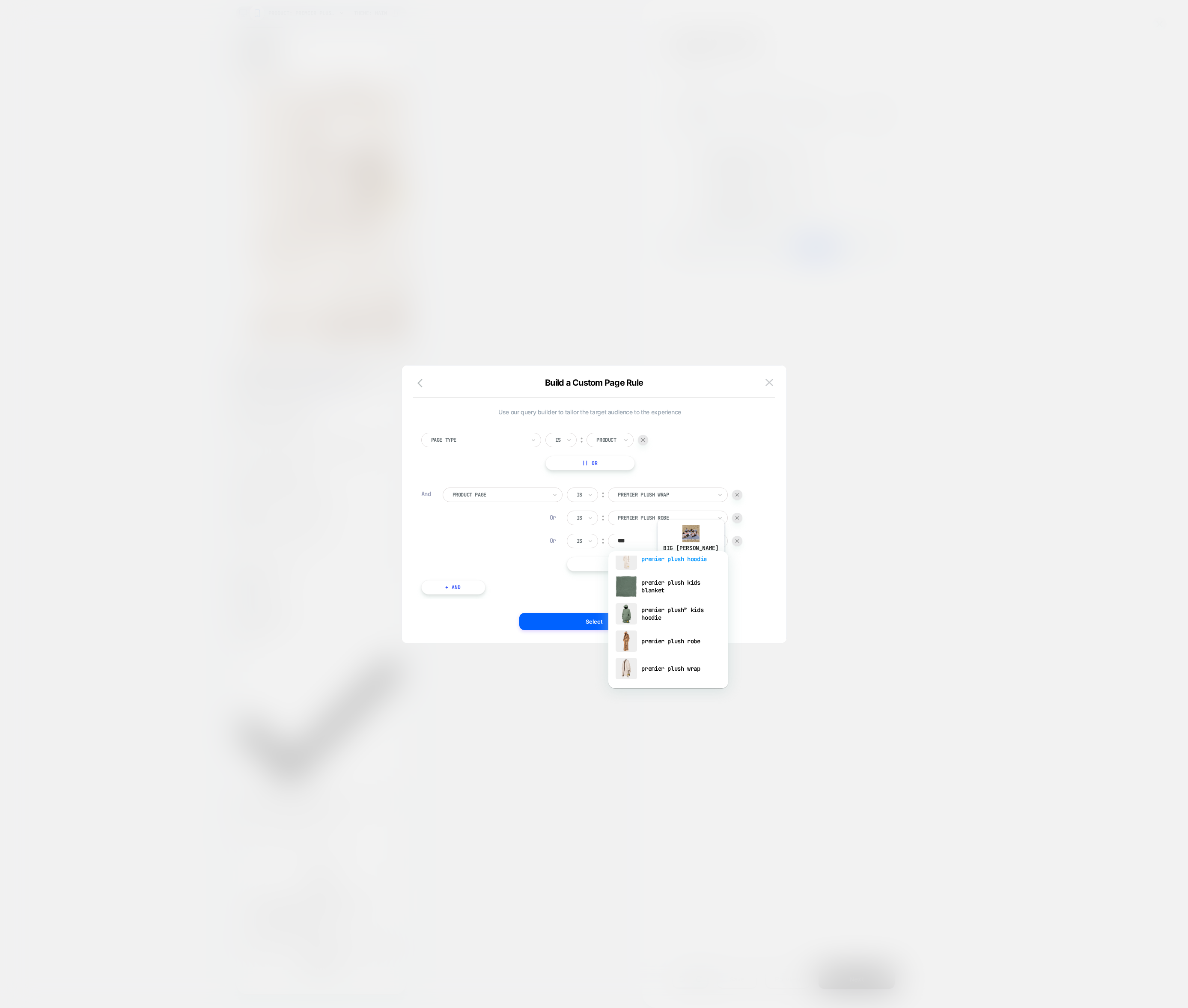
click at [679, 563] on div "premier plush hoodie" at bounding box center [668, 558] width 111 height 28
click at [648, 569] on button "|| Or" at bounding box center [644, 564] width 153 height 15
click at [661, 560] on div at bounding box center [665, 563] width 94 height 8
type input "****"
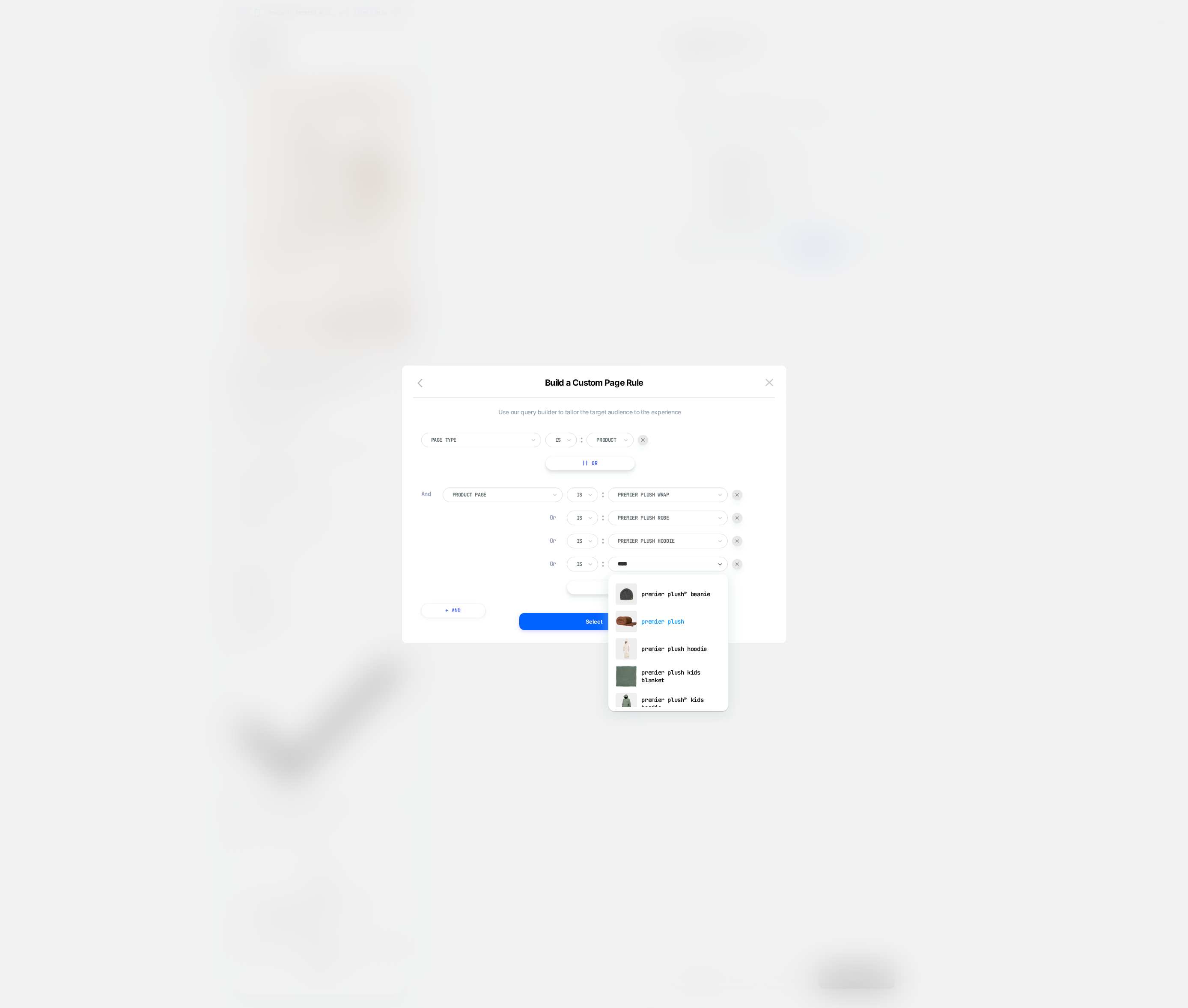
click at [675, 620] on div "premier plush" at bounding box center [668, 621] width 111 height 28
click at [632, 625] on button "Select" at bounding box center [594, 621] width 150 height 17
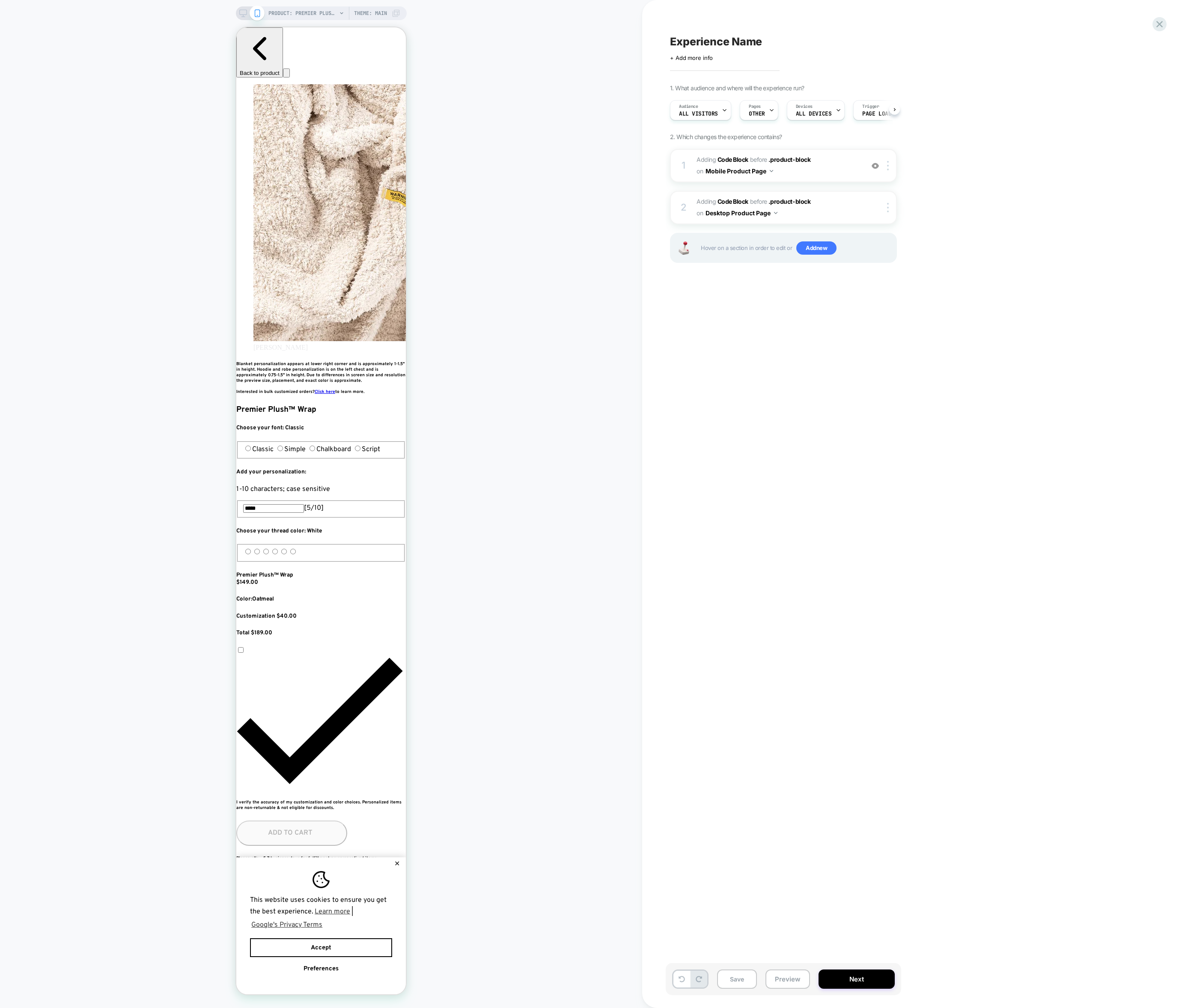
scroll to position [0, 1]
click at [789, 983] on button "Preview" at bounding box center [787, 978] width 45 height 19
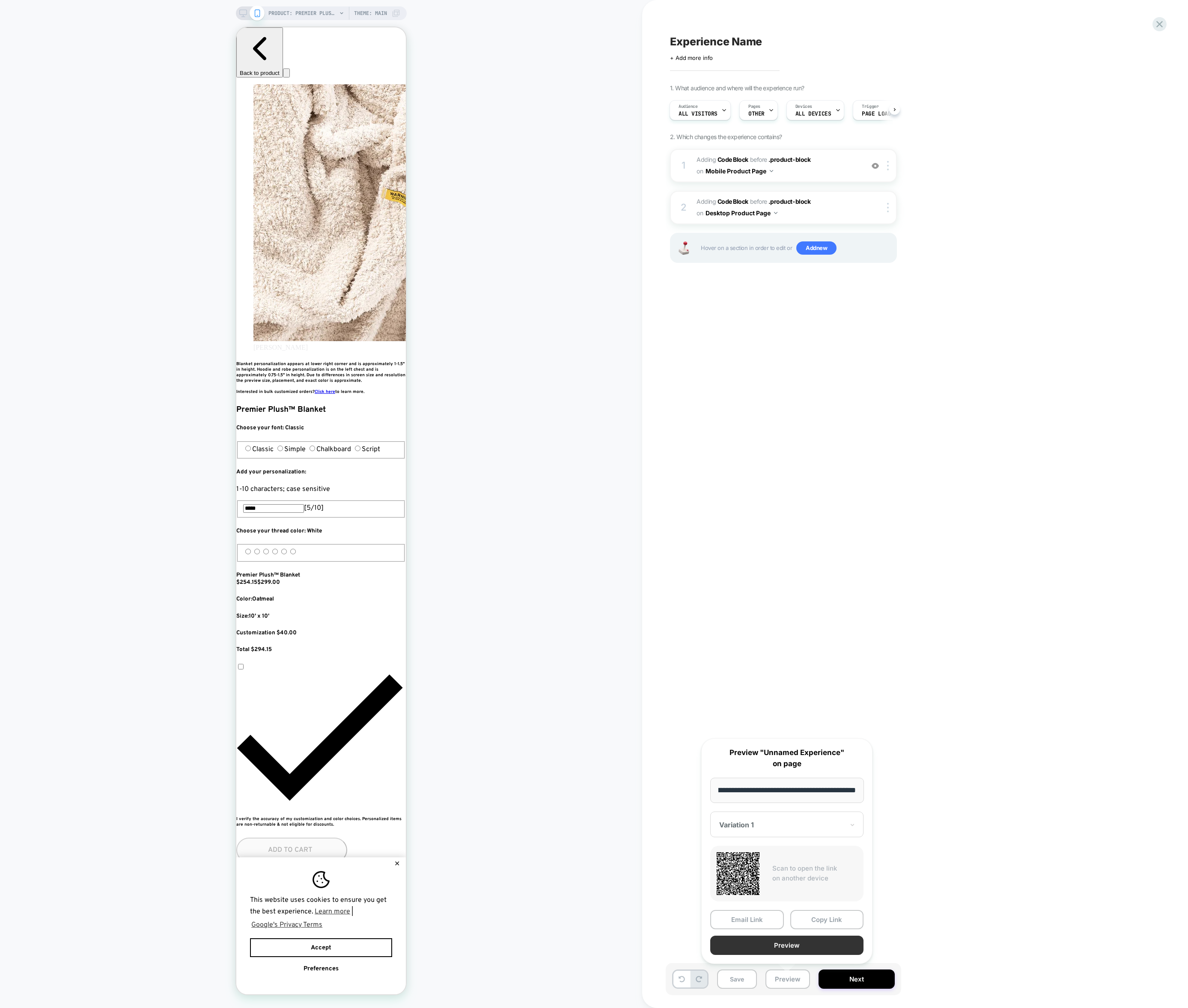
scroll to position [0, 0]
click at [791, 949] on button "Preview" at bounding box center [786, 944] width 153 height 19
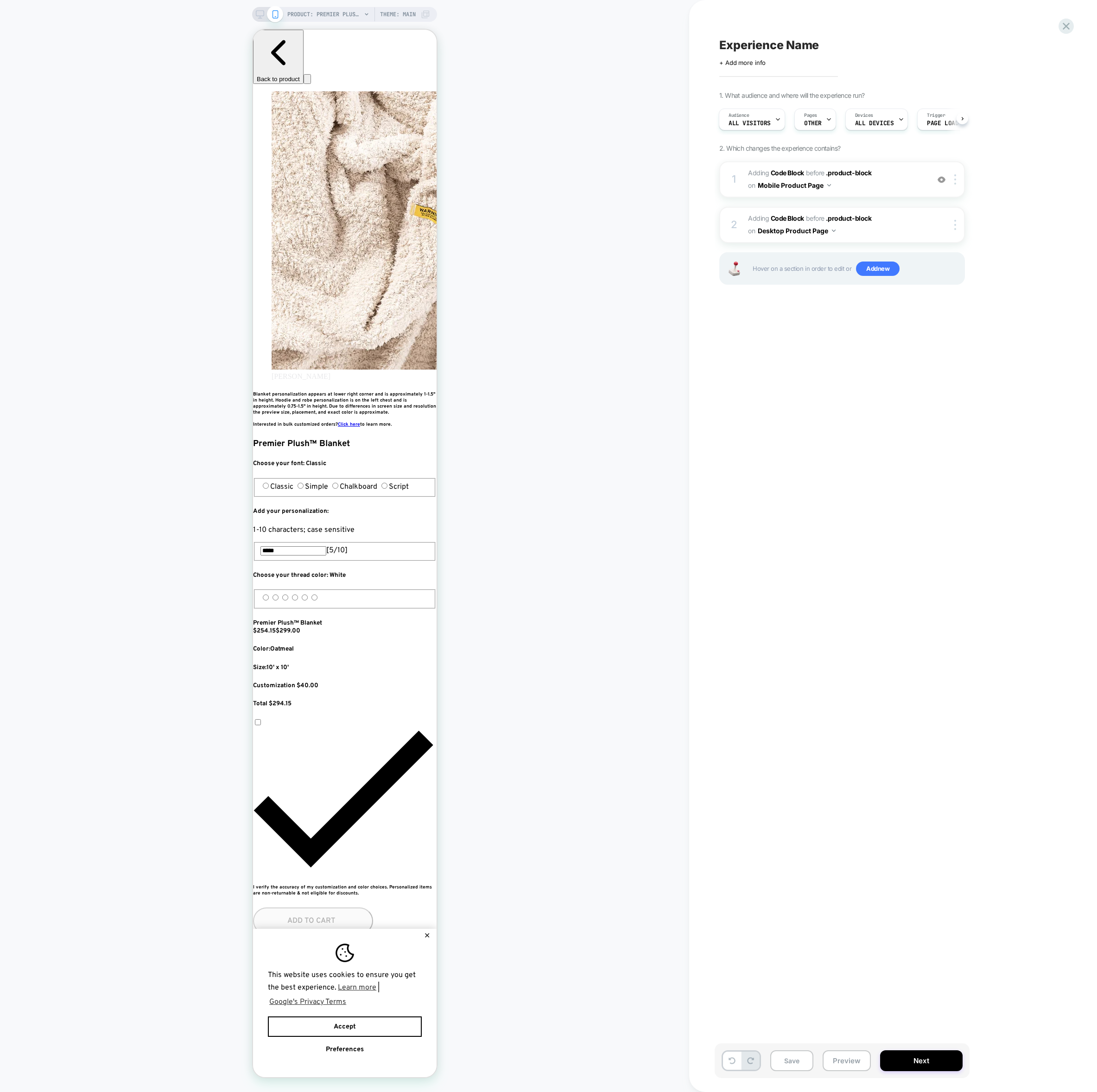
scroll to position [0, 168]
click at [891, 1059] on button "Next" at bounding box center [922, 1060] width 83 height 21
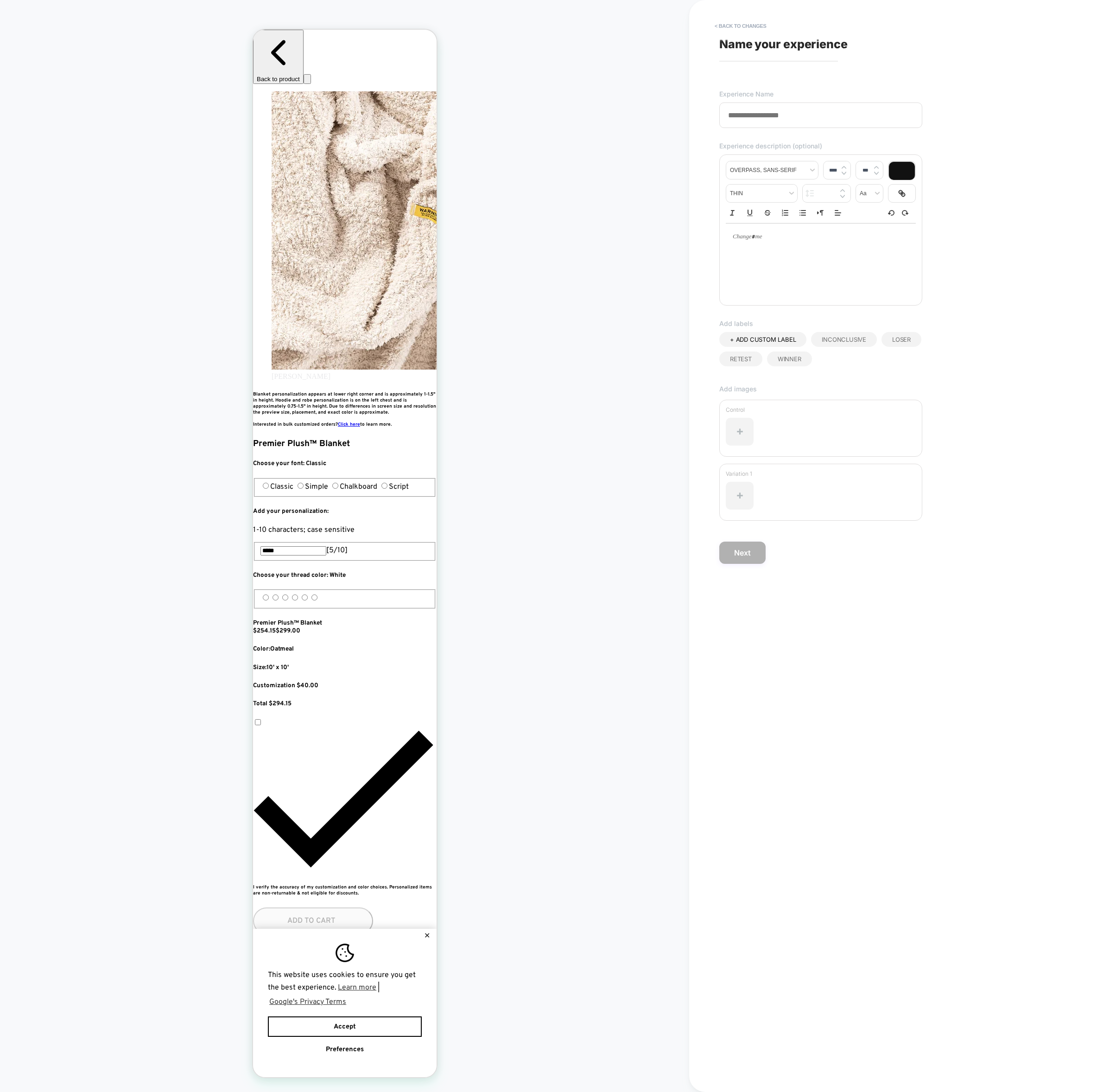
click at [765, 112] on input at bounding box center [821, 115] width 203 height 25
type input "**********"
click at [746, 553] on button "Next" at bounding box center [743, 552] width 47 height 22
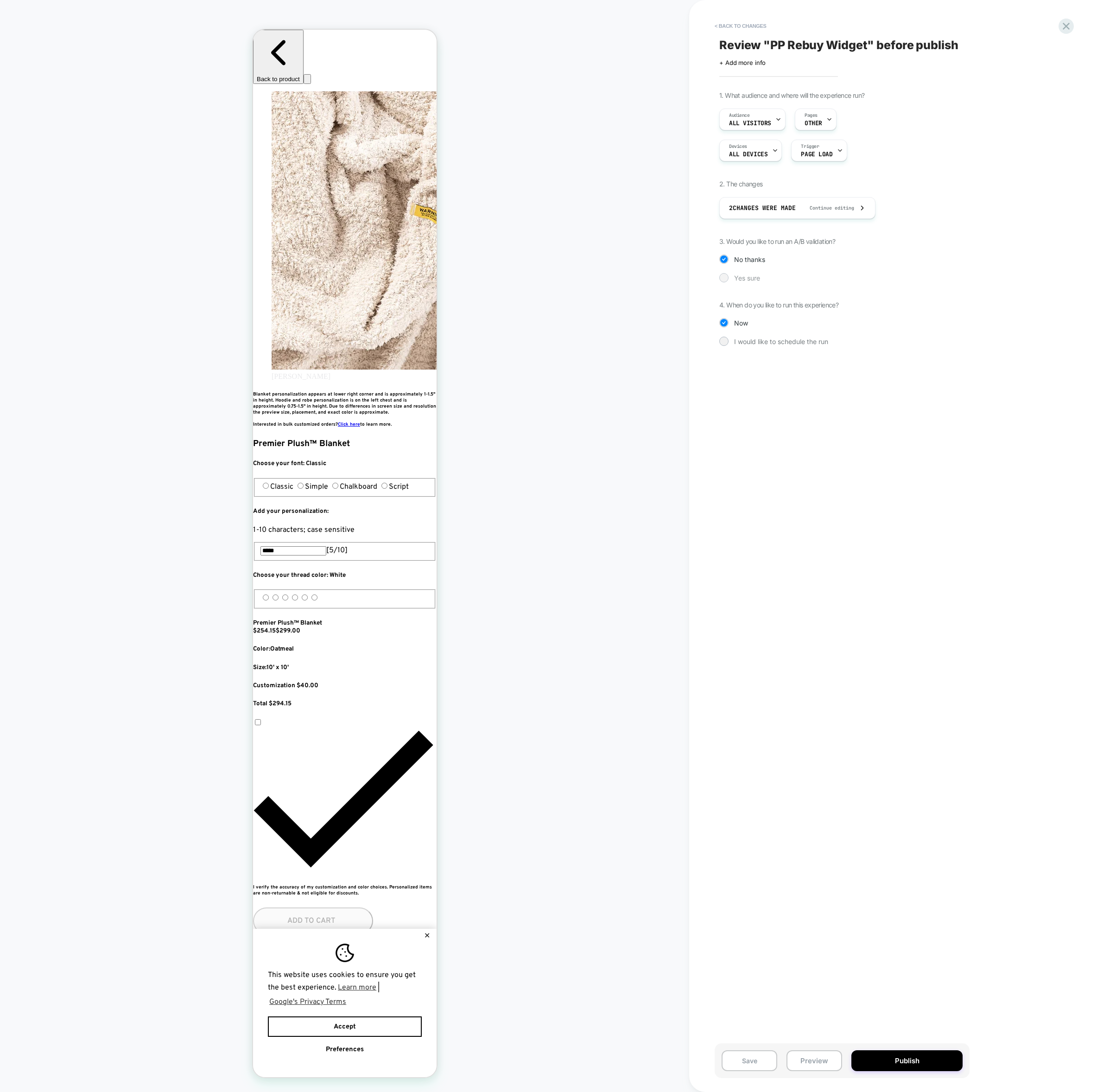
click at [747, 280] on span "Yes sure" at bounding box center [747, 278] width 26 height 8
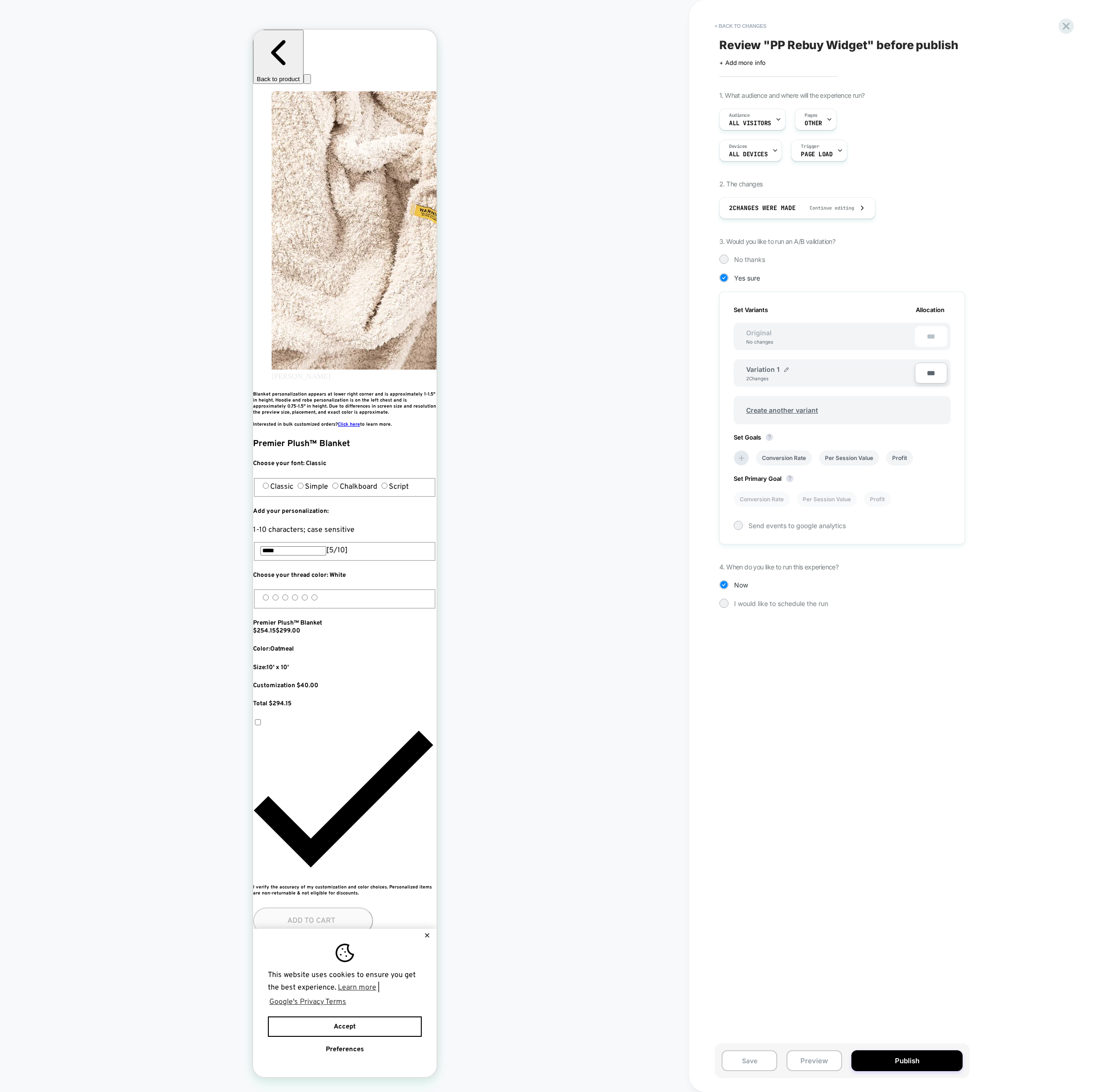
click at [782, 371] on div "Variation 1 2 Changes" at bounding box center [831, 373] width 168 height 16
click at [782, 368] on div "Variation 1" at bounding box center [768, 369] width 43 height 8
click at [764, 367] on span "Variation 1" at bounding box center [763, 369] width 34 height 8
click at [778, 367] on div "Variation 1" at bounding box center [768, 369] width 43 height 8
drag, startPoint x: 790, startPoint y: 367, endPoint x: 784, endPoint y: 368, distance: 6.1
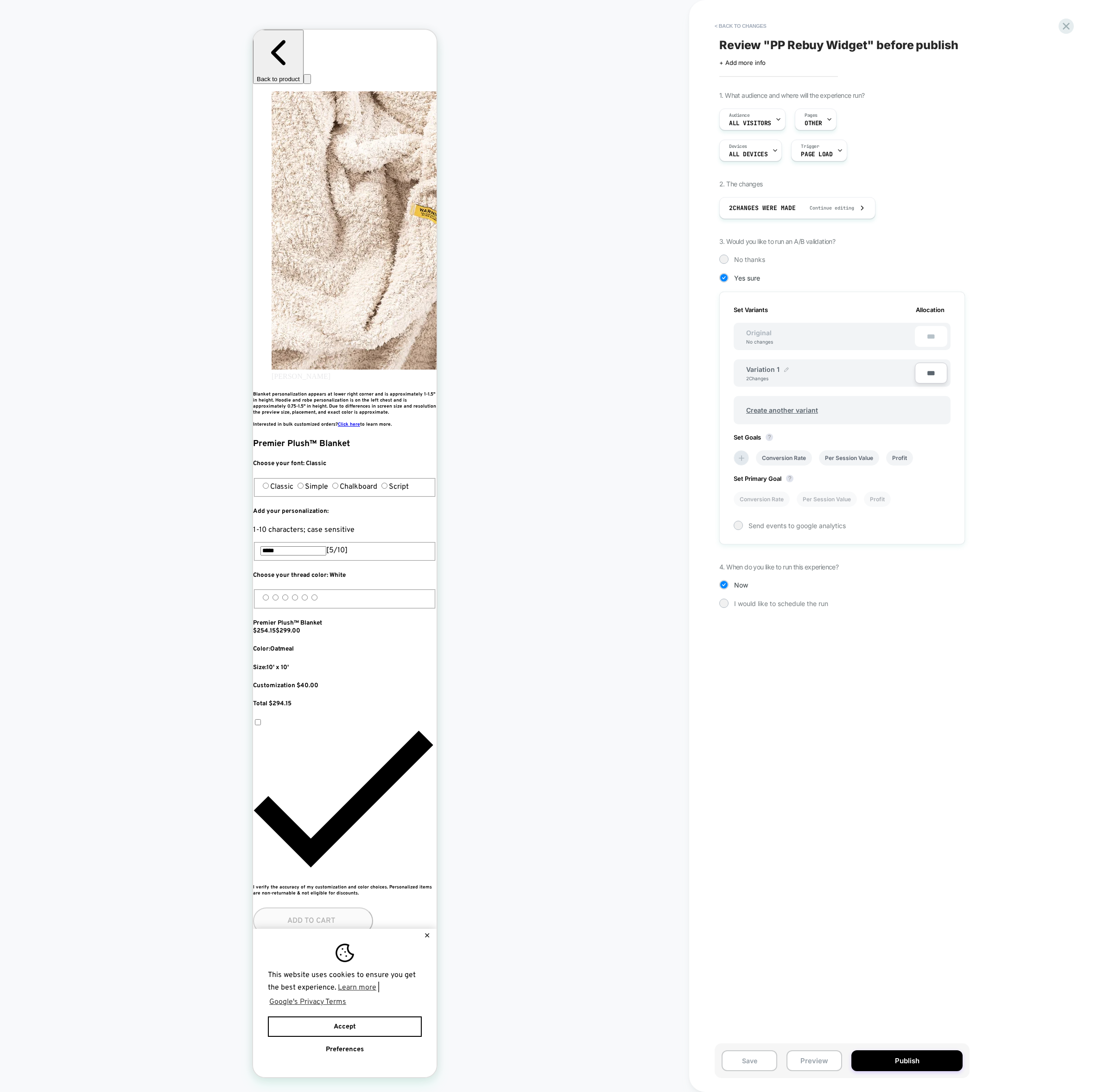
click at [785, 368] on div "Variation 1 2 Changes" at bounding box center [831, 373] width 168 height 16
click at [784, 368] on img at bounding box center [786, 369] width 5 height 5
click at [782, 371] on input "**********" at bounding box center [780, 374] width 67 height 18
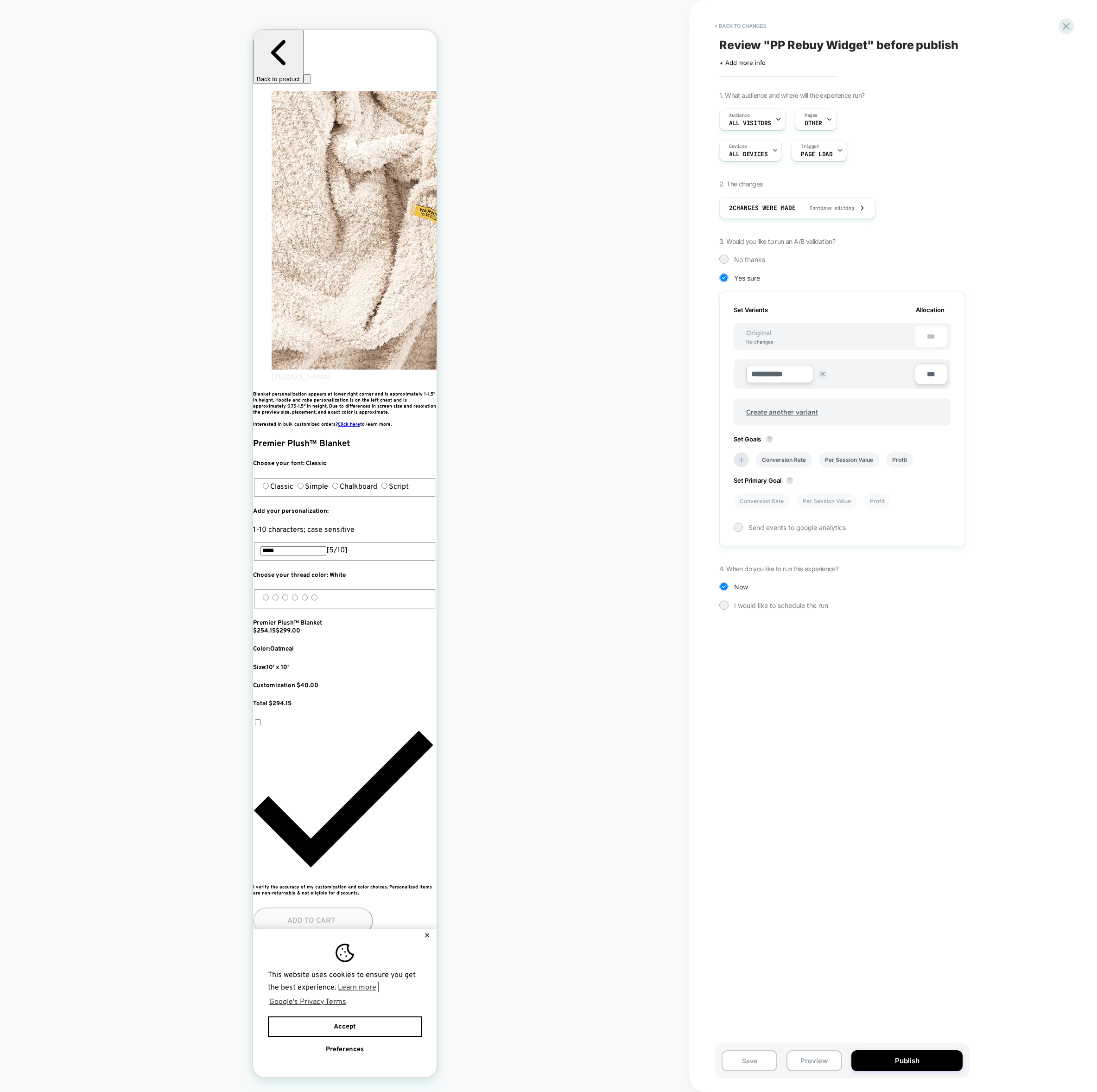
click at [782, 371] on input "**********" at bounding box center [780, 374] width 67 height 18
type input "**********"
click at [851, 368] on button "Save" at bounding box center [847, 374] width 31 height 14
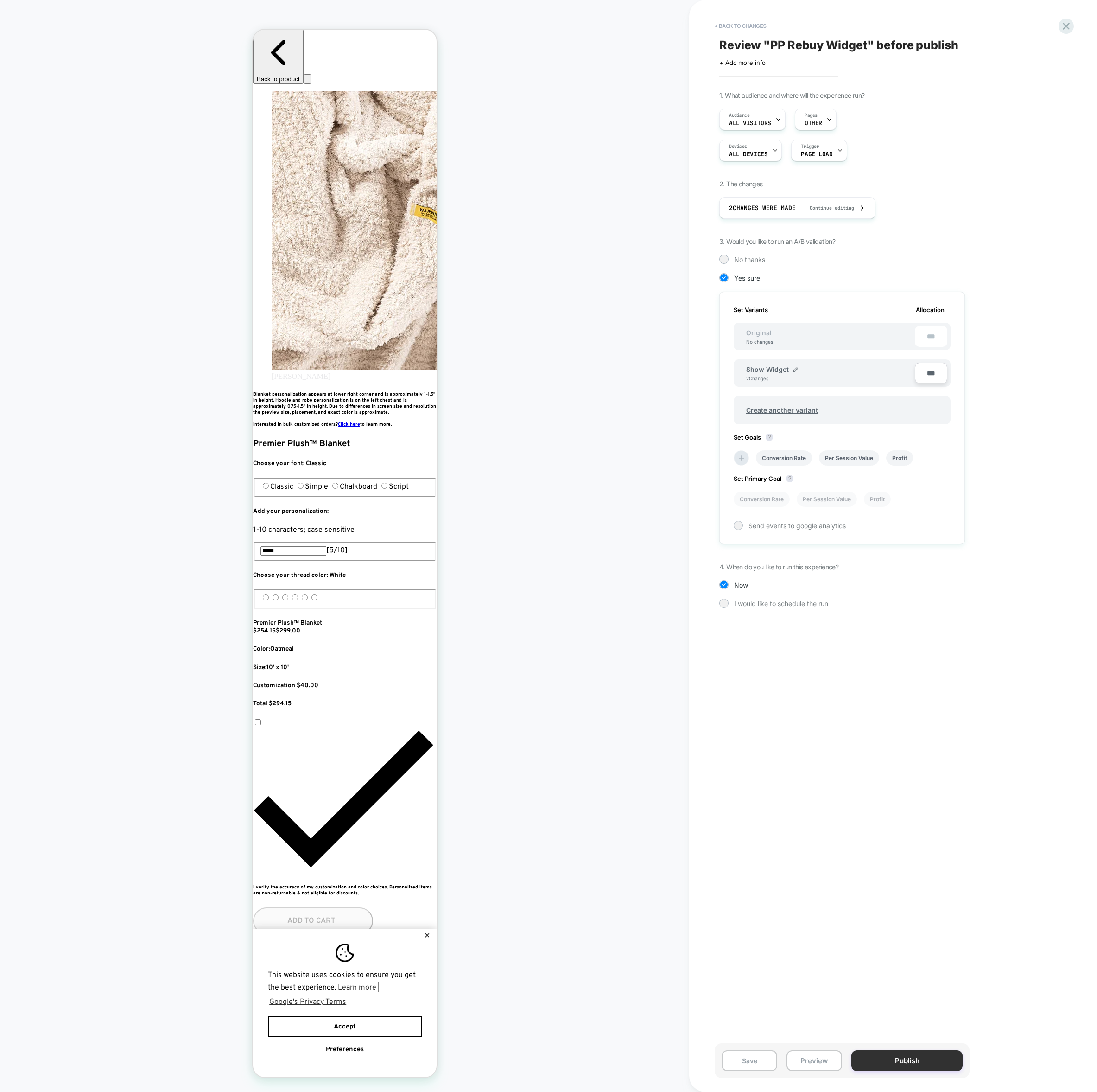
scroll to position [0, 338]
click at [848, 455] on li "Per Session Value" at bounding box center [849, 458] width 60 height 15
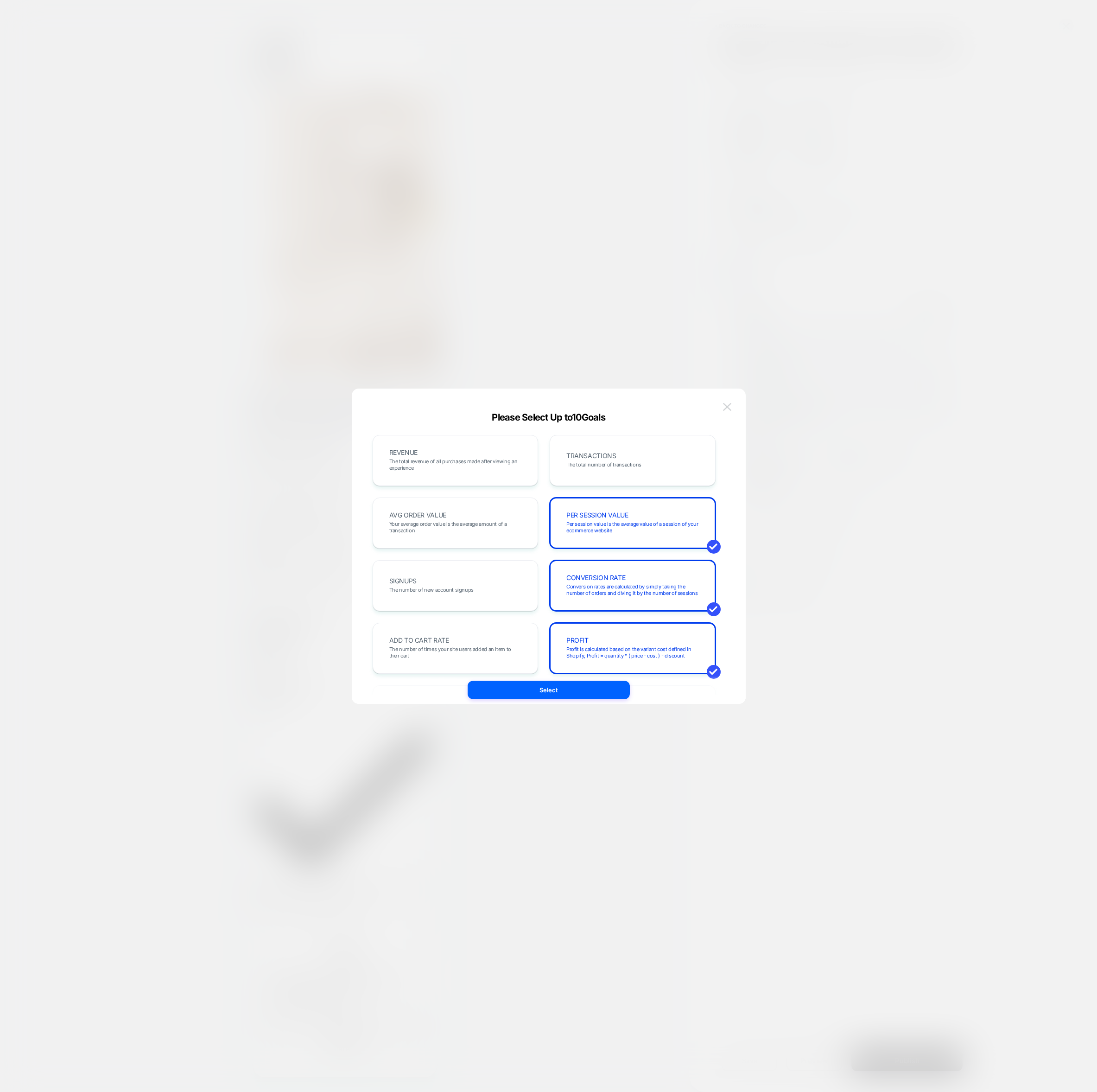
click at [729, 406] on img at bounding box center [726, 407] width 8 height 8
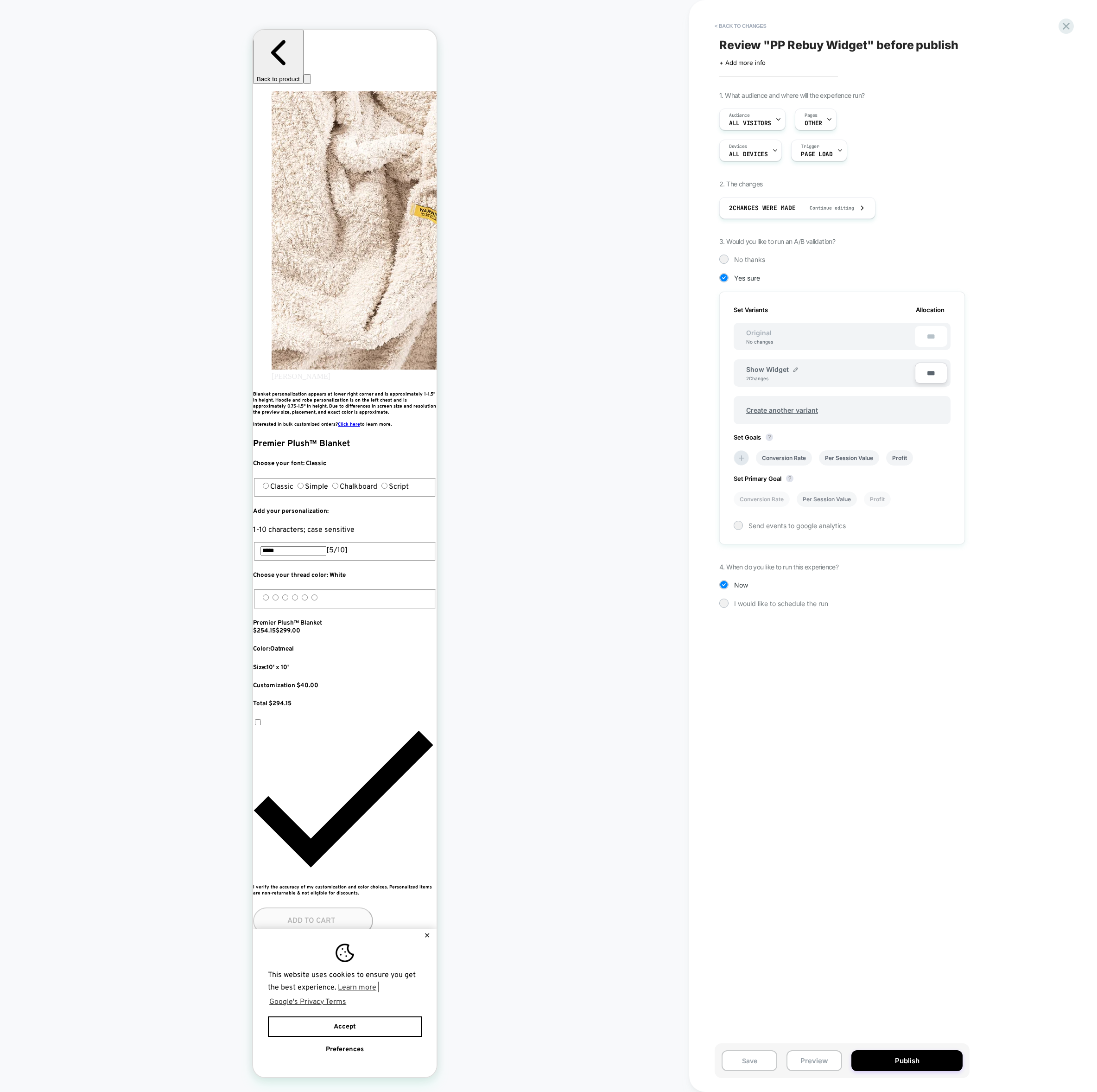
click at [815, 502] on li "Per Session Value" at bounding box center [827, 499] width 60 height 15
click at [909, 1059] on button "Publish" at bounding box center [906, 1060] width 111 height 21
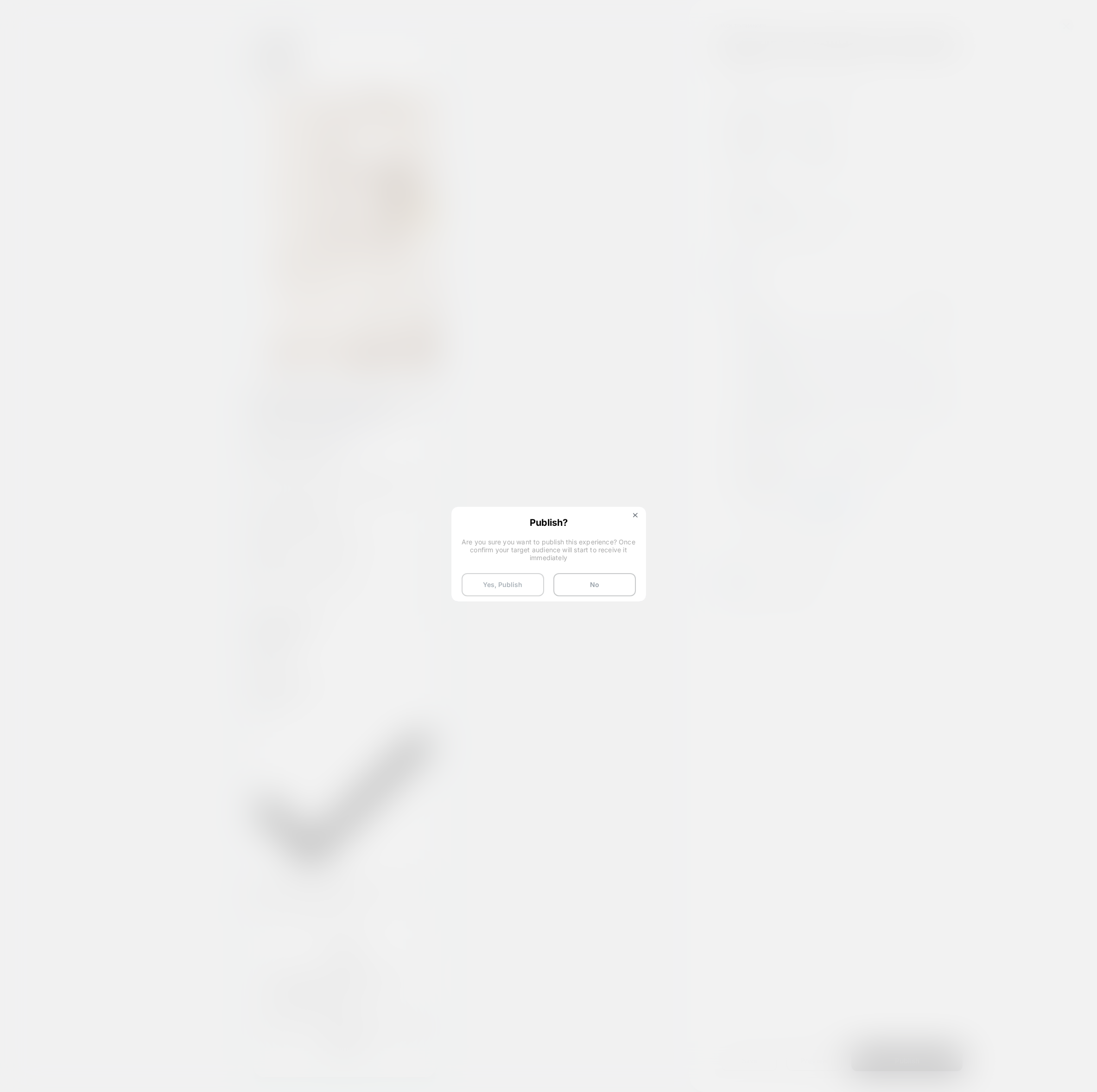
click at [516, 587] on button "Yes, Publish" at bounding box center [503, 584] width 83 height 23
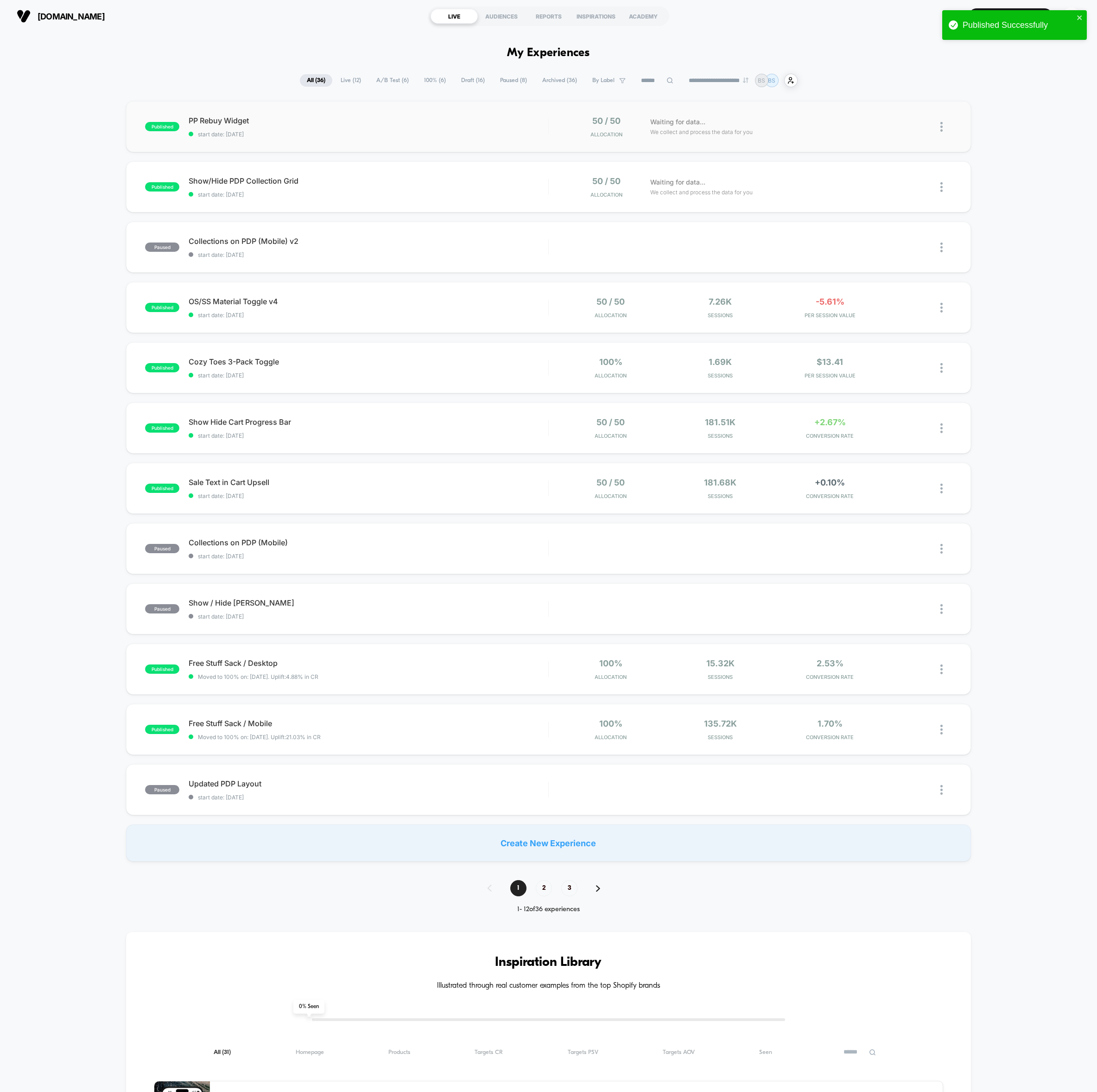
click at [940, 127] on img at bounding box center [941, 126] width 2 height 10
click at [894, 137] on div "Preview Link" at bounding box center [893, 137] width 83 height 21
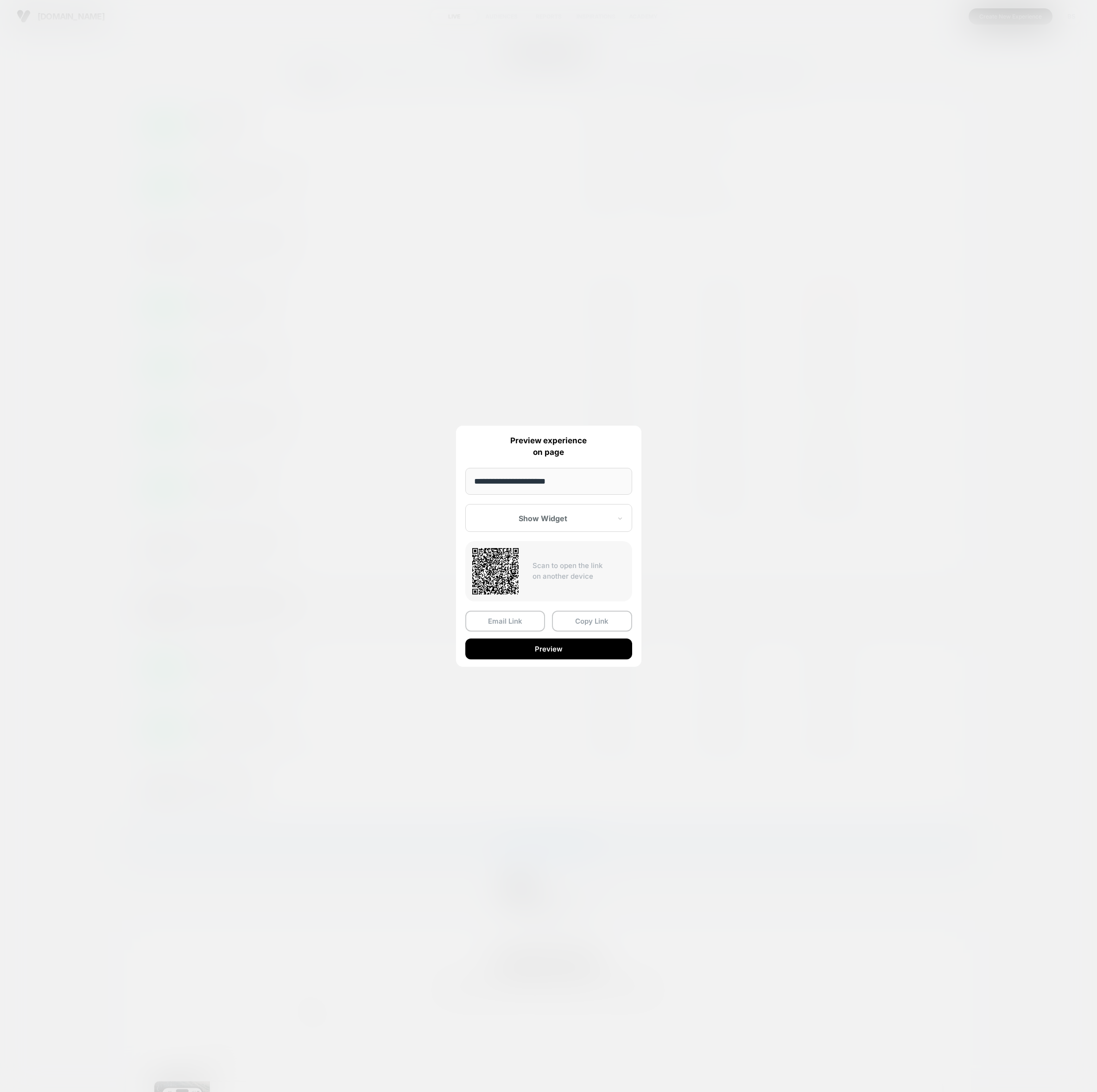
drag, startPoint x: 583, startPoint y: 622, endPoint x: 587, endPoint y: 620, distance: 4.5
click at [583, 622] on button "Copy Link" at bounding box center [592, 620] width 80 height 21
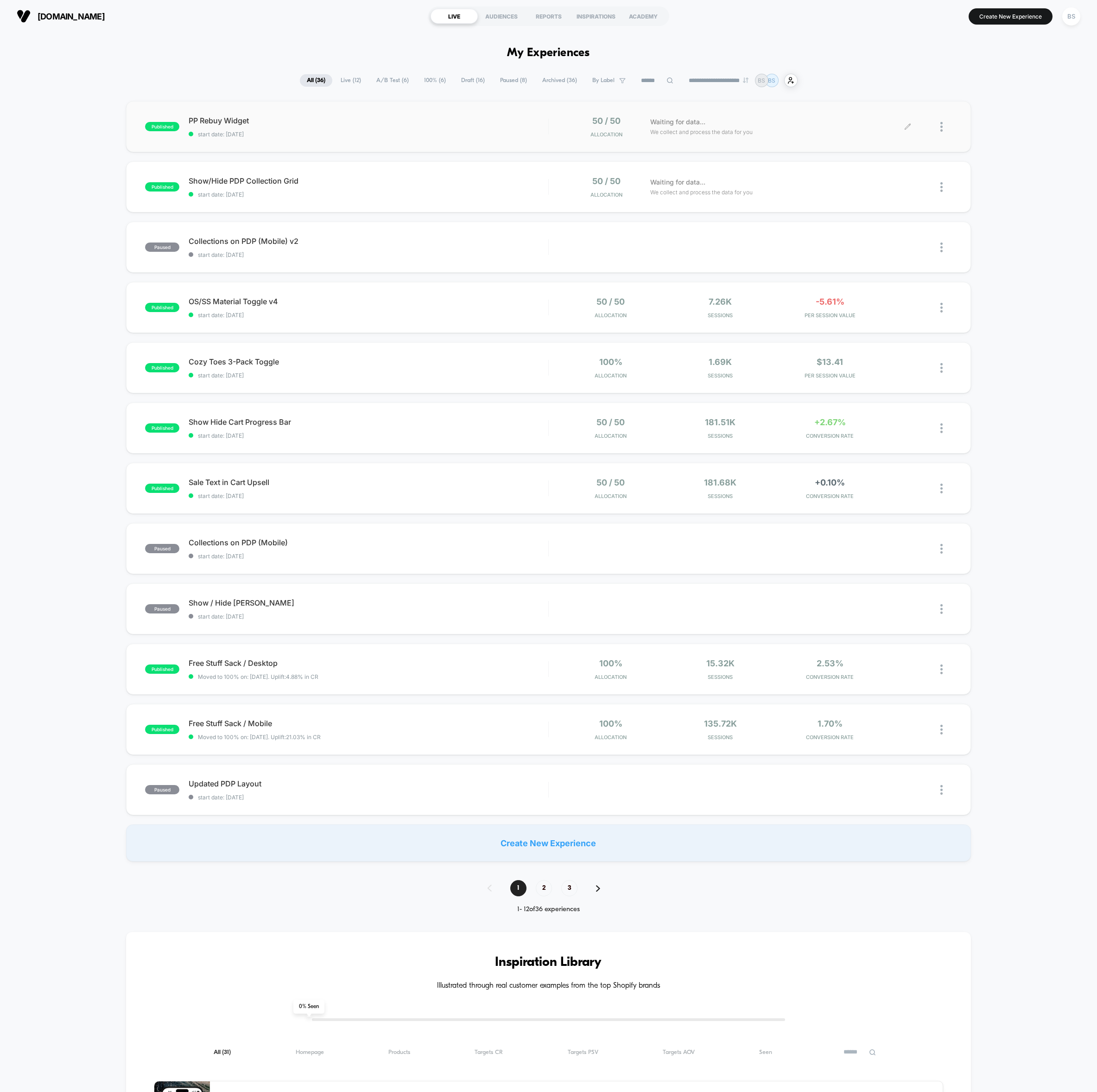
click at [947, 126] on div at bounding box center [945, 126] width 11 height 21
click at [906, 129] on div "Preview Link" at bounding box center [893, 137] width 83 height 21
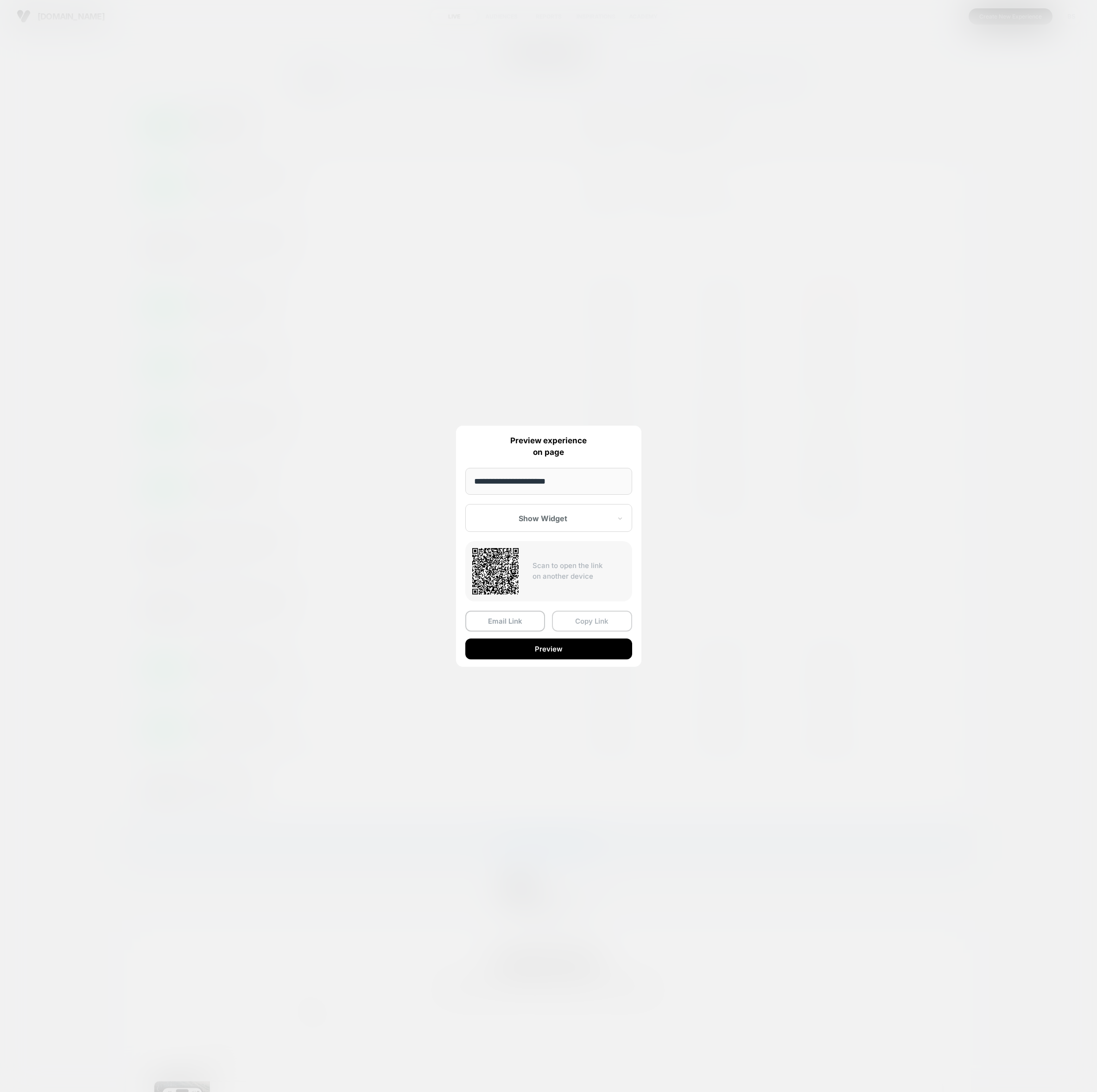
click at [576, 619] on button "Copy Link" at bounding box center [592, 620] width 80 height 21
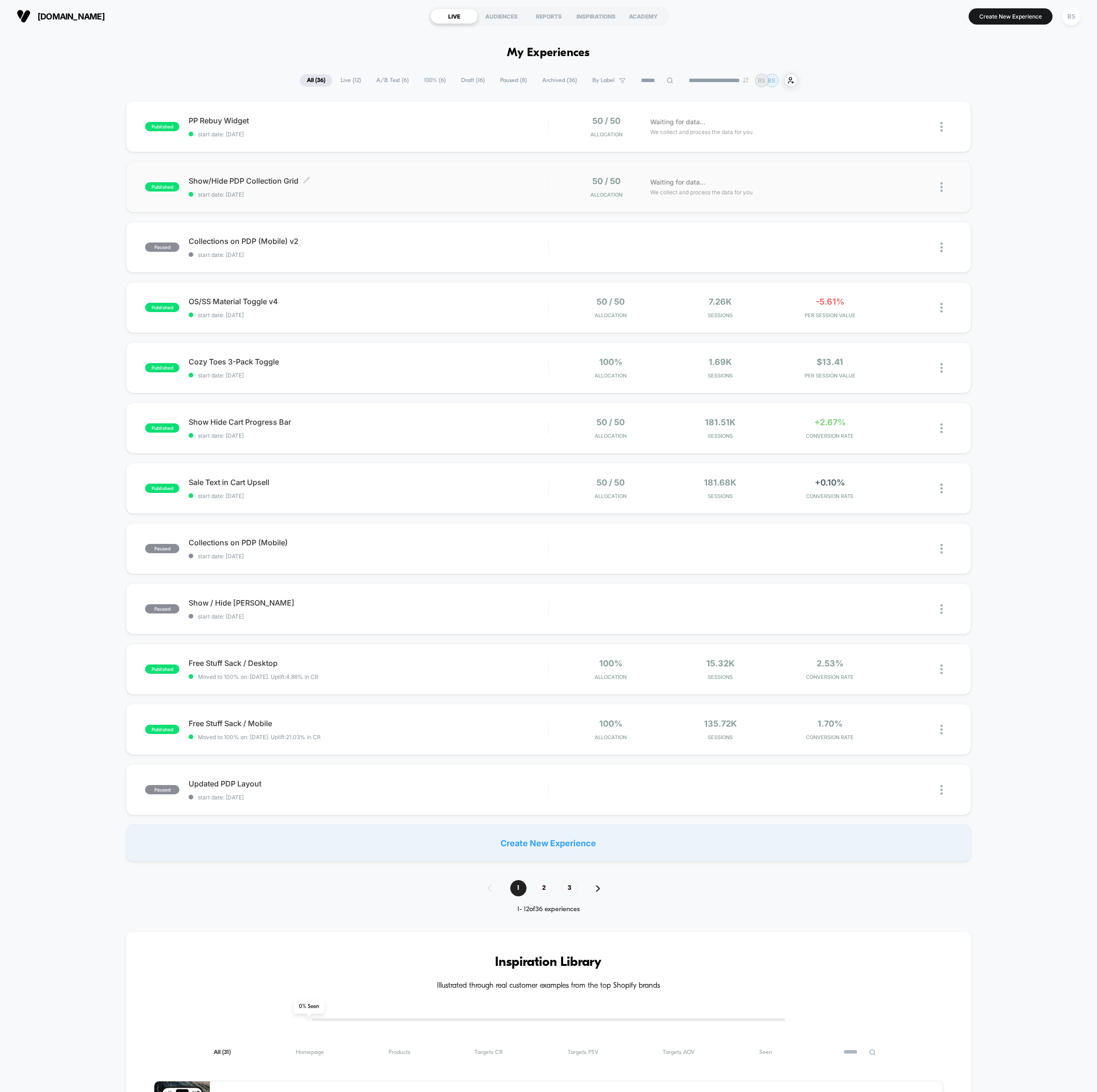
click at [459, 176] on span "Show/Hide PDP Collection Grid Click to edit experience details" at bounding box center [368, 181] width 360 height 9
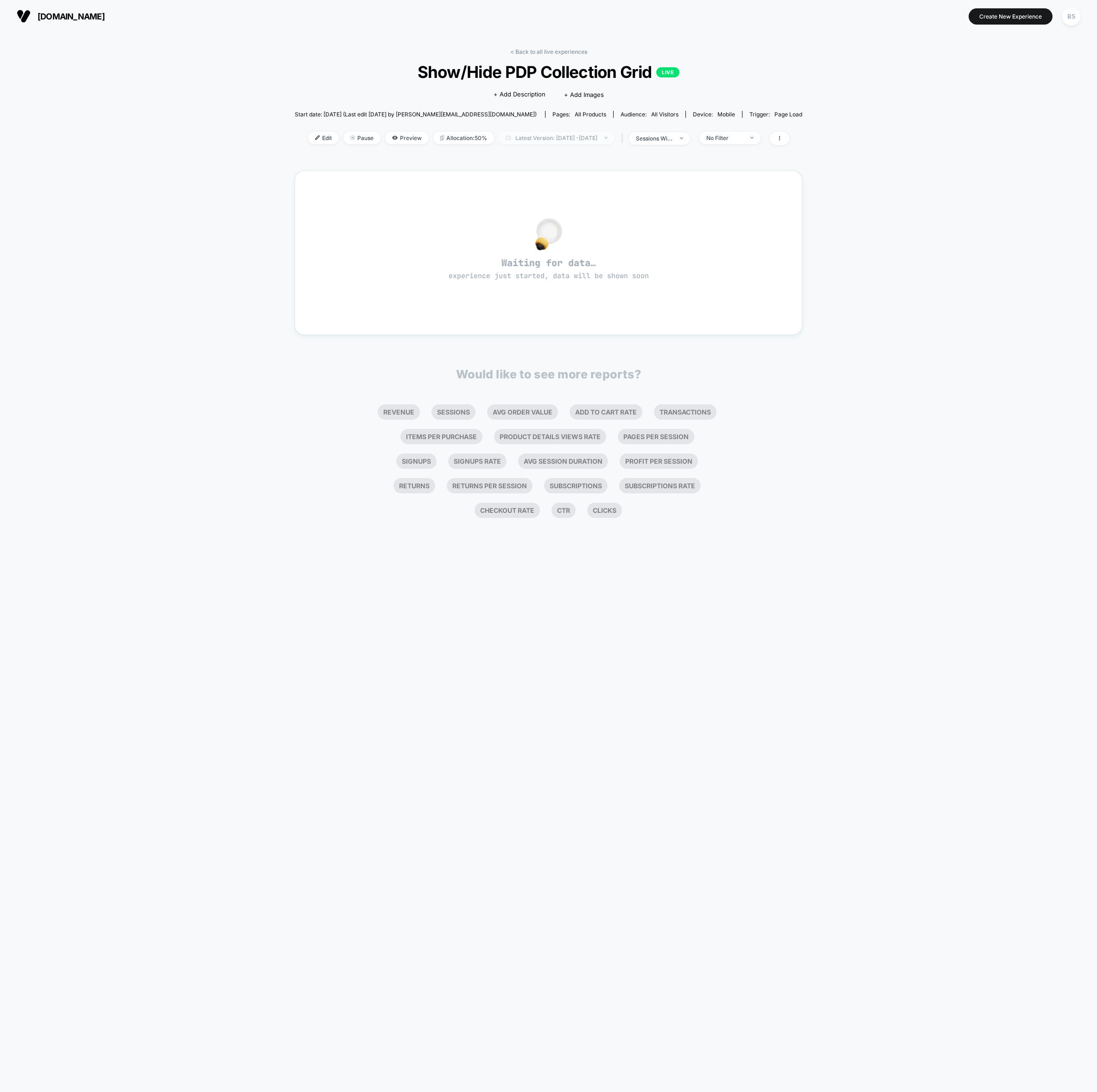
click at [523, 134] on span "Latest Version: Aug 28, 2025 - Aug 28, 2025" at bounding box center [556, 138] width 116 height 12
drag, startPoint x: 516, startPoint y: 289, endPoint x: 504, endPoint y: 279, distance: 15.6
click at [504, 279] on div "Latest Version (2 days) Today Yesterday Last Week Last Month Custom Range Overa…" at bounding box center [519, 228] width 81 height 141
click at [499, 276] on button "Overall" at bounding box center [491, 273] width 26 height 8
click at [530, 322] on button "Apply" at bounding box center [557, 316] width 157 height 16
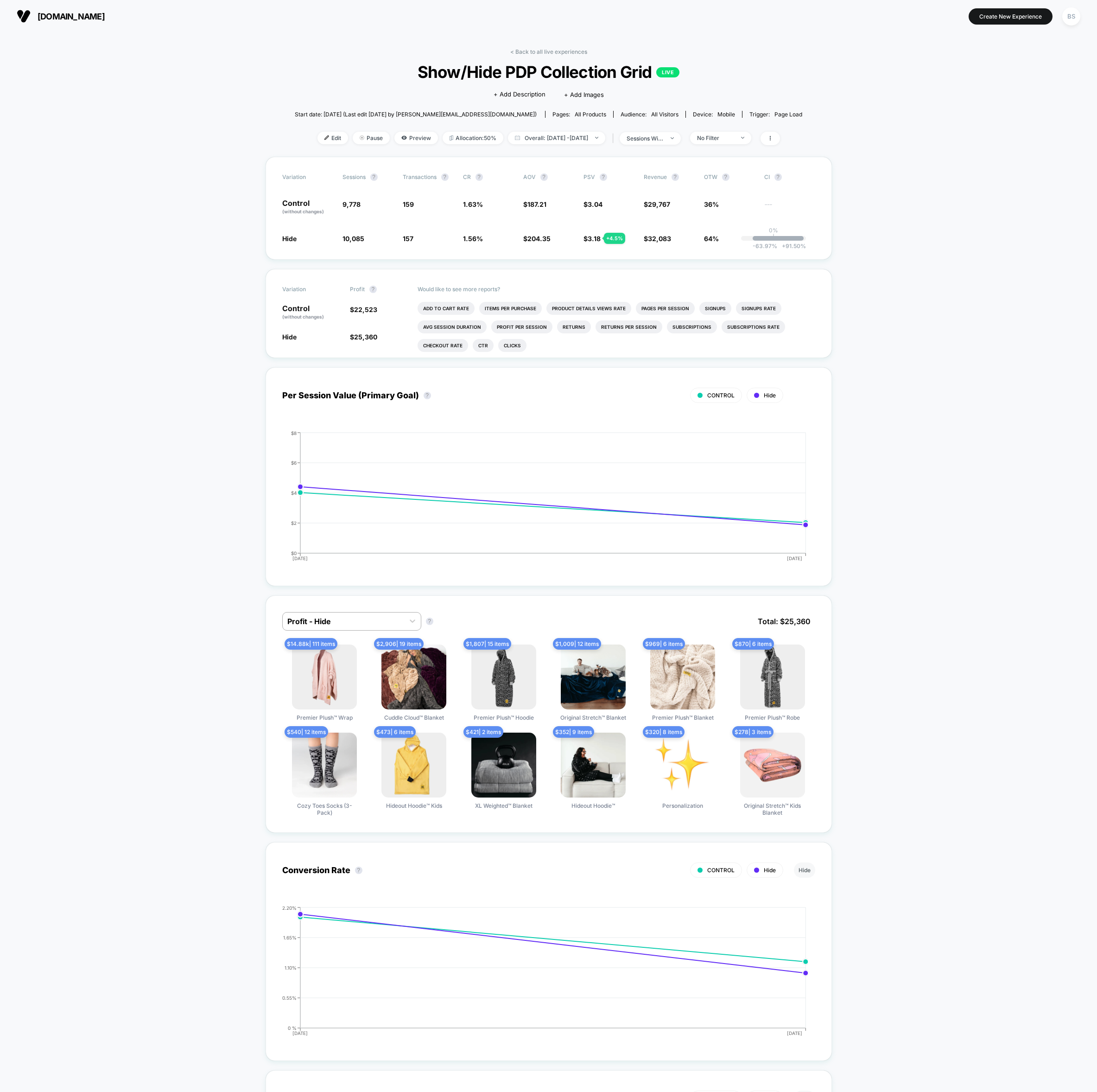
scroll to position [10, 0]
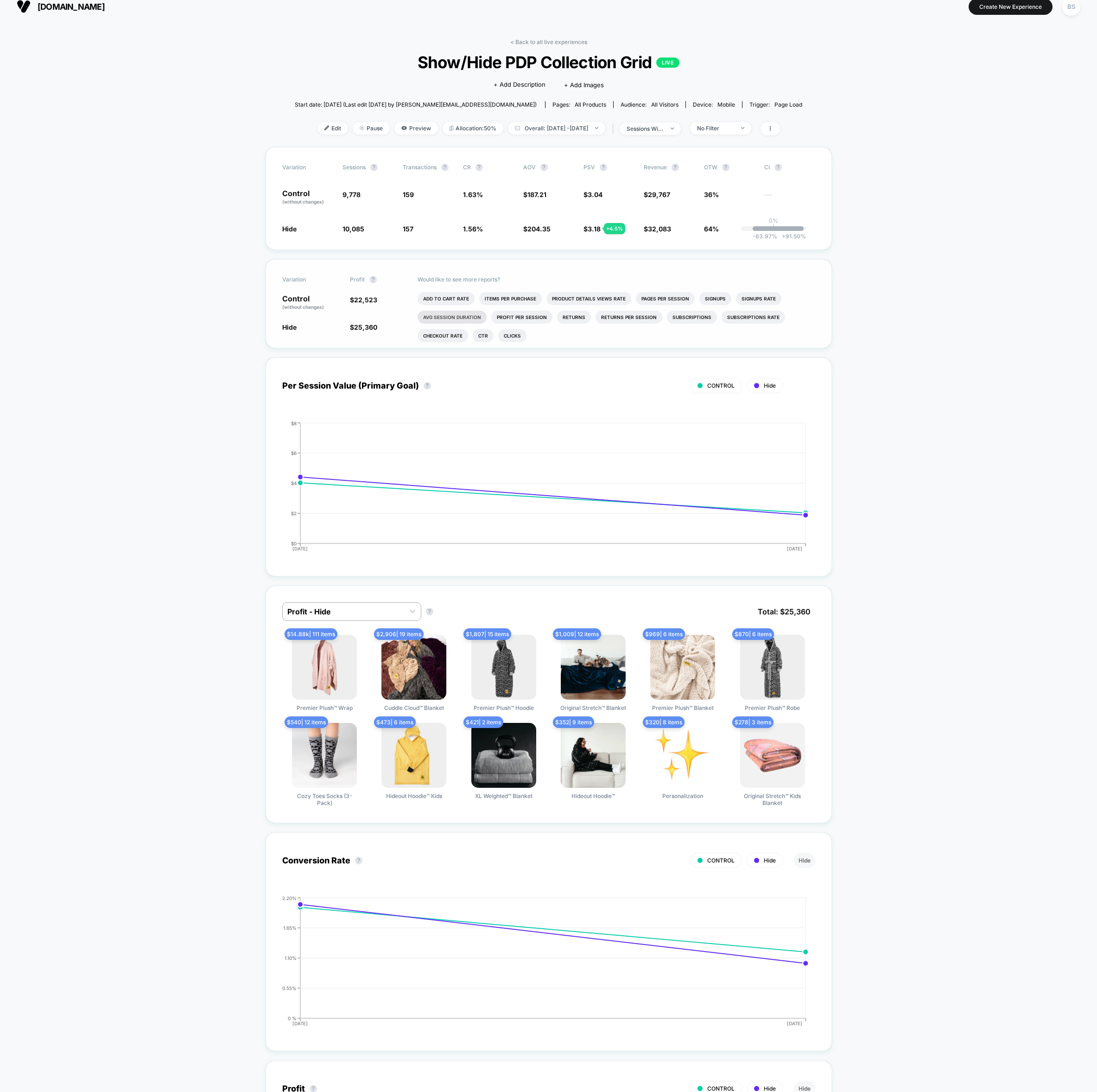
click at [445, 316] on li "Avg Session Duration" at bounding box center [452, 317] width 69 height 13
click at [519, 41] on link "< Back to all live experiences" at bounding box center [549, 41] width 77 height 7
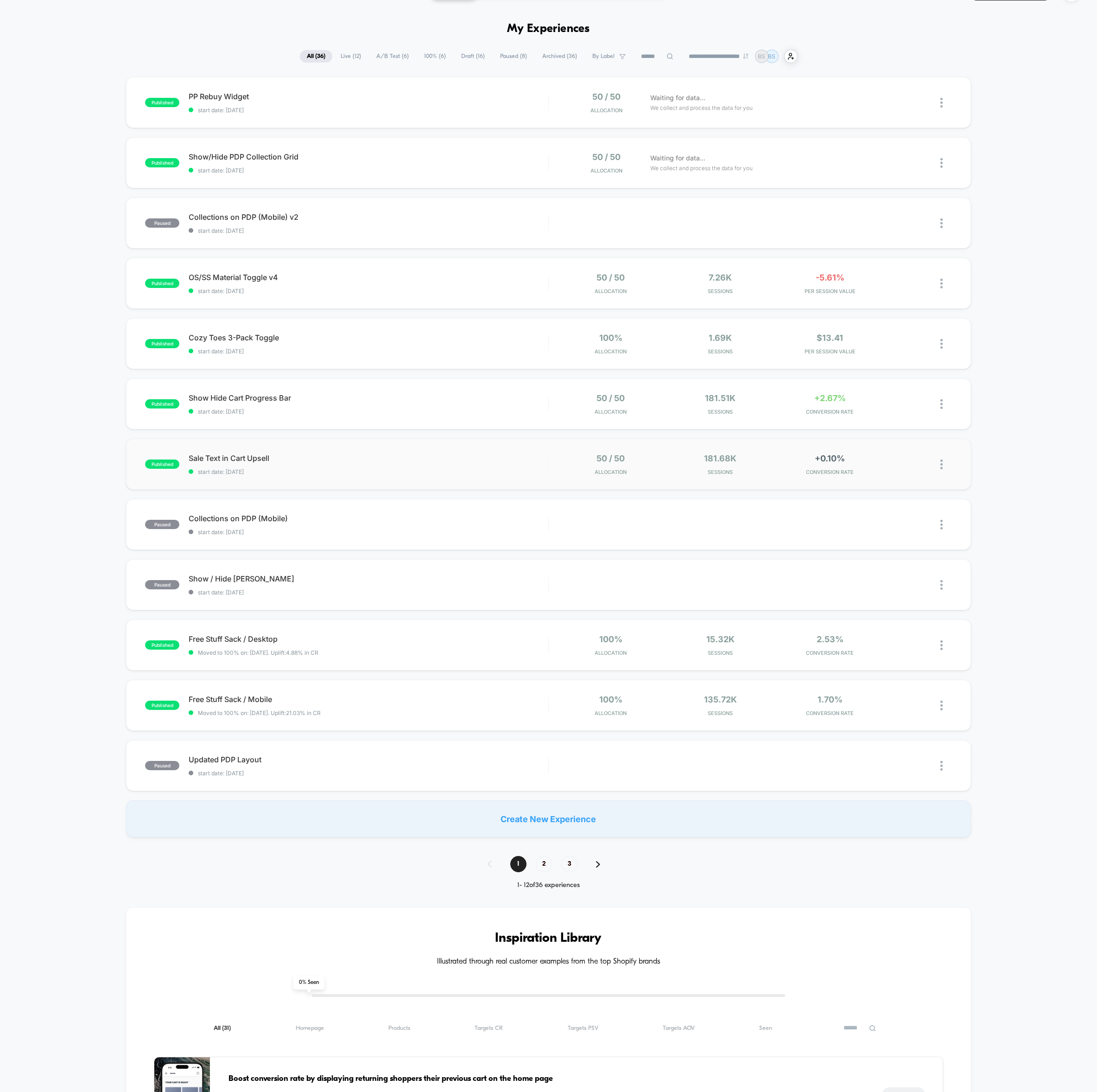
scroll to position [24, 0]
click at [474, 403] on div "Show Hide Cart Progress Bar Click to edit experience details Click to edit expe…" at bounding box center [368, 404] width 360 height 21
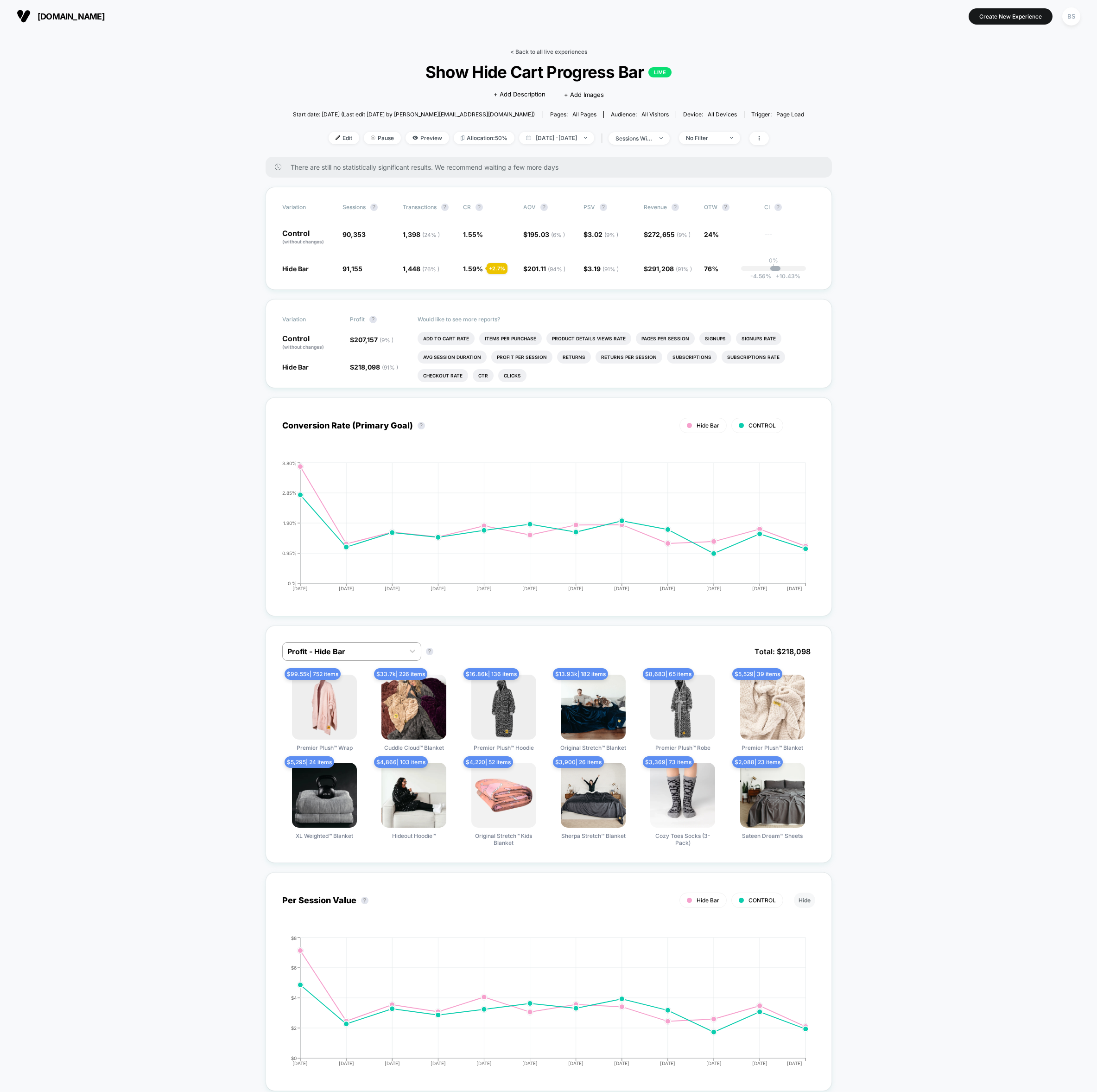
click at [551, 48] on link "< Back to all live experiences" at bounding box center [549, 51] width 77 height 7
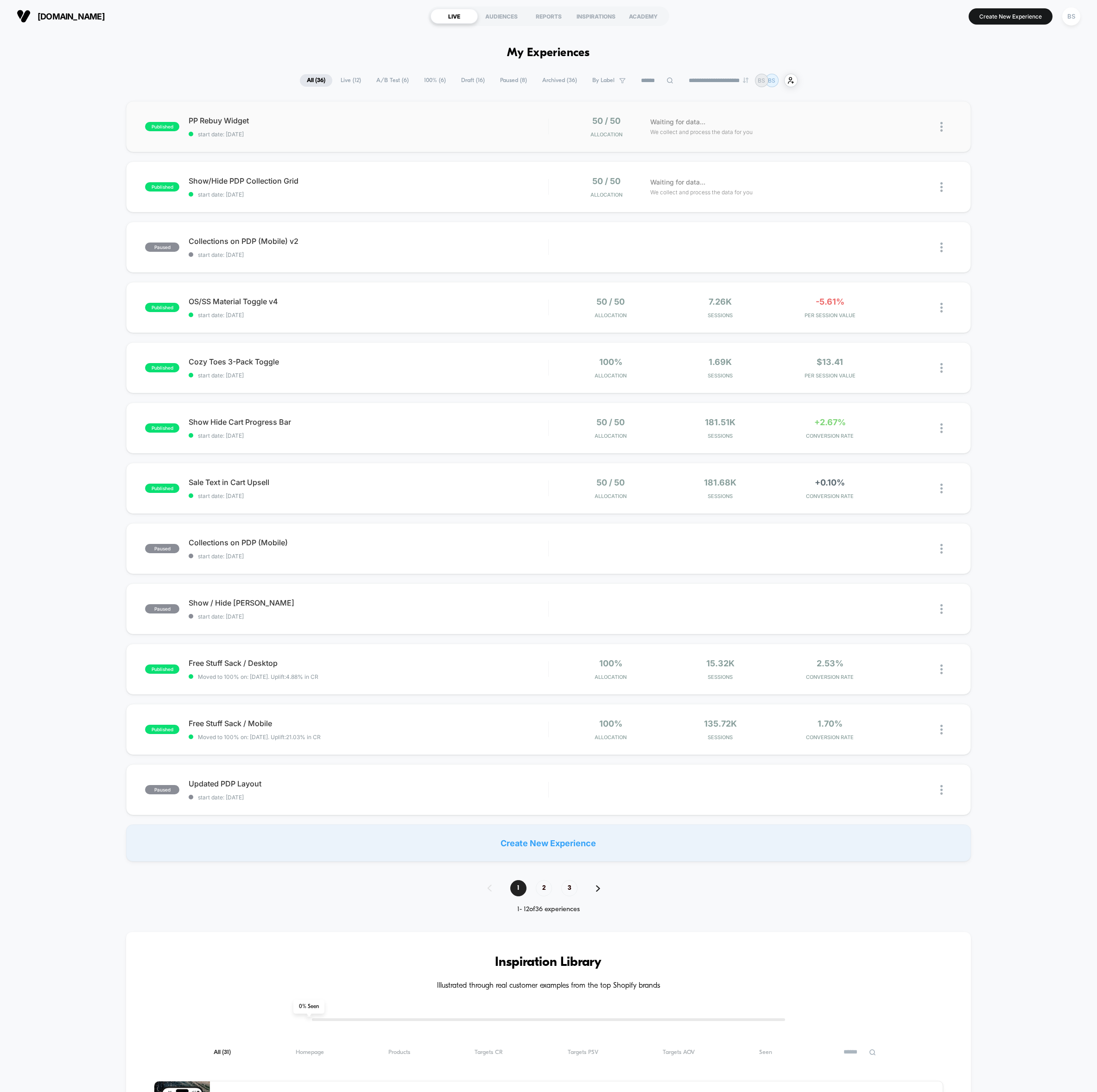
click at [940, 129] on img at bounding box center [941, 126] width 2 height 10
click at [907, 95] on div "Duplicate" at bounding box center [893, 94] width 83 height 21
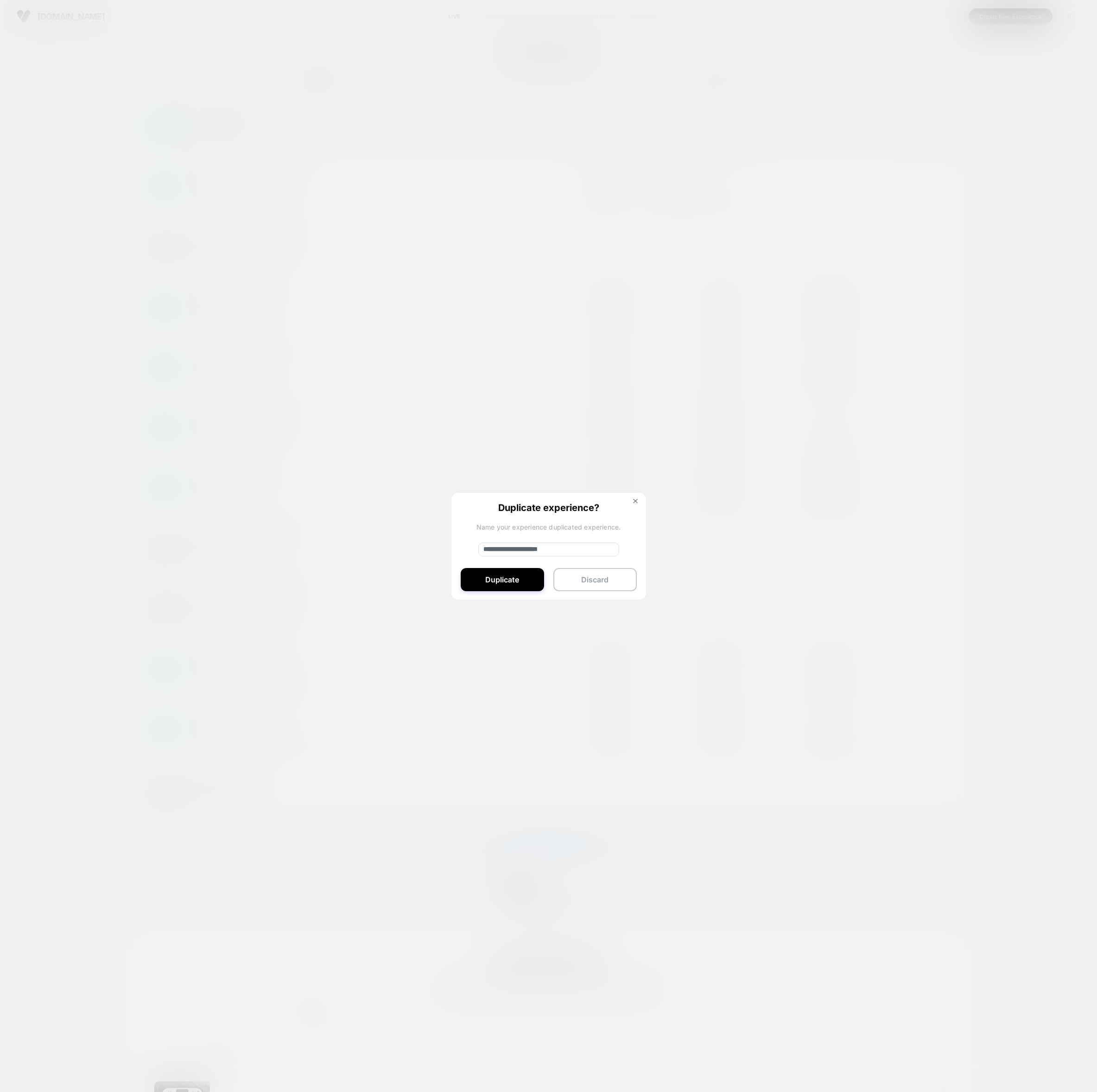
drag, startPoint x: 522, startPoint y: 548, endPoint x: 450, endPoint y: 546, distance: 72.0
click at [940, 138] on div "**********" at bounding box center [945, 126] width 11 height 21
type input "**********"
click at [483, 576] on button "Duplicate" at bounding box center [502, 580] width 83 height 23
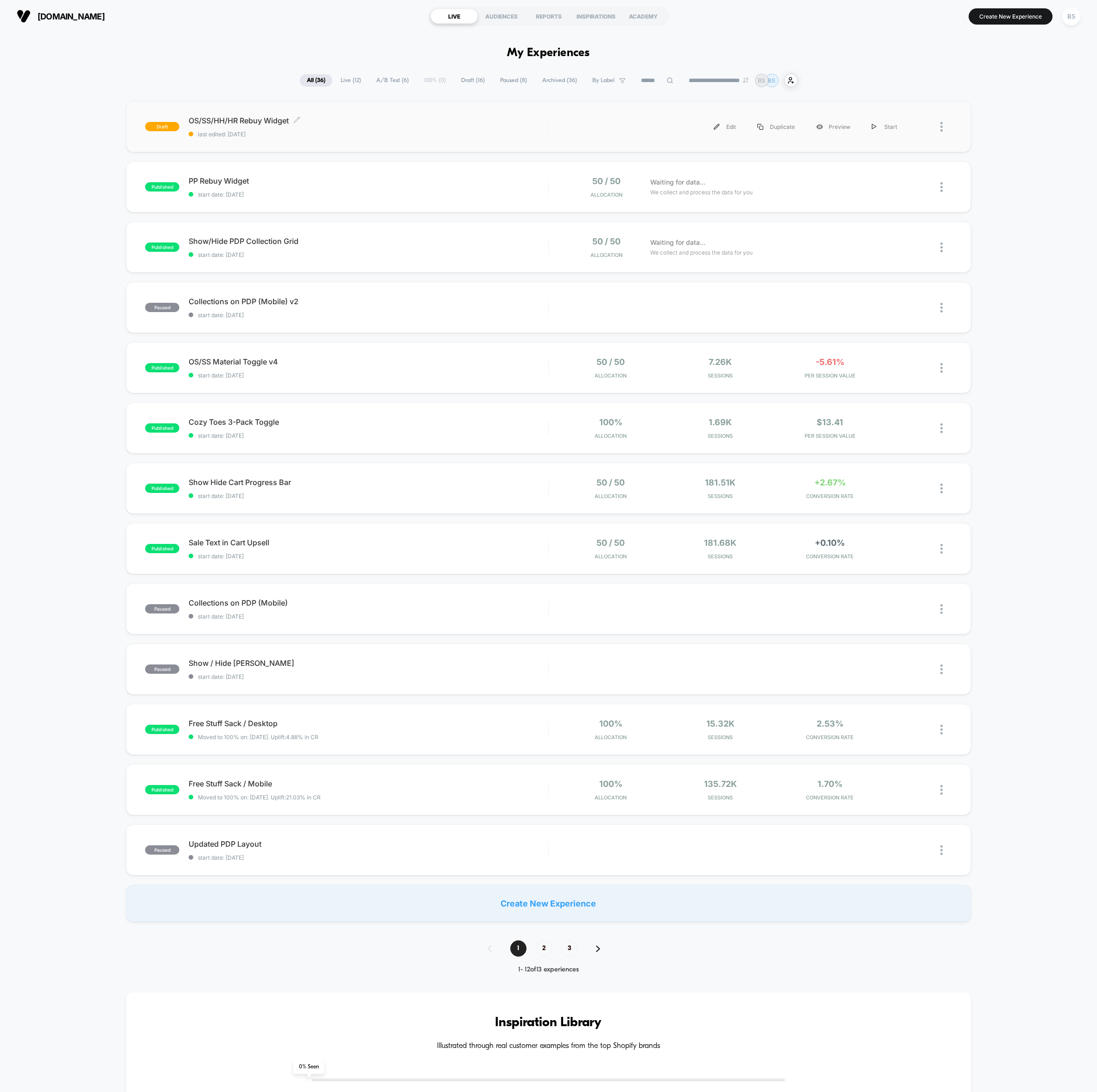
click at [312, 132] on span "last edited: 8/28/2025" at bounding box center [368, 134] width 360 height 7
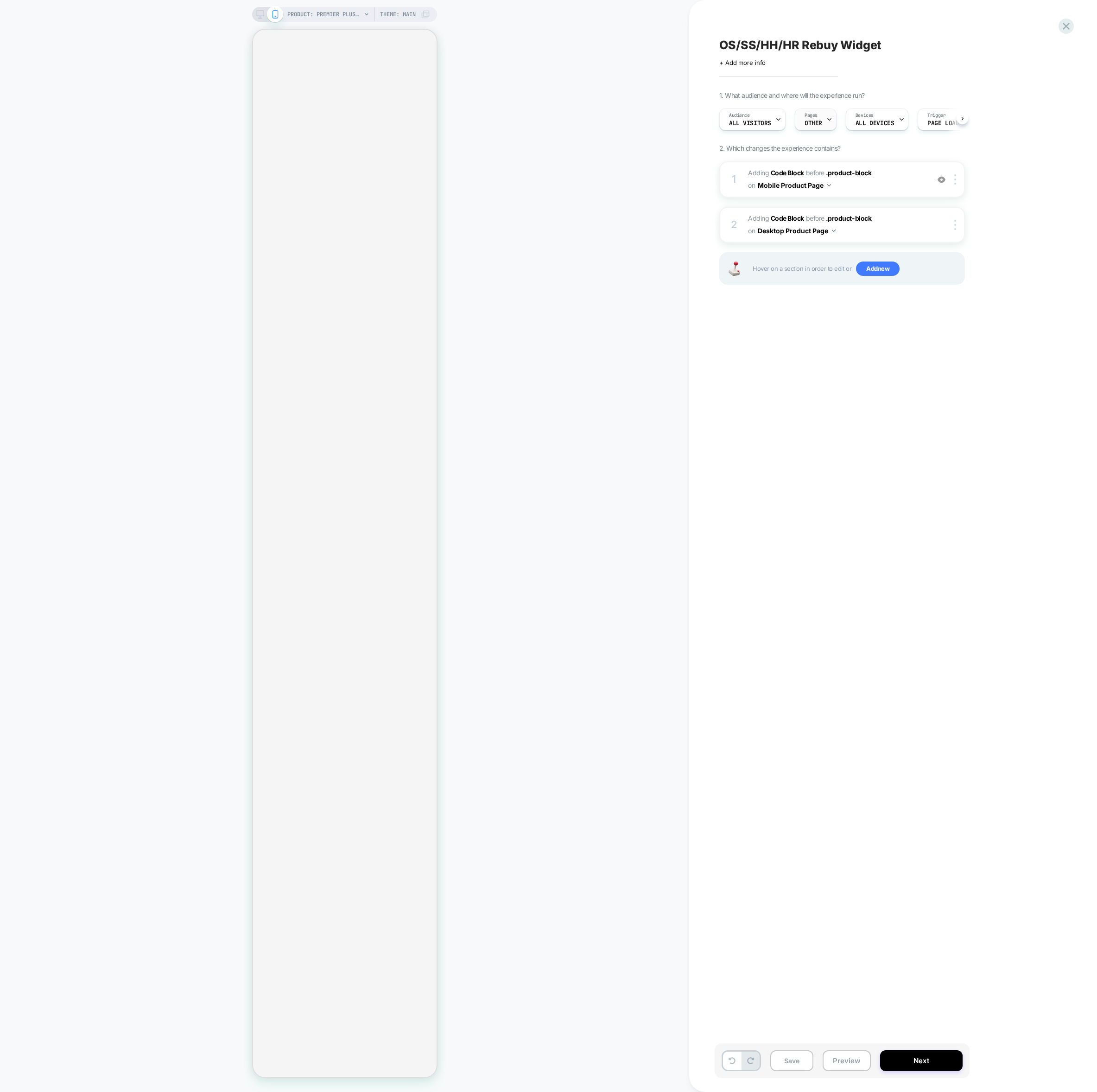
click at [818, 117] on div "Pages OTHER" at bounding box center [813, 119] width 36 height 21
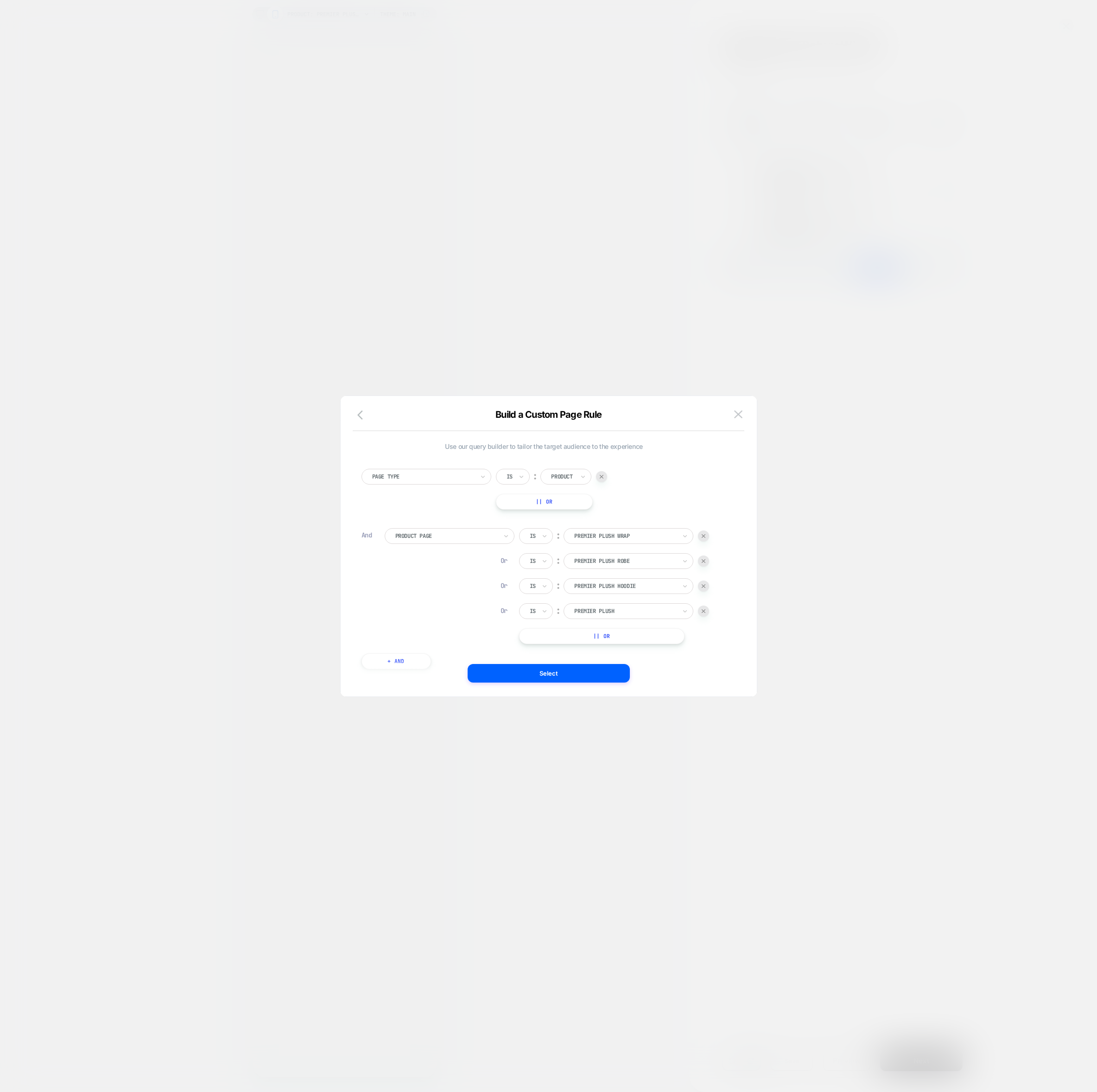
click at [591, 544] on div "Is ︰ premier plush wrap PREMIER PLUSH WRAP Or Is ︰ premier plush robe PREMIER P…" at bounding box center [614, 586] width 191 height 116
click at [594, 533] on div at bounding box center [625, 535] width 102 height 8
type input "*****"
click at [609, 571] on div "Original Stretch™ Blanket [the big]" at bounding box center [628, 568] width 120 height 30
click at [607, 557] on div at bounding box center [625, 561] width 102 height 8
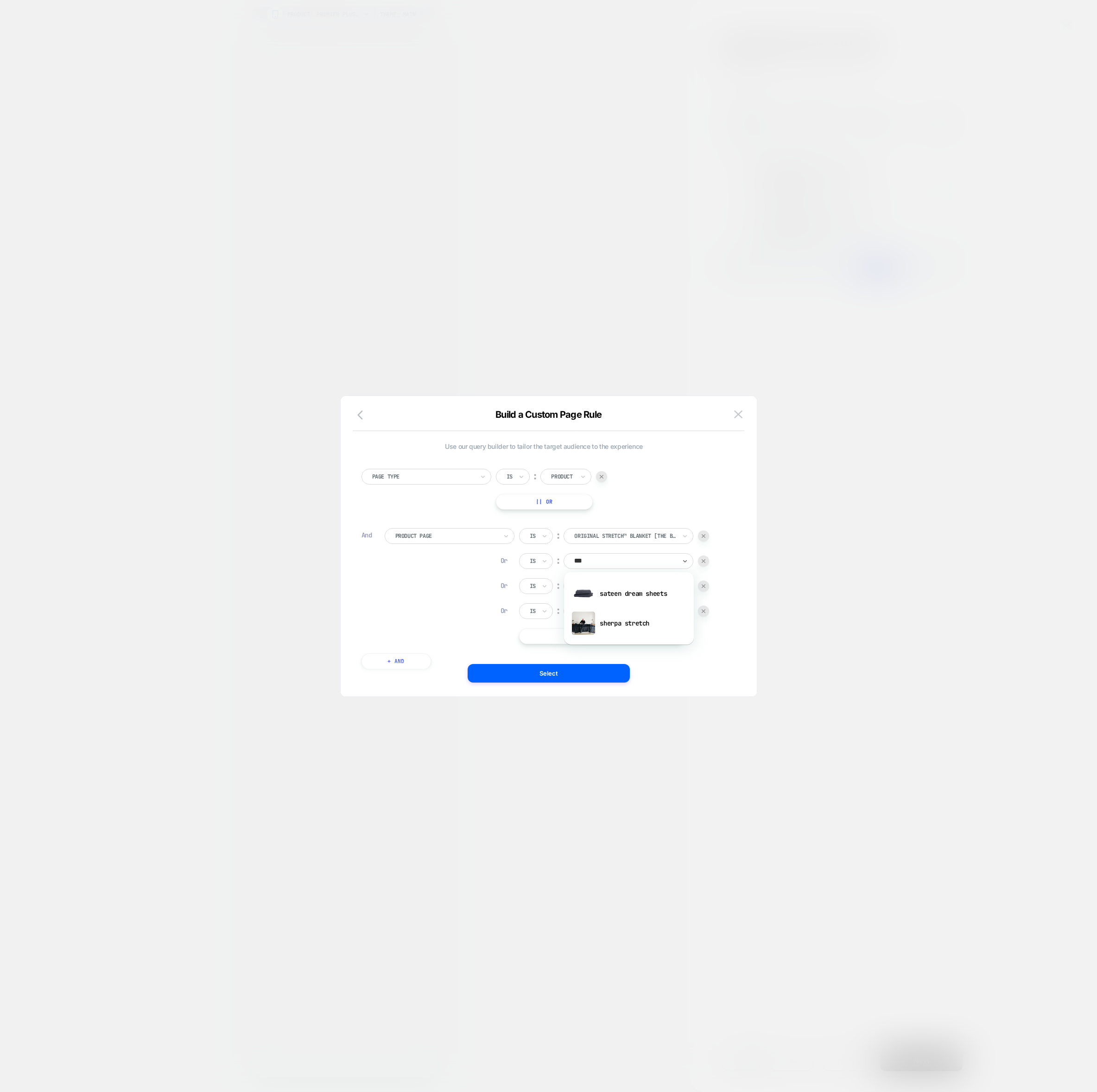
type input "****"
click at [609, 597] on div "sherpa stretch" at bounding box center [628, 593] width 120 height 30
click at [612, 578] on div "premier plush hoodie" at bounding box center [628, 586] width 130 height 16
type input "***"
click at [612, 621] on div "hideout hoodie" at bounding box center [628, 618] width 120 height 30
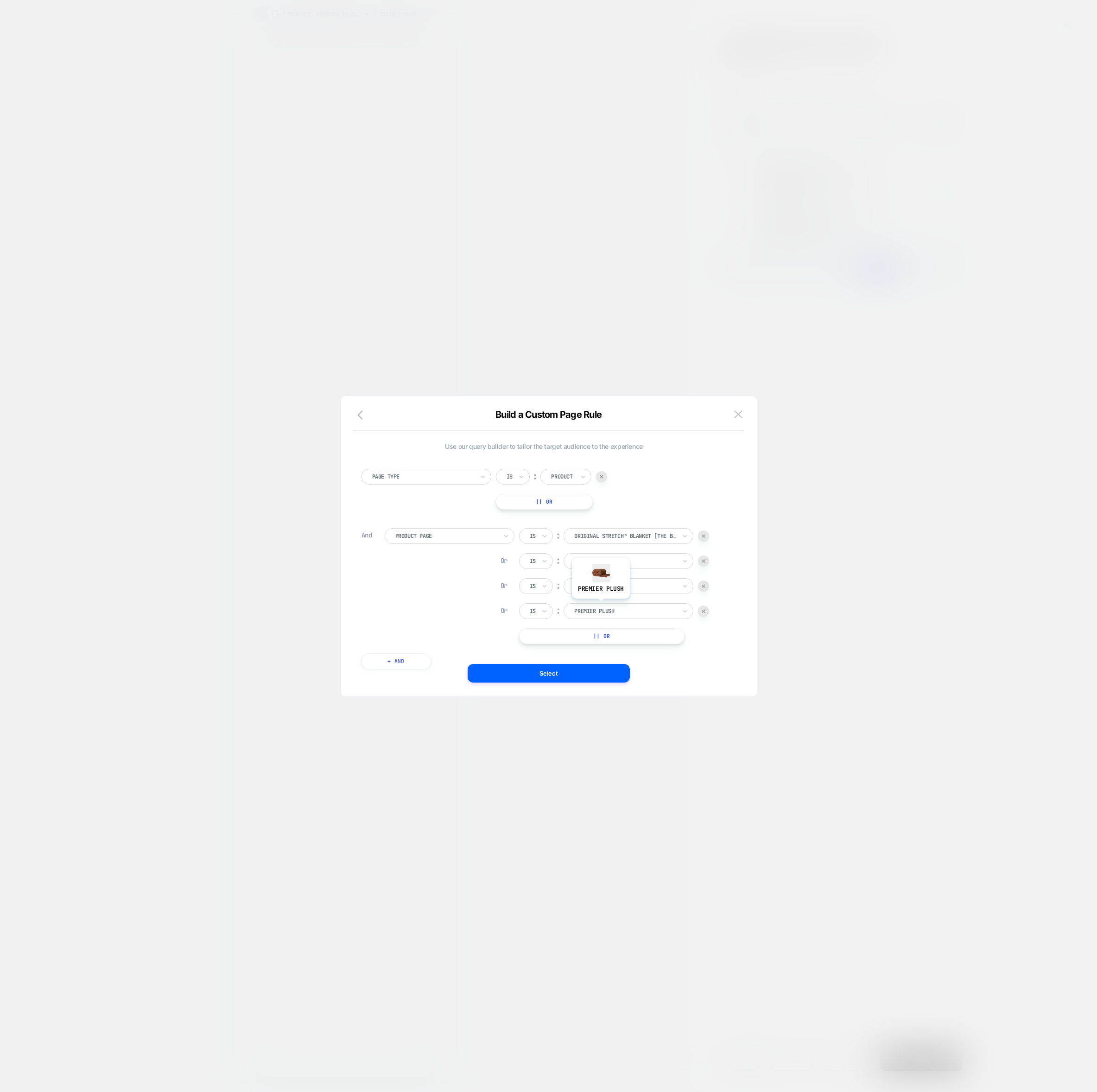
click at [600, 606] on div "premier plush" at bounding box center [625, 610] width 104 height 10
type input "*******"
click at [612, 739] on div "hideout robe" at bounding box center [628, 732] width 120 height 30
drag, startPoint x: 624, startPoint y: 637, endPoint x: 540, endPoint y: 632, distance: 84.1
click at [540, 632] on button "|| Or" at bounding box center [602, 636] width 165 height 16
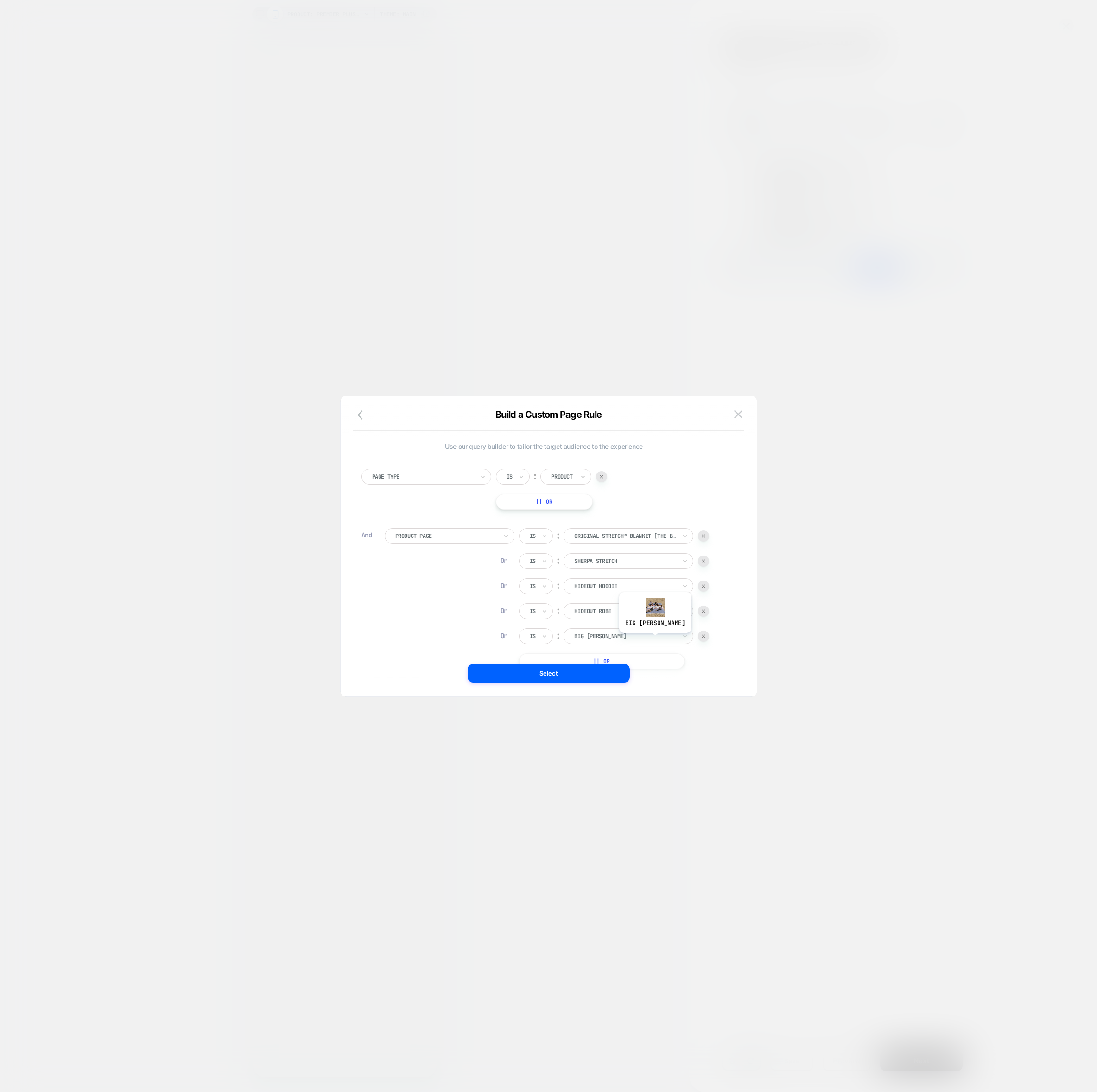
click at [641, 636] on div at bounding box center [625, 636] width 102 height 8
type input "****"
click at [619, 674] on div "lite hideout hoodie" at bounding box center [628, 669] width 120 height 30
click at [659, 659] on button "|| Or" at bounding box center [602, 661] width 165 height 16
click at [646, 659] on div at bounding box center [625, 661] width 102 height 8
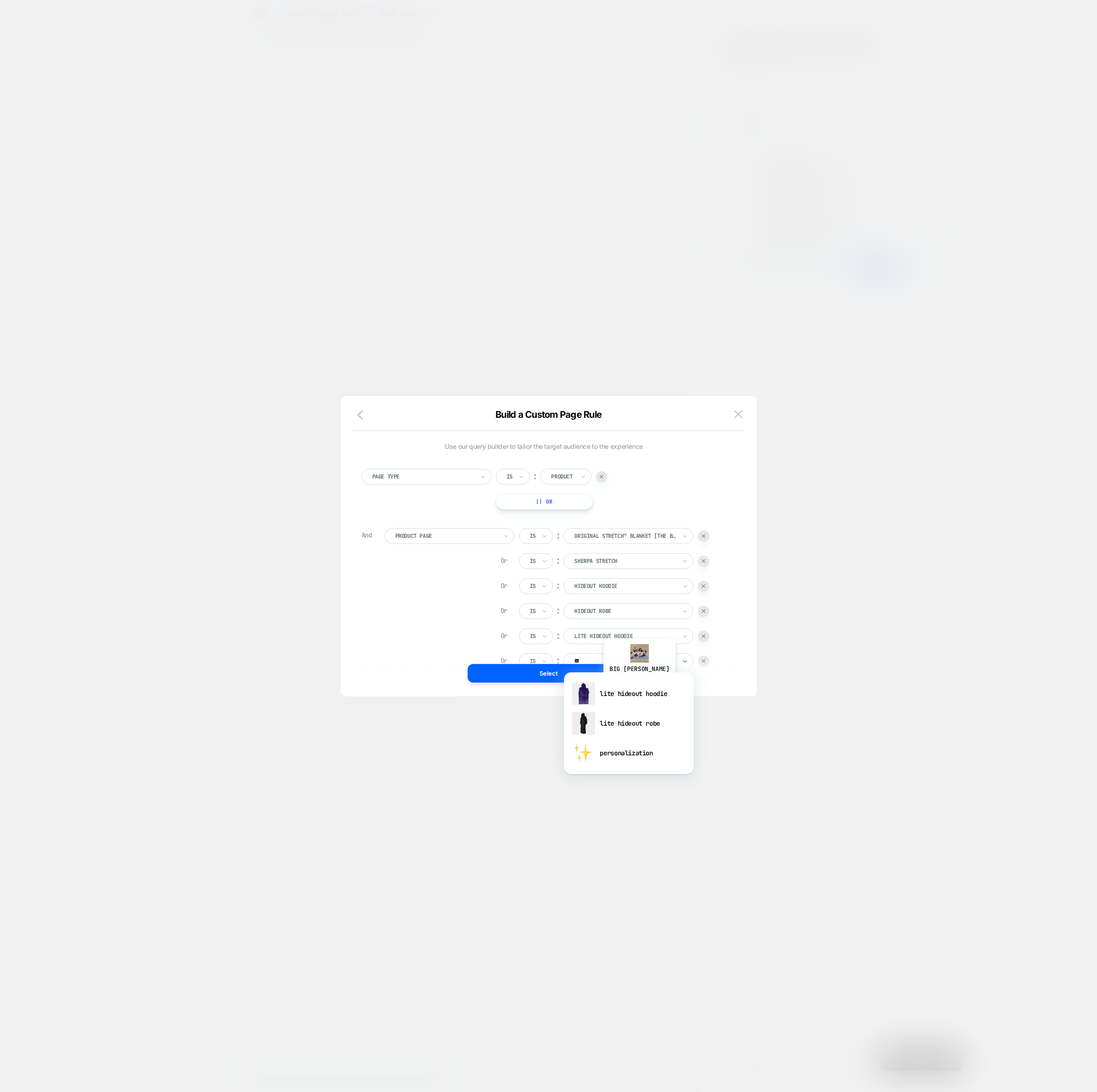
type input "***"
click at [623, 721] on div "lite hideout robe" at bounding box center [628, 723] width 120 height 30
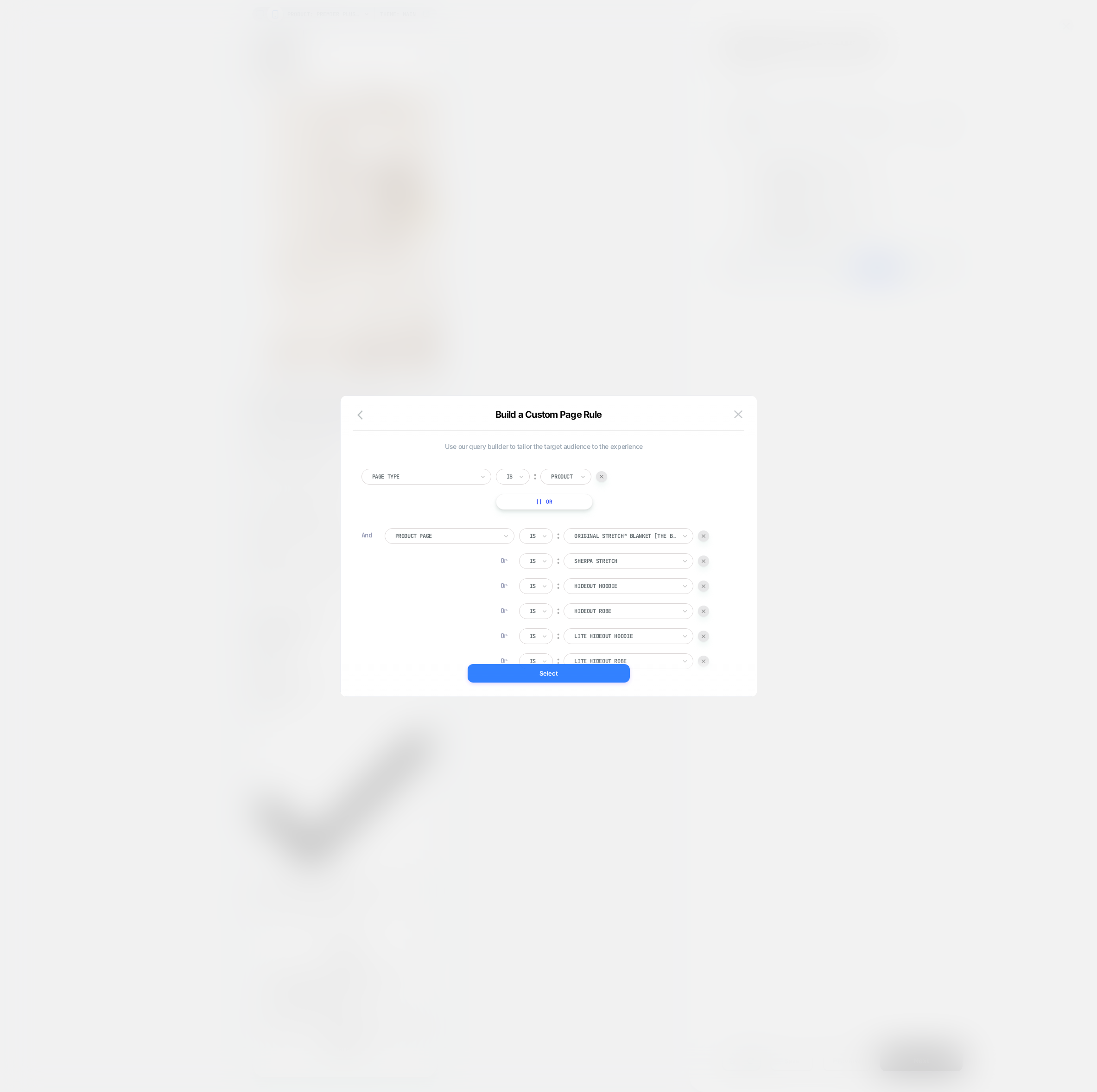
click at [589, 672] on button "Select" at bounding box center [549, 673] width 162 height 18
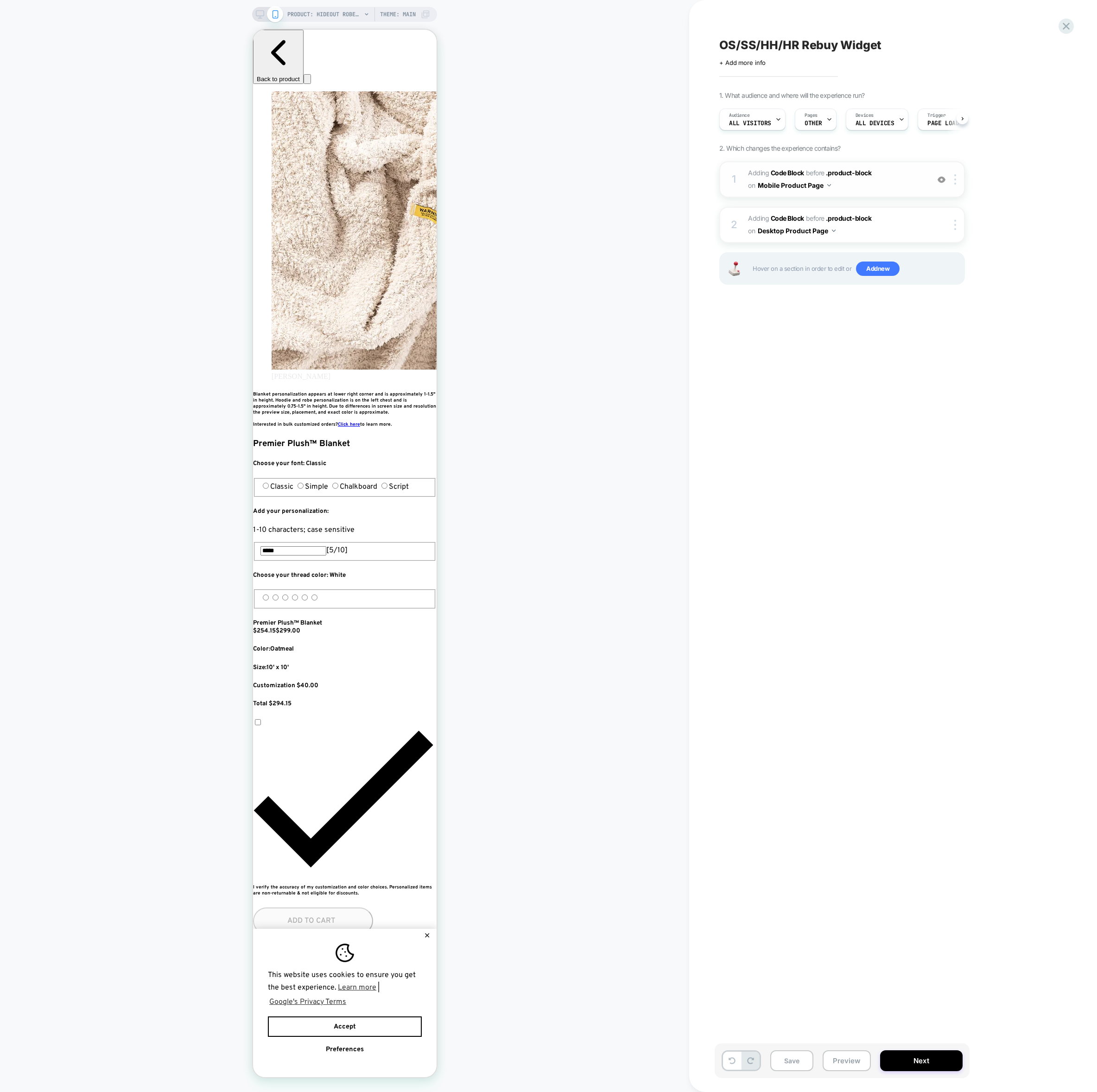
scroll to position [0, 1]
click at [843, 185] on span "Adding Code Block BEFORE .product-block .product-block on Mobile Product Page" at bounding box center [836, 179] width 177 height 25
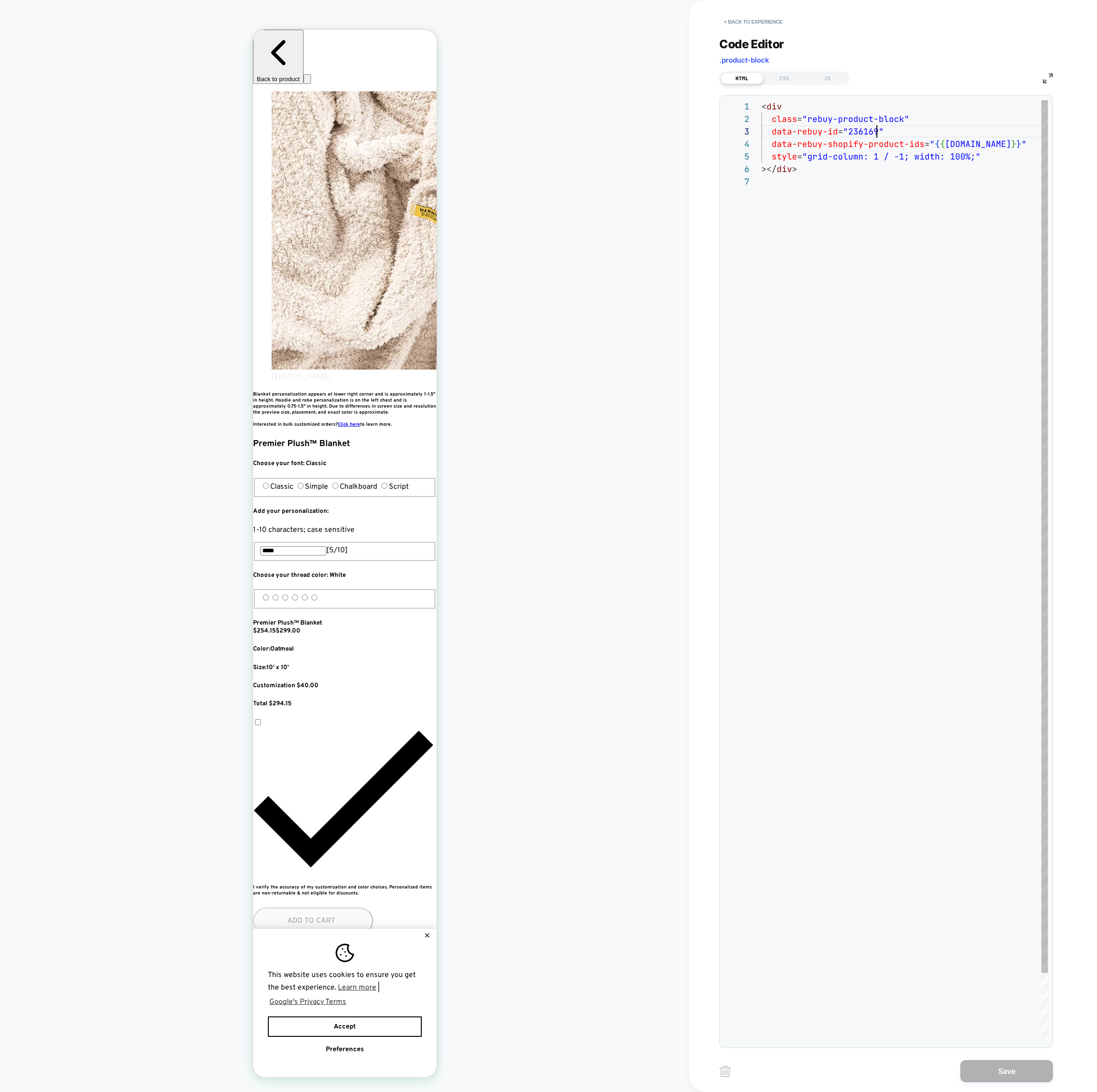
scroll to position [25, 115]
click at [877, 131] on div "< div class = "rebuy-product-block" data-rebuy-id = "236169" data-rebuy-shopify…" at bounding box center [905, 609] width 286 height 1018
drag, startPoint x: 877, startPoint y: 132, endPoint x: 861, endPoint y: 132, distance: 16.0
click at [861, 132] on div "< div class = "rebuy-product-block" data-rebuy-id = "236169" data-rebuy-shopify…" at bounding box center [905, 609] width 286 height 1018
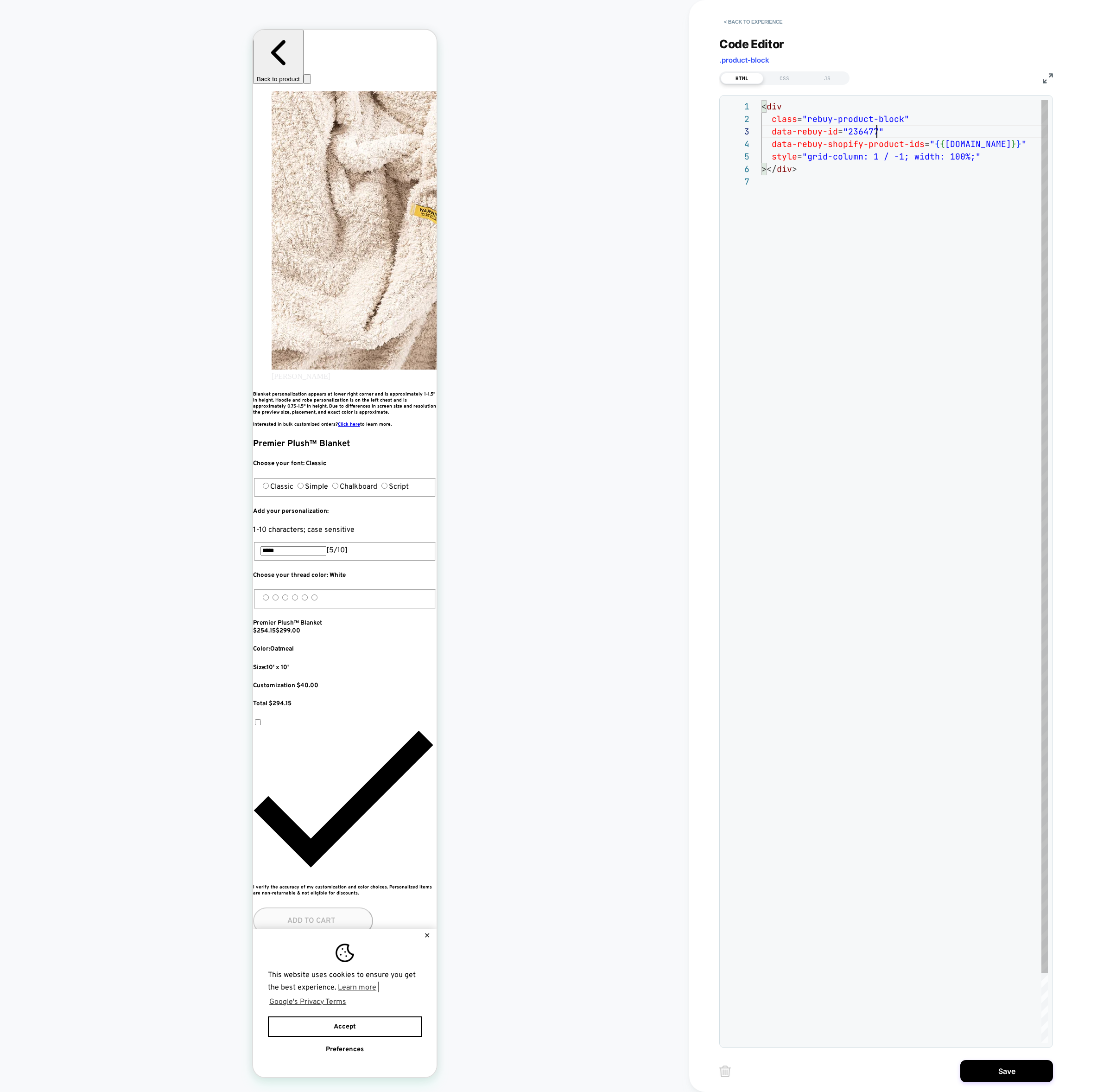
scroll to position [25, 115]
click at [860, 255] on div "< div class = "rebuy-product-block" data-rebuy-id = "236477" data-rebuy-shopify…" at bounding box center [905, 609] width 286 height 1018
type textarea "**********"
click at [989, 1075] on button "Save" at bounding box center [1006, 1071] width 93 height 22
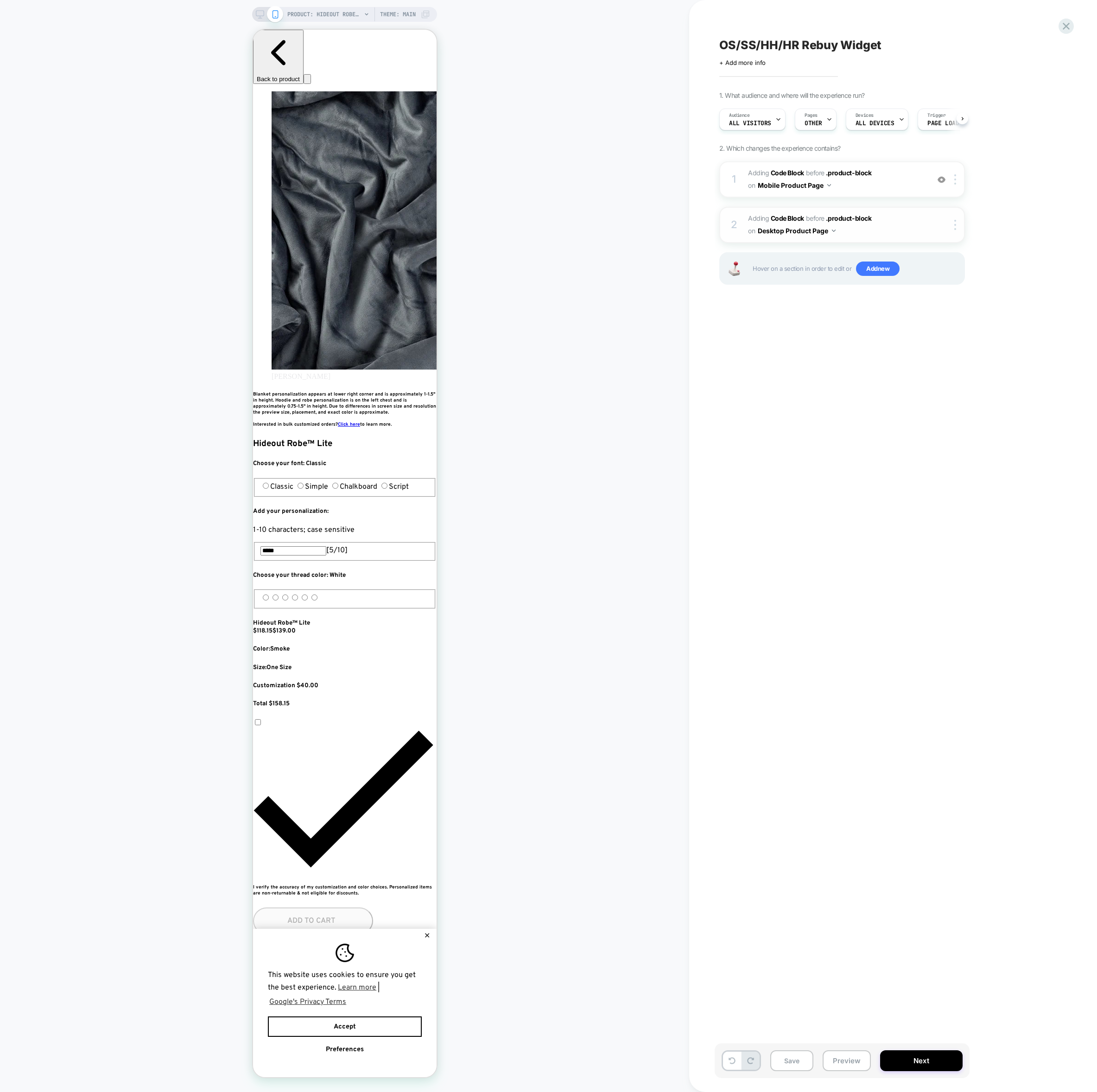
scroll to position [0, 338]
click at [256, 15] on icon at bounding box center [260, 14] width 8 height 8
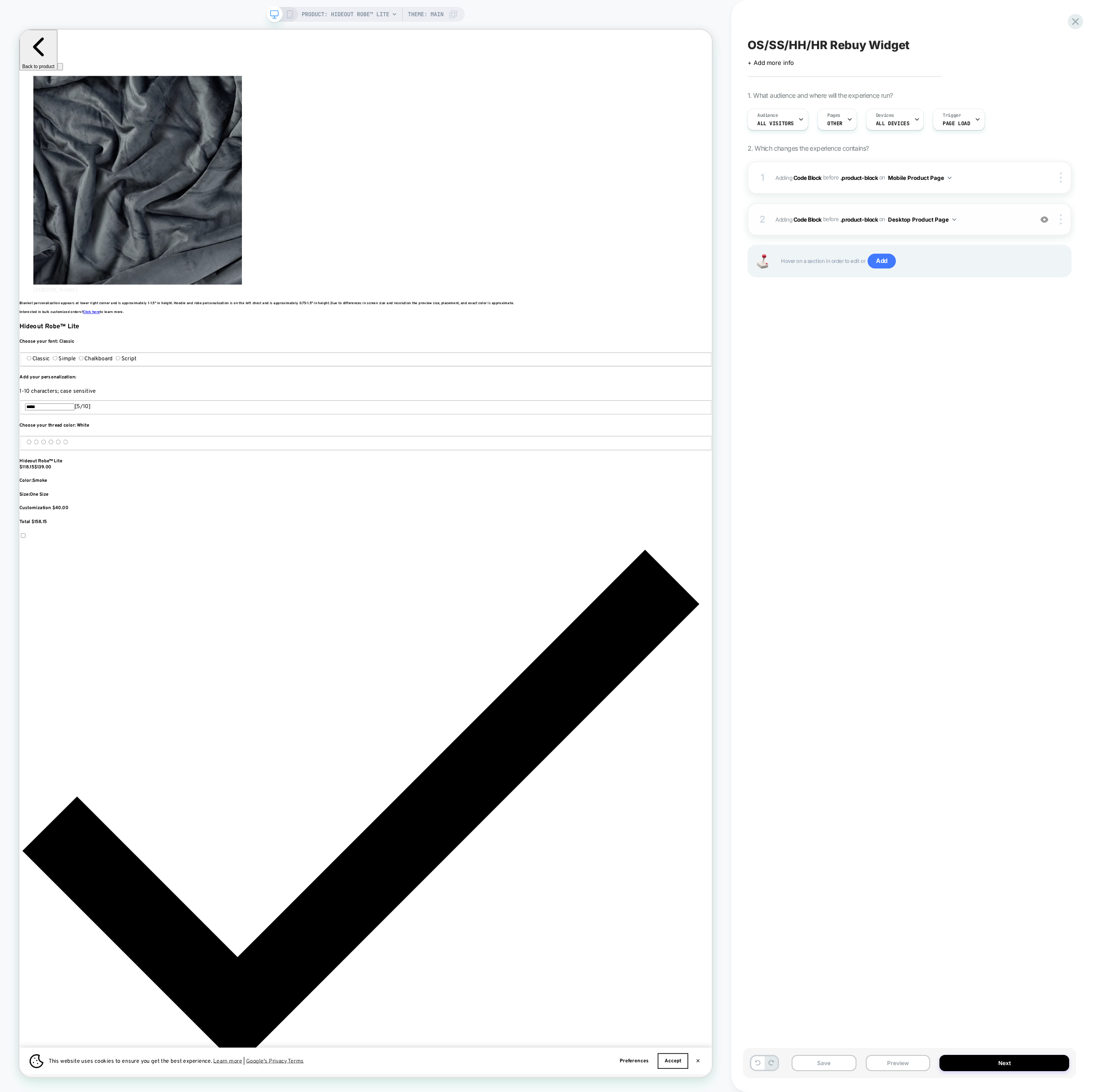
click at [892, 228] on div "2 Adding Code Block BEFORE .product-block .product-block on Desktop Product Pag…" at bounding box center [909, 219] width 324 height 32
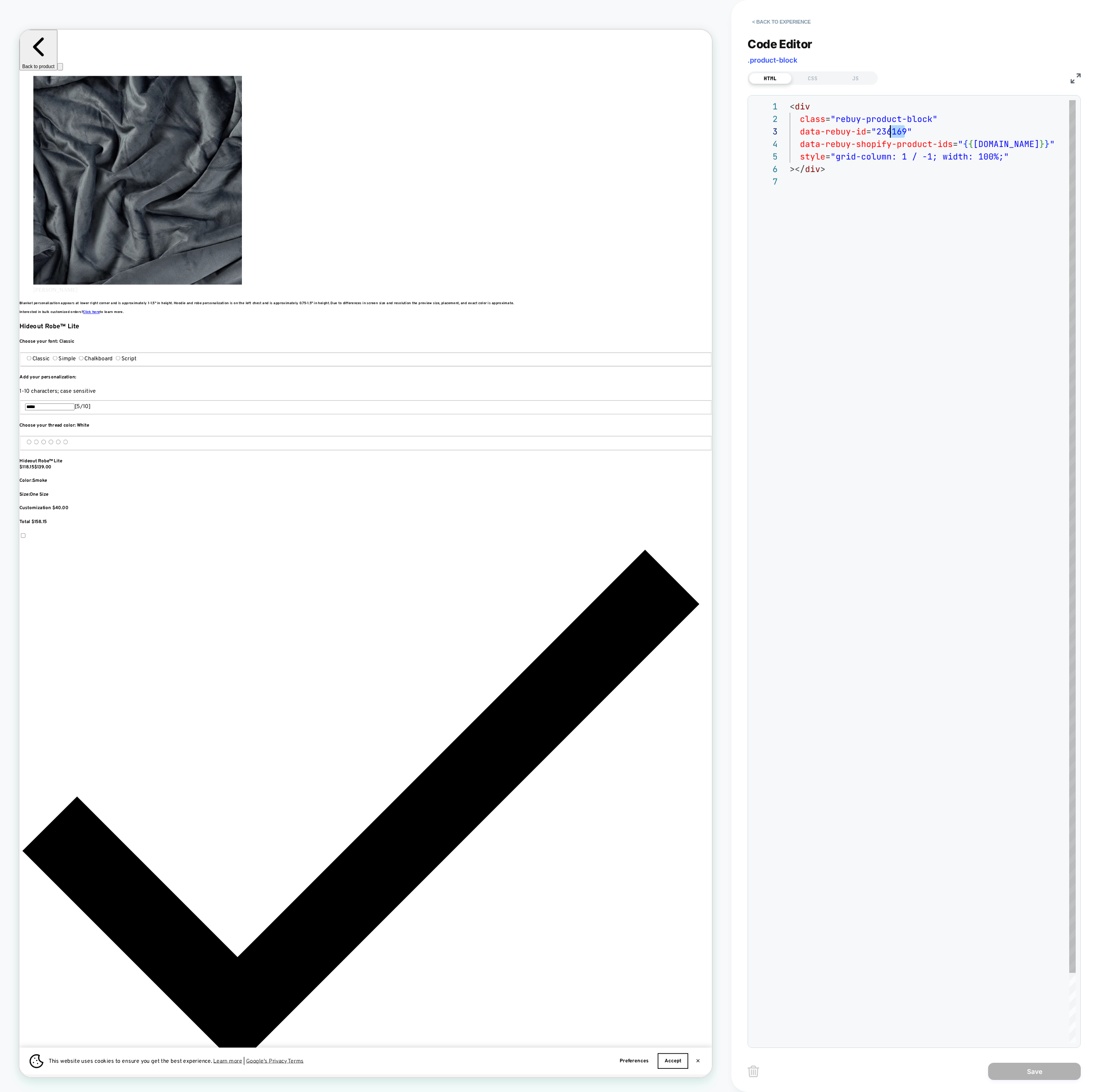
scroll to position [25, 100]
drag, startPoint x: 903, startPoint y: 132, endPoint x: 889, endPoint y: 132, distance: 14.0
click at [889, 132] on div "< div class = "rebuy-product-block" data-rebuy-id = "236169" data-rebuy-shopify…" at bounding box center [933, 609] width 286 height 1018
click at [882, 230] on div "< div class = "rebuy-product-block" data-rebuy-id = "236477" data-rebuy-shopify…" at bounding box center [933, 609] width 286 height 1018
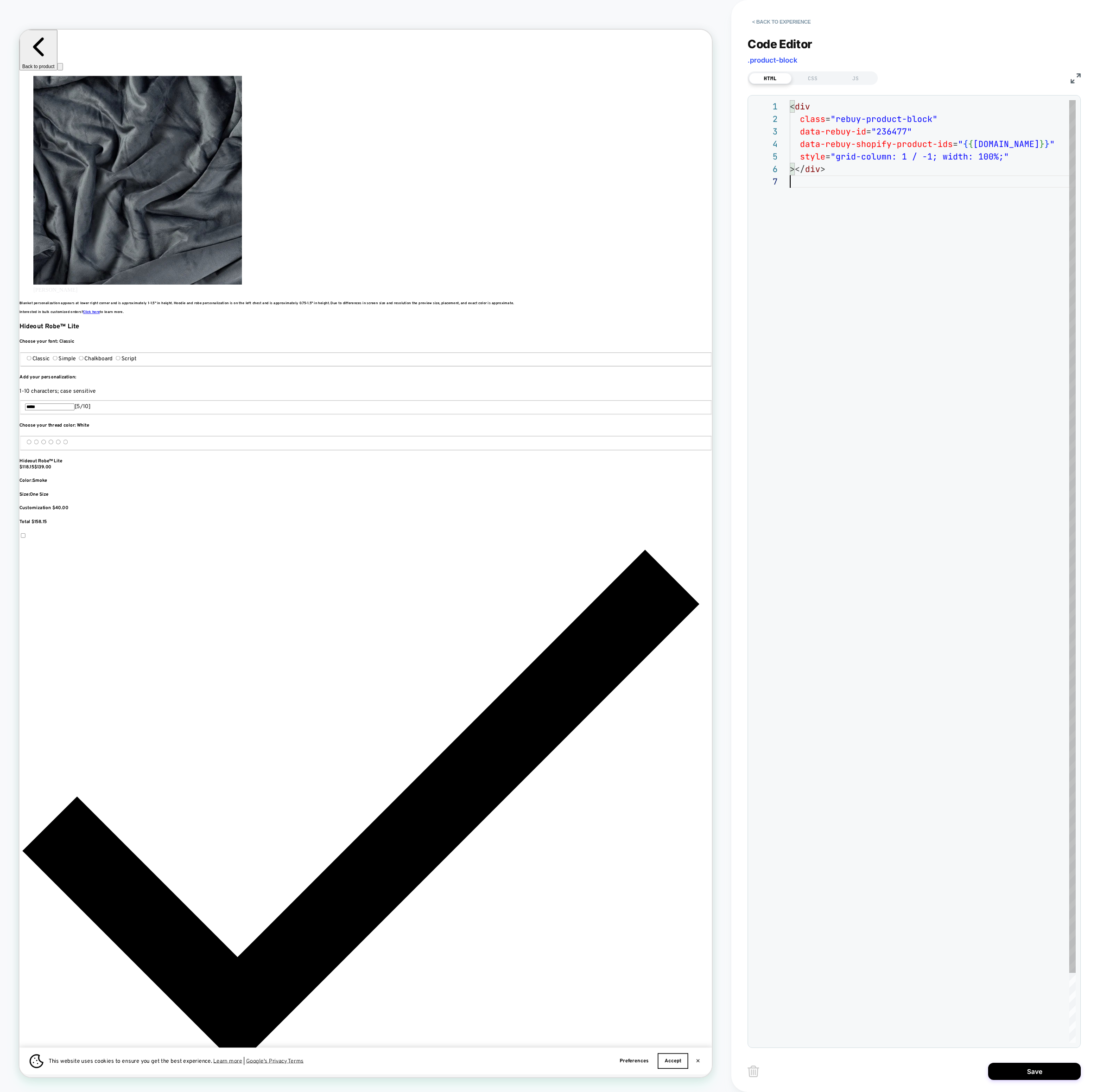
scroll to position [75, 0]
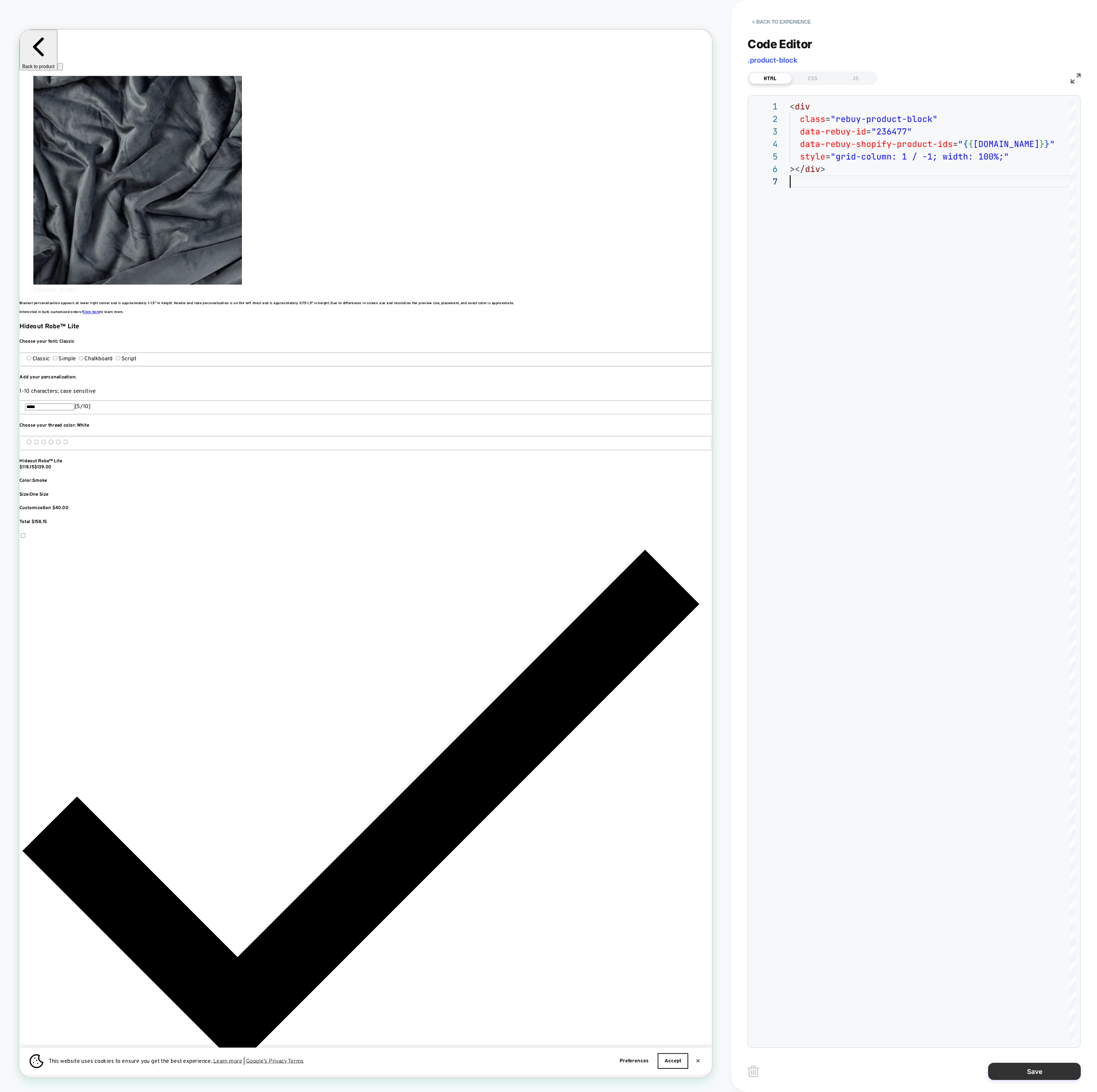
type textarea "**********"
click at [1025, 1073] on button "Save" at bounding box center [1034, 1071] width 93 height 17
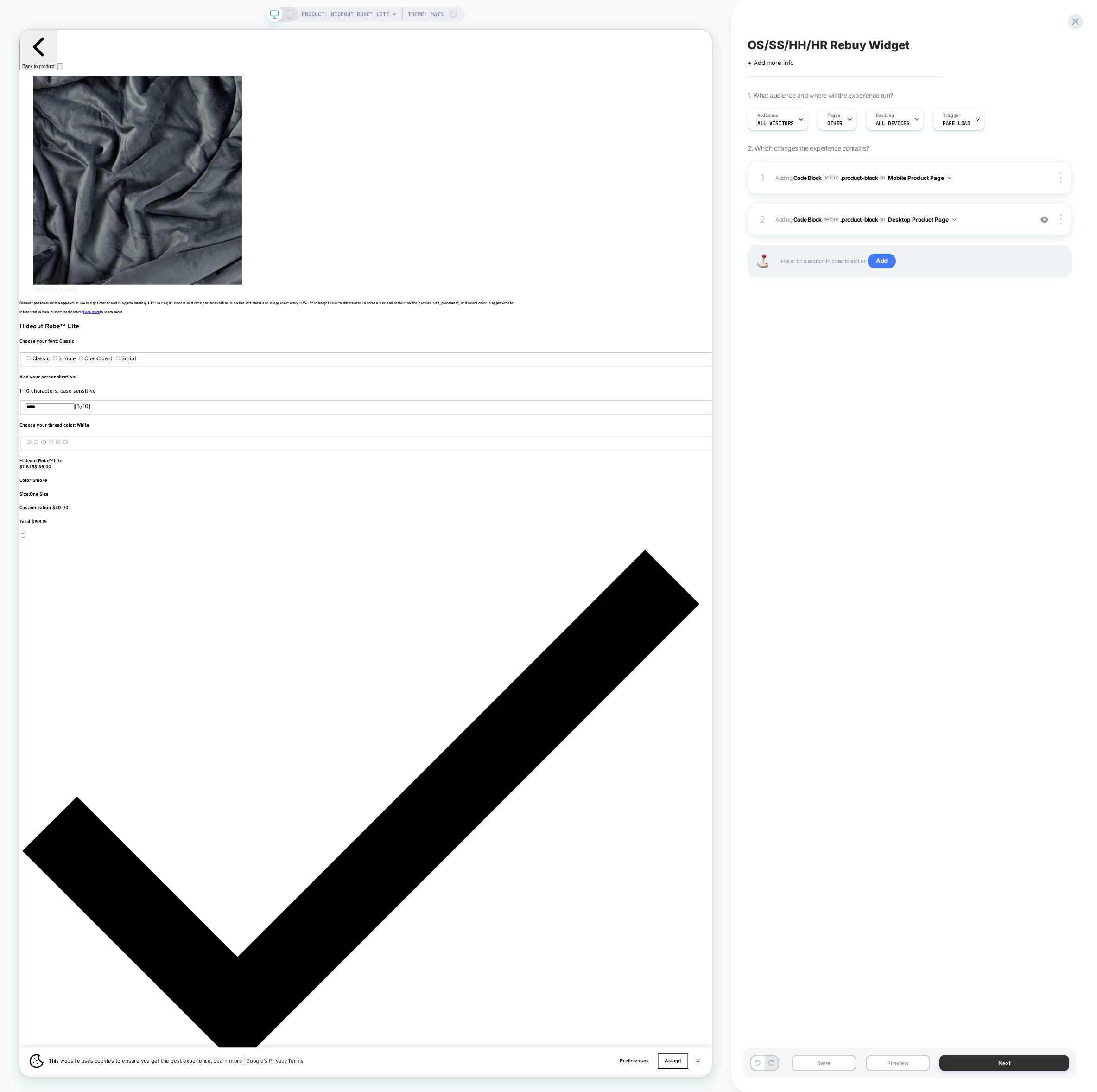
scroll to position [0, 1239]
click at [958, 1060] on button "Next" at bounding box center [1004, 1062] width 130 height 16
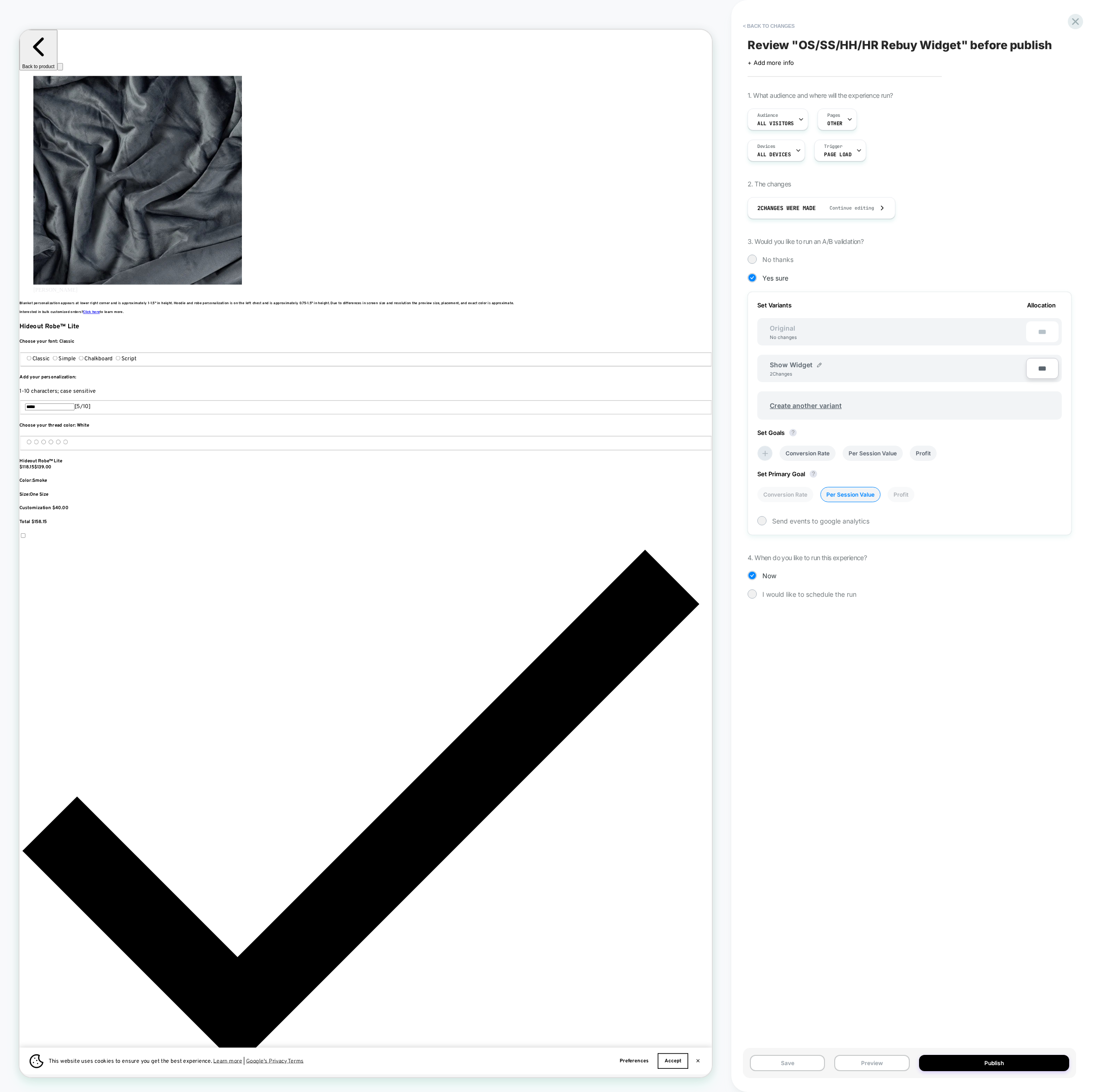
scroll to position [0, 1857]
click at [873, 1057] on button "Preview" at bounding box center [872, 1062] width 75 height 16
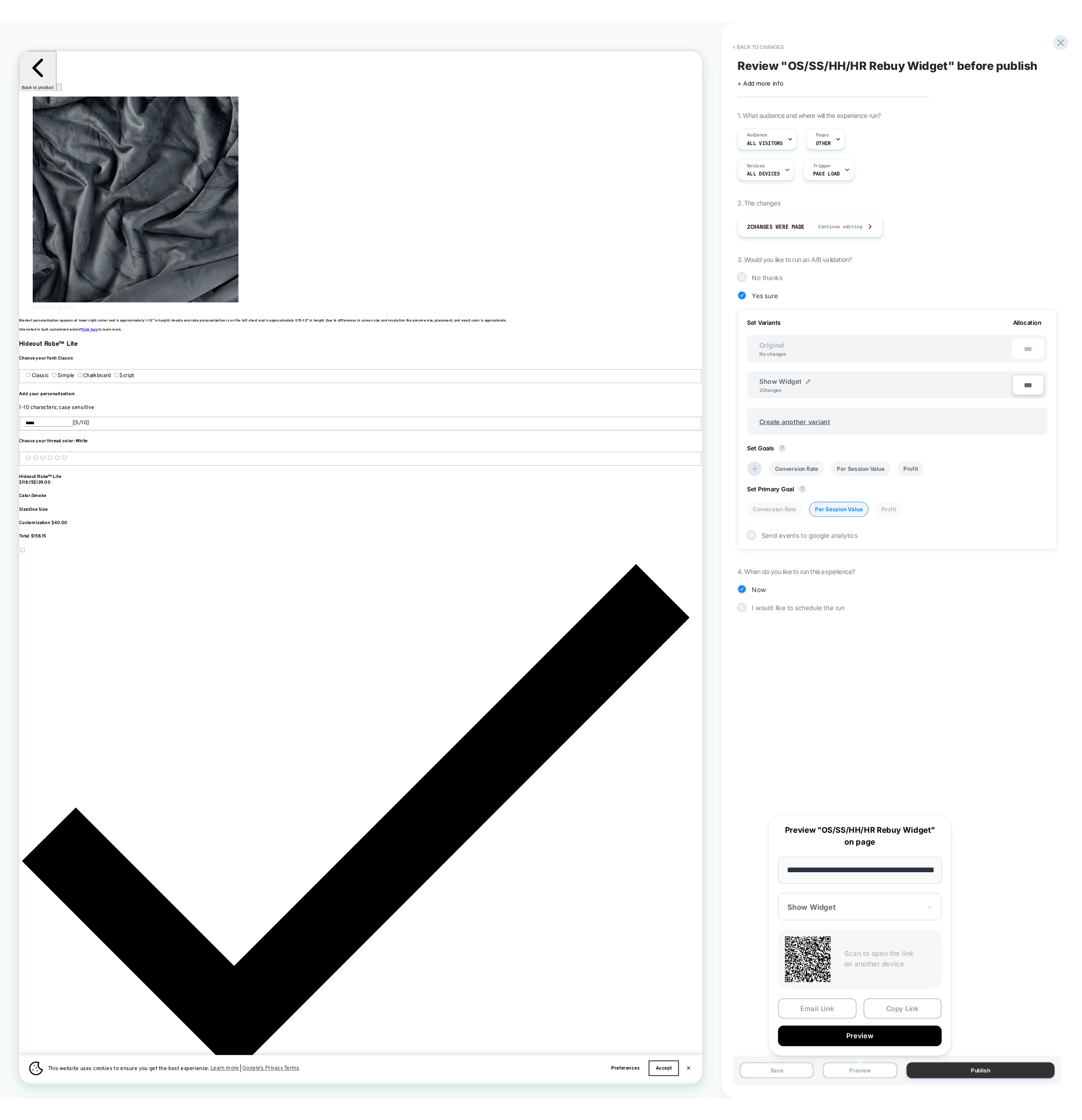
scroll to position [0, 634]
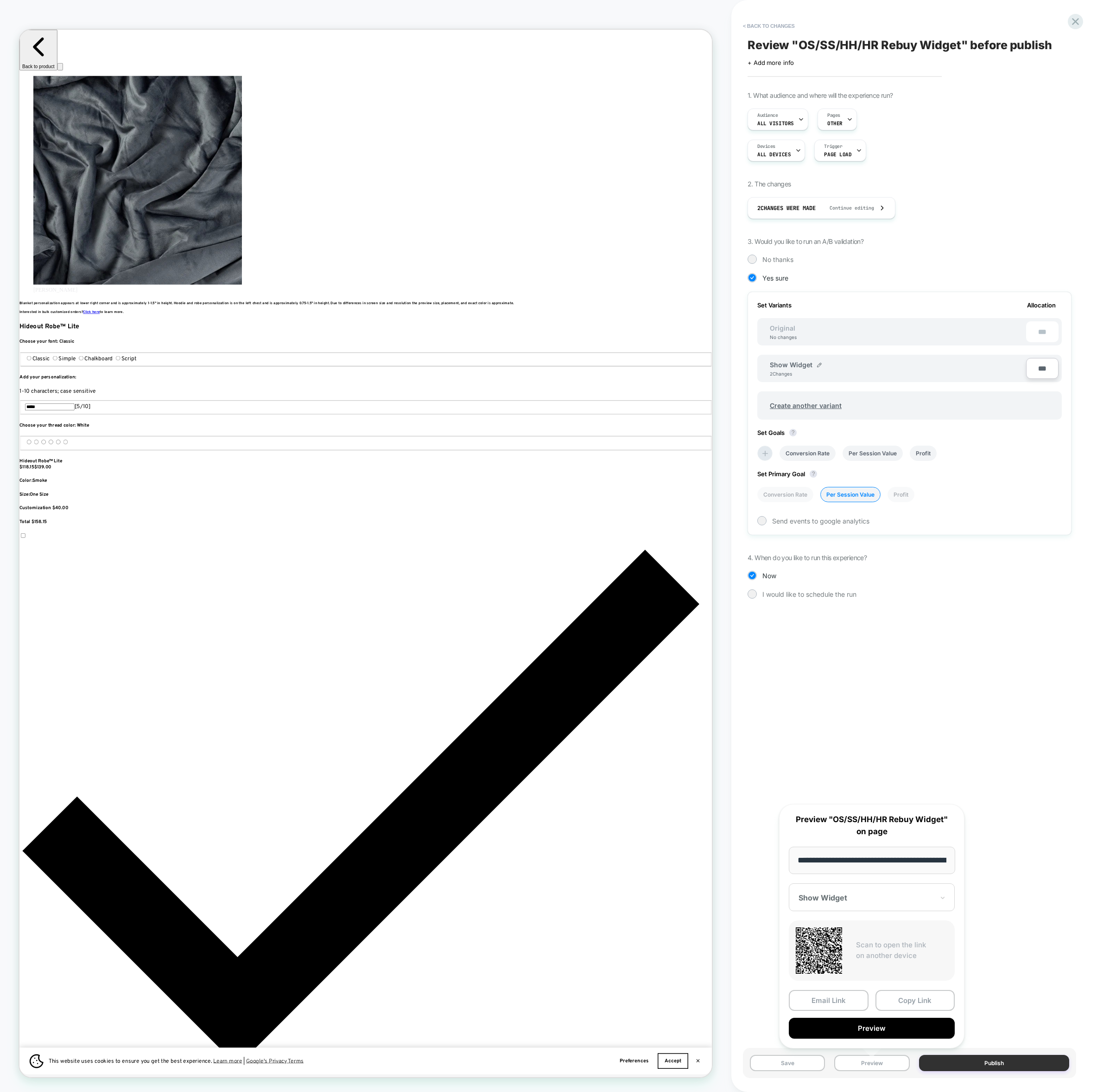
click at [973, 1066] on button "Publish" at bounding box center [994, 1062] width 151 height 16
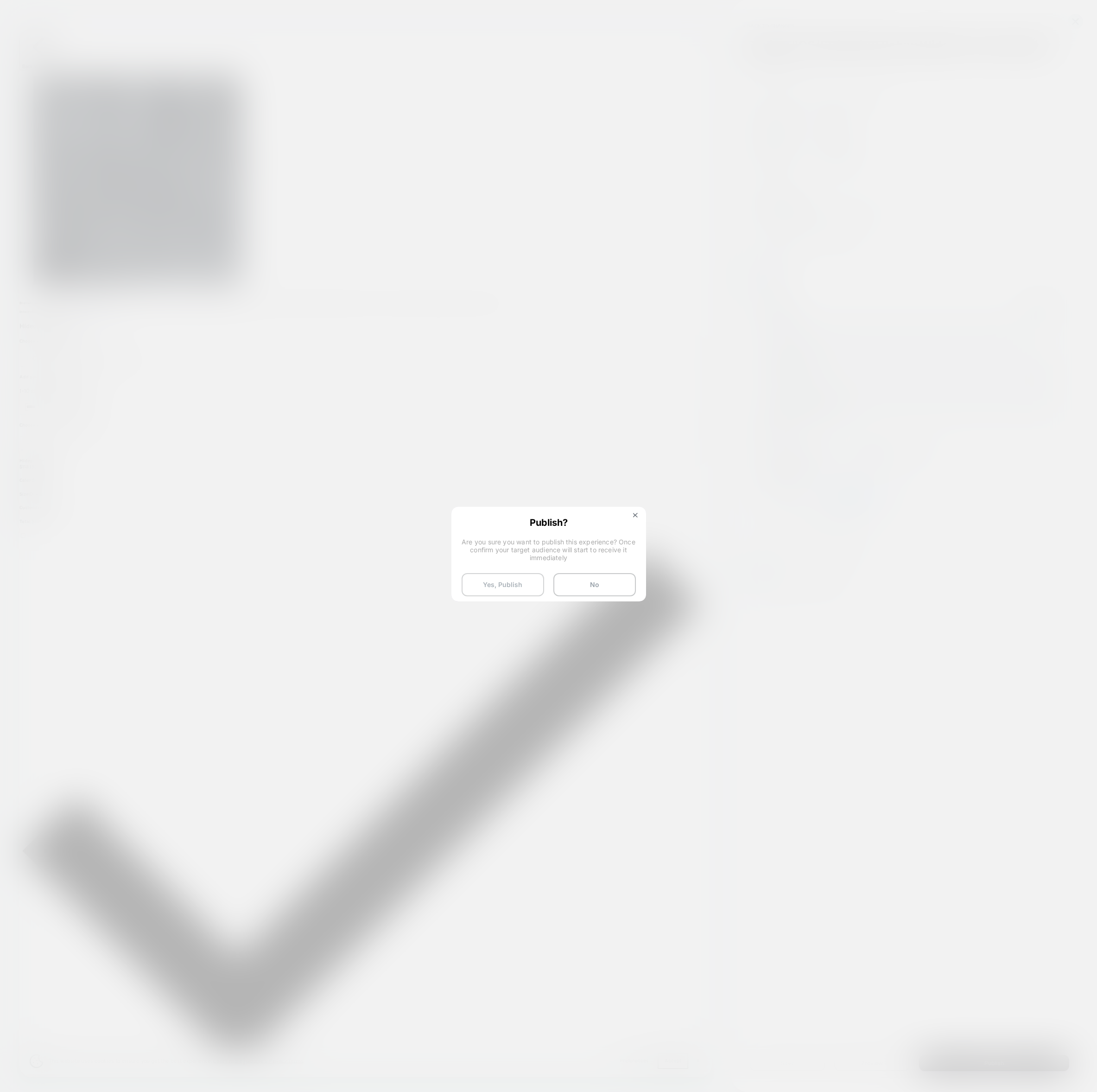
click at [504, 579] on button "Yes, Publish" at bounding box center [503, 584] width 83 height 23
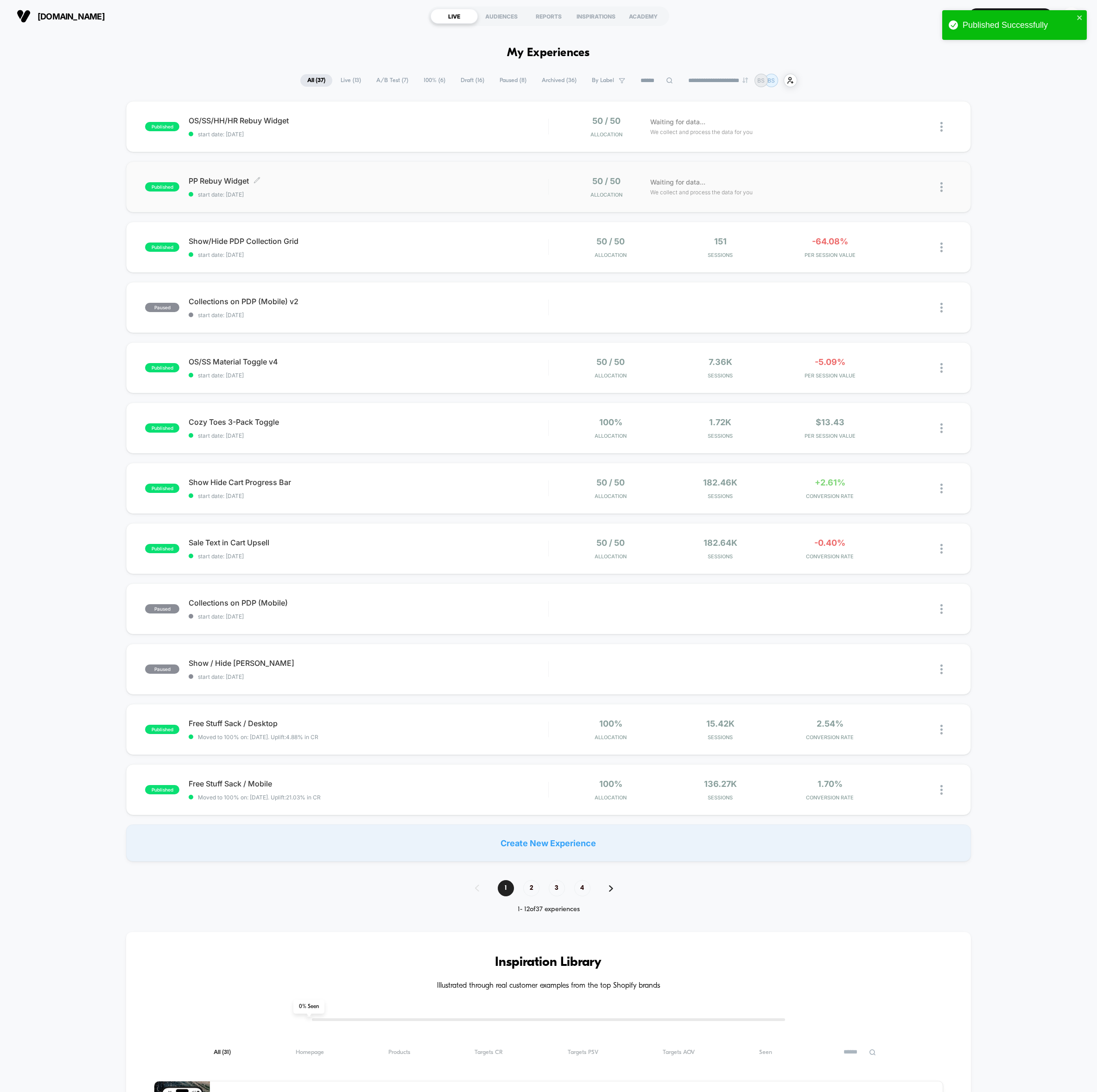
click at [462, 188] on div "PP Rebuy Widget Click to edit experience details Click to edit experience detai…" at bounding box center [368, 187] width 360 height 21
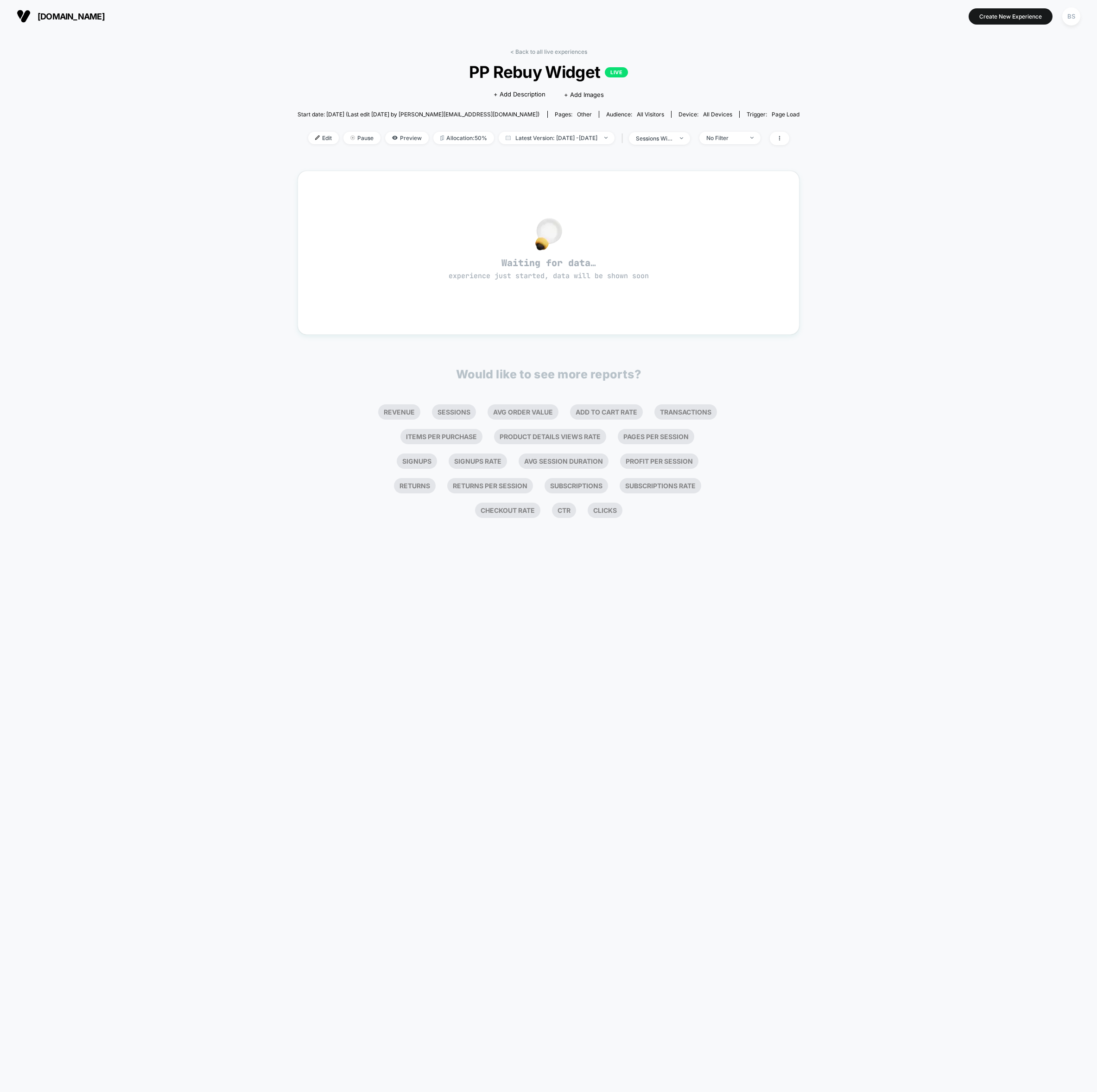
click at [508, 53] on div "< Back to all live experiences PP Rebuy Widget LIVE Click to edit experience de…" at bounding box center [549, 103] width 502 height 109
click at [514, 51] on link "< Back to all live experiences" at bounding box center [549, 51] width 77 height 7
